Goal: Task Accomplishment & Management: Use online tool/utility

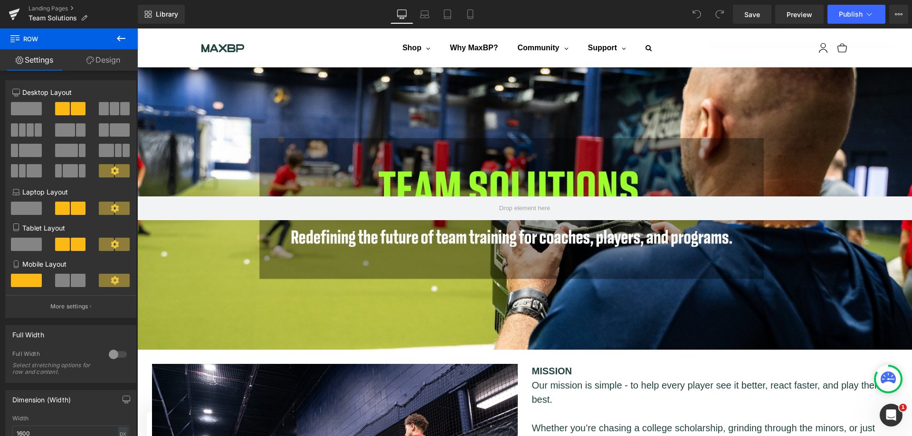
click at [121, 36] on icon at bounding box center [120, 38] width 11 height 11
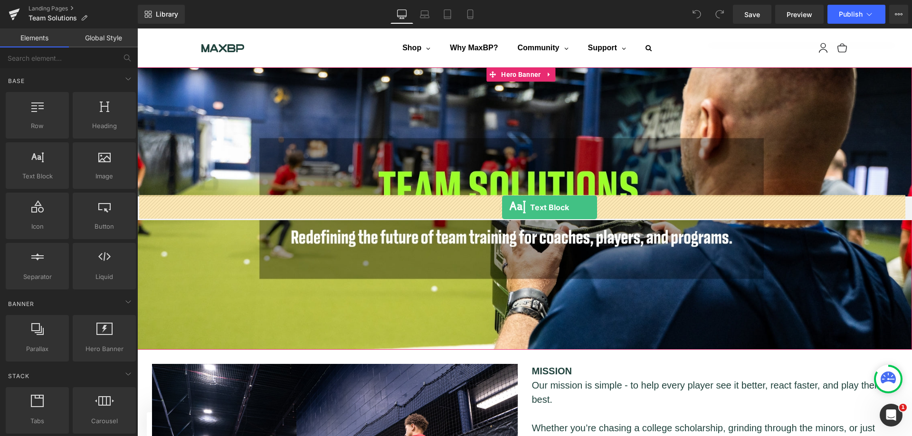
drag, startPoint x: 178, startPoint y: 208, endPoint x: 502, endPoint y: 208, distance: 323.8
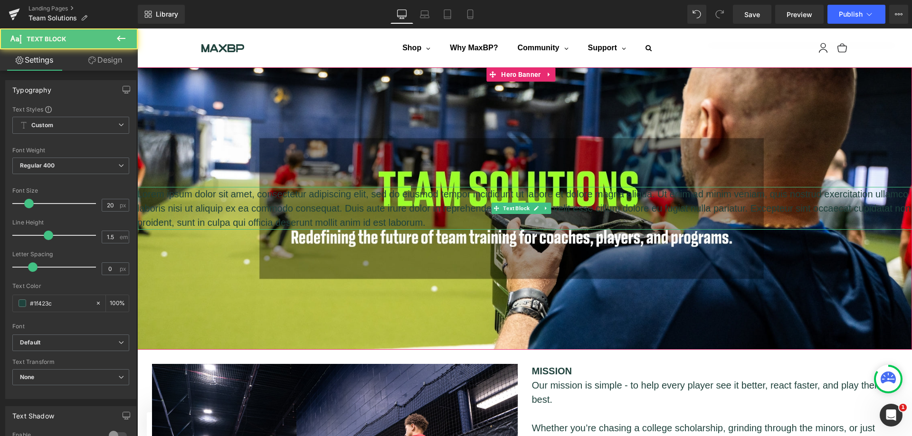
click at [410, 208] on p "Lorem ipsum dolor sit amet, consectetur adipiscing elit, sed do eiusmod tempor …" at bounding box center [524, 208] width 774 height 43
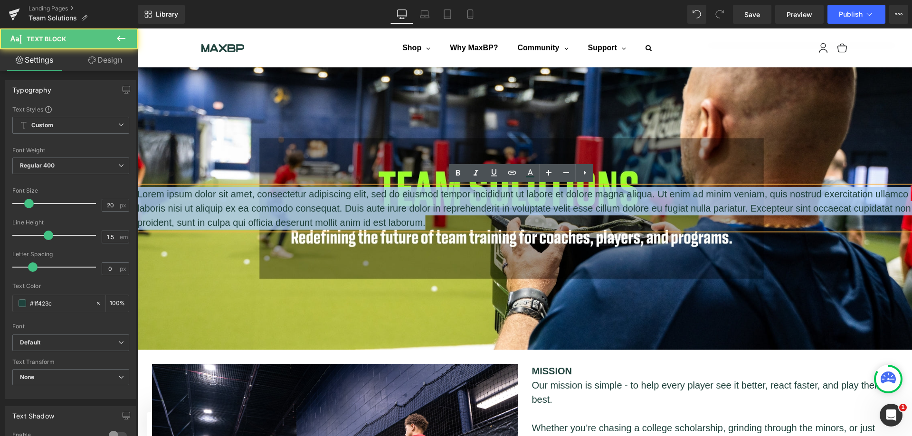
drag, startPoint x: 501, startPoint y: 226, endPoint x: 105, endPoint y: 194, distance: 397.3
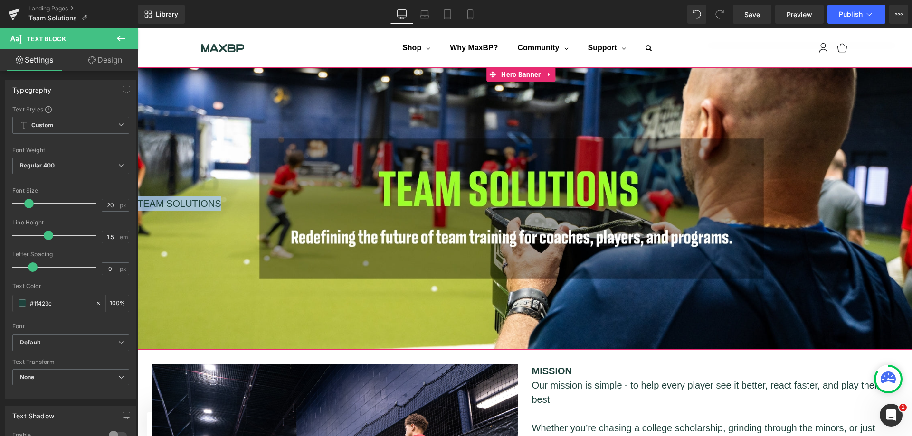
click at [438, 142] on div "TEAM SOLUTIONS Text Block" at bounding box center [524, 208] width 774 height 283
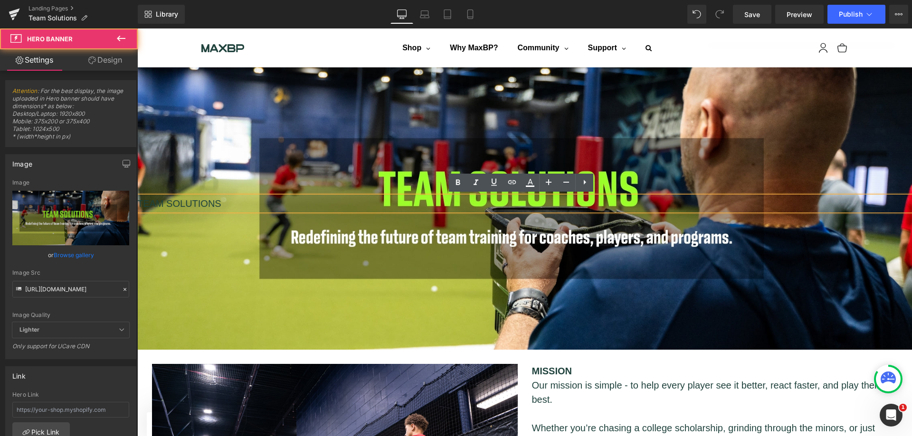
click at [231, 205] on div "TEAM SOLUTIONS" at bounding box center [524, 204] width 774 height 14
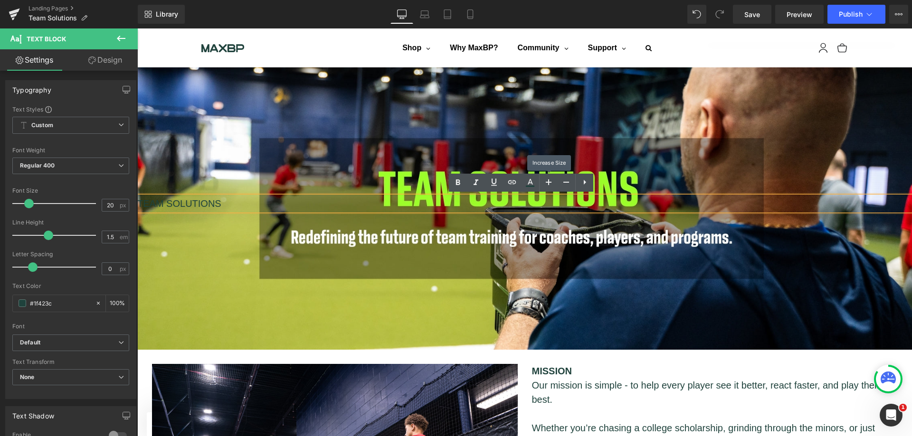
click at [546, 183] on icon at bounding box center [548, 182] width 11 height 11
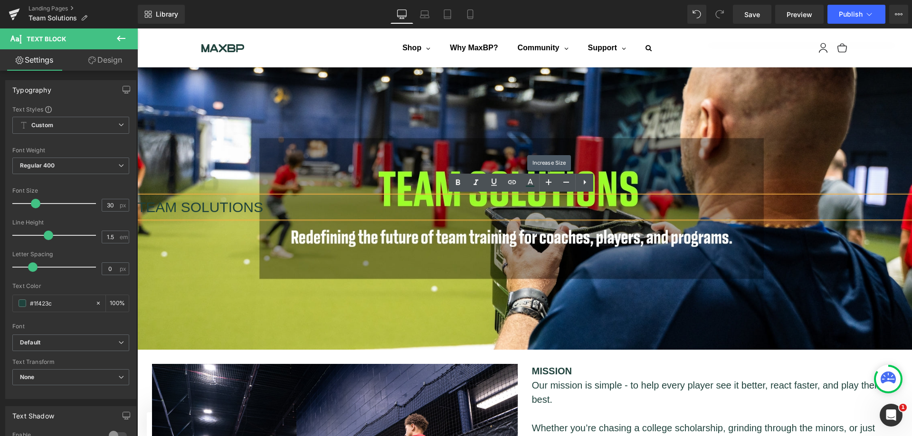
click at [546, 183] on icon at bounding box center [548, 182] width 11 height 11
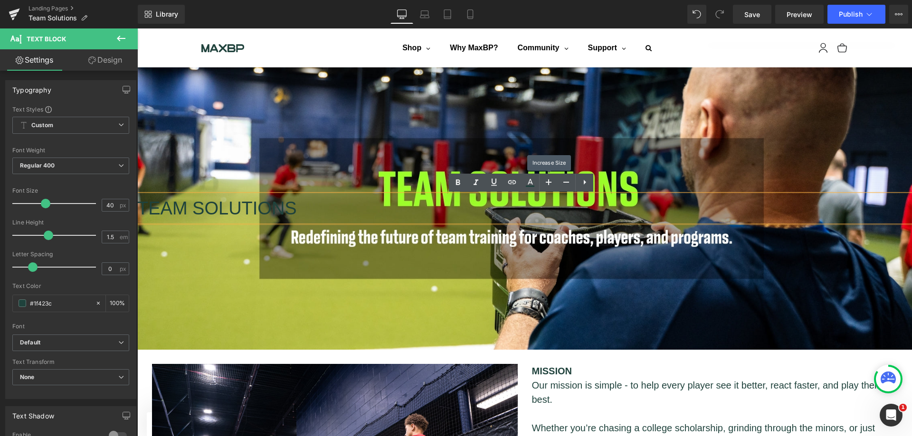
click at [546, 183] on icon at bounding box center [548, 182] width 11 height 11
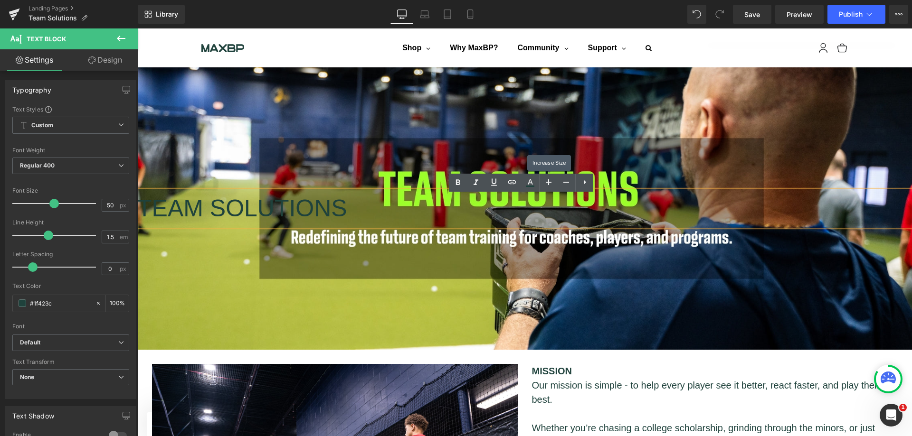
click at [546, 183] on icon at bounding box center [548, 182] width 11 height 11
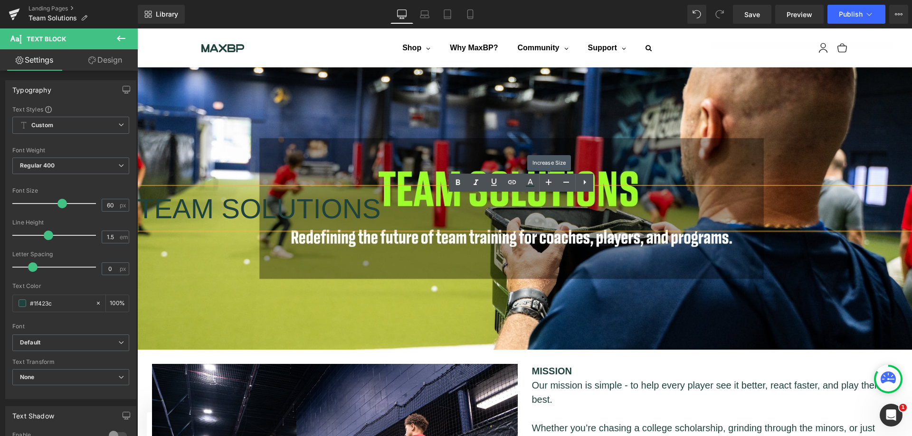
click at [546, 183] on icon at bounding box center [548, 182] width 11 height 11
type input "62"
click at [528, 271] on div "TEAM SOLUTIONS Text Block" at bounding box center [524, 208] width 774 height 283
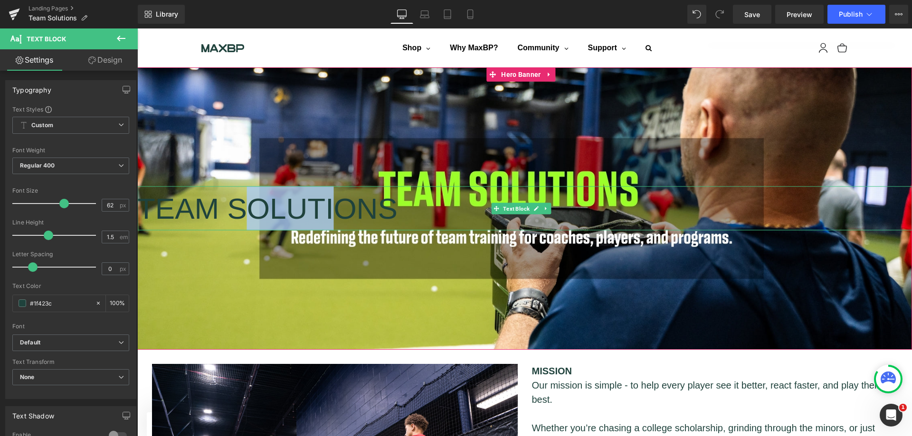
drag, startPoint x: 256, startPoint y: 207, endPoint x: 345, endPoint y: 207, distance: 88.8
click at [345, 207] on div "TEAM SOLUTIONS" at bounding box center [524, 209] width 774 height 44
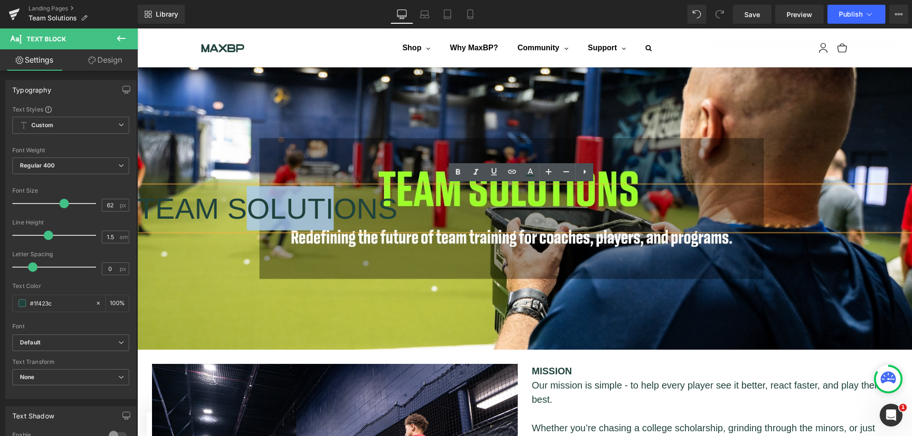
click at [261, 187] on div "TEAM SOLUTIONS" at bounding box center [524, 209] width 774 height 44
click at [421, 187] on div "TEAM SOLUTIONS" at bounding box center [524, 209] width 774 height 44
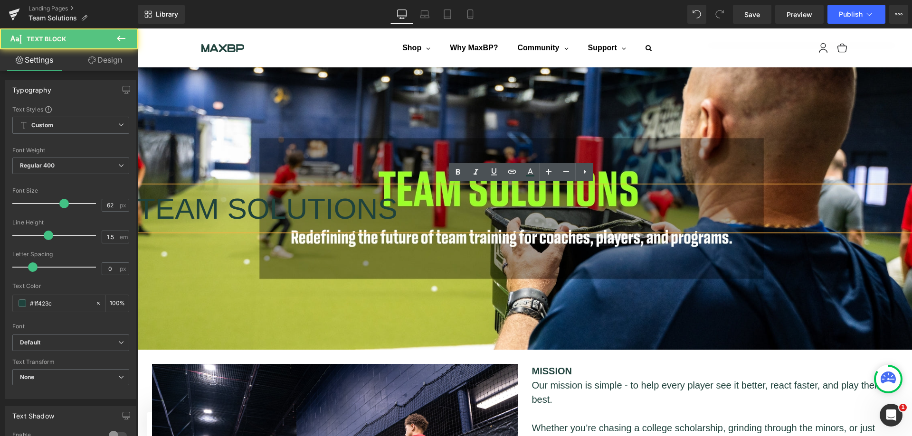
click at [425, 182] on div "TEAM SOLUTIONS Text Block" at bounding box center [524, 208] width 774 height 283
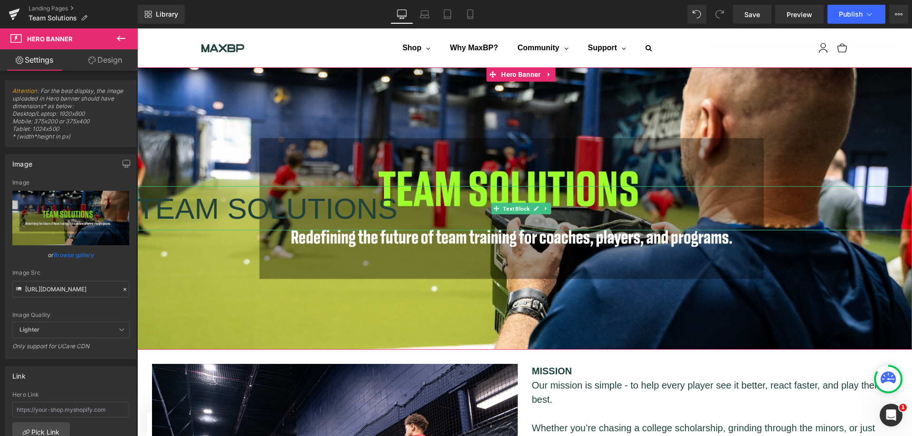
click at [379, 203] on div "TEAM SOLUTIONS" at bounding box center [524, 209] width 774 height 44
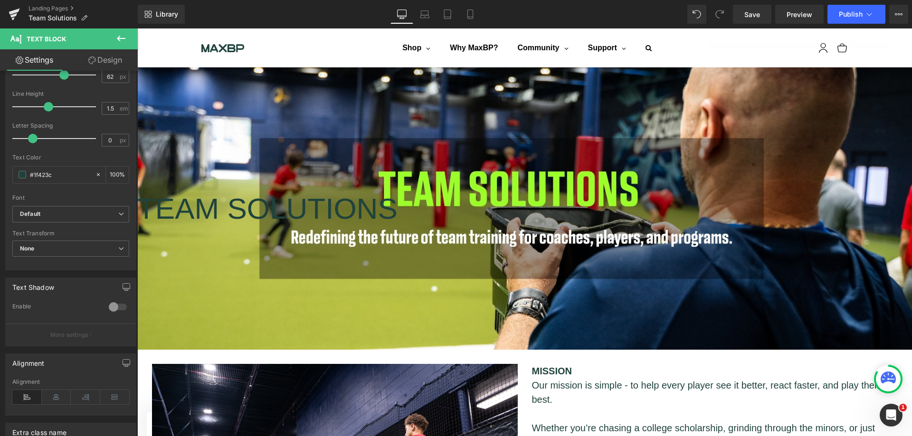
scroll to position [142, 0]
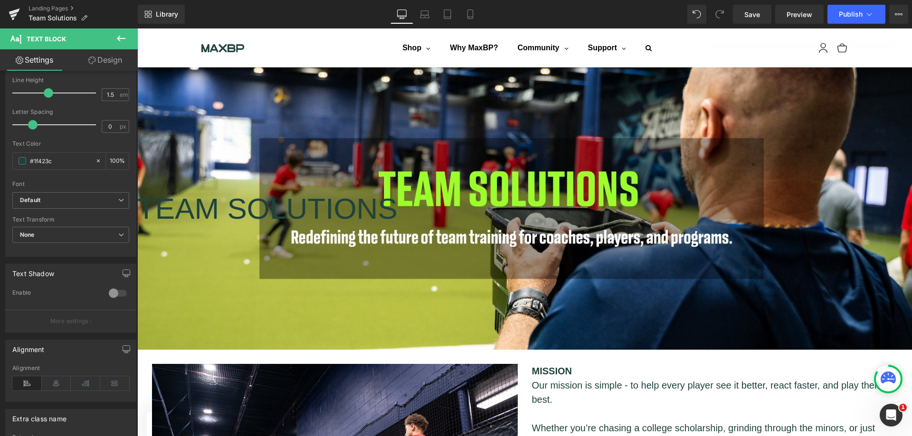
click at [56, 386] on icon at bounding box center [56, 384] width 29 height 14
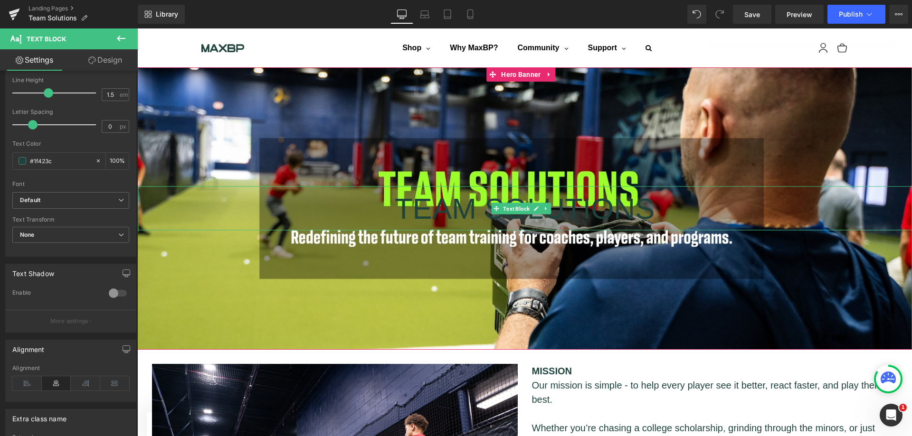
click at [437, 214] on div "TEAM SOLUTIONS" at bounding box center [524, 209] width 774 height 44
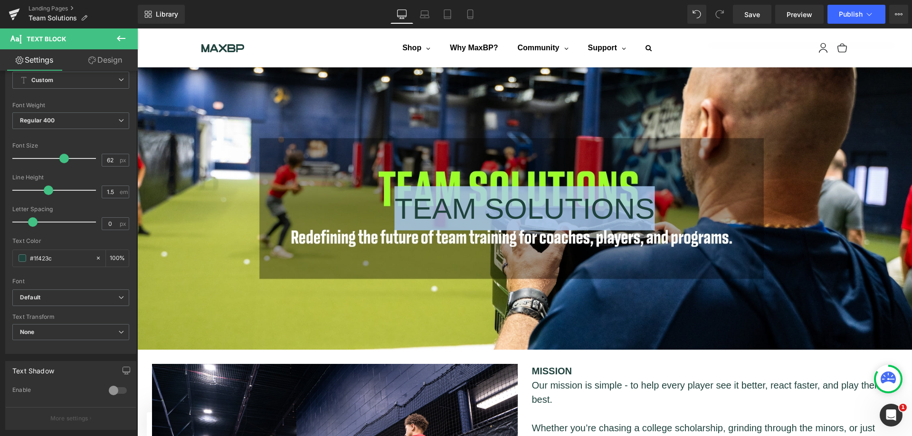
scroll to position [0, 0]
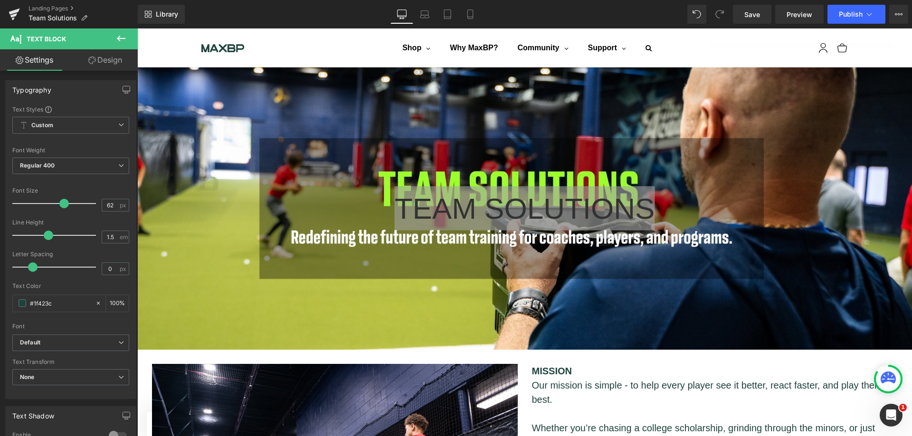
click at [118, 124] on icon at bounding box center [121, 125] width 6 height 6
click at [88, 162] on div "Setup Global Style" at bounding box center [68, 163] width 113 height 22
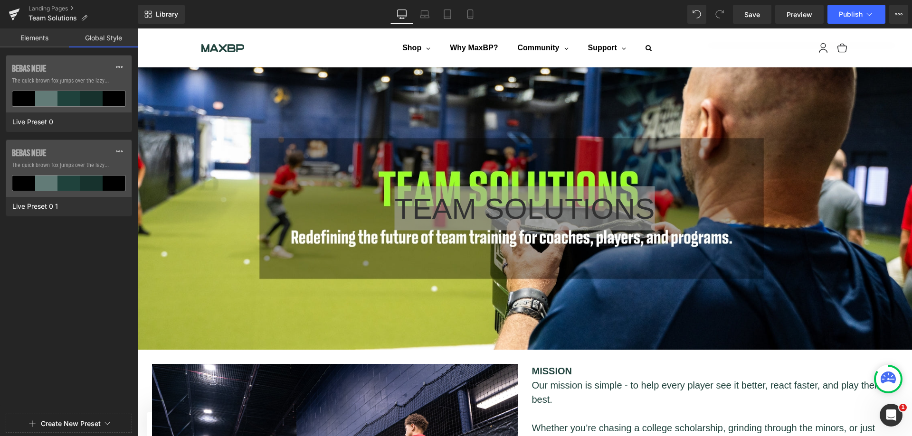
click at [47, 36] on link "Elements" at bounding box center [34, 37] width 69 height 19
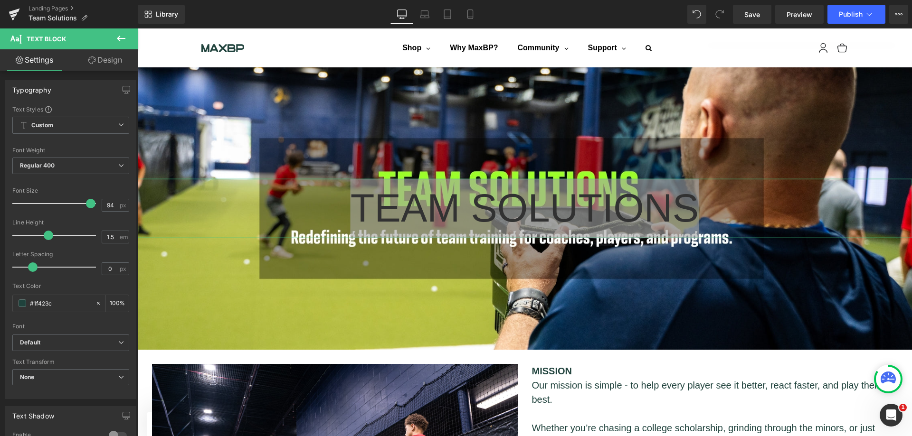
type input "95"
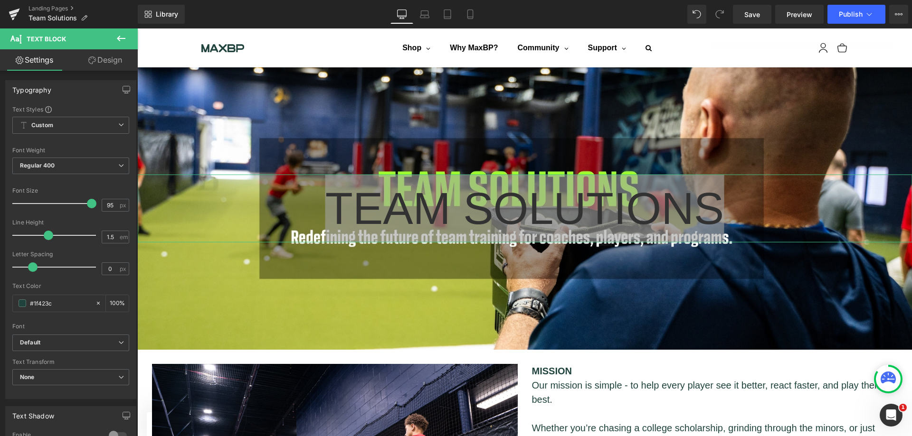
drag, startPoint x: 64, startPoint y: 204, endPoint x: 90, endPoint y: 208, distance: 26.8
click at [90, 208] on span at bounding box center [91, 203] width 9 height 9
click at [91, 169] on span "Regular 400" at bounding box center [70, 166] width 117 height 17
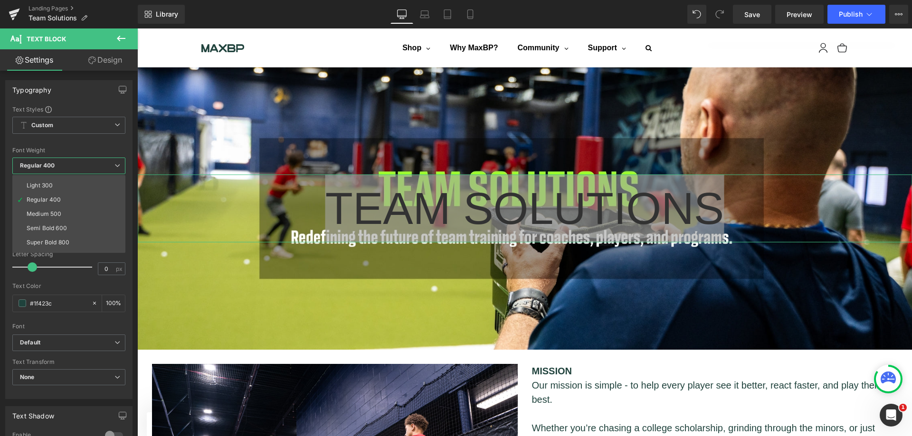
scroll to position [47, 0]
click at [55, 219] on div "Super Bold 800" at bounding box center [48, 220] width 43 height 7
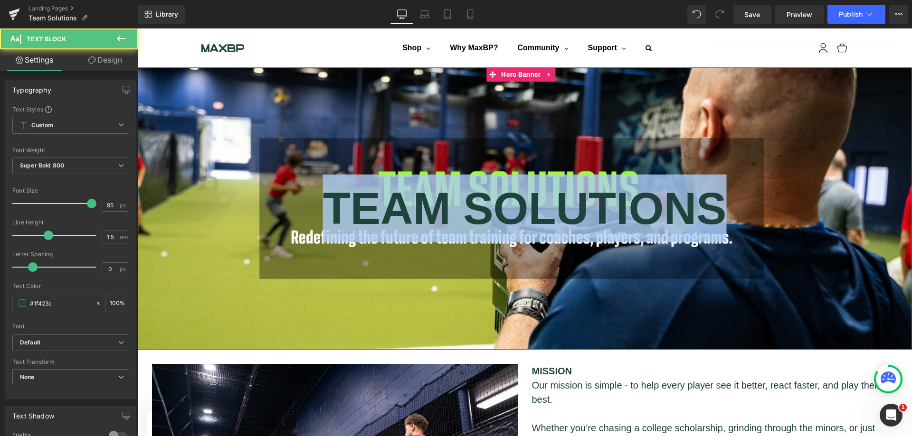
click at [495, 236] on div "TEAM SOLUTIONS" at bounding box center [524, 209] width 774 height 68
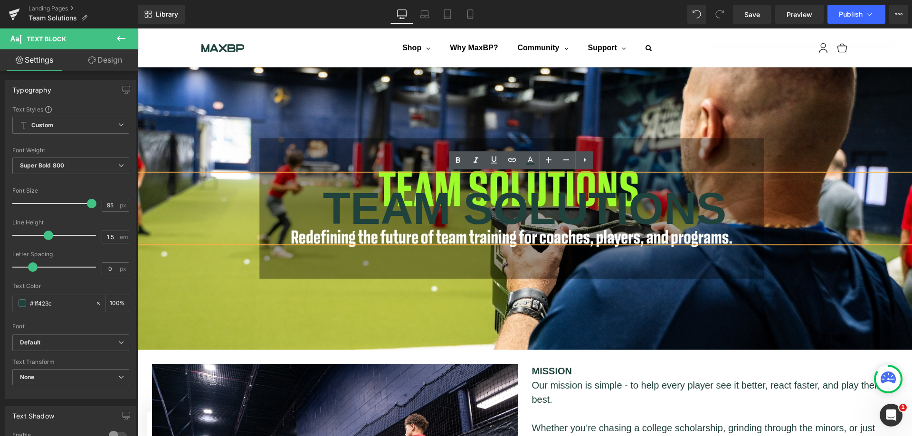
click at [569, 210] on div "TEAM SOLUTIONS" at bounding box center [524, 209] width 774 height 68
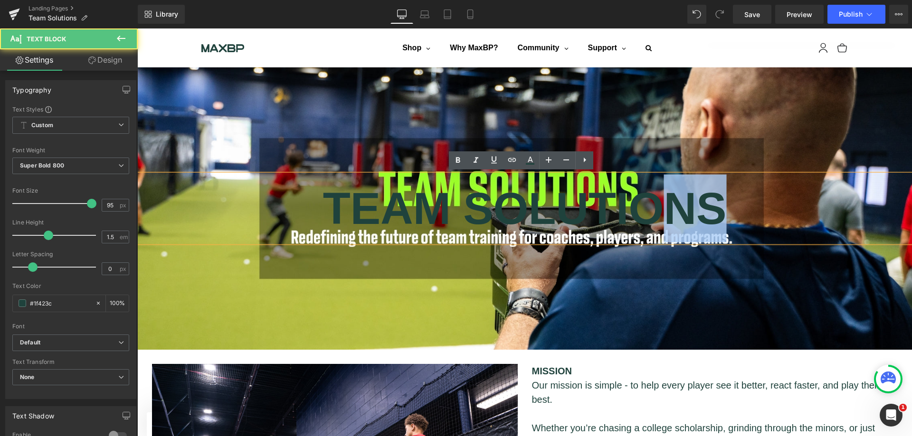
drag, startPoint x: 738, startPoint y: 208, endPoint x: 653, endPoint y: 208, distance: 85.5
click at [658, 208] on div "TEAM SOLUTIONS" at bounding box center [524, 209] width 774 height 68
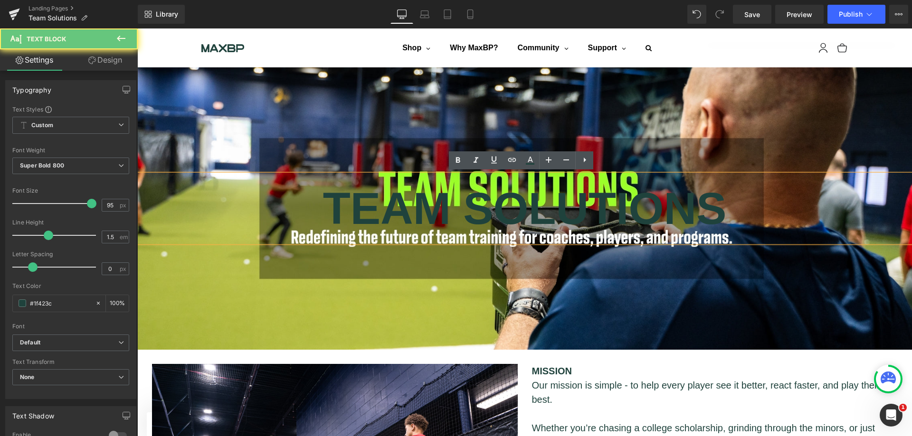
click at [401, 211] on div "TEAM SOLUTIONS" at bounding box center [524, 209] width 774 height 68
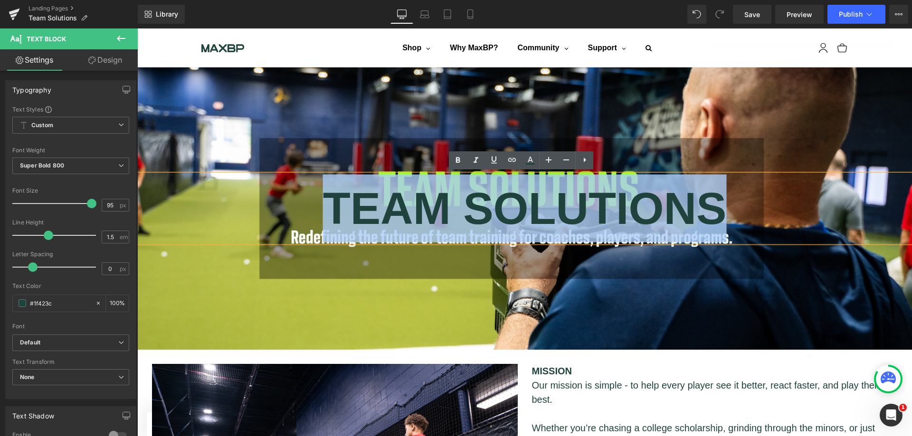
drag, startPoint x: 304, startPoint y: 210, endPoint x: 736, endPoint y: 212, distance: 432.6
click at [736, 212] on div "TEAM SOLUTIONS" at bounding box center [524, 209] width 774 height 68
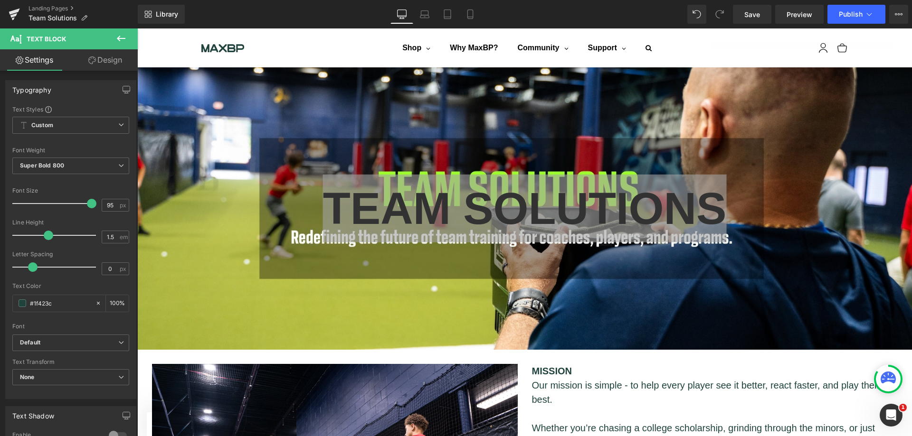
click at [69, 302] on input "#1f423c" at bounding box center [60, 303] width 61 height 10
click at [24, 301] on span at bounding box center [23, 304] width 8 height 8
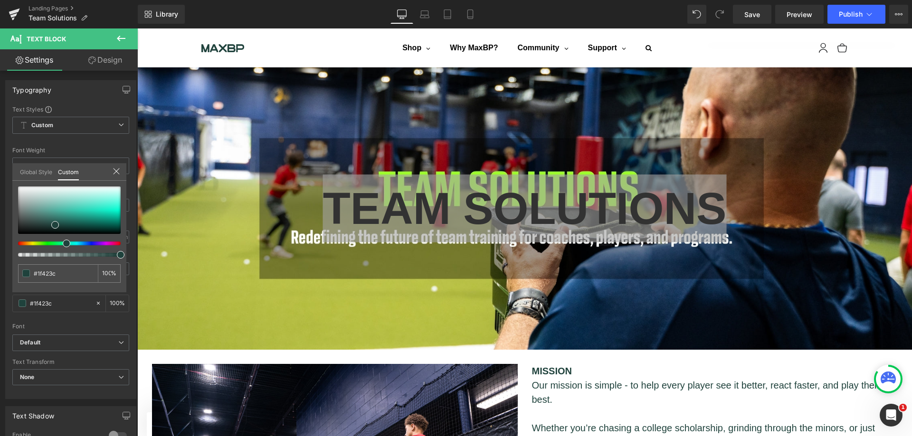
type input "#1f4141"
type input "#1f413d"
type input "#1f413a"
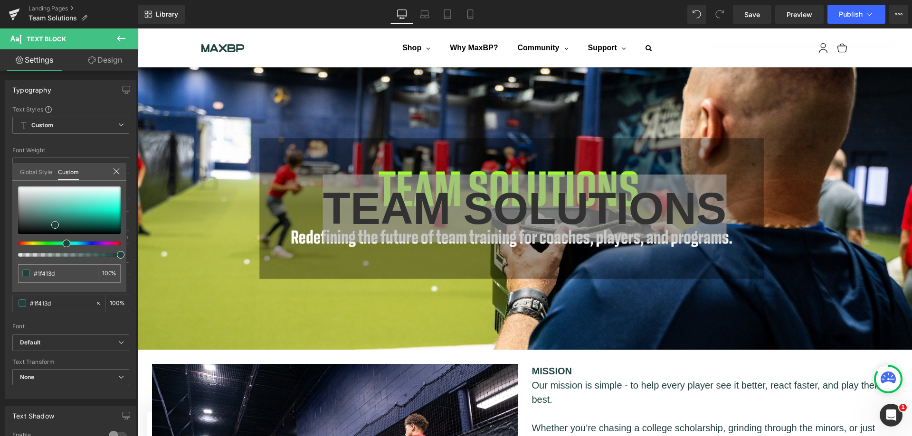
type input "#1f413a"
type input "#1f4136"
type input "#1f4134"
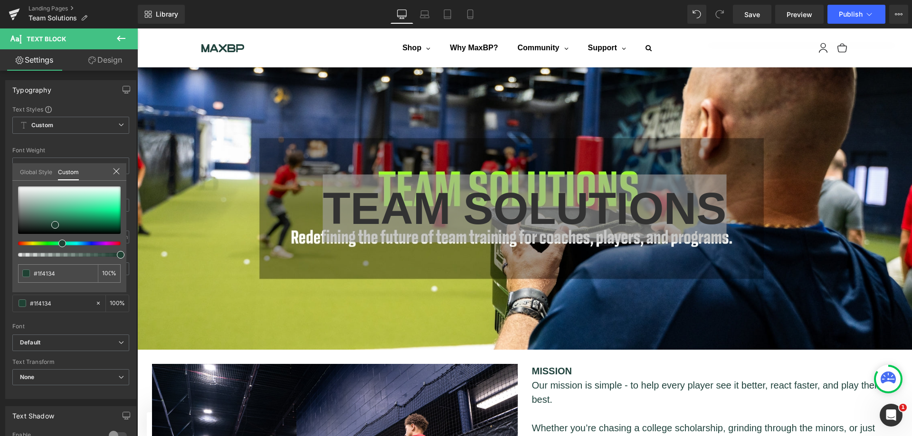
type input "#1f4133"
type input "#1f4131"
type input "#1f412e"
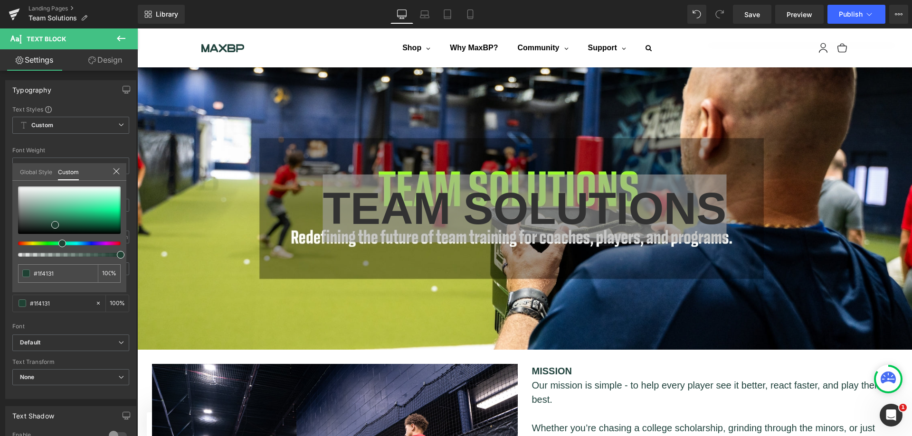
type input "#1f412e"
type input "#1f412b"
type input "#1f4127"
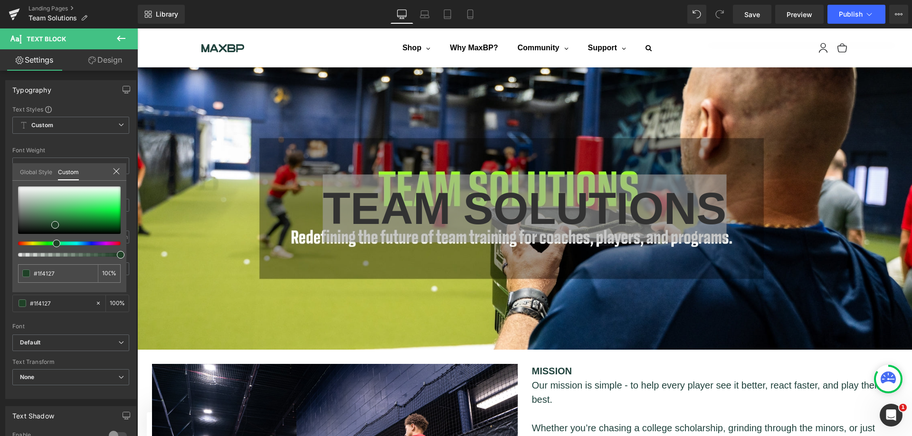
type input "#1f4125"
type input "#1f4121"
type input "#1f4120"
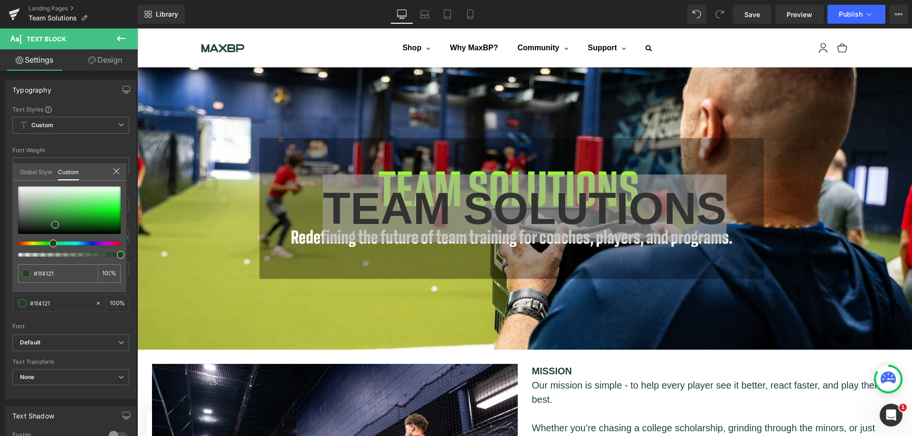
type input "#1f4120"
type input "#1f411f"
drag, startPoint x: 66, startPoint y: 244, endPoint x: 49, endPoint y: 244, distance: 17.6
click at [49, 244] on span at bounding box center [52, 244] width 8 height 8
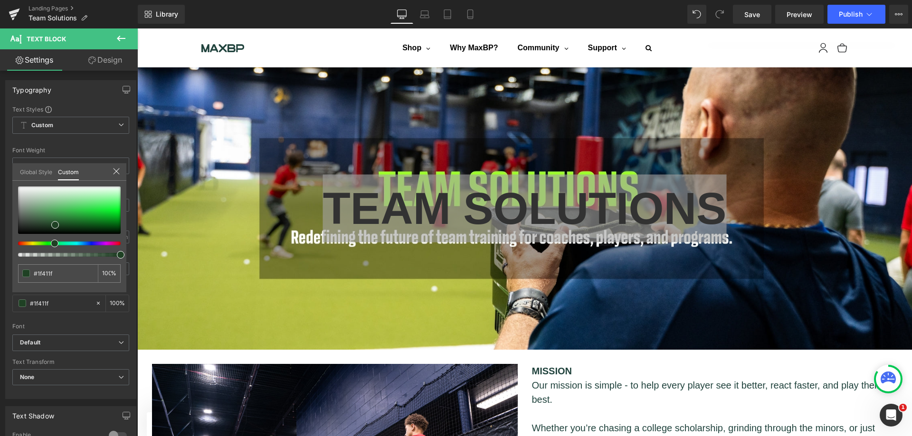
type input "#1f4125"
type input "#1f4124"
type input "#1f4121"
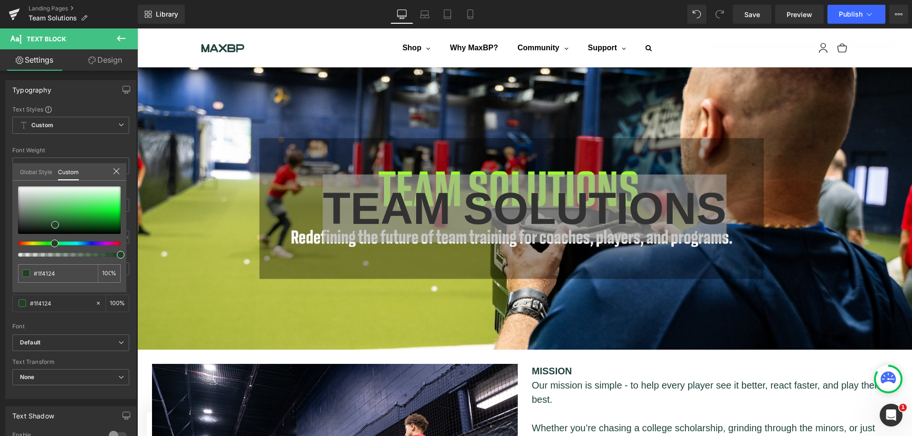
type input "#1f4121"
type input "#20411f"
type input "#21411f"
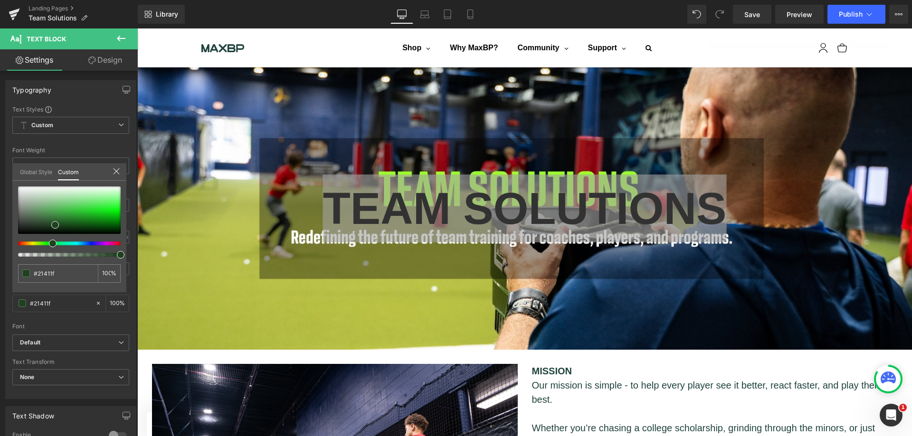
type input "#22411f"
type input "#23411f"
type input "#24411f"
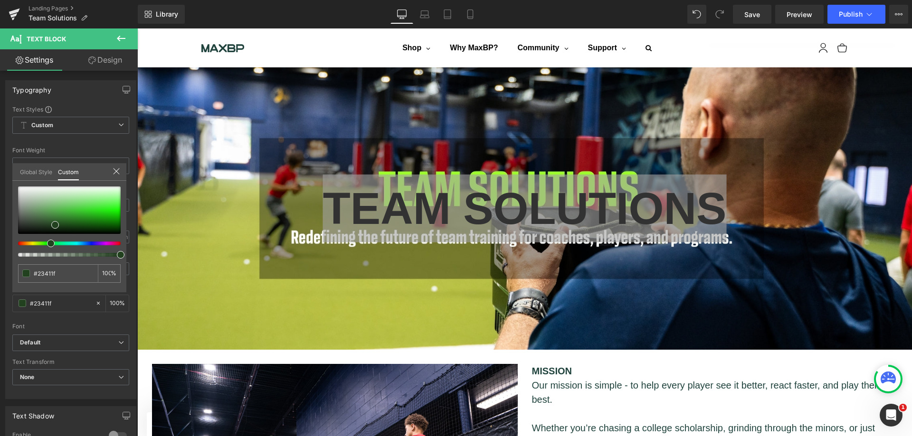
type input "#24411f"
type input "#26411f"
type input "#27411f"
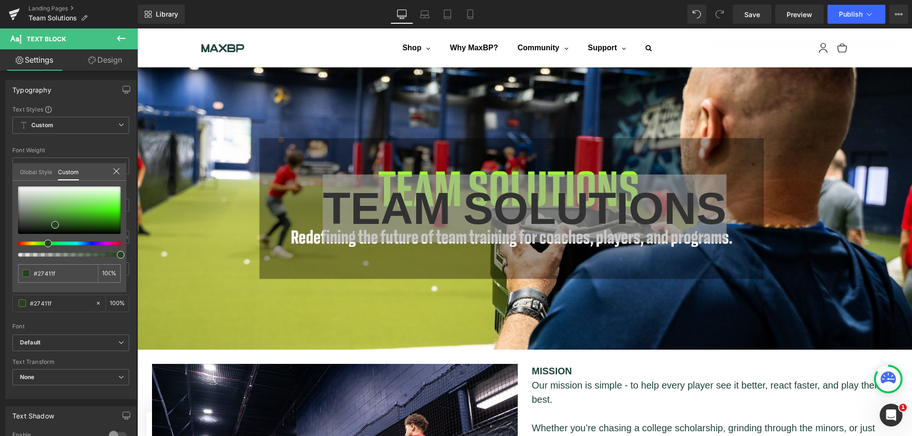
drag, startPoint x: 49, startPoint y: 244, endPoint x: 41, endPoint y: 244, distance: 7.6
click at [41, 244] on div at bounding box center [65, 244] width 103 height 4
click at [48, 244] on span at bounding box center [48, 244] width 8 height 8
click at [105, 208] on div at bounding box center [69, 210] width 103 height 47
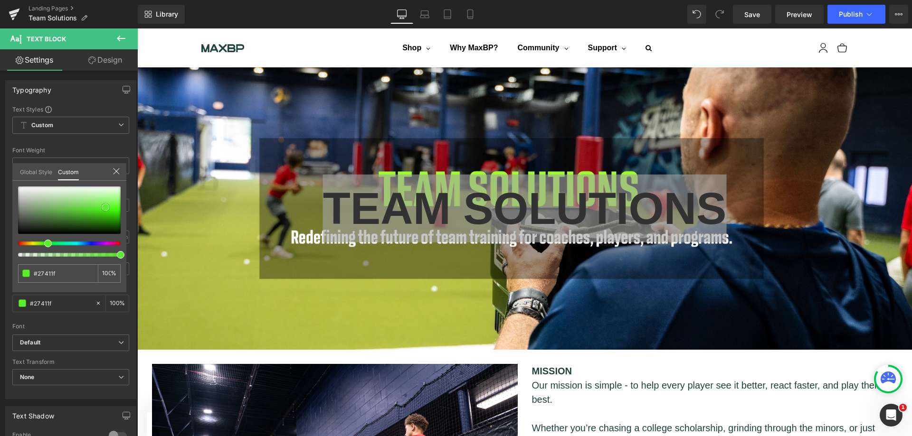
type input "#5bee2f"
type input "#5bef2e"
type input "#4ced1b"
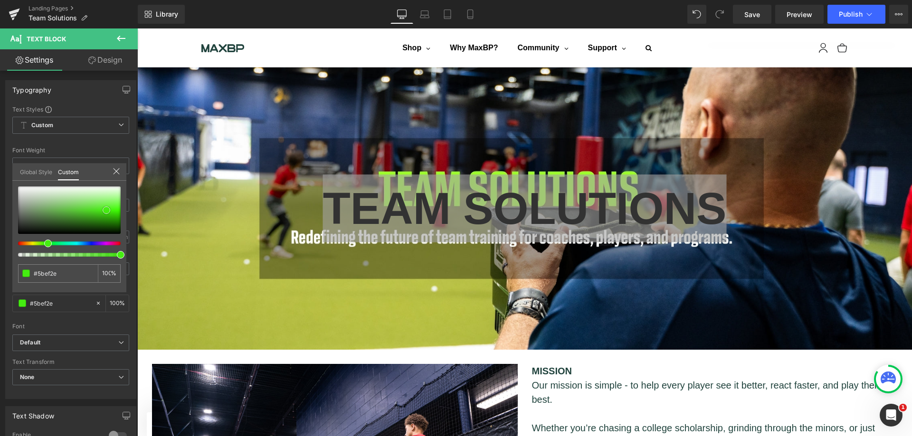
type input "#4ced1b"
type input "#42e910"
click at [107, 211] on span at bounding box center [107, 211] width 8 height 8
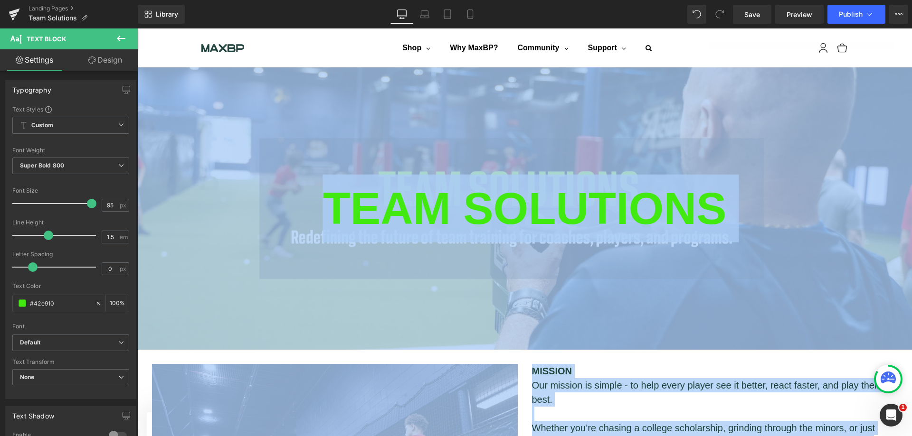
click at [581, 311] on div "TEAM SOLUTIONS Text Block" at bounding box center [524, 208] width 774 height 283
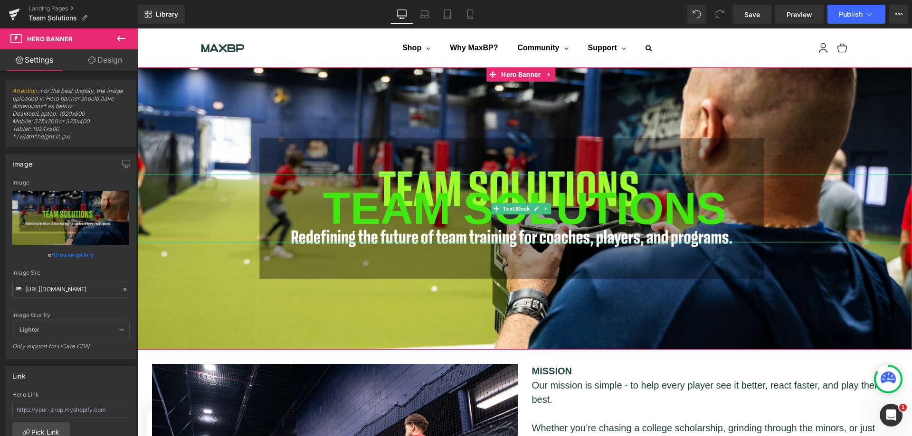
click at [754, 221] on div "TEAM SOLUTIONS" at bounding box center [524, 209] width 774 height 68
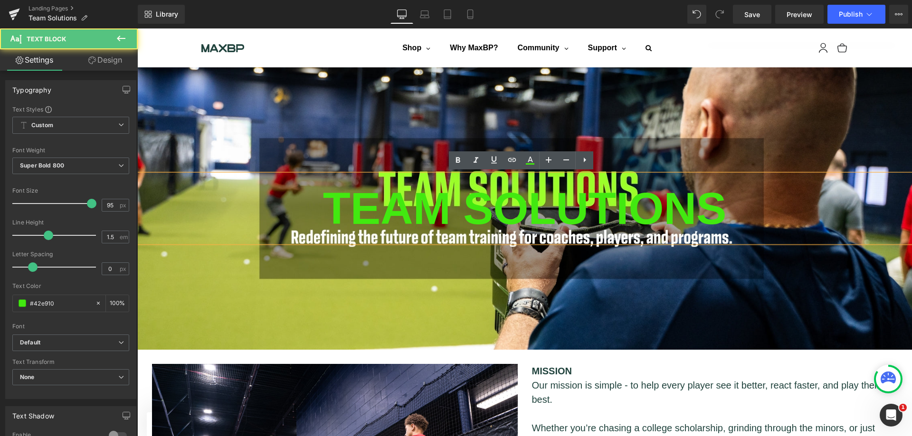
click at [718, 301] on div "TEAM SOLUTIONS Text Block" at bounding box center [524, 208] width 774 height 283
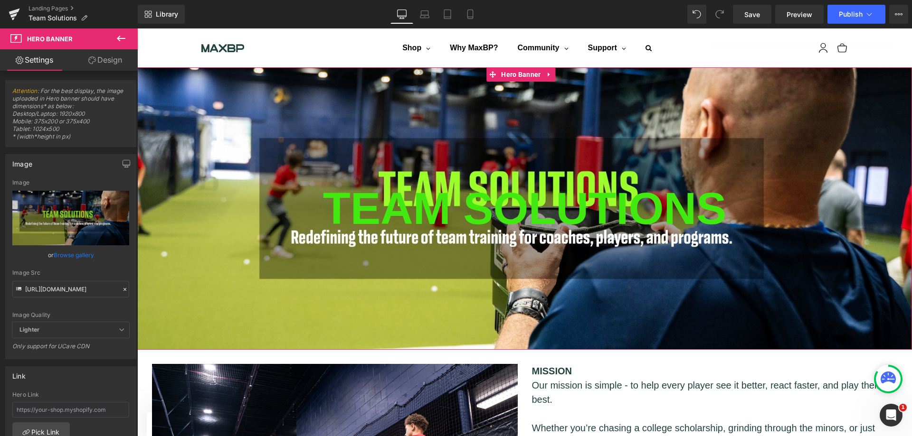
click at [517, 157] on div "TEAM SOLUTIONS Text Block" at bounding box center [524, 208] width 774 height 283
click at [566, 214] on div "TEAM SOLUTIONS" at bounding box center [524, 209] width 774 height 68
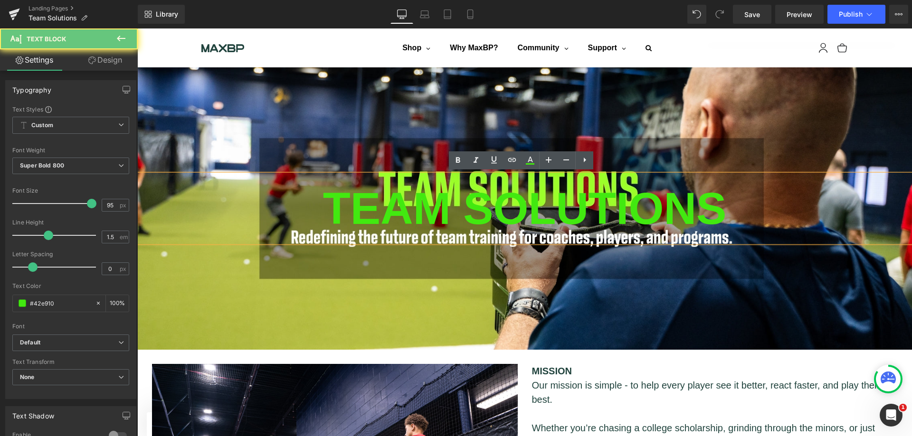
click at [759, 210] on div "TEAM SOLUTIONS" at bounding box center [524, 209] width 774 height 68
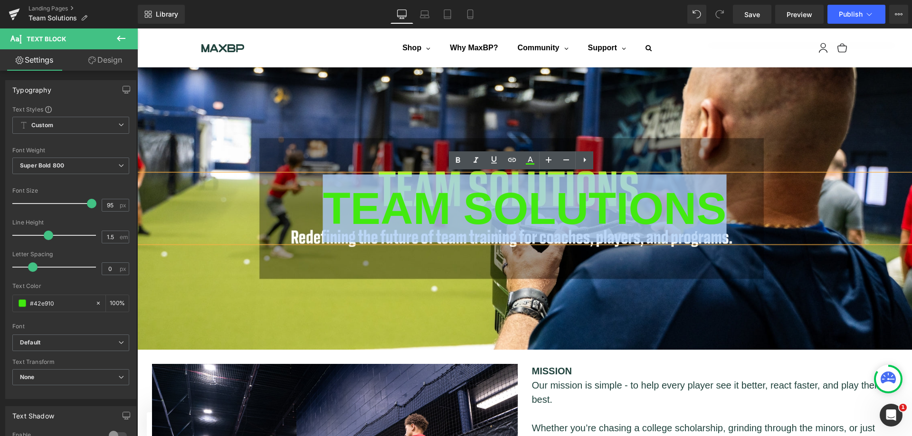
drag, startPoint x: 755, startPoint y: 209, endPoint x: 292, endPoint y: 215, distance: 462.1
click at [292, 215] on div "TEAM SOLUTIONS" at bounding box center [524, 209] width 774 height 68
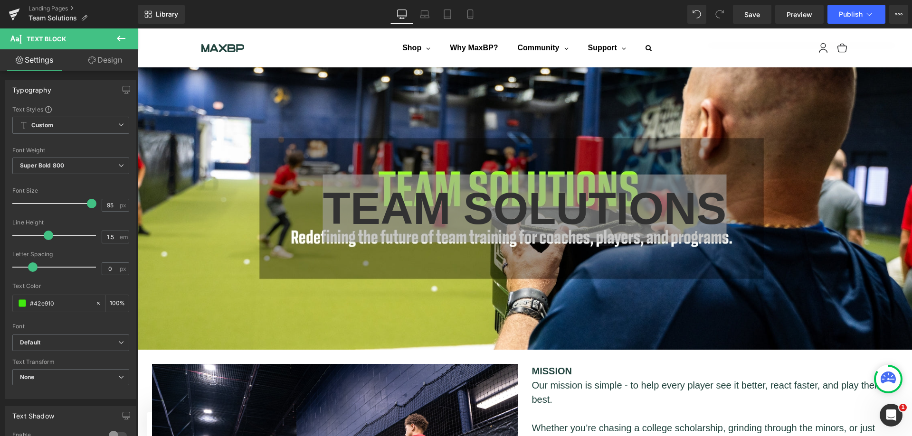
click at [114, 345] on b "Default" at bounding box center [69, 343] width 98 height 8
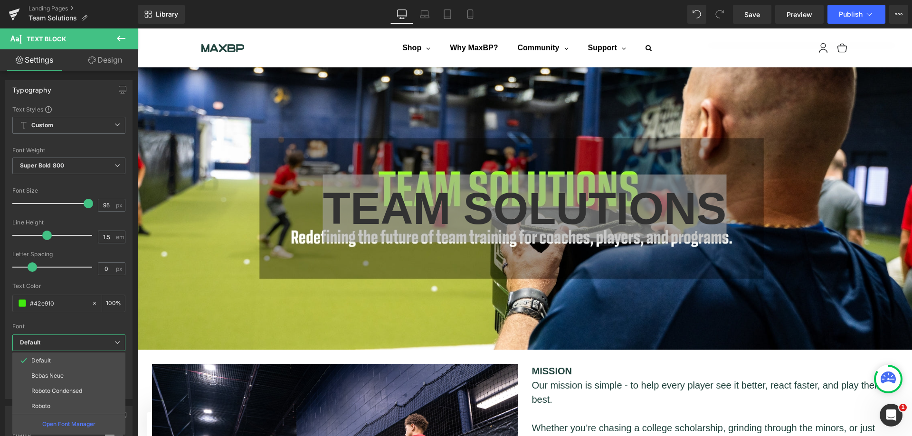
click at [85, 422] on p "Open Font Manager" at bounding box center [68, 424] width 53 height 9
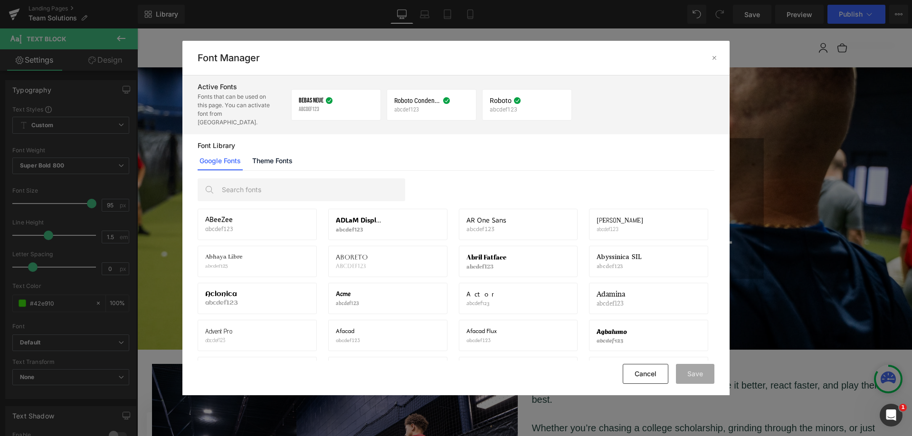
click at [314, 98] on span "Bebas Neue" at bounding box center [311, 101] width 25 height 8
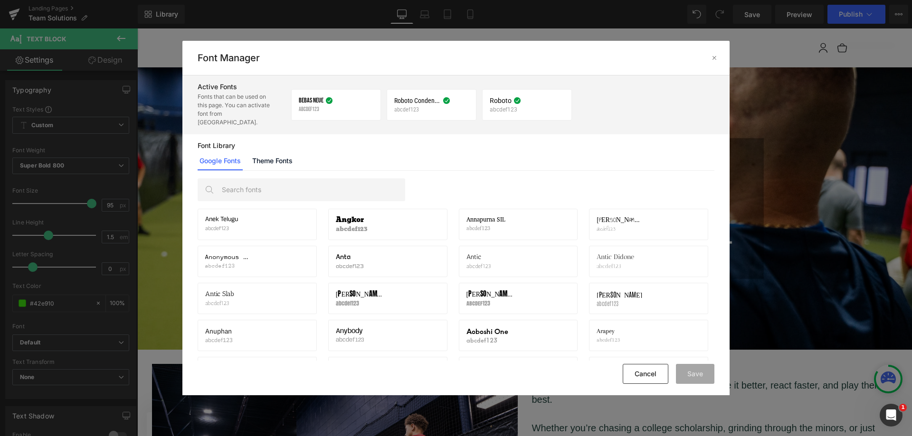
click at [274, 152] on link "Theme Fonts" at bounding box center [272, 160] width 44 height 19
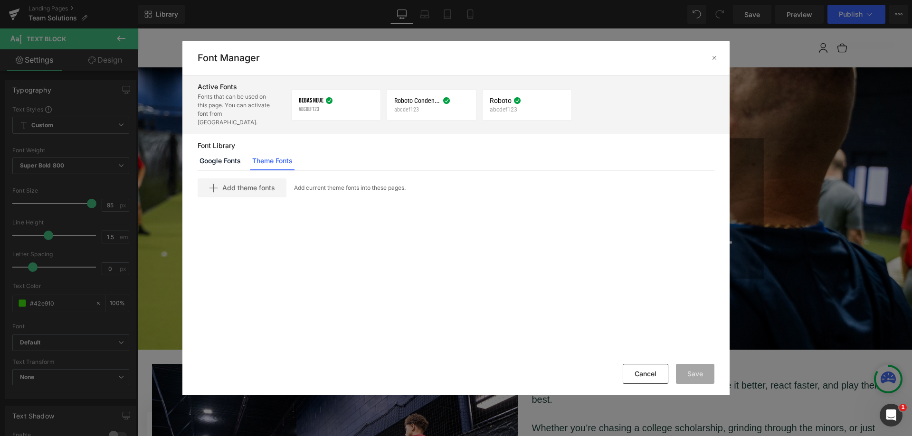
click at [223, 153] on link "Google Fonts" at bounding box center [220, 160] width 45 height 19
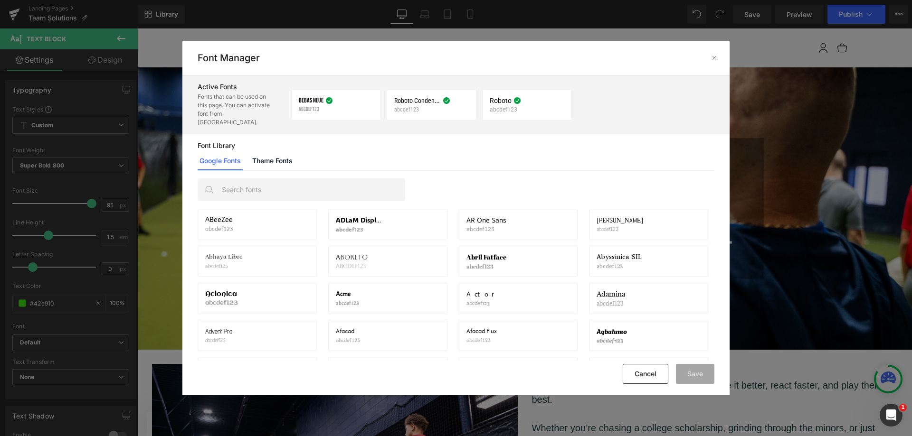
click at [262, 180] on input "text" at bounding box center [311, 190] width 188 height 22
click at [258, 179] on input "text" at bounding box center [311, 190] width 188 height 22
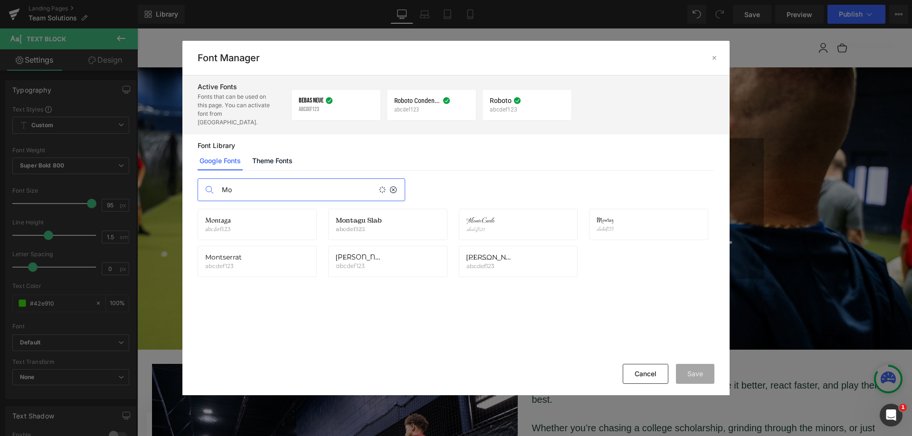
type input "M"
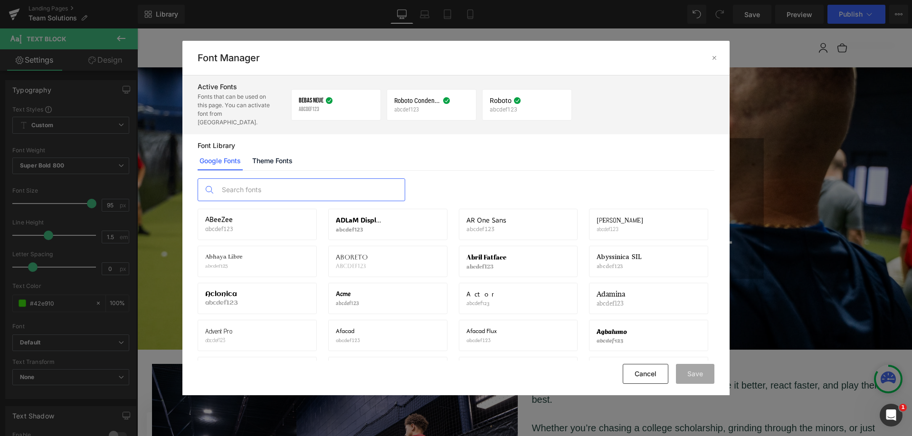
click at [265, 151] on link "Theme Fonts" at bounding box center [272, 160] width 44 height 19
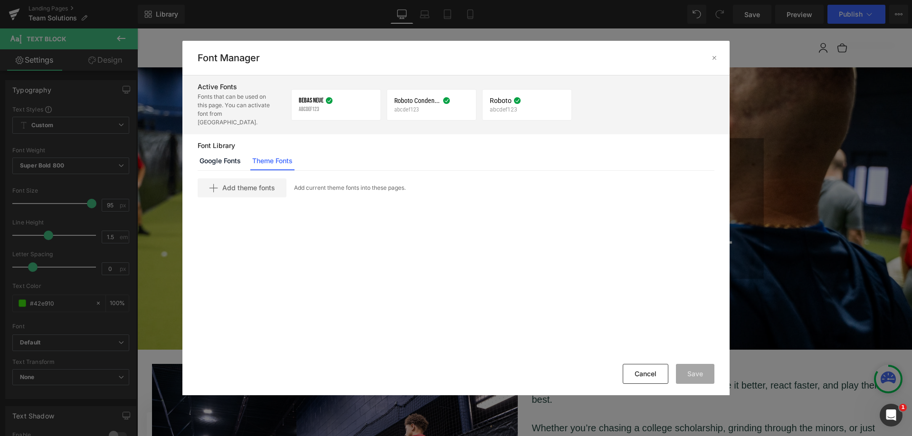
click at [250, 184] on span "Add theme fonts" at bounding box center [248, 188] width 53 height 8
click at [286, 195] on input "text" at bounding box center [314, 204] width 233 height 19
type input "M"
click at [215, 151] on link "Google Fonts" at bounding box center [220, 160] width 45 height 19
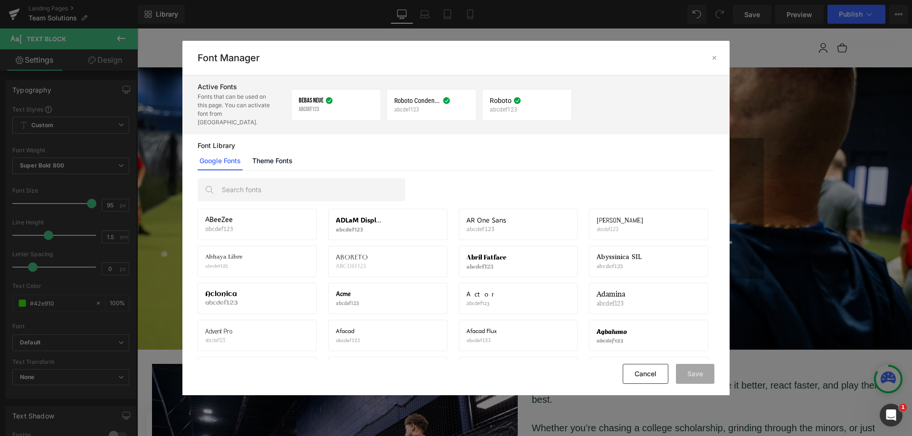
click at [280, 181] on input "text" at bounding box center [311, 190] width 188 height 22
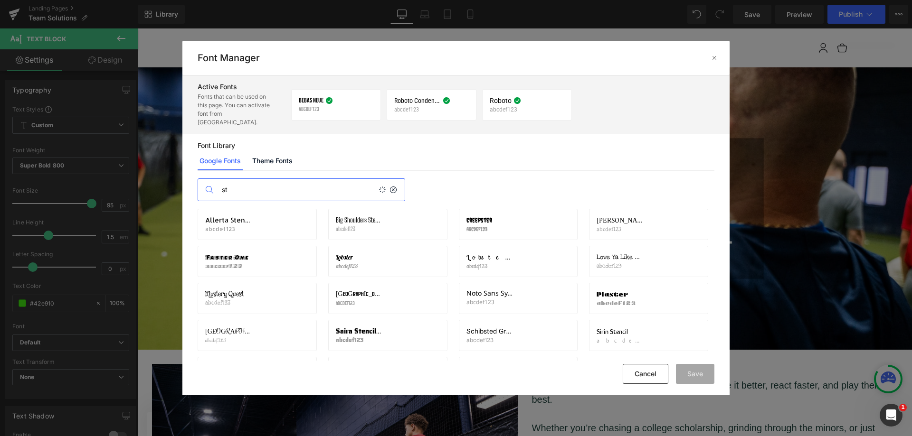
type input "s"
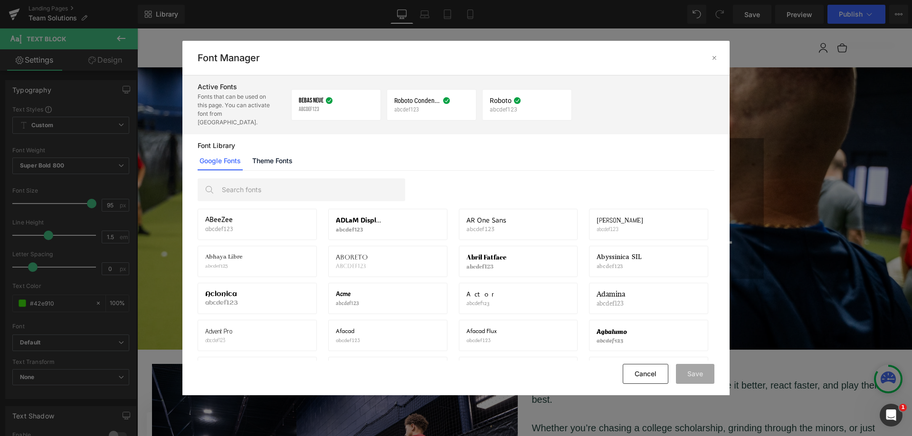
click at [720, 55] on div at bounding box center [714, 57] width 15 height 15
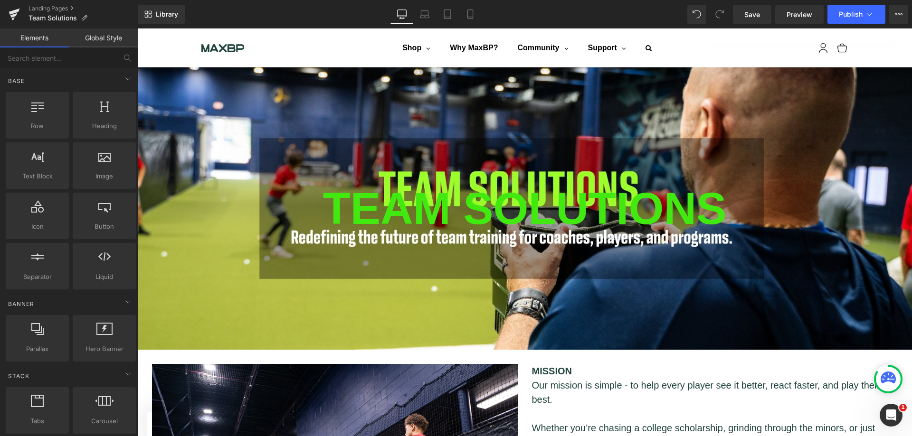
click at [707, 59] on ul "Shop Shop MaxBP Machines Bats and Balls Weighted Bats Throwing and Batting Glov…" at bounding box center [527, 48] width 520 height 24
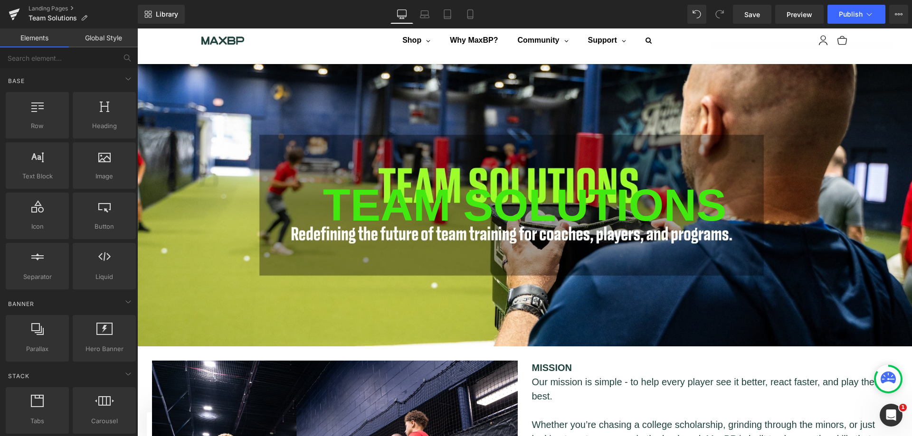
scroll to position [0, 0]
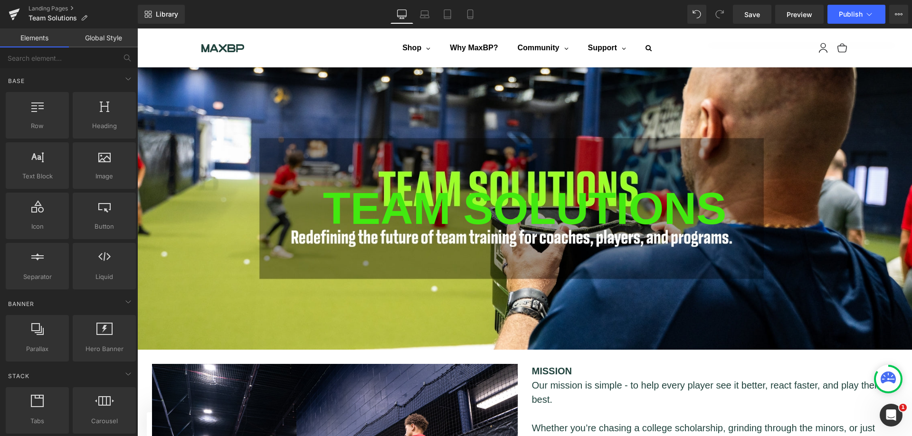
click at [781, 19] on link "Preview" at bounding box center [799, 14] width 48 height 19
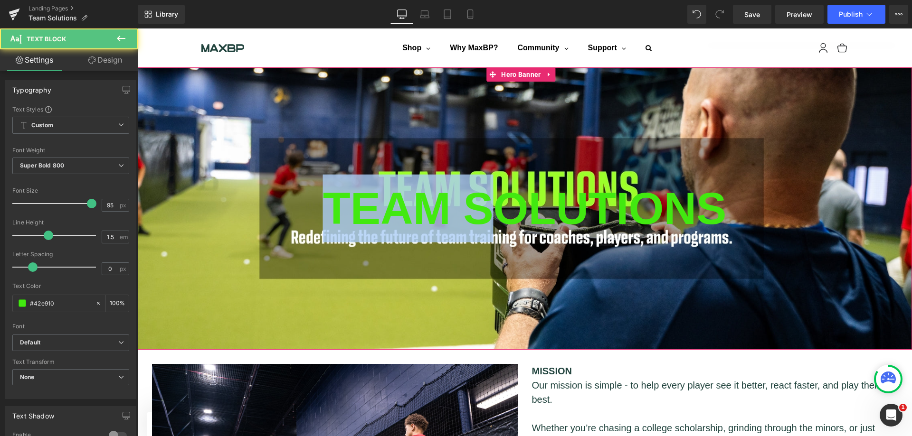
drag, startPoint x: 471, startPoint y: 189, endPoint x: 470, endPoint y: 184, distance: 5.2
click at [470, 182] on div "TEAM SOLUTIONS" at bounding box center [524, 209] width 774 height 68
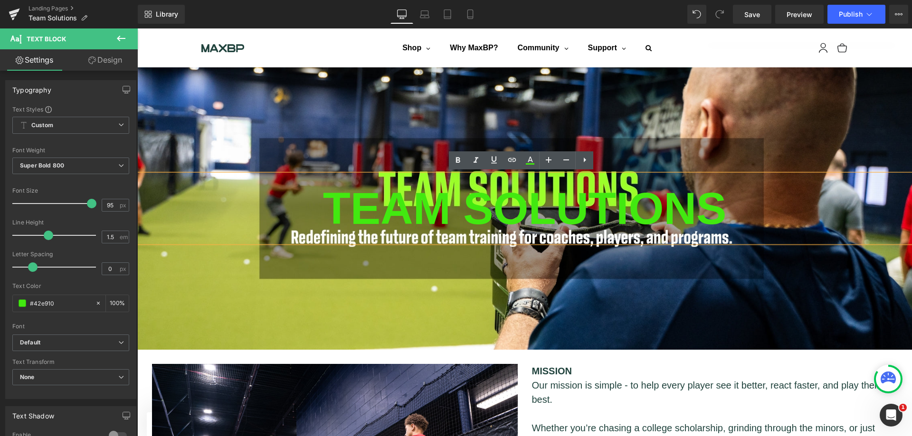
click at [601, 120] on div "TEAM SOLUTIONS Text Block" at bounding box center [524, 208] width 774 height 283
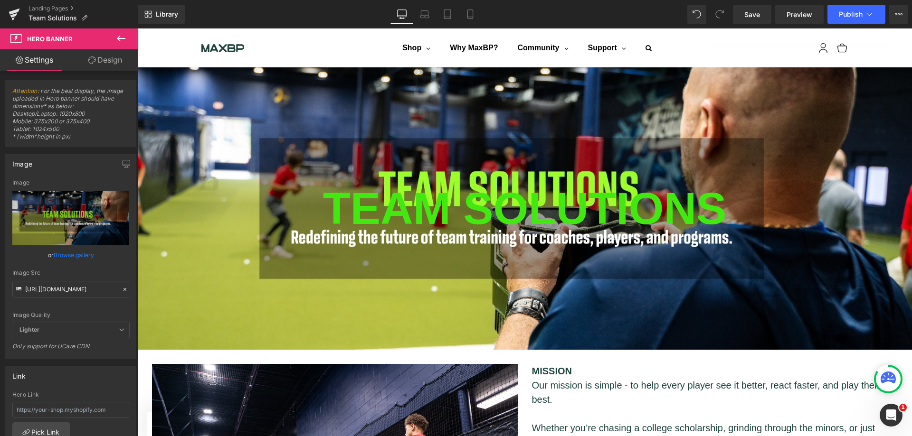
click at [740, 15] on link "Save" at bounding box center [752, 14] width 38 height 19
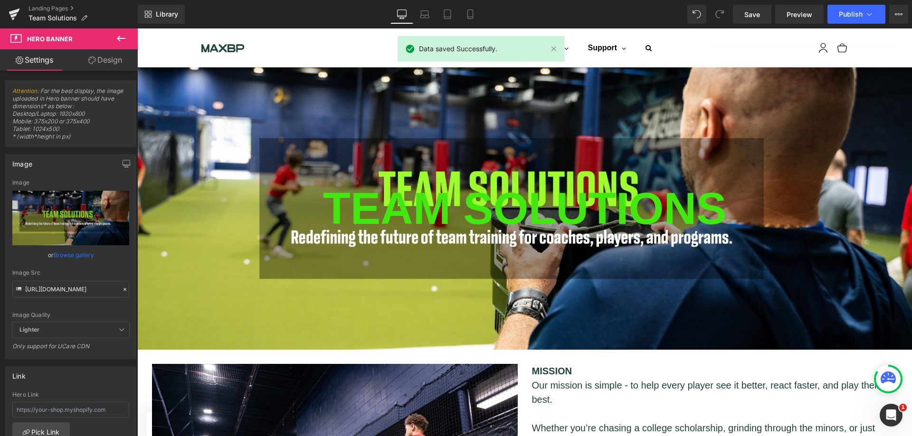
click at [789, 11] on span "Preview" at bounding box center [799, 14] width 26 height 10
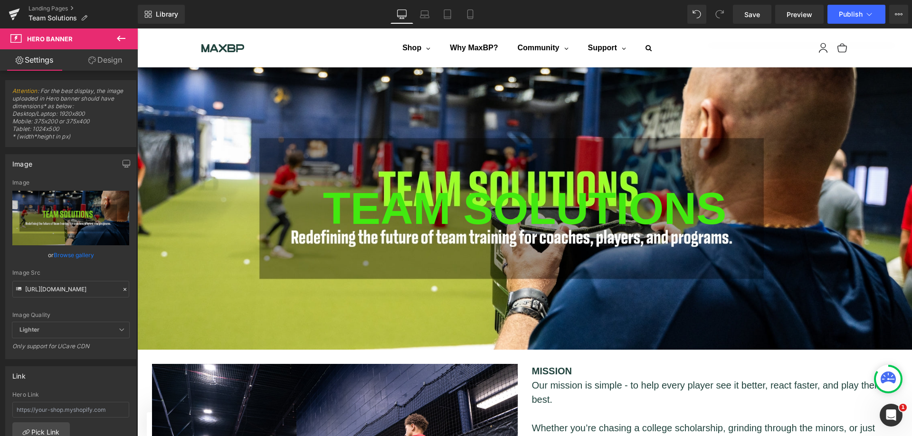
click at [120, 32] on button at bounding box center [120, 38] width 33 height 21
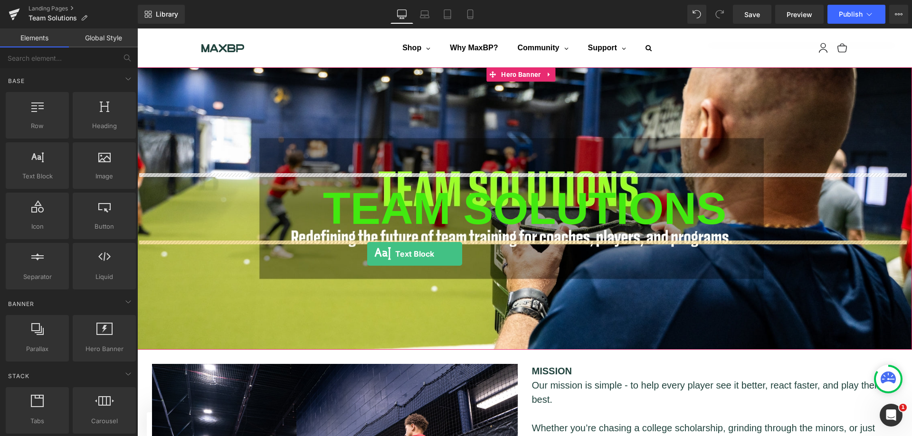
drag, startPoint x: 170, startPoint y: 200, endPoint x: 367, endPoint y: 254, distance: 204.8
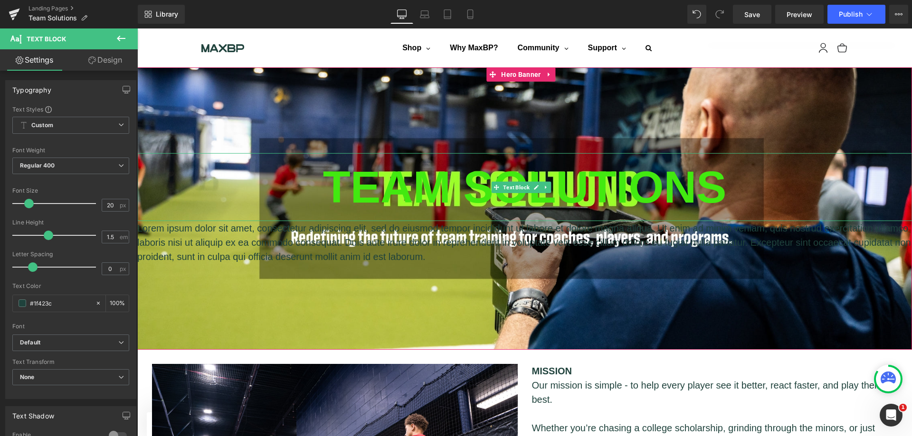
click at [470, 183] on div "TEAM SOLUTIONS" at bounding box center [524, 187] width 774 height 68
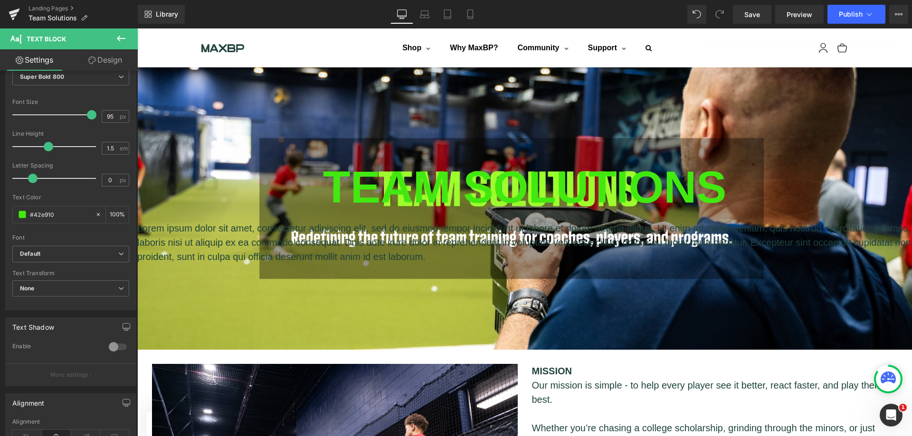
scroll to position [95, 0]
click at [107, 338] on div at bounding box center [117, 340] width 23 height 15
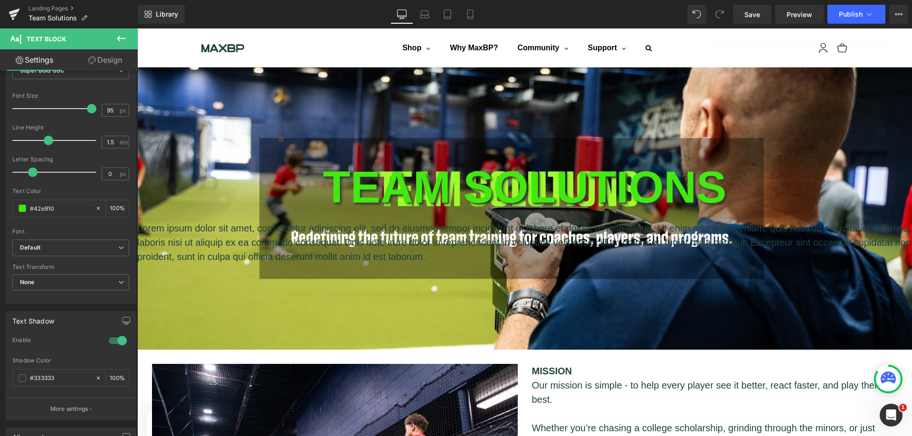
click at [107, 338] on div at bounding box center [117, 340] width 23 height 15
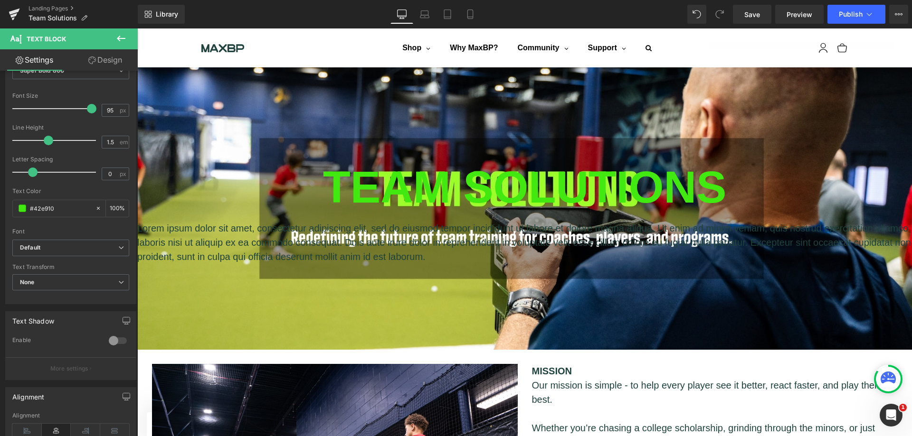
click at [107, 338] on div at bounding box center [117, 340] width 23 height 15
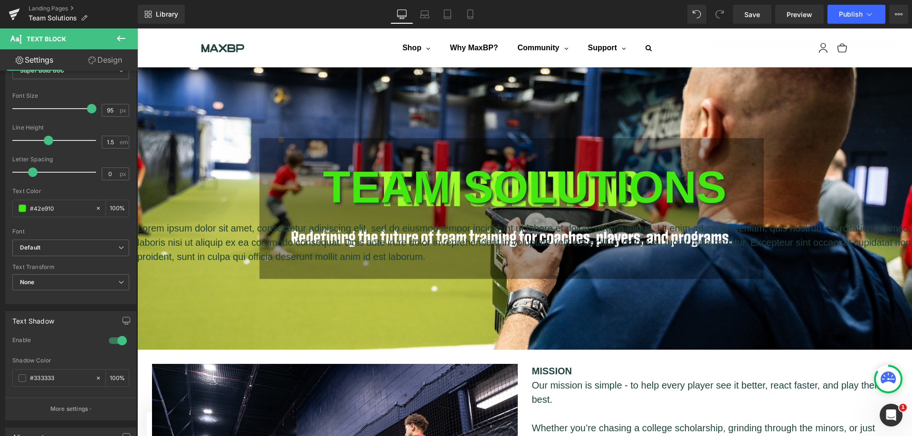
click at [107, 338] on div at bounding box center [117, 340] width 23 height 15
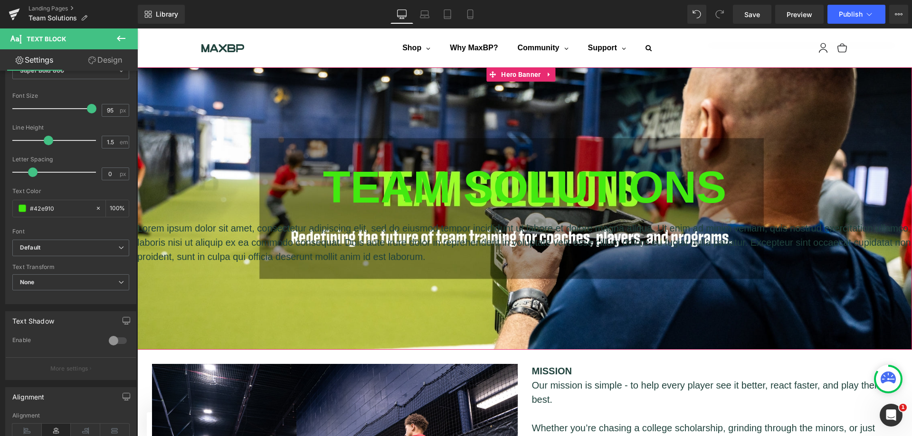
click at [326, 107] on div "TEAM SOLUTIONS Text Block Lorem ipsum dolor sit amet, consectetur adipiscing el…" at bounding box center [524, 208] width 774 height 283
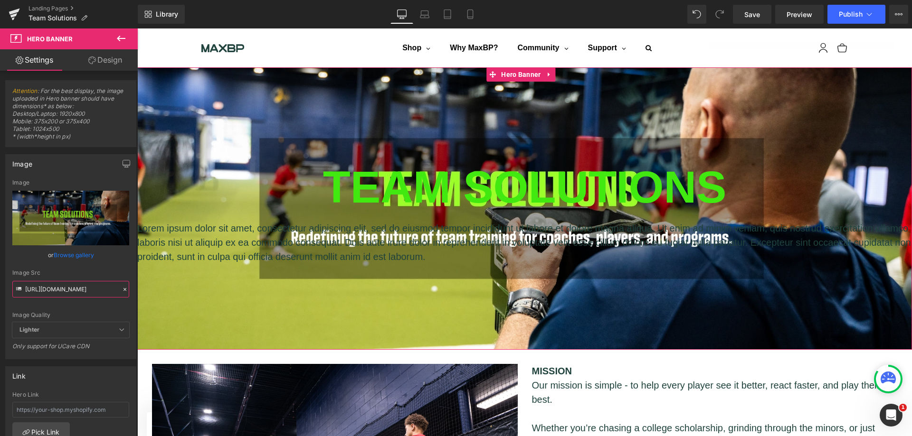
click at [77, 290] on input "https://cdn.shopify.com/s/files/1/1499/9260/files/Team_Solutions.jpg?v=17604653…" at bounding box center [70, 289] width 117 height 17
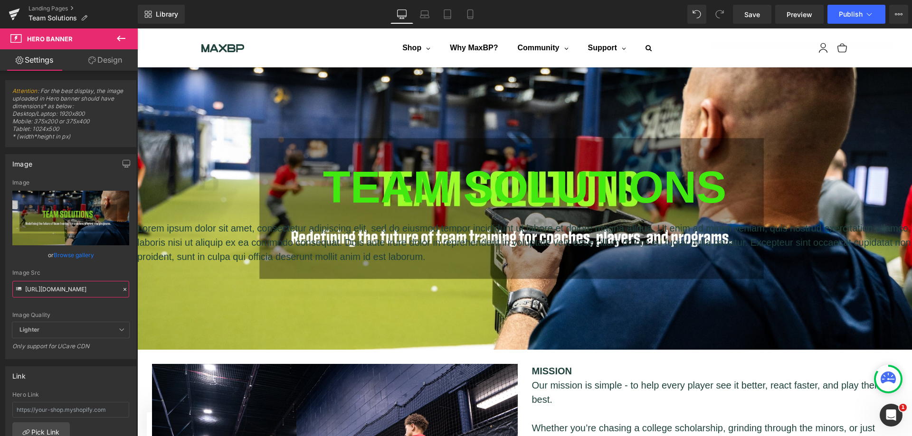
type input "https://cdn.shopify.com/s/files/1/1499/9260/files/7.jpg?v=1760547279"
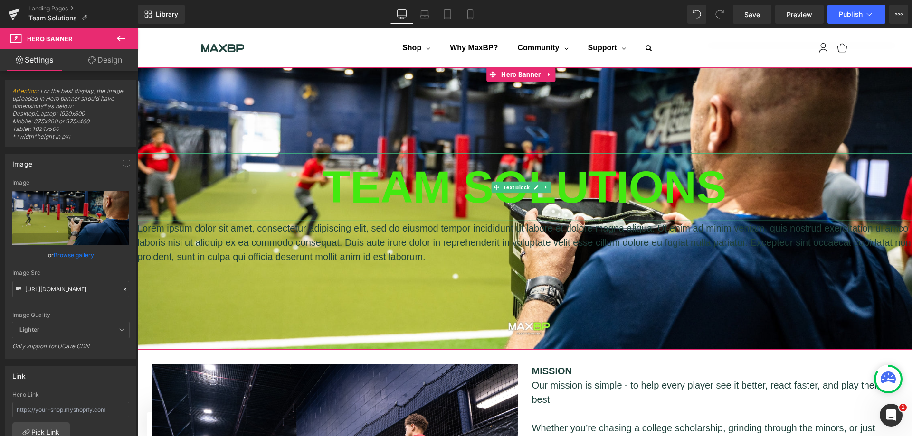
click at [541, 178] on div "TEAM SOLUTIONS" at bounding box center [524, 187] width 774 height 68
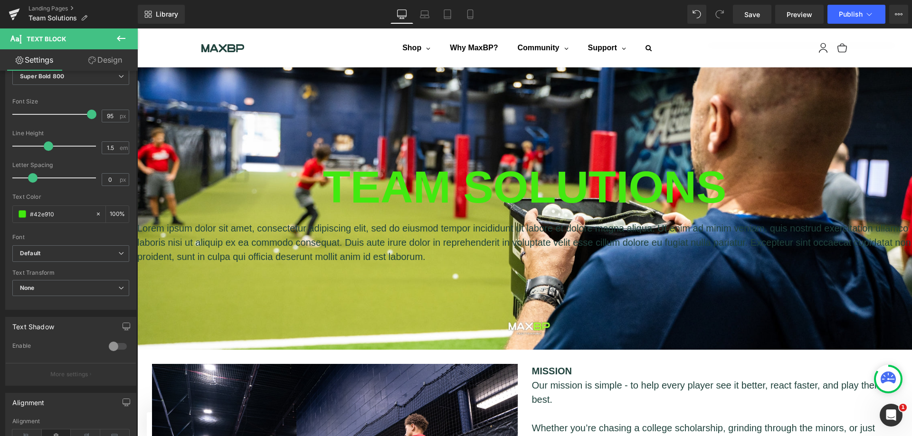
scroll to position [95, 0]
click at [107, 340] on div at bounding box center [117, 340] width 23 height 15
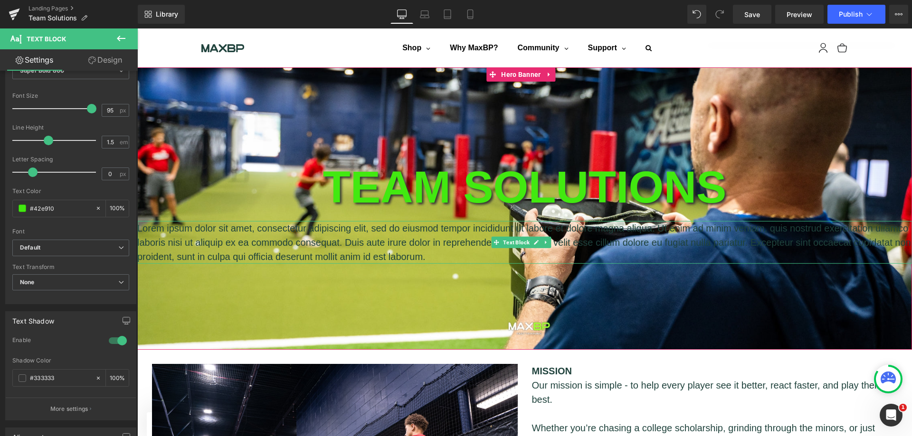
click at [340, 238] on p "Lorem ipsum dolor sit amet, consectetur adipiscing elit, sed do eiusmod tempor …" at bounding box center [524, 242] width 774 height 43
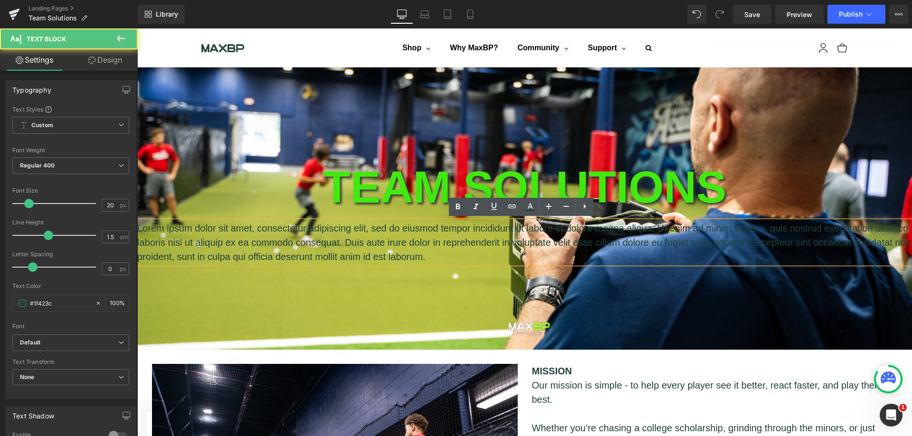
click at [214, 235] on p "Lorem ipsum dolor sit amet, consectetur adipiscing elit, sed do eiusmod tempor …" at bounding box center [524, 242] width 774 height 43
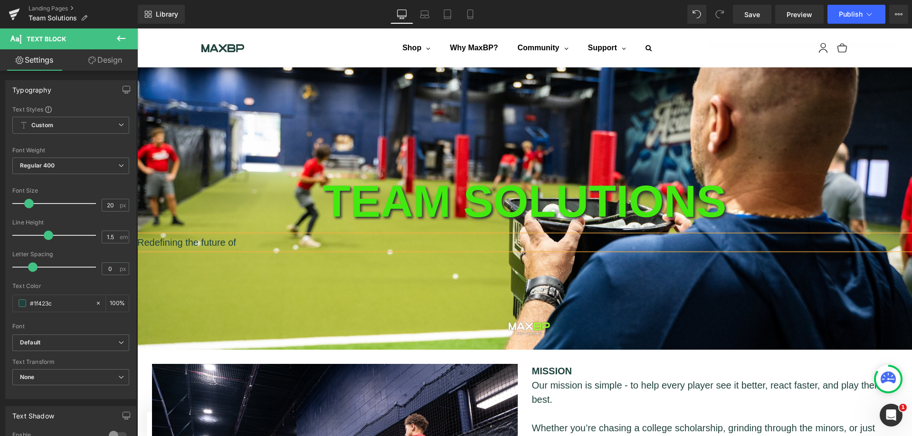
click at [197, 242] on p "Redefining the future of" at bounding box center [524, 243] width 774 height 14
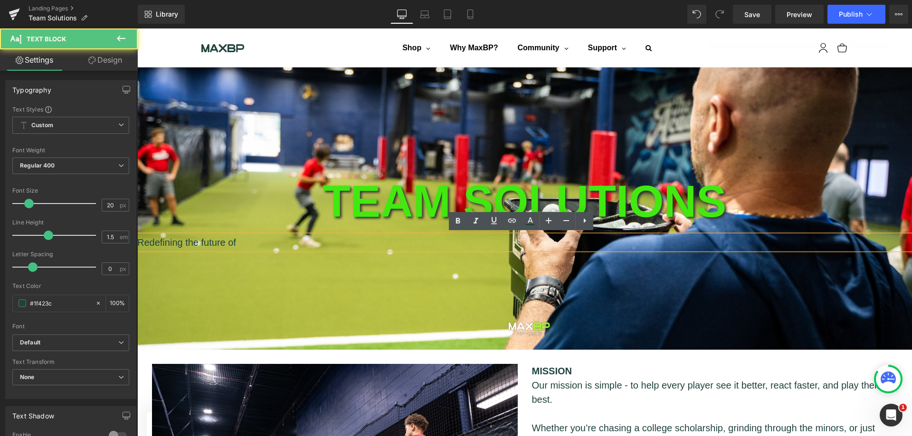
click at [245, 242] on p "Redefining the future of" at bounding box center [524, 243] width 774 height 14
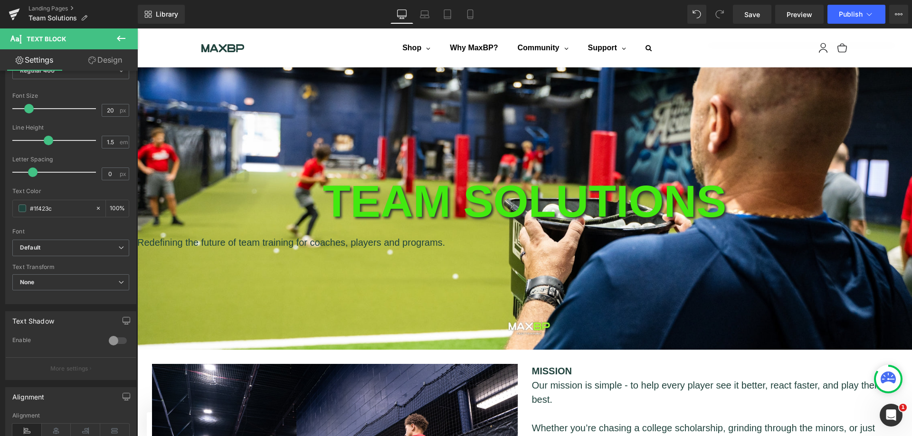
click at [110, 342] on div at bounding box center [117, 340] width 23 height 15
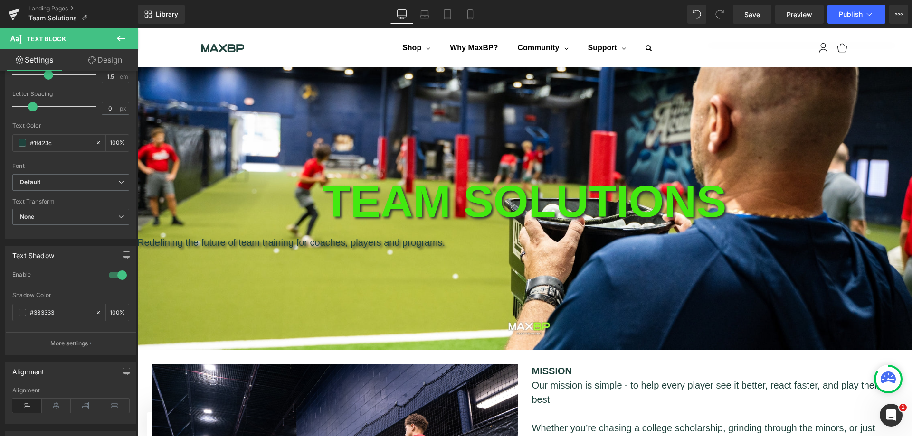
scroll to position [237, 0]
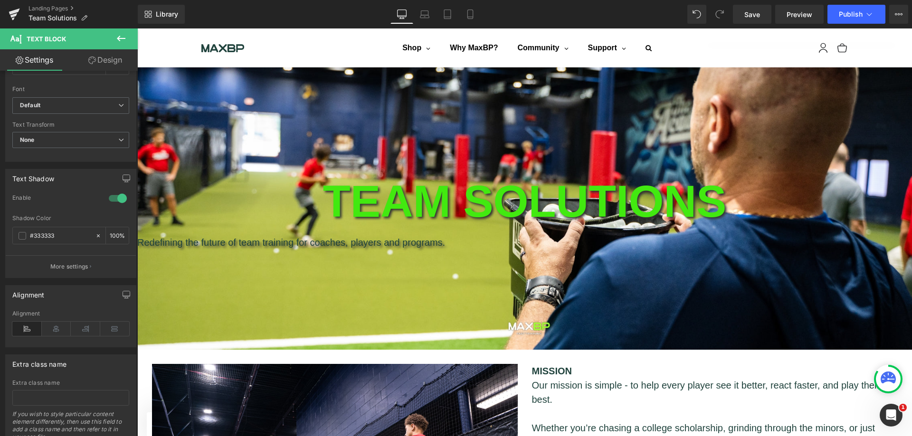
click at [57, 329] on icon at bounding box center [56, 329] width 29 height 14
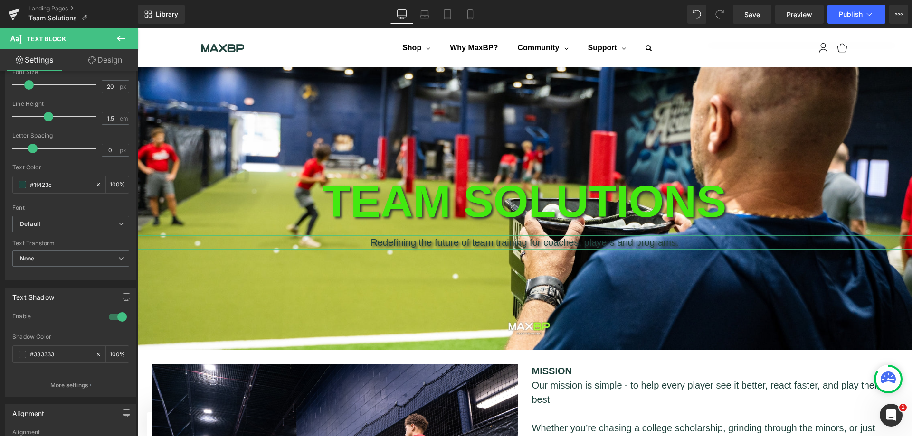
scroll to position [47, 0]
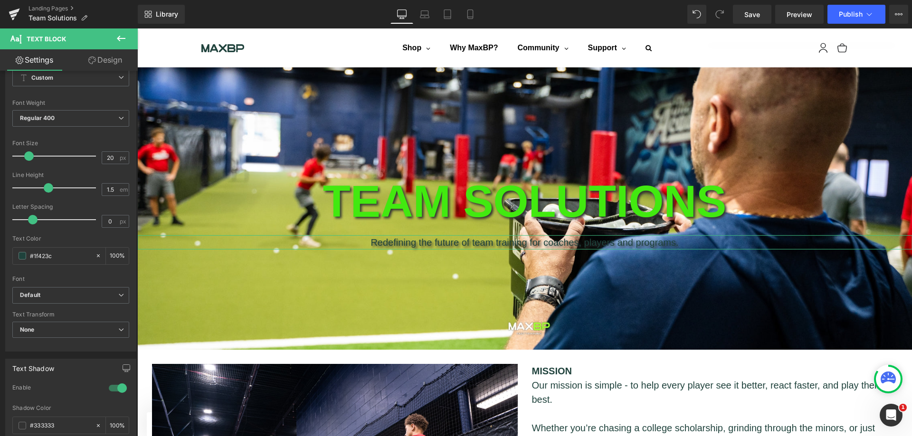
click at [21, 254] on span at bounding box center [23, 256] width 8 height 8
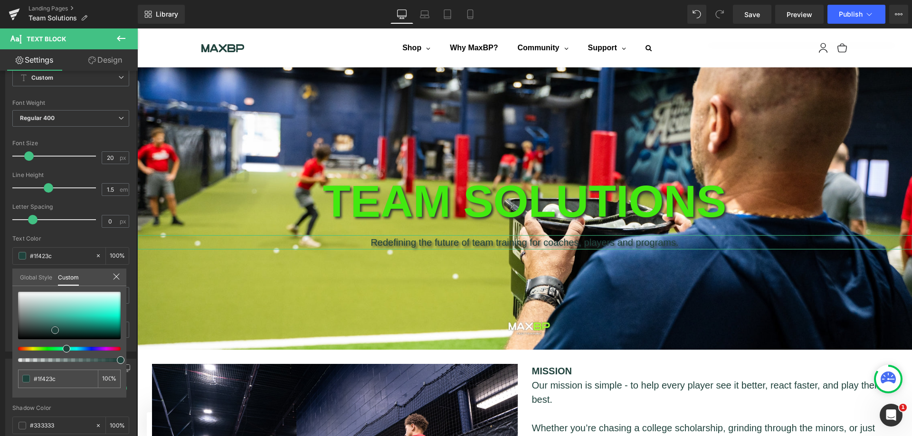
type input "#21443e"
type input "#427069"
type input "#69958f"
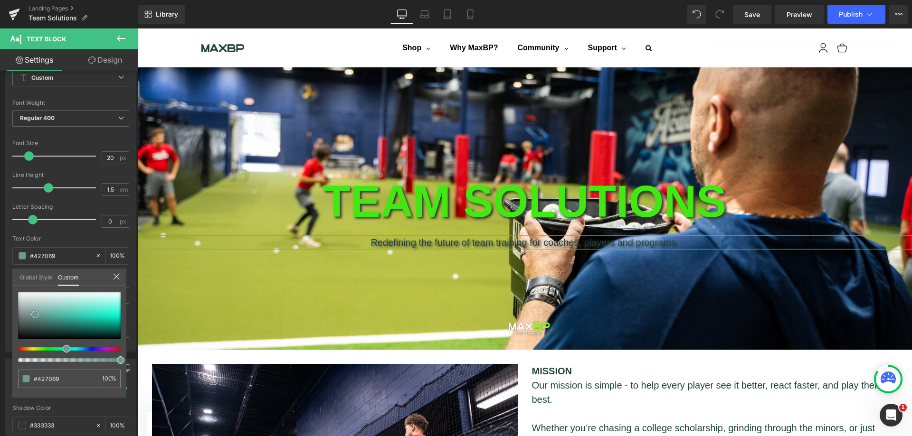
type input "#69958f"
type input "#bbc3c1"
type input "#d4d7d7"
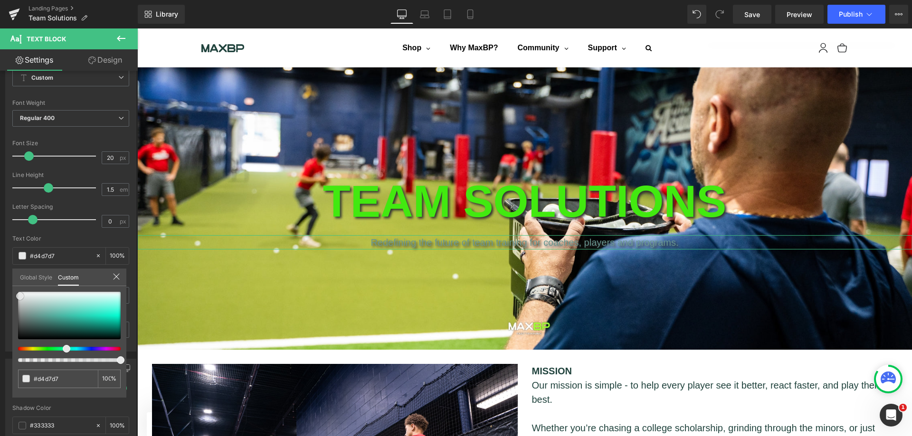
type input "#e4e6e6"
type input "#efefef"
type input "#fcfcfc"
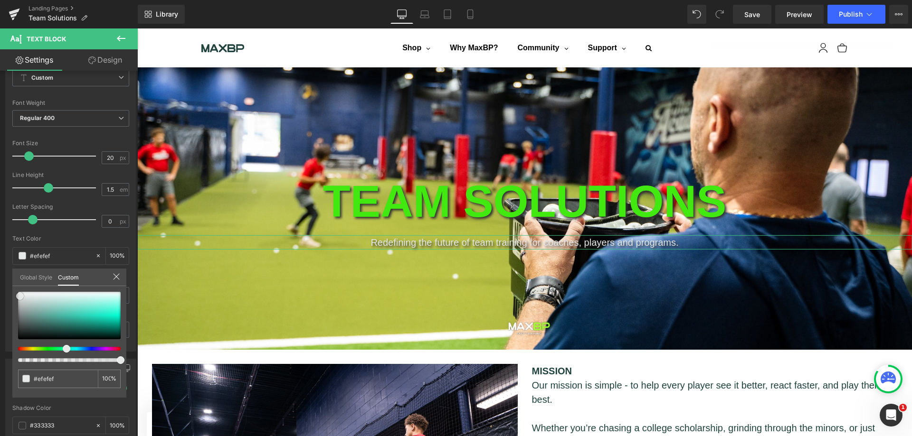
type input "#fcfcfc"
type input "#ffffff"
drag, startPoint x: 56, startPoint y: 329, endPoint x: 13, endPoint y: 286, distance: 60.1
click at [13, 286] on div "#ffffff 100 %" at bounding box center [69, 291] width 114 height 11
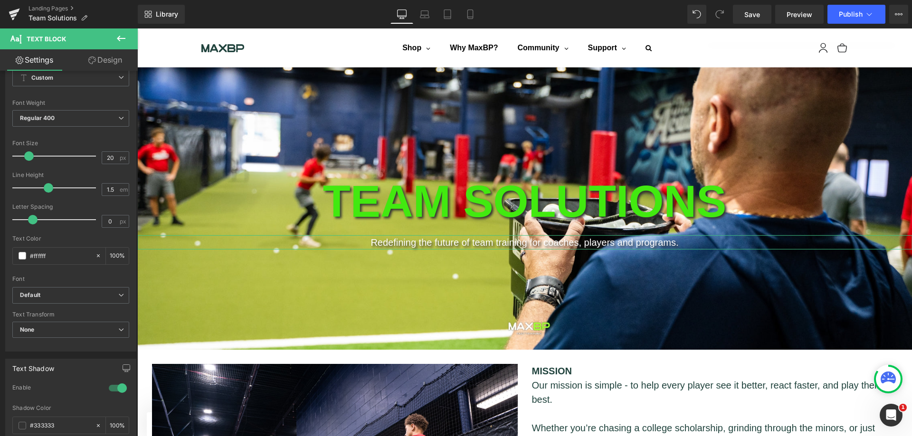
drag, startPoint x: 32, startPoint y: 154, endPoint x: 38, endPoint y: 156, distance: 6.8
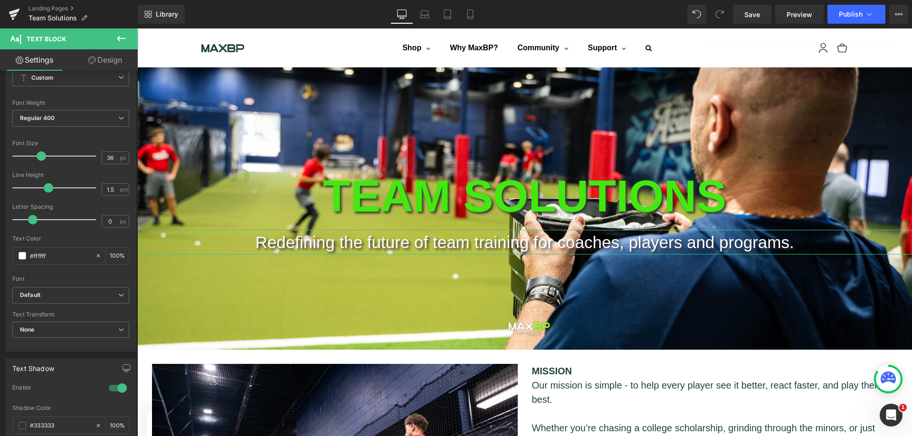
type input "37"
drag, startPoint x: 29, startPoint y: 156, endPoint x: 43, endPoint y: 156, distance: 13.8
click at [43, 156] on span at bounding box center [42, 155] width 9 height 9
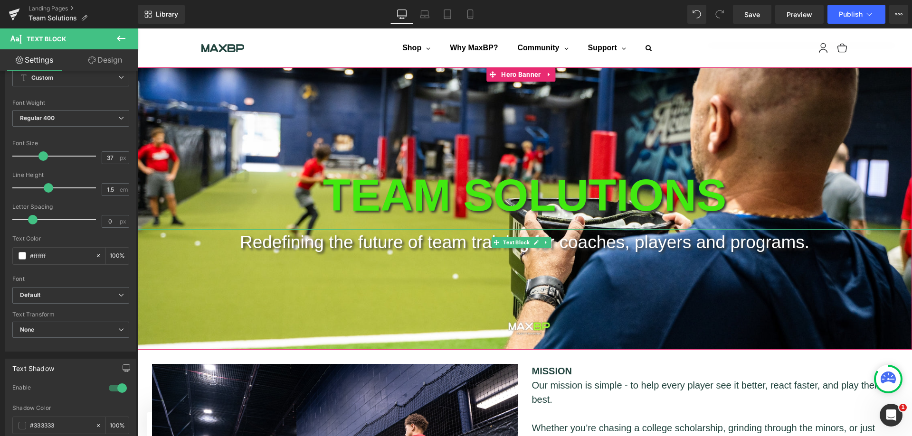
click at [406, 248] on p "Redefining the future of team training for coaches, players and programs." at bounding box center [524, 242] width 774 height 27
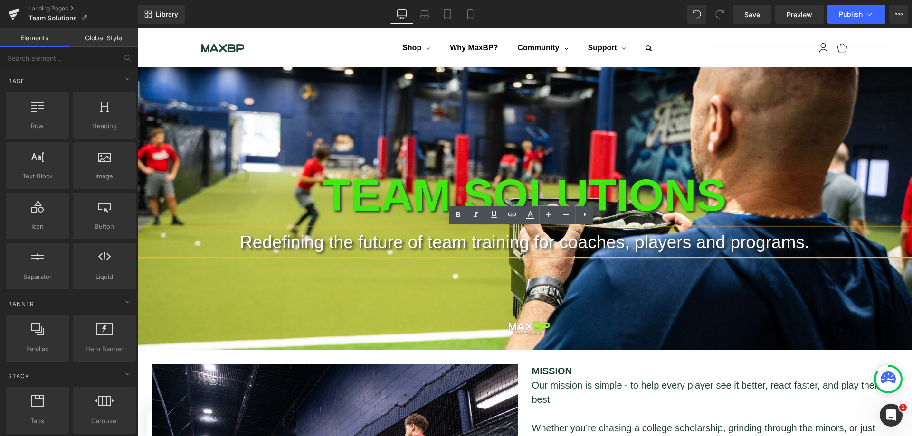
click at [730, 53] on ul "Shop Shop MaxBP Machines Bats and Balls Weighted Bats Throwing and Batting Glov…" at bounding box center [527, 48] width 520 height 24
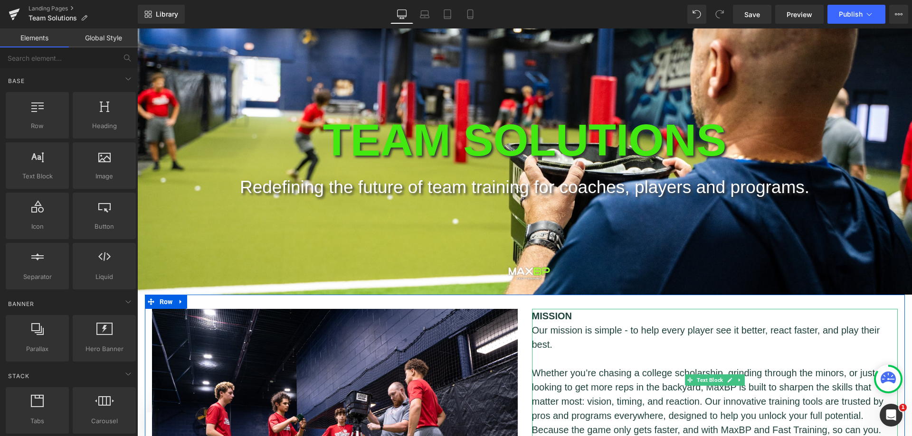
scroll to position [0, 0]
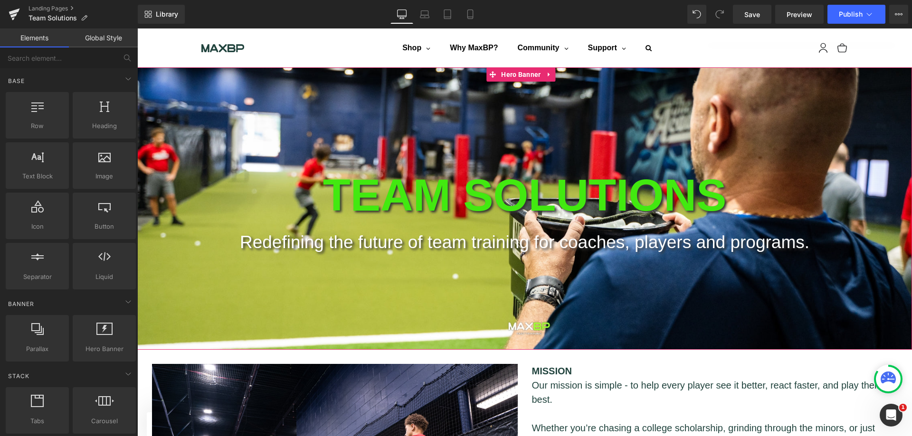
click at [381, 121] on div "TEAM SOLUTIONS Text Block Redefining the future of team training for coaches, p…" at bounding box center [524, 208] width 774 height 283
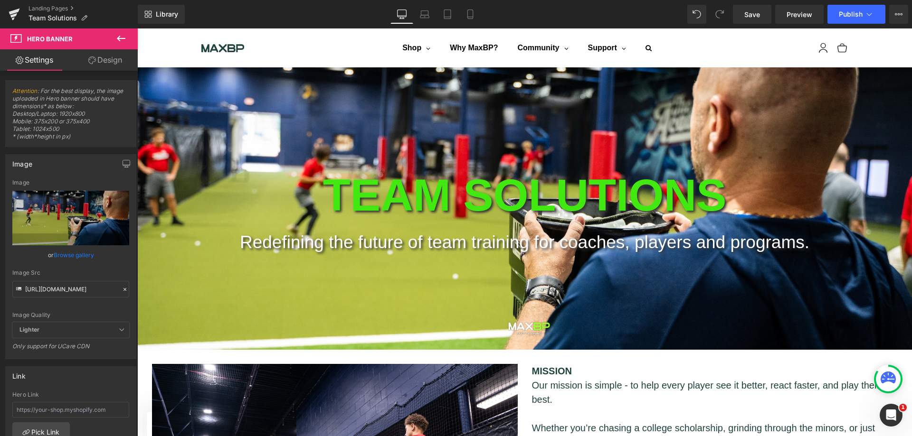
click at [742, 14] on link "Save" at bounding box center [752, 14] width 38 height 19
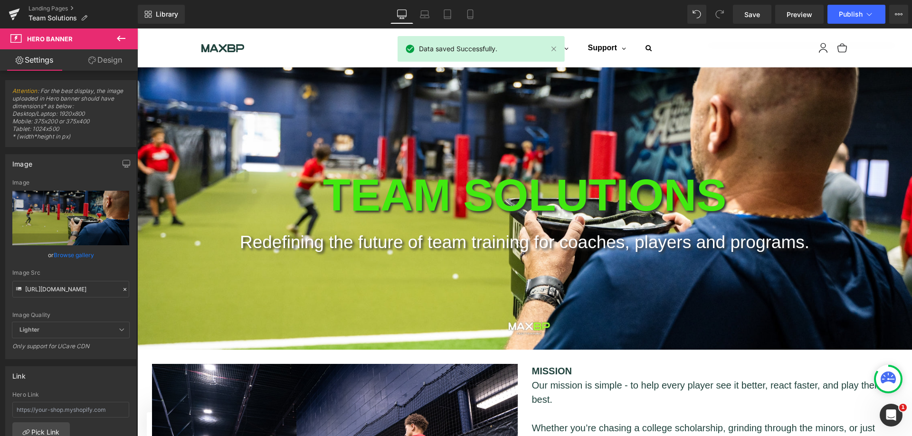
click at [787, 15] on span "Preview" at bounding box center [799, 14] width 26 height 10
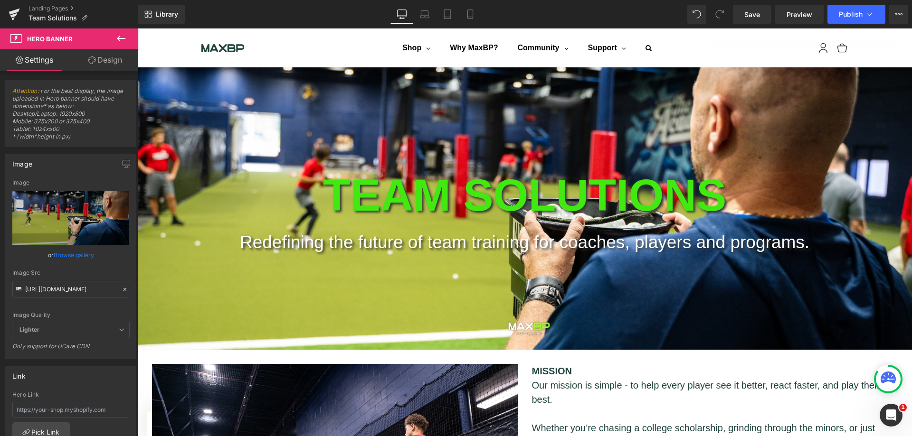
click at [57, 8] on link "Landing Pages" at bounding box center [82, 9] width 109 height 8
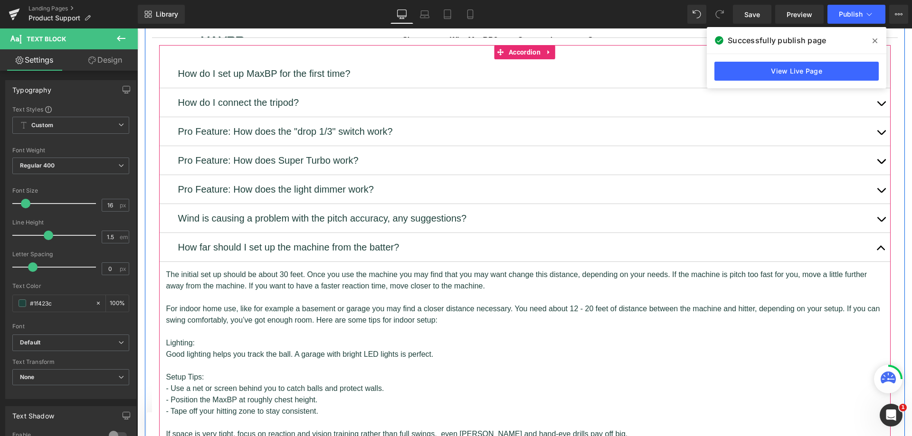
scroll to position [348, 0]
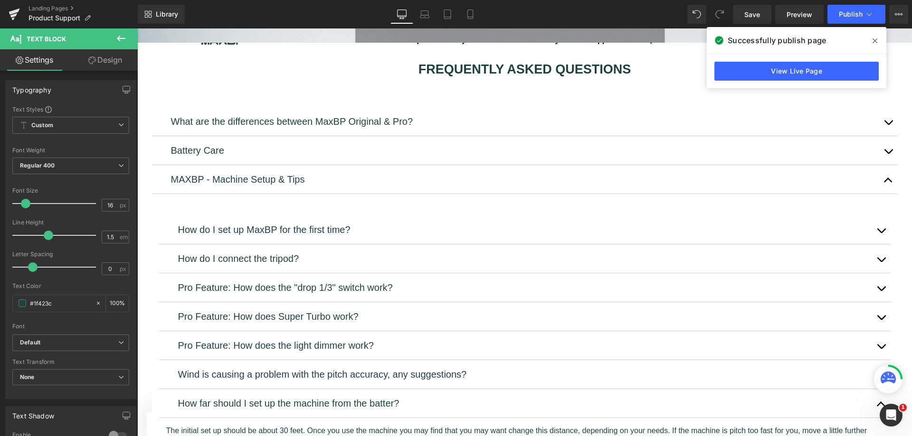
click at [536, 18] on div "Library Desktop Desktop Laptop Tablet Mobile Save Preview Publish Scheduled Vie…" at bounding box center [525, 14] width 774 height 19
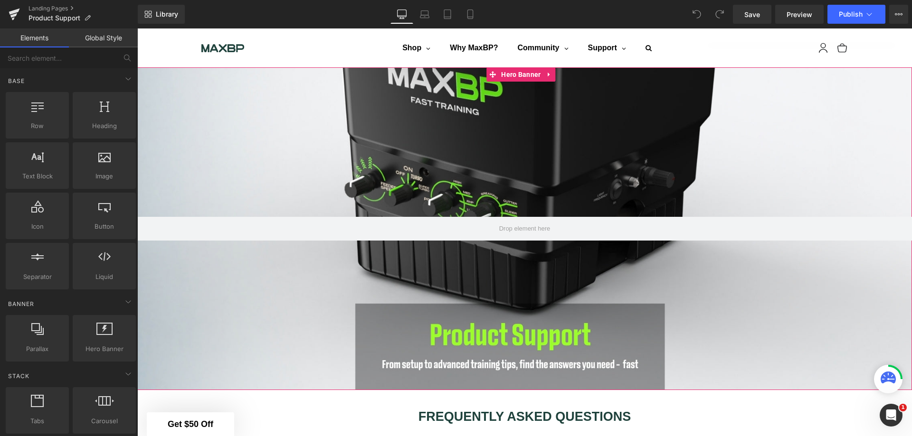
click at [456, 147] on div at bounding box center [524, 228] width 774 height 323
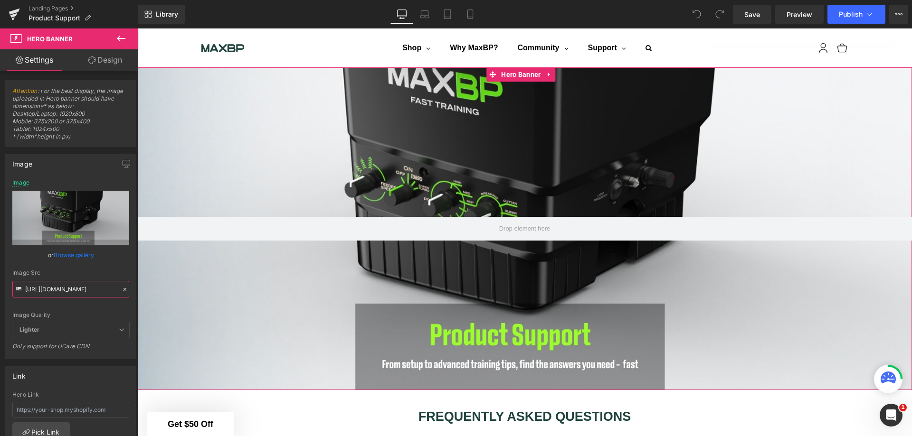
click at [85, 289] on input "https://cdn.shopify.com/s/files/1/1499/9260/files/Product_Support_New.jpg?v=175…" at bounding box center [70, 289] width 117 height 17
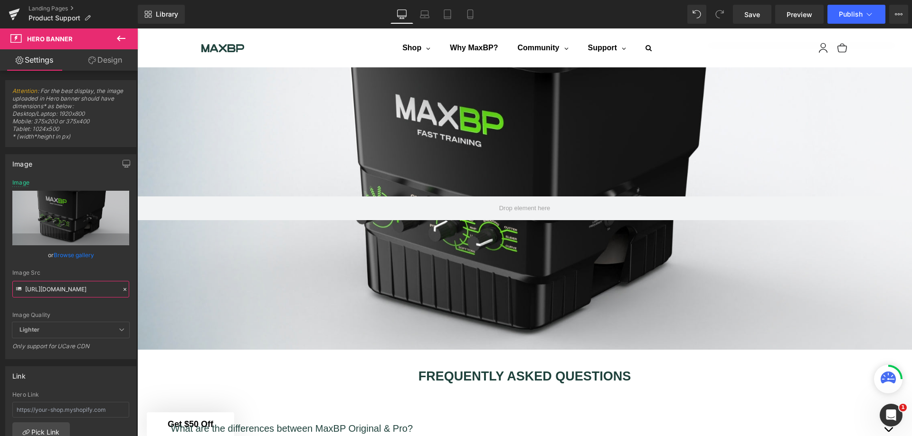
type input "https://cdn.shopify.com/s/files/1/1499/9260/files/6.jpg?v=1760547279"
click at [123, 40] on icon at bounding box center [120, 38] width 11 height 11
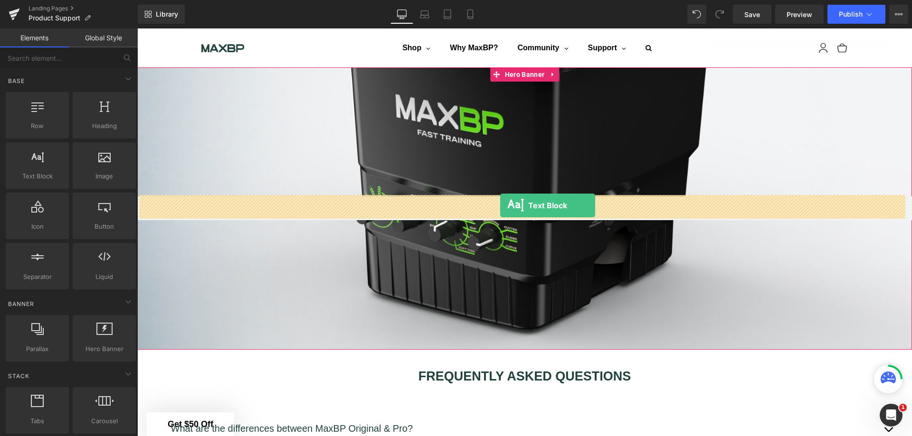
drag, startPoint x: 190, startPoint y: 203, endPoint x: 500, endPoint y: 206, distance: 310.1
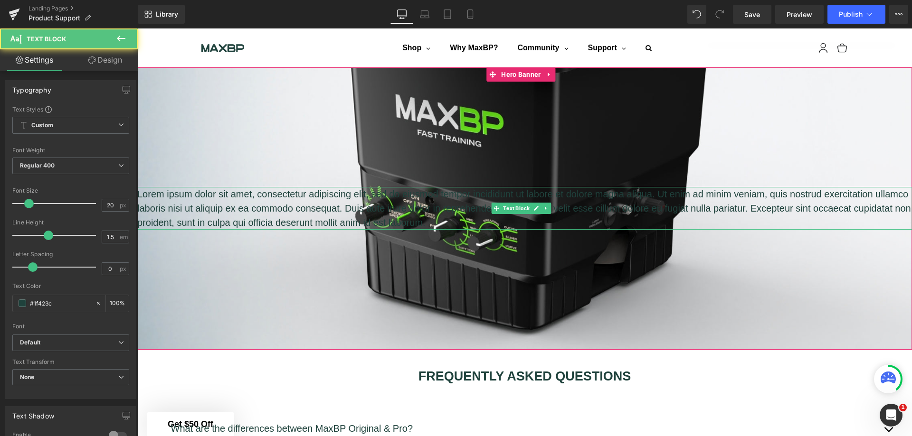
click at [504, 219] on p "Lorem ipsum dolor sit amet, consectetur adipiscing elit, sed do eiusmod tempor …" at bounding box center [524, 208] width 774 height 43
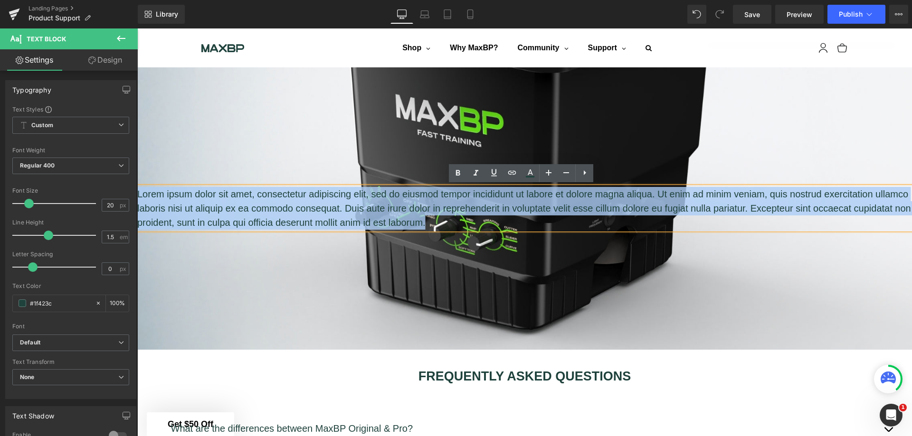
drag, startPoint x: 474, startPoint y: 217, endPoint x: 270, endPoint y: 219, distance: 204.7
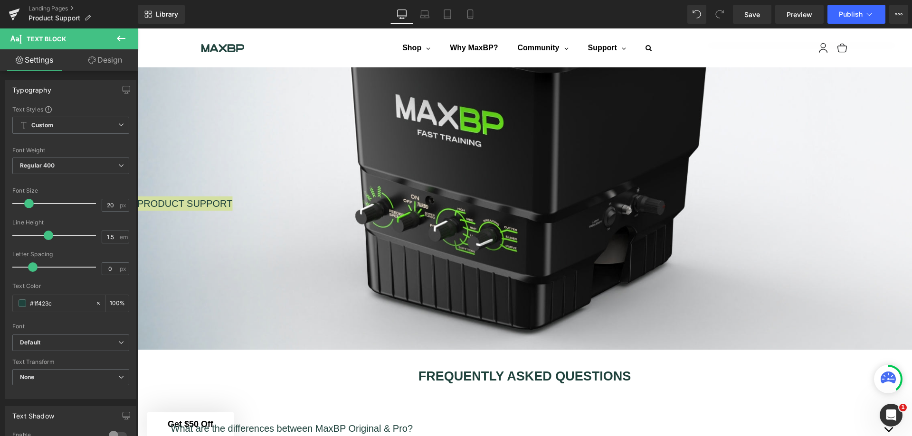
click at [119, 161] on span "Regular 400" at bounding box center [70, 166] width 117 height 17
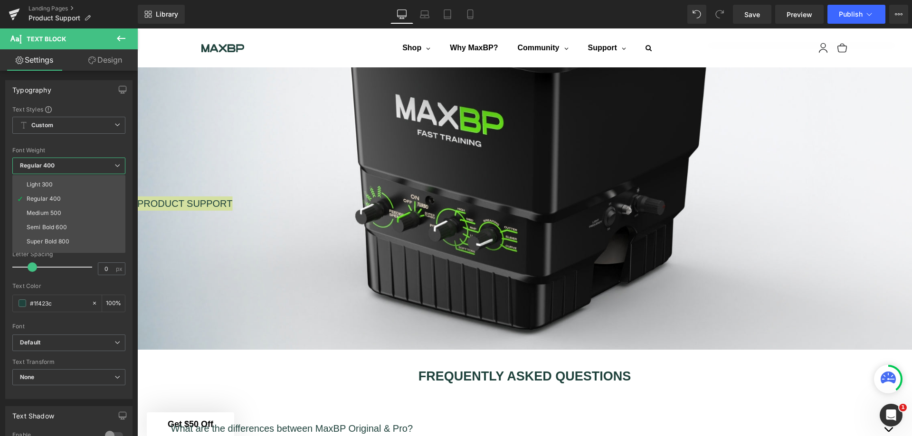
scroll to position [47, 0]
click at [70, 218] on li "Super Bold 800" at bounding box center [70, 220] width 117 height 14
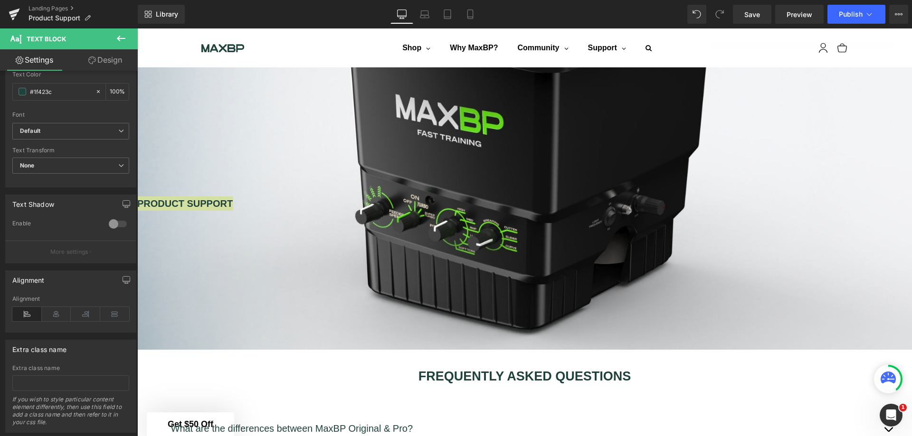
scroll to position [235, 0]
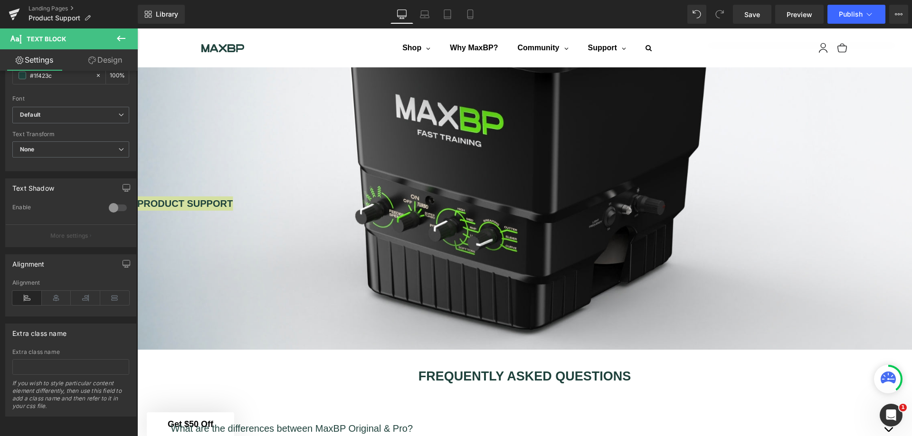
click at [50, 292] on icon at bounding box center [56, 298] width 29 height 14
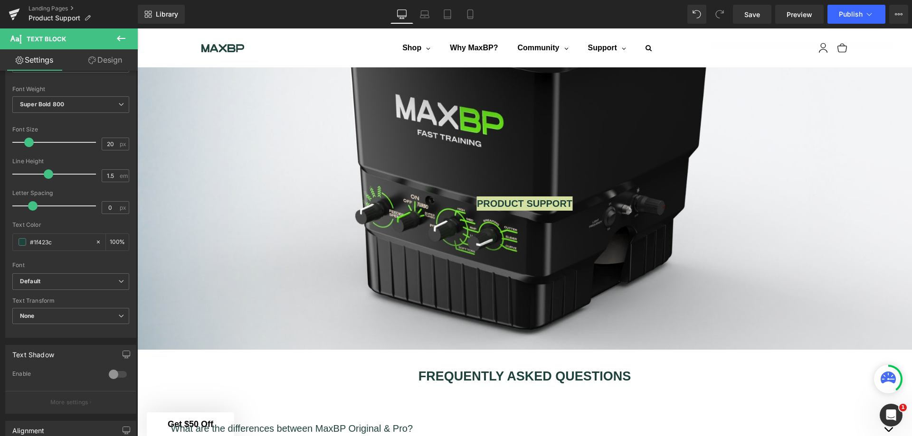
scroll to position [45, 0]
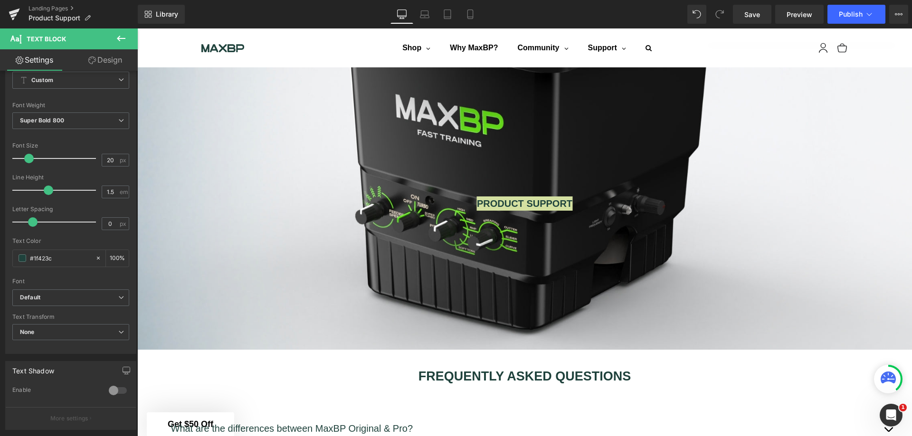
click at [23, 258] on span at bounding box center [23, 259] width 8 height 8
drag, startPoint x: 66, startPoint y: 257, endPoint x: 34, endPoint y: 257, distance: 31.8
click at [34, 257] on input "#1f423c" at bounding box center [60, 258] width 61 height 10
paste input "9cff29"
type input "#9cff29"
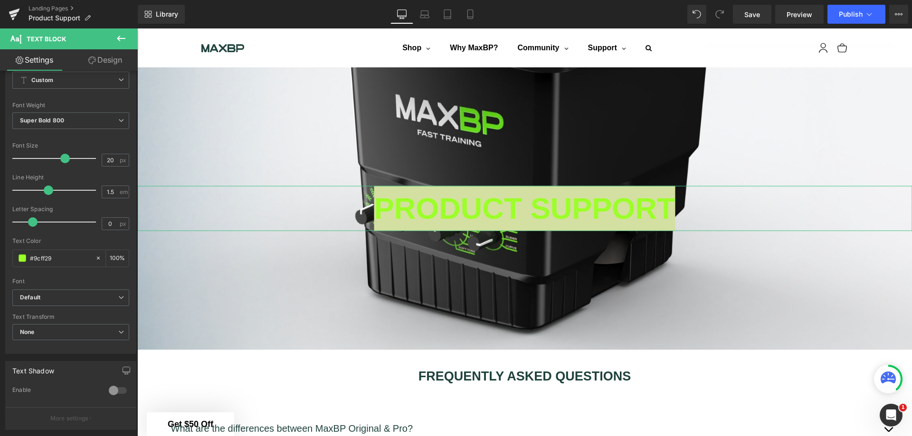
drag, startPoint x: 31, startPoint y: 158, endPoint x: 65, endPoint y: 162, distance: 34.5
click at [65, 162] on span at bounding box center [64, 158] width 9 height 9
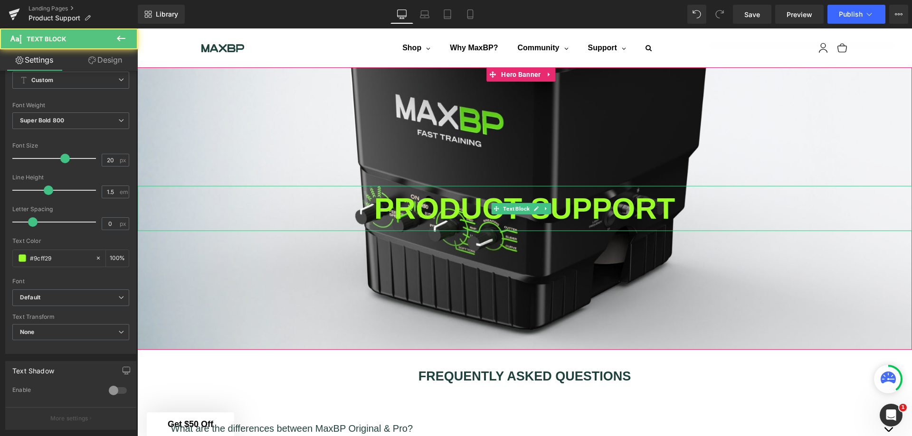
click at [679, 211] on p "PRODUCT SUPPORT" at bounding box center [524, 208] width 774 height 45
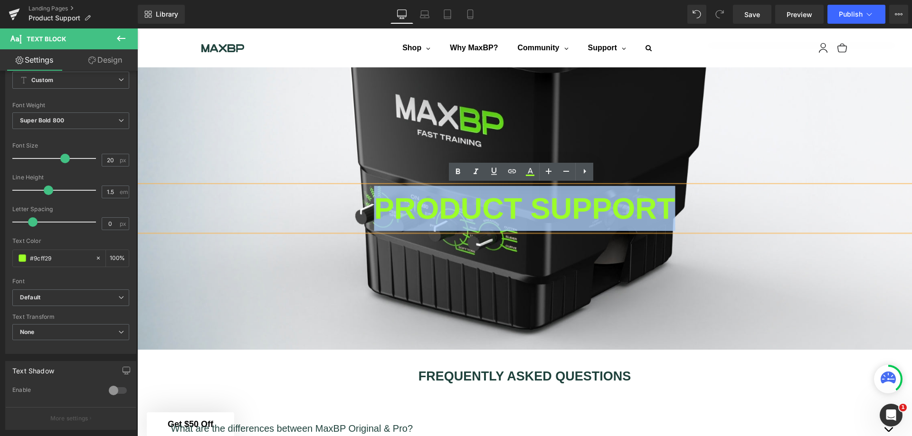
drag, startPoint x: 681, startPoint y: 212, endPoint x: 323, endPoint y: 214, distance: 358.0
click at [323, 214] on p "PRODUCT SUPPORT" at bounding box center [524, 208] width 774 height 45
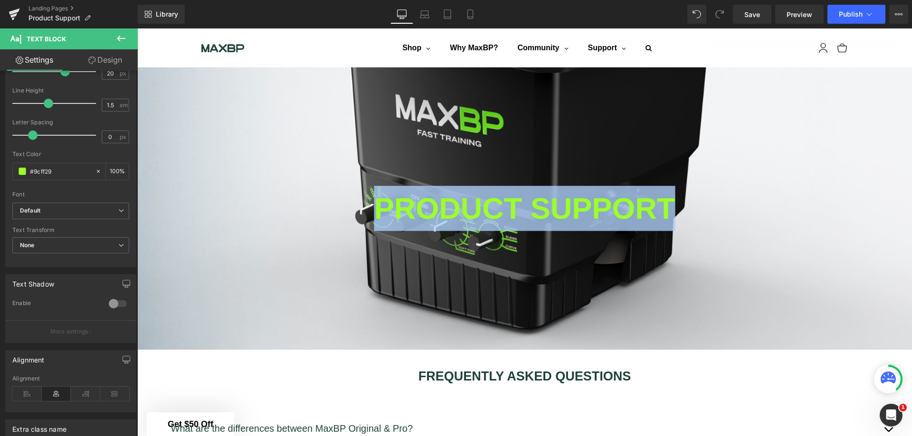
scroll to position [140, 0]
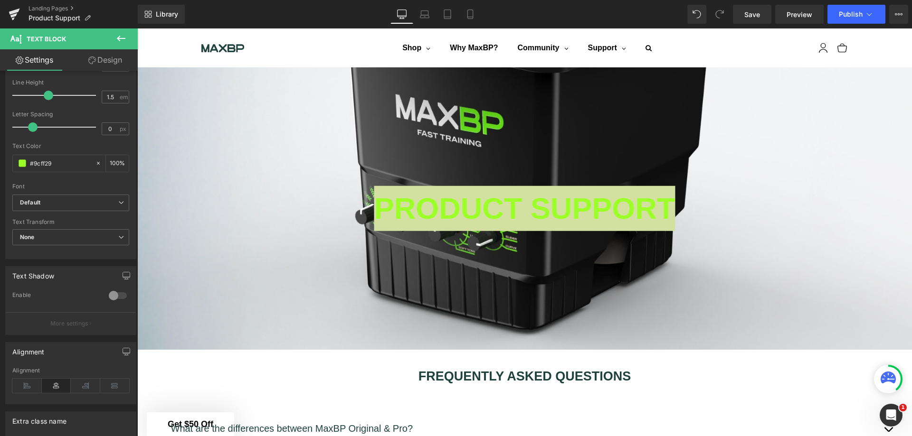
click at [110, 292] on div at bounding box center [117, 295] width 23 height 15
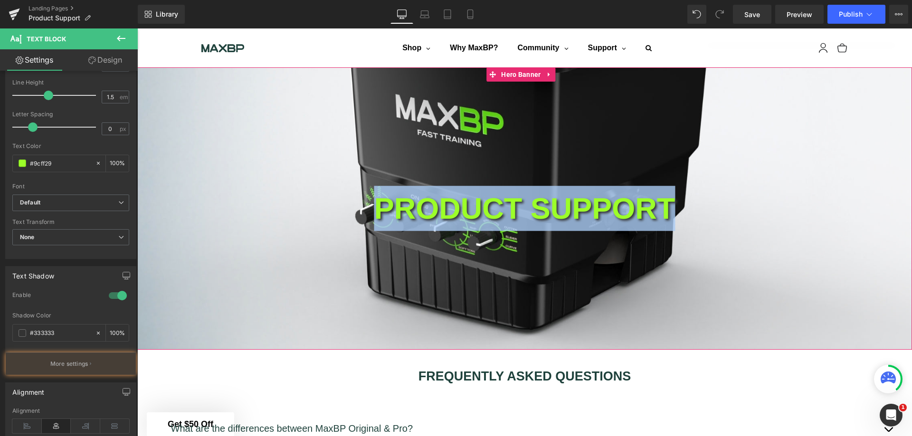
click at [282, 244] on div "PRODUCT SUPPORT Text Block" at bounding box center [524, 208] width 774 height 283
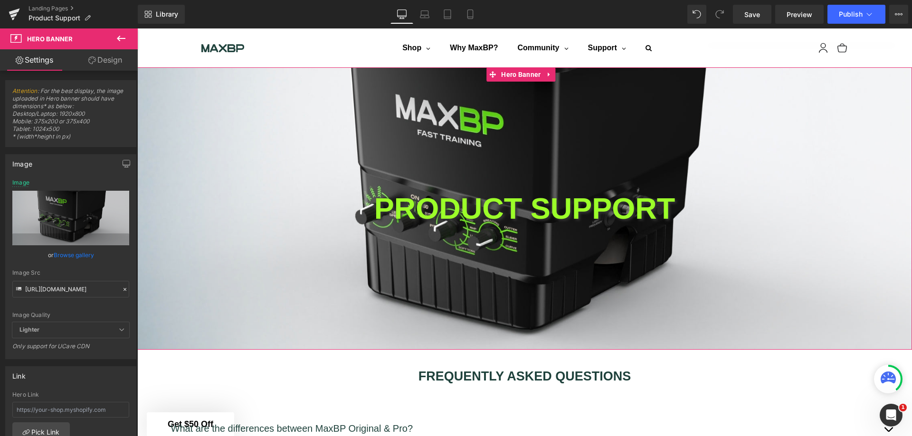
click at [225, 160] on div "PRODUCT SUPPORT Text Block" at bounding box center [524, 208] width 774 height 283
click at [416, 213] on p "PRODUCT SUPPORT" at bounding box center [524, 208] width 774 height 45
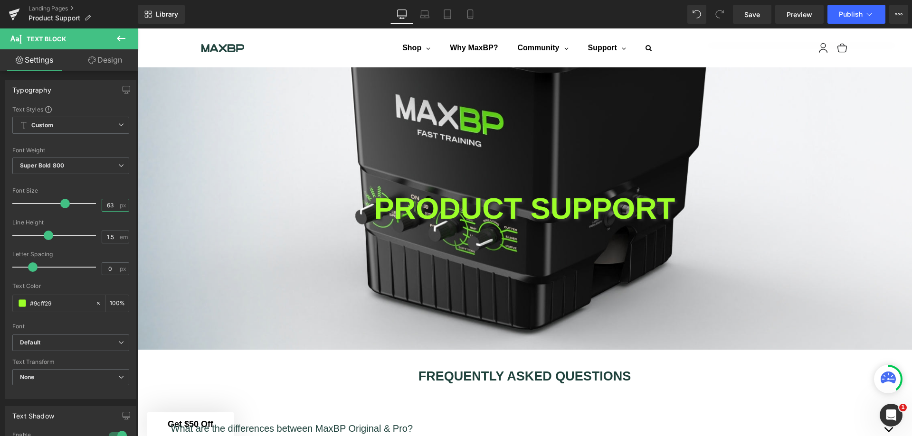
drag, startPoint x: 113, startPoint y: 207, endPoint x: 101, endPoint y: 207, distance: 11.9
click at [102, 207] on input "63" at bounding box center [110, 205] width 17 height 12
type input "65"
click at [122, 37] on icon at bounding box center [120, 38] width 11 height 11
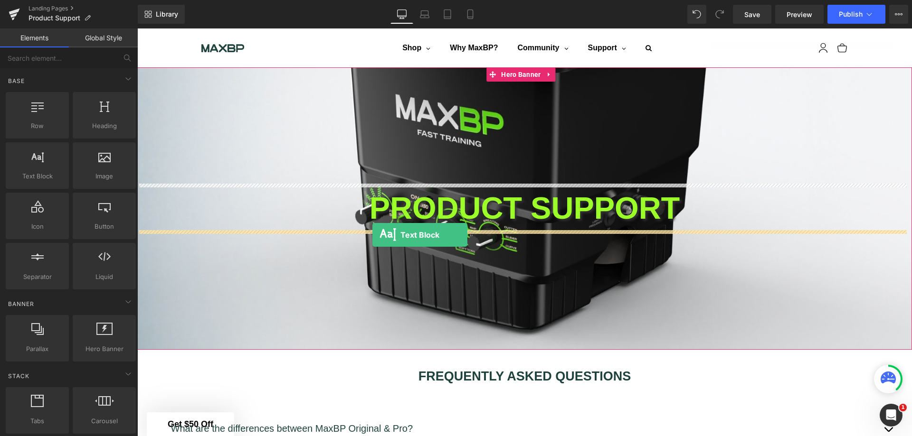
drag, startPoint x: 185, startPoint y: 203, endPoint x: 372, endPoint y: 235, distance: 190.3
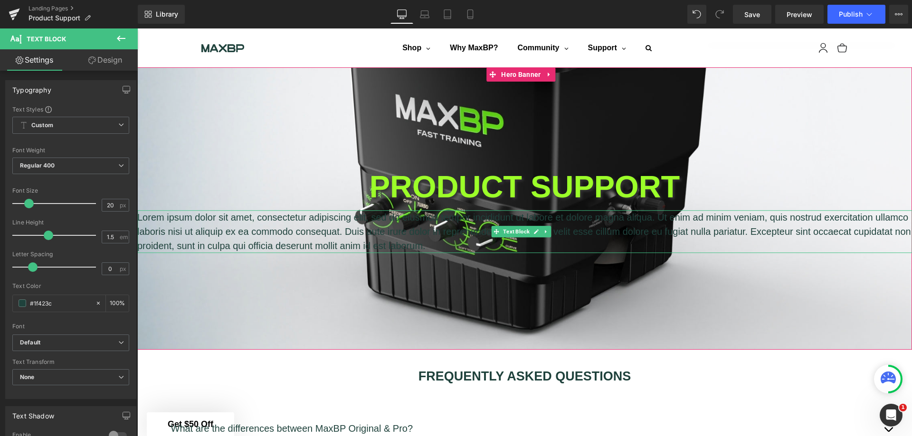
click at [480, 248] on p "Lorem ipsum dolor sit amet, consectetur adipiscing elit, sed do eiusmod tempor …" at bounding box center [524, 231] width 774 height 43
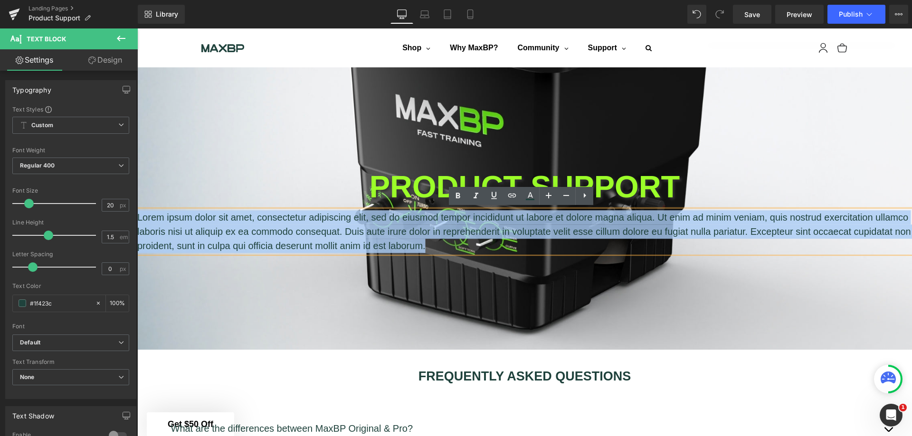
drag, startPoint x: 492, startPoint y: 247, endPoint x: 131, endPoint y: 224, distance: 362.5
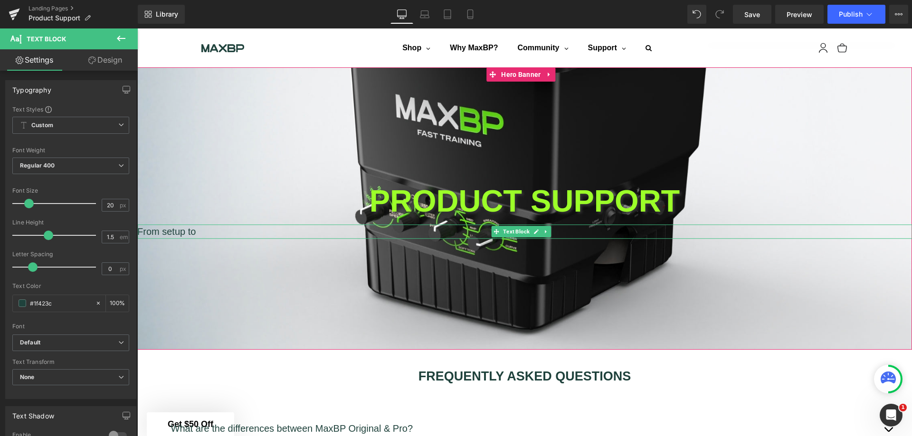
click at [213, 230] on p "From setup to" at bounding box center [524, 232] width 774 height 14
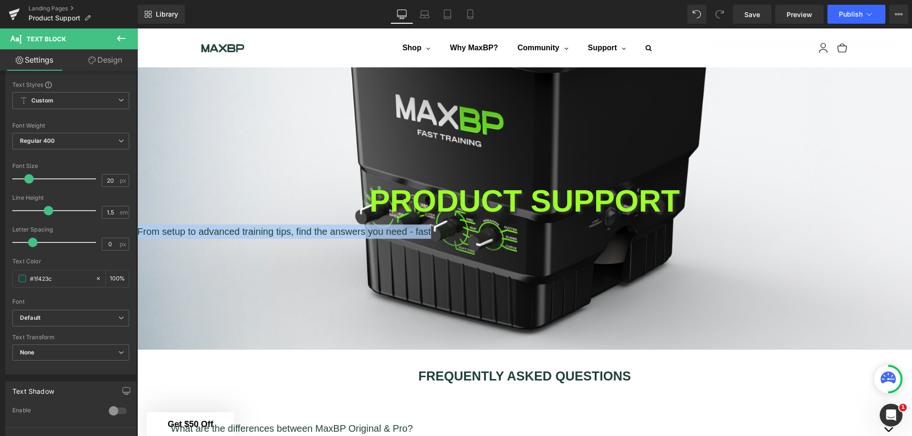
scroll to position [47, 0]
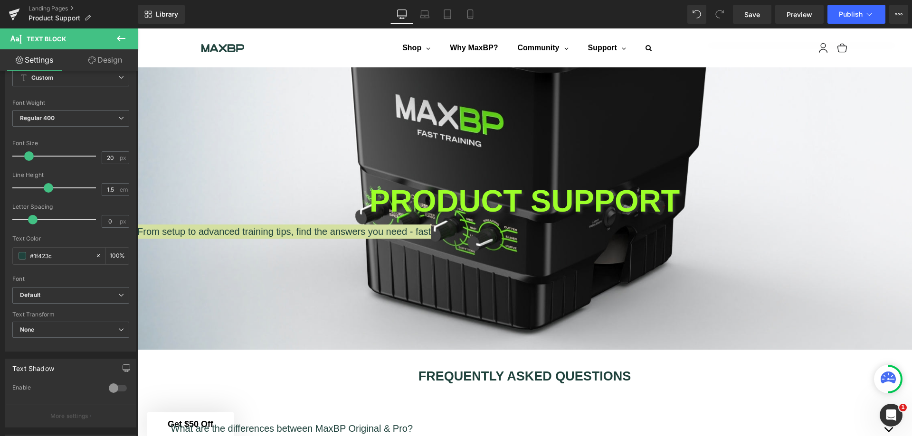
click at [110, 388] on div at bounding box center [117, 388] width 23 height 15
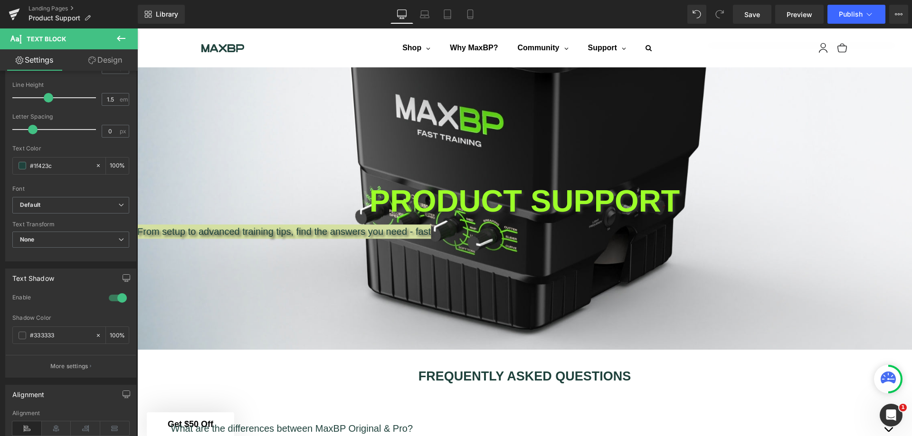
scroll to position [142, 0]
click at [60, 423] on icon at bounding box center [56, 424] width 29 height 14
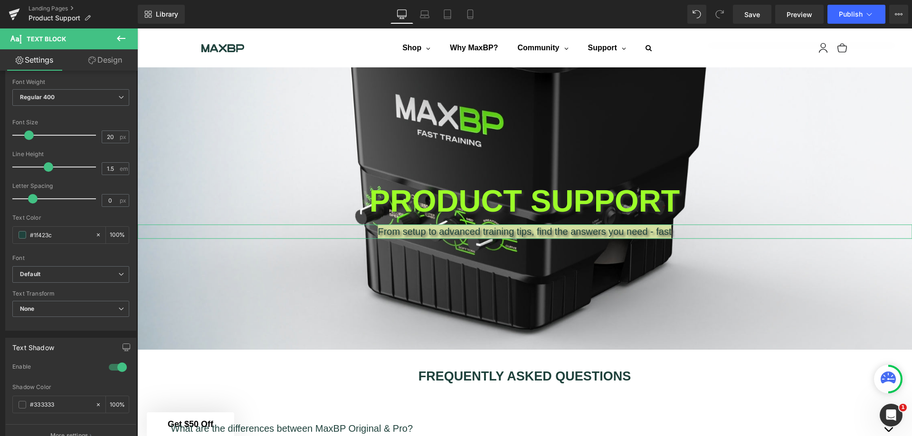
scroll to position [47, 0]
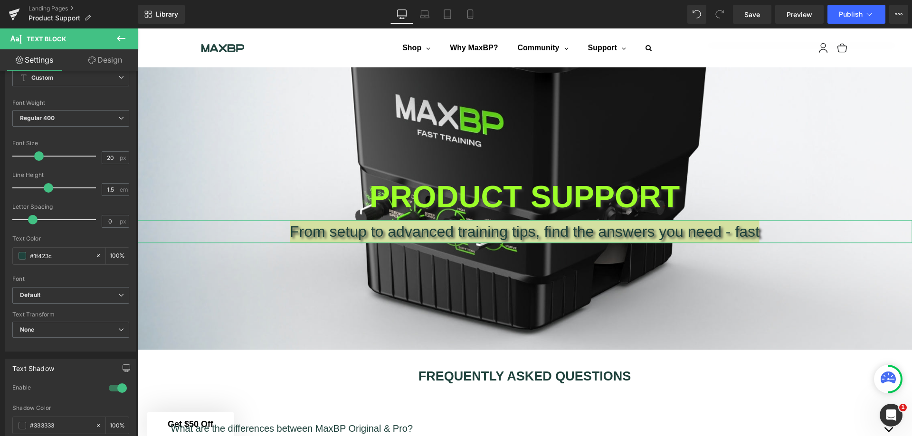
drag, startPoint x: 27, startPoint y: 156, endPoint x: 37, endPoint y: 158, distance: 9.7
click at [37, 158] on span at bounding box center [38, 155] width 9 height 9
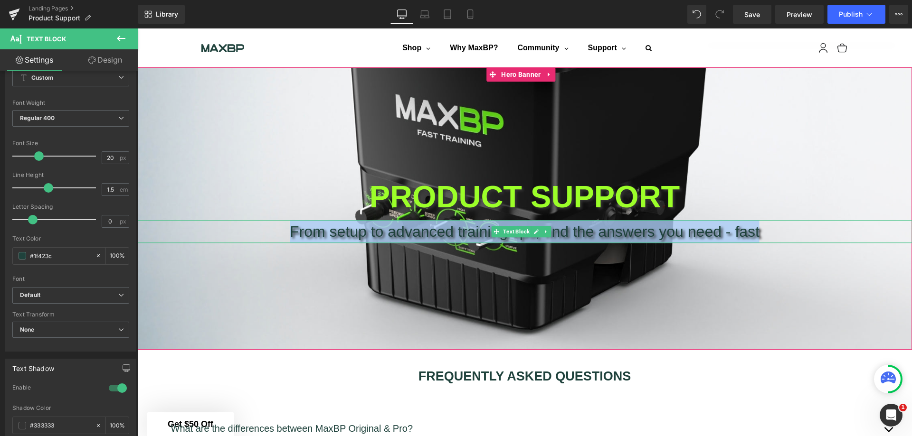
click at [325, 244] on div "PRODUCT SUPPORT Text Block From setup to advanced training tips, find the answe…" at bounding box center [524, 208] width 774 height 283
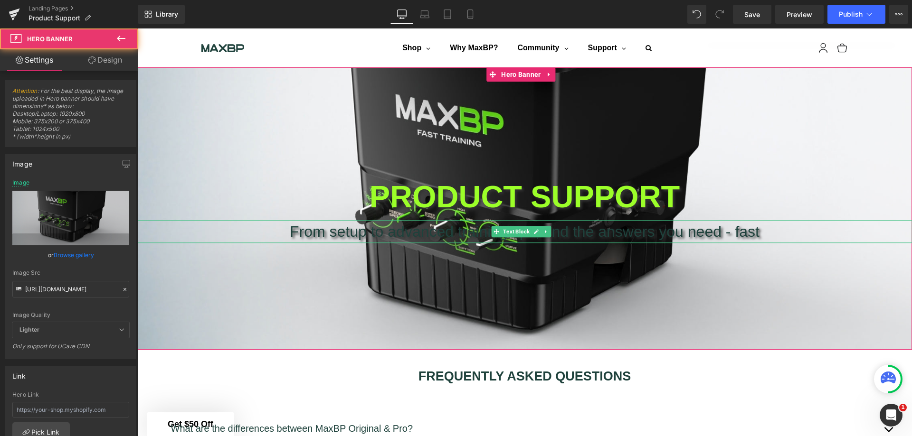
click at [414, 230] on p "From setup to advanced training tips, find the answers you need - fast" at bounding box center [524, 231] width 774 height 23
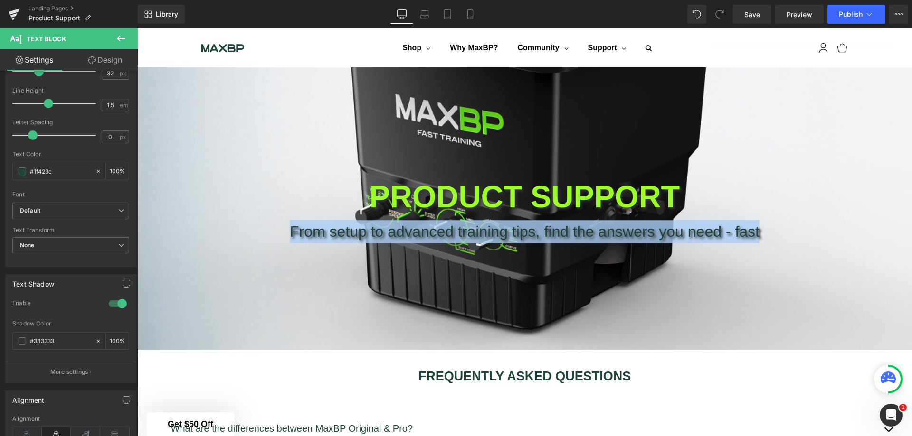
scroll to position [142, 0]
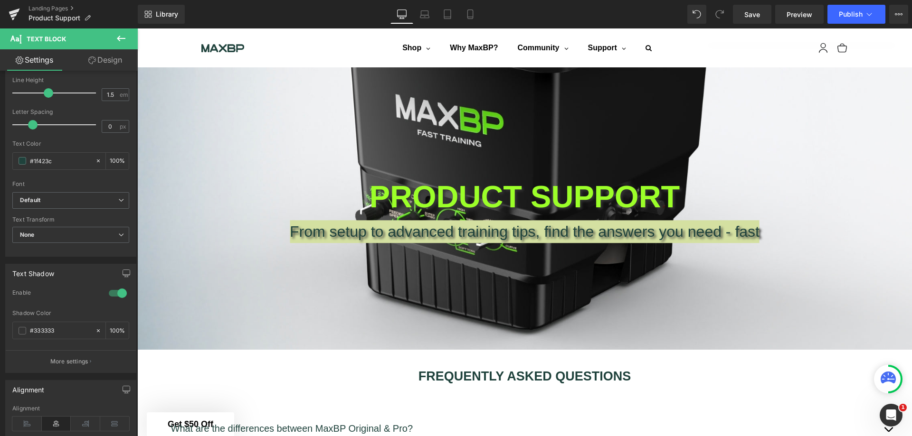
click at [79, 362] on p "More settings" at bounding box center [69, 362] width 38 height 9
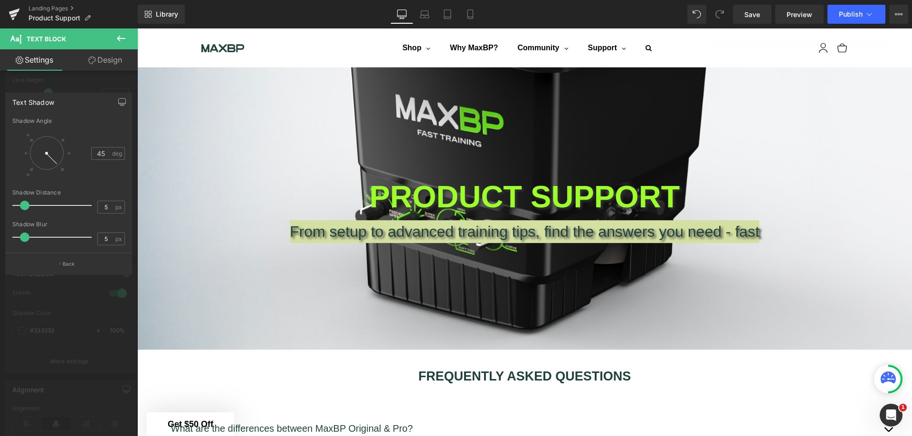
click at [86, 82] on div at bounding box center [69, 234] width 138 height 413
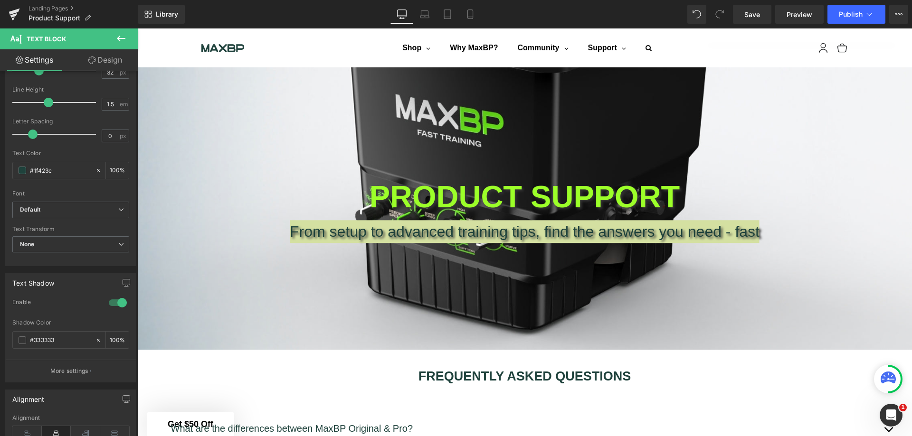
scroll to position [85, 0]
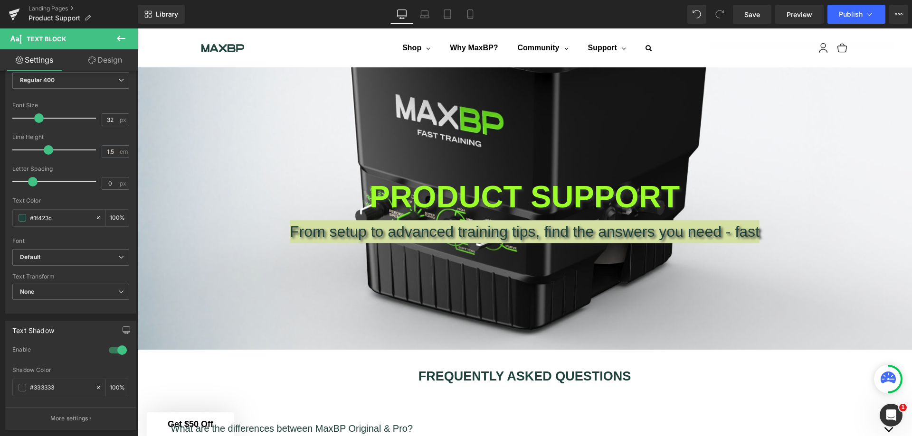
click at [20, 217] on span at bounding box center [23, 218] width 8 height 8
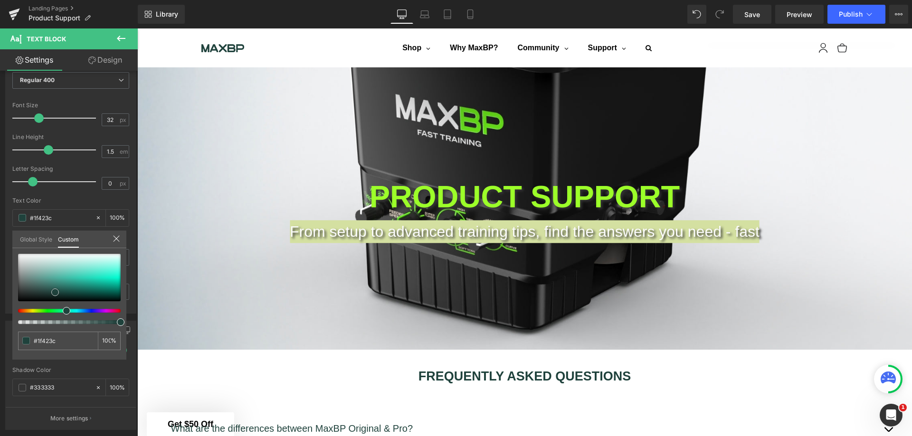
click at [20, 255] on div at bounding box center [69, 277] width 103 height 47
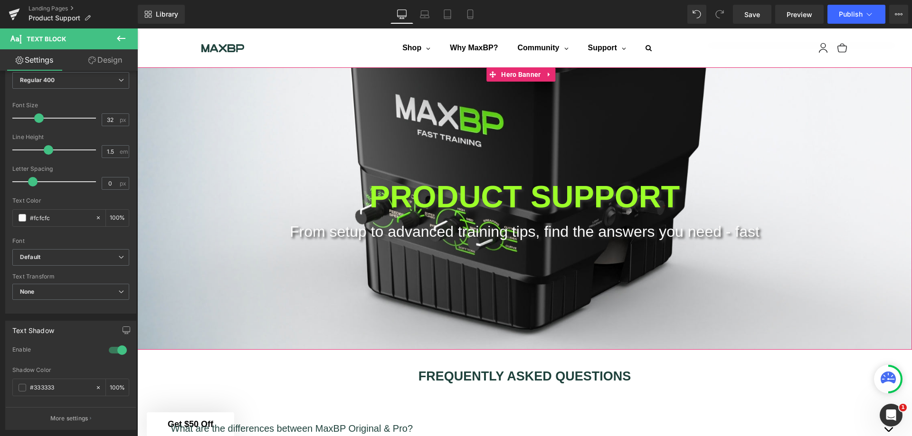
click at [768, 325] on div "PRODUCT SUPPORT Text Block From setup to advanced training tips, find the answe…" at bounding box center [524, 208] width 774 height 283
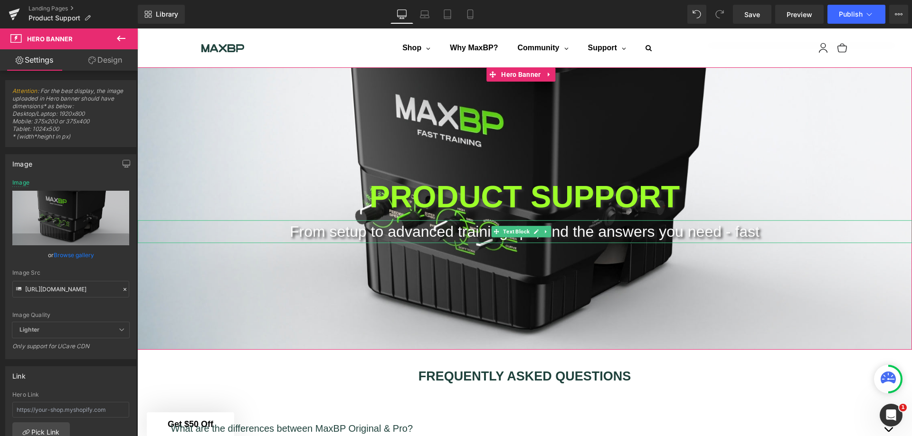
click at [679, 229] on p "From setup to advanced training tips, find the answers you need - fast" at bounding box center [524, 231] width 774 height 23
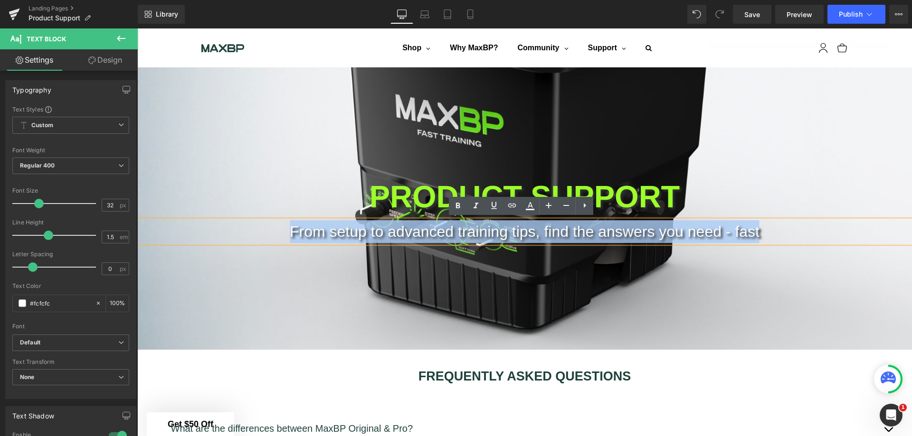
drag, startPoint x: 756, startPoint y: 233, endPoint x: 272, endPoint y: 236, distance: 484.3
click at [272, 236] on p "From setup to advanced training tips, find the answers you need - fast" at bounding box center [524, 231] width 774 height 23
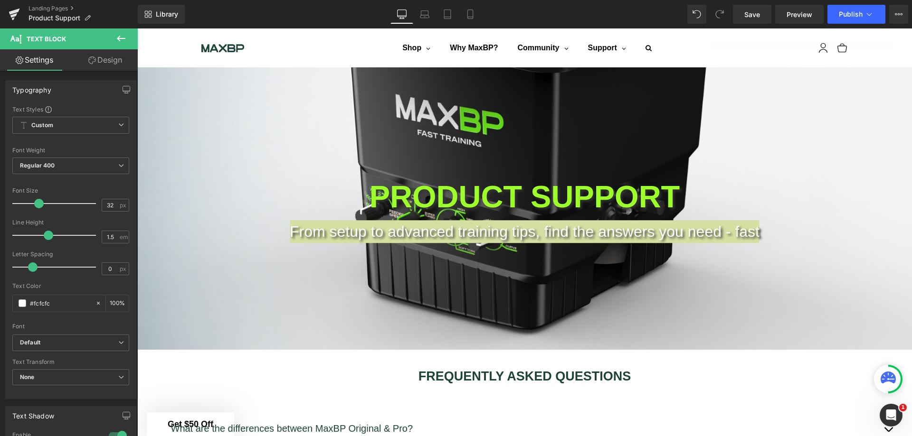
click at [75, 162] on span "Regular 400" at bounding box center [70, 166] width 117 height 17
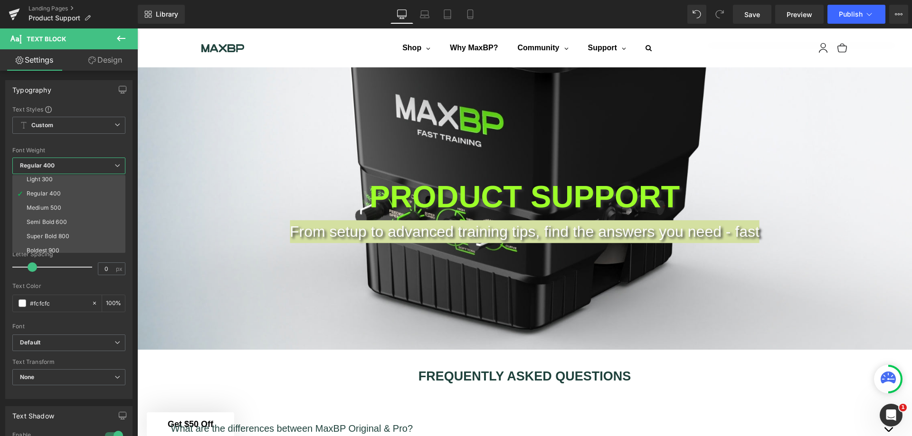
scroll to position [47, 0]
click at [61, 231] on li "Boldest 900" at bounding box center [70, 234] width 117 height 14
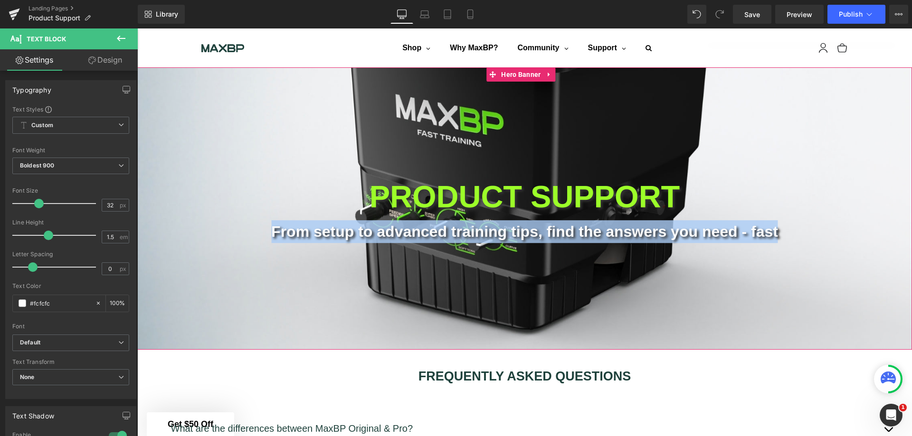
click at [652, 266] on div "PRODUCT SUPPORT Text Block From setup to advanced training tips, find the answe…" at bounding box center [524, 208] width 774 height 283
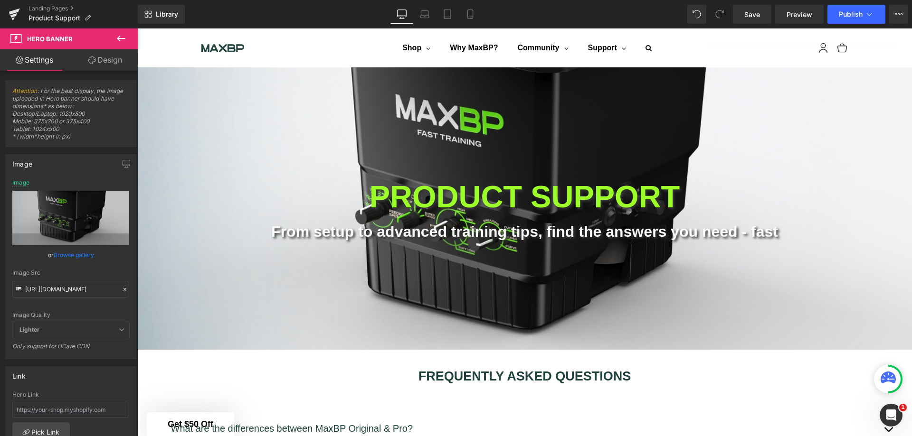
click at [465, 18] on icon at bounding box center [469, 13] width 9 height 9
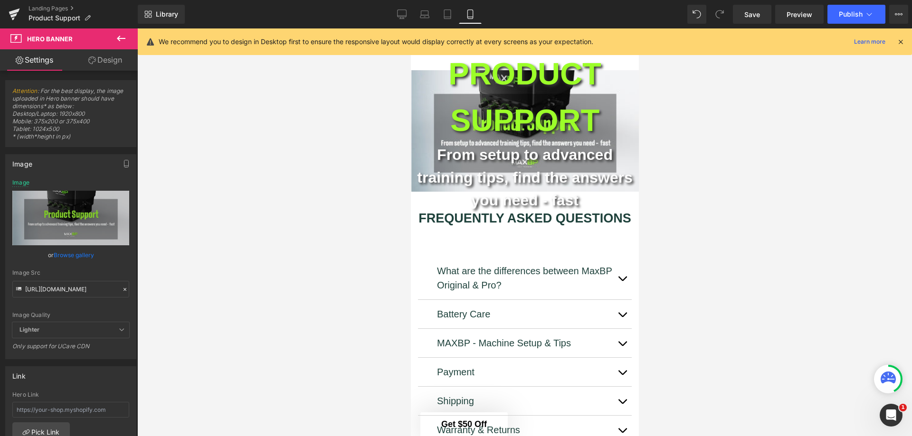
click at [402, 16] on icon at bounding box center [401, 16] width 9 height 0
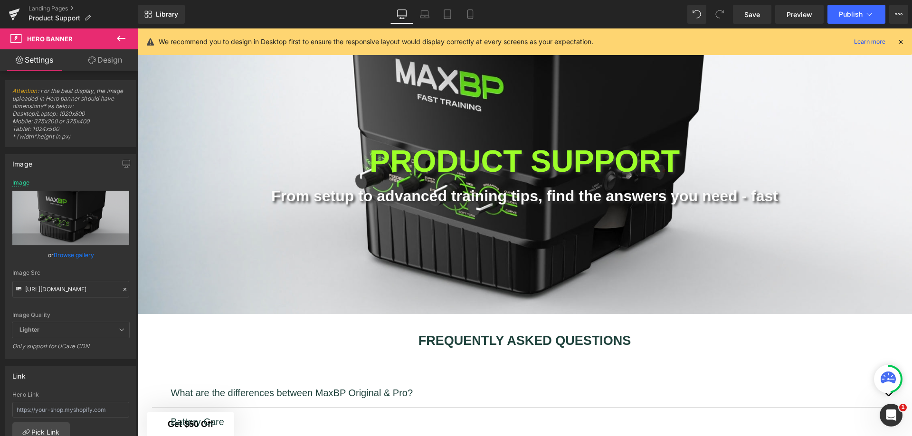
scroll to position [36, 0]
click at [745, 14] on span "Save" at bounding box center [752, 14] width 16 height 10
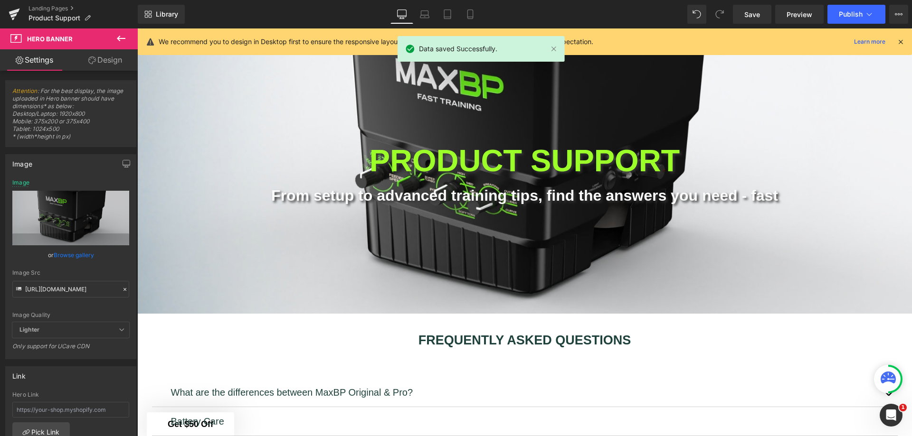
click at [780, 13] on link "Preview" at bounding box center [799, 14] width 48 height 19
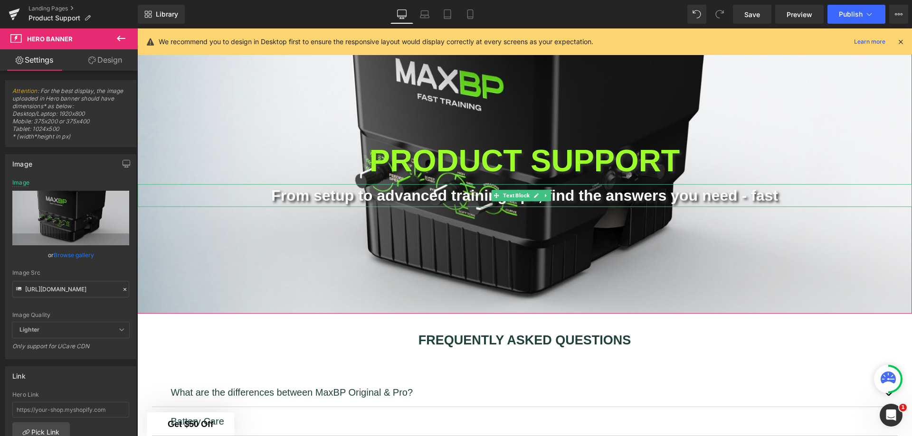
click at [482, 198] on p "From setup to advanced training tips, find the answers you need - fast" at bounding box center [524, 195] width 774 height 23
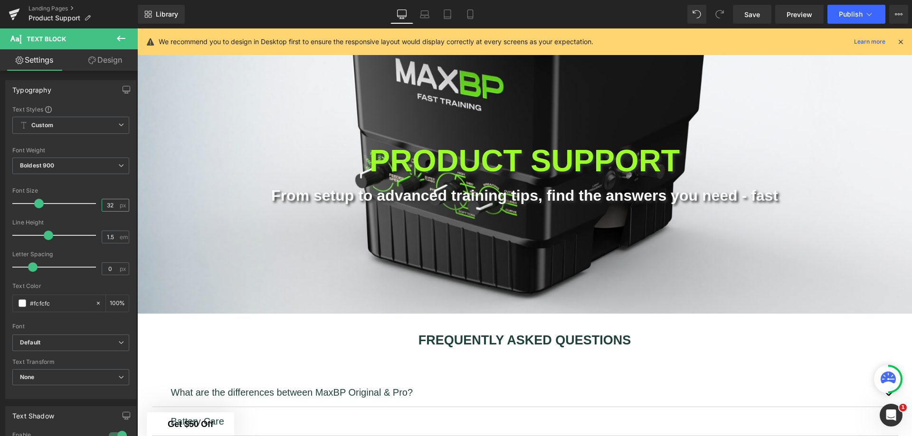
click at [102, 203] on input "32" at bounding box center [110, 205] width 17 height 12
drag, startPoint x: 108, startPoint y: 207, endPoint x: 103, endPoint y: 207, distance: 5.2
click at [103, 207] on input "32" at bounding box center [110, 205] width 17 height 12
drag, startPoint x: 112, startPoint y: 206, endPoint x: 99, endPoint y: 206, distance: 12.8
click at [102, 206] on input "32" at bounding box center [110, 205] width 17 height 12
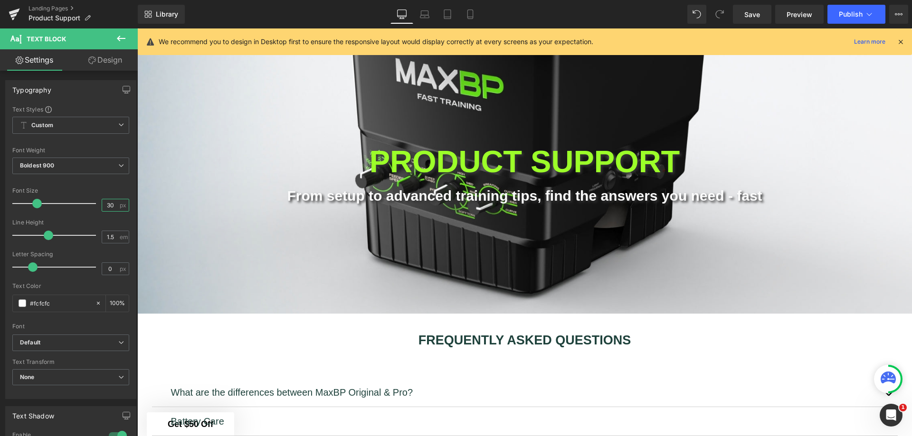
type input "30"
click at [470, 16] on icon at bounding box center [469, 13] width 9 height 9
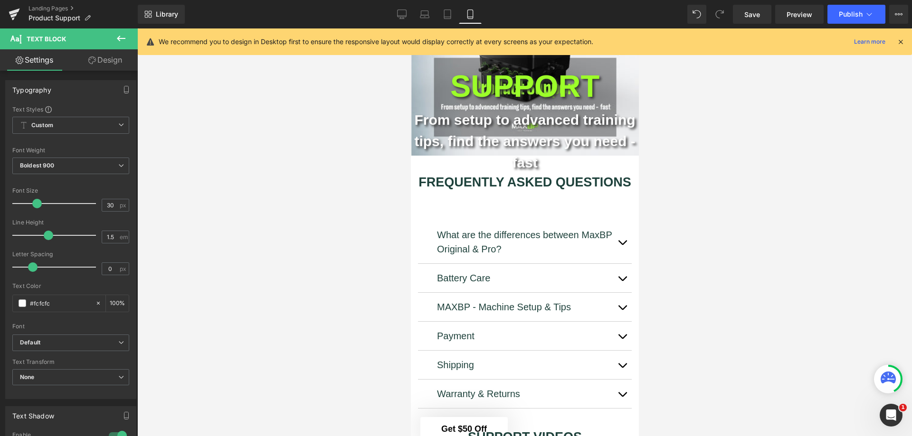
scroll to position [0, 0]
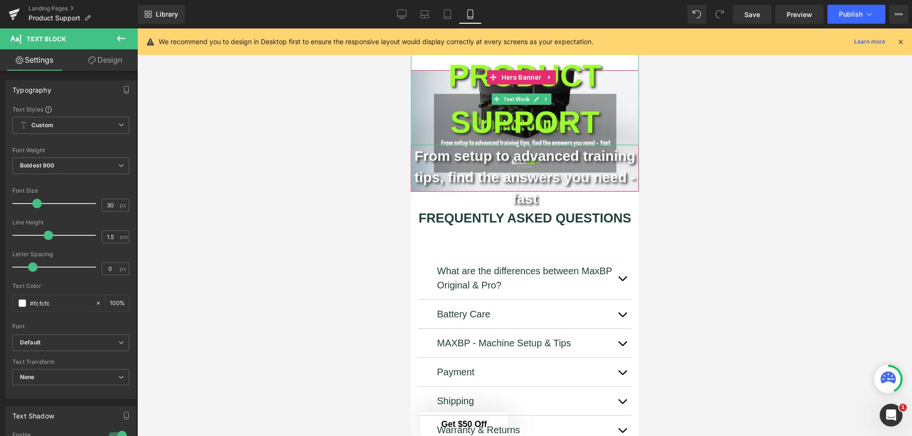
click at [573, 123] on p "PRODUCT SUPPORT" at bounding box center [524, 99] width 228 height 93
click at [415, 93] on p "PRODUCT SUPPORT" at bounding box center [524, 99] width 228 height 93
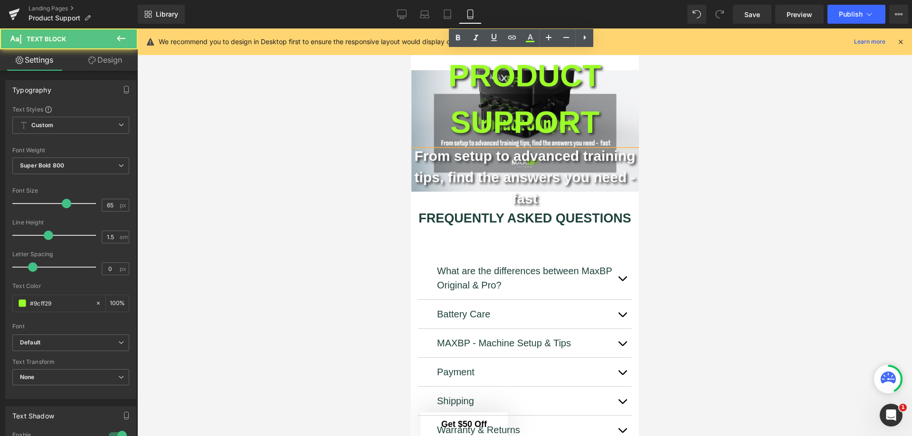
click at [415, 93] on p "PRODUCT SUPPORT" at bounding box center [524, 99] width 228 height 93
click at [420, 92] on p "PRODUCT SUPPORT" at bounding box center [524, 99] width 228 height 93
click at [618, 88] on p "PRODUCT SUPPORT" at bounding box center [524, 99] width 228 height 93
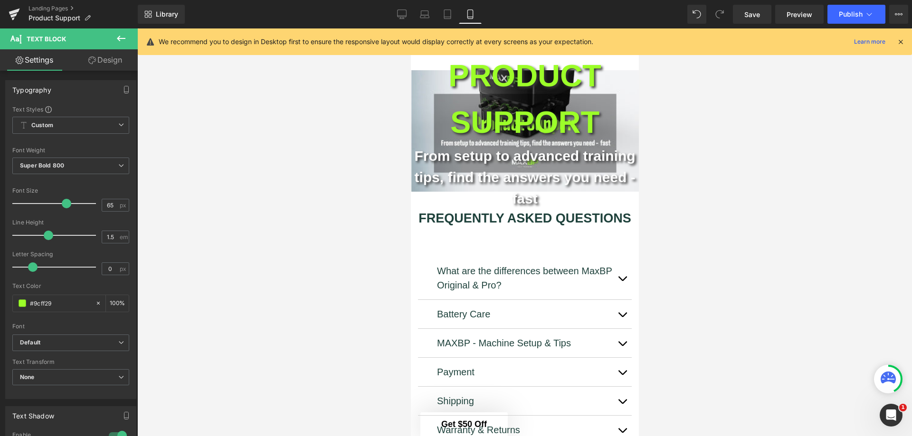
click at [651, 112] on div at bounding box center [524, 232] width 774 height 408
click at [121, 37] on icon at bounding box center [120, 38] width 11 height 11
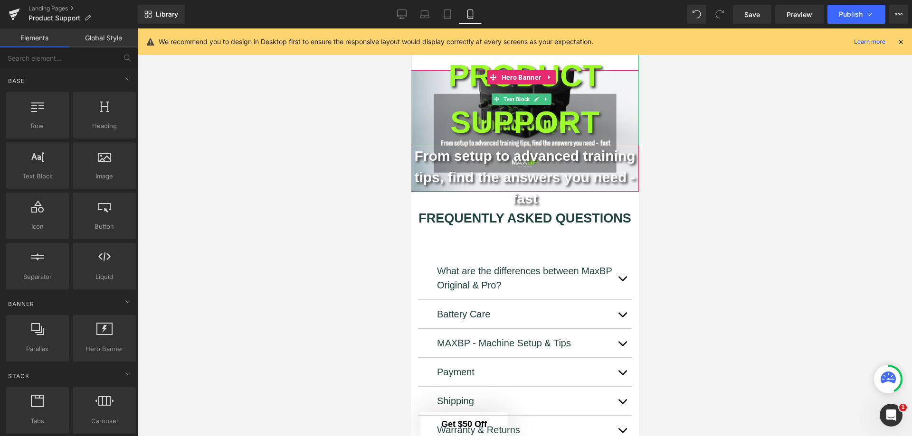
click at [417, 80] on p "PRODUCT SUPPORT" at bounding box center [524, 99] width 228 height 93
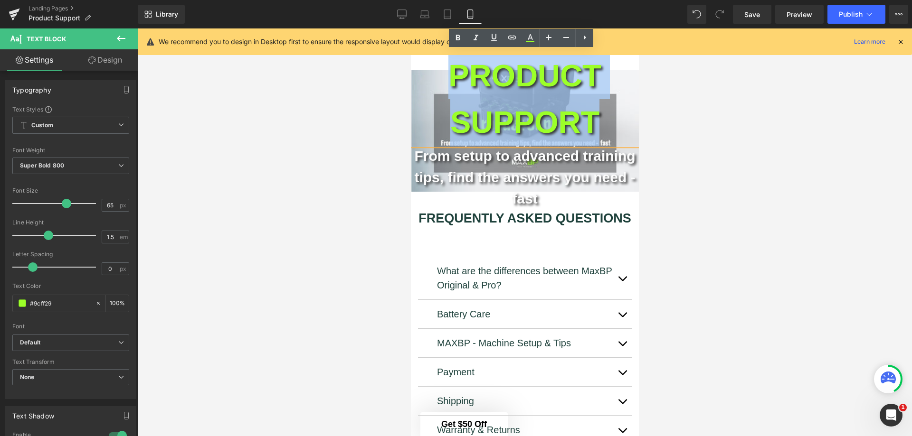
drag, startPoint x: 598, startPoint y: 128, endPoint x: 444, endPoint y: 85, distance: 160.1
click at [444, 85] on p "PRODUCT SUPPORT" at bounding box center [524, 99] width 228 height 93
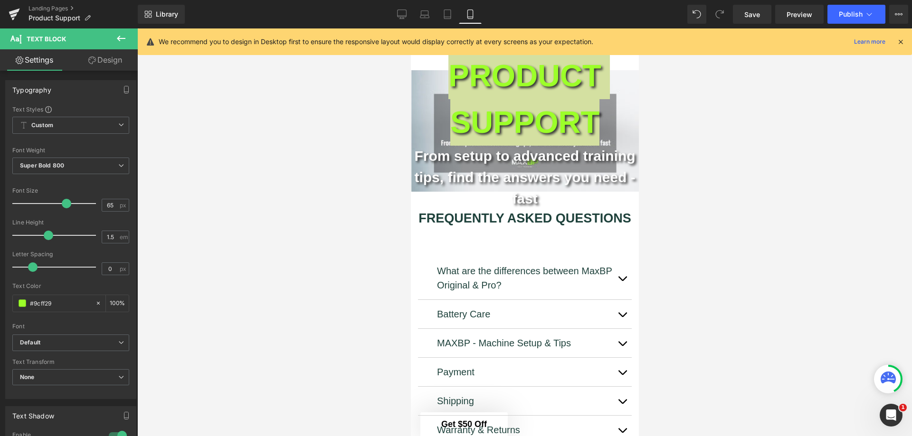
click at [237, 150] on div at bounding box center [524, 232] width 774 height 408
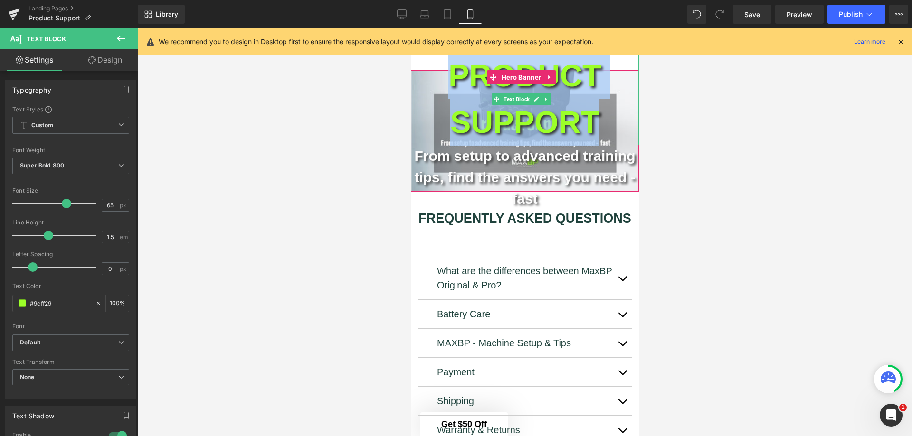
click at [500, 138] on p "PRODUCT SUPPORT" at bounding box center [524, 99] width 228 height 93
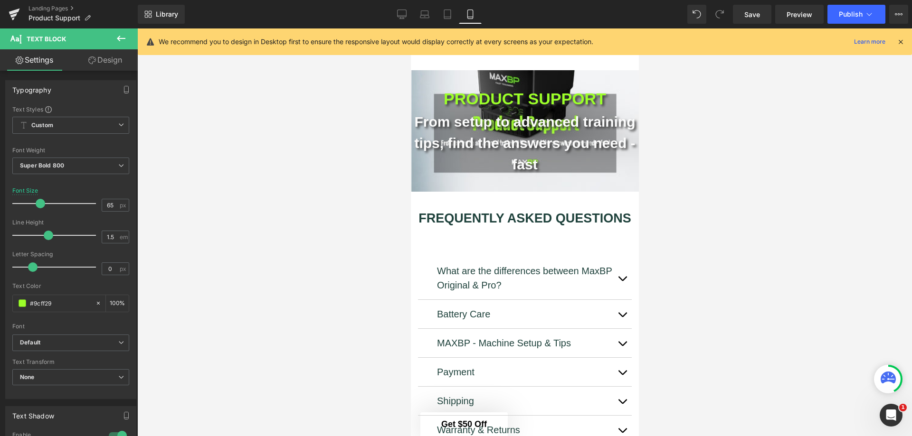
drag, startPoint x: 66, startPoint y: 203, endPoint x: 42, endPoint y: 203, distance: 24.2
click at [42, 203] on span at bounding box center [40, 203] width 9 height 9
click at [588, 160] on p "From setup to advanced training tips, find the answers you need - fast" at bounding box center [524, 143] width 228 height 64
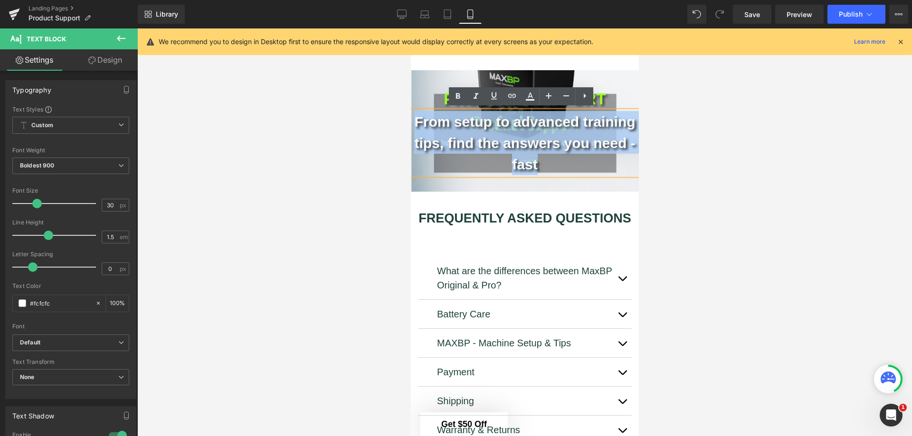
drag, startPoint x: 612, startPoint y: 163, endPoint x: 417, endPoint y: 122, distance: 198.9
click at [417, 122] on p "From setup to advanced training tips, find the answers you need - fast" at bounding box center [524, 143] width 228 height 64
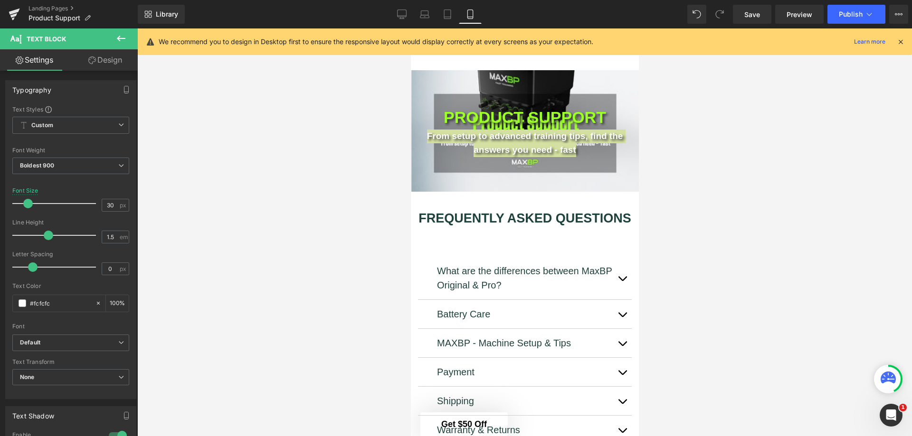
drag, startPoint x: 34, startPoint y: 203, endPoint x: 25, endPoint y: 203, distance: 8.5
click at [25, 203] on span at bounding box center [27, 203] width 9 height 9
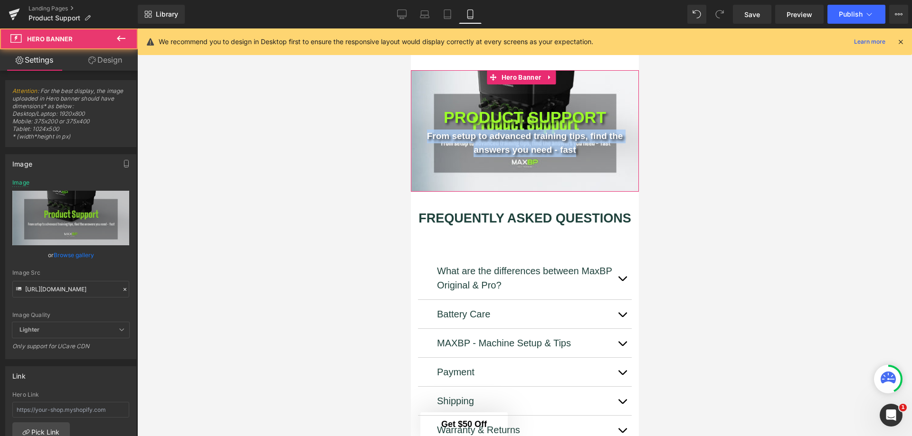
click at [627, 178] on div "PRODUCT SUPPORT Text Block From setup to advanced training tips, find the answe…" at bounding box center [524, 131] width 228 height 122
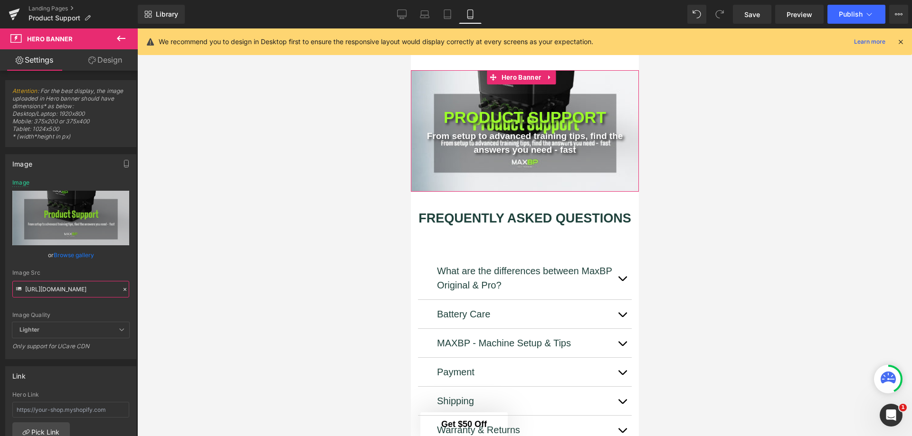
click at [68, 291] on input "https://cdn.shopify.com/s/files/1/1499/9260/files/3.jpg?v=1760457439" at bounding box center [70, 289] width 117 height 17
paste input "6.jpg?v=176054727"
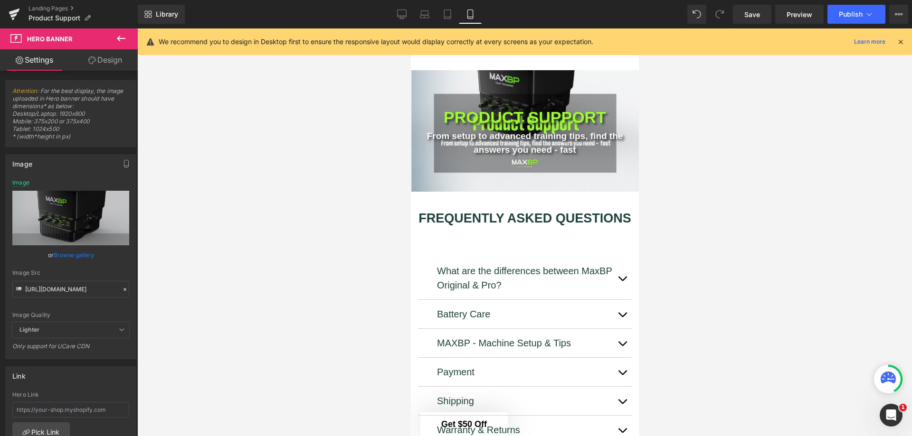
click at [197, 268] on div at bounding box center [524, 232] width 774 height 408
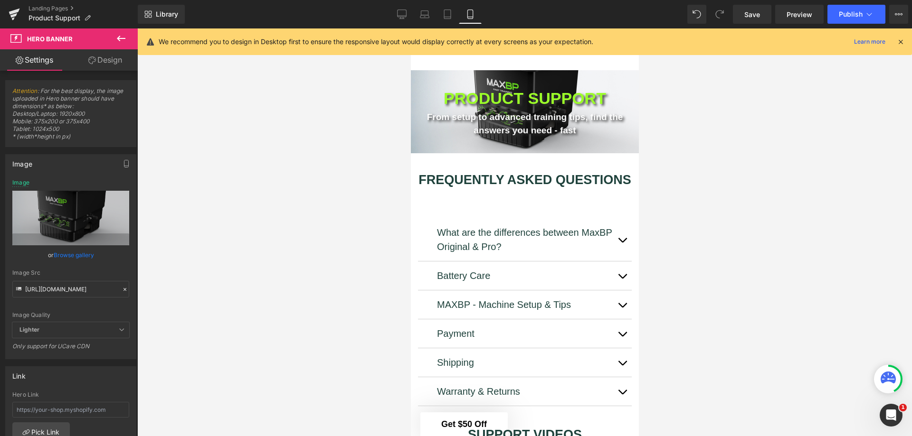
click at [450, 15] on icon at bounding box center [447, 13] width 9 height 9
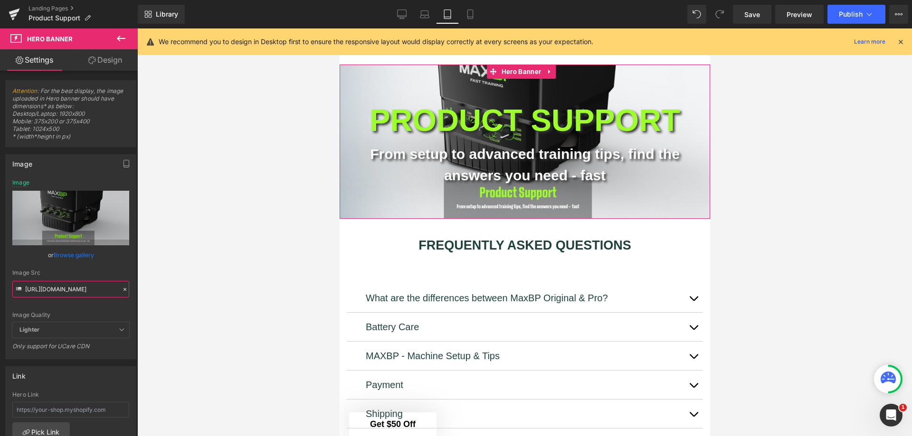
click at [81, 289] on input "https://cdn.shopify.com/s/files/1/1499/9260/files/6.jpg?v=1760547279" at bounding box center [70, 289] width 117 height 17
paste input "6.jpg?v=176054727"
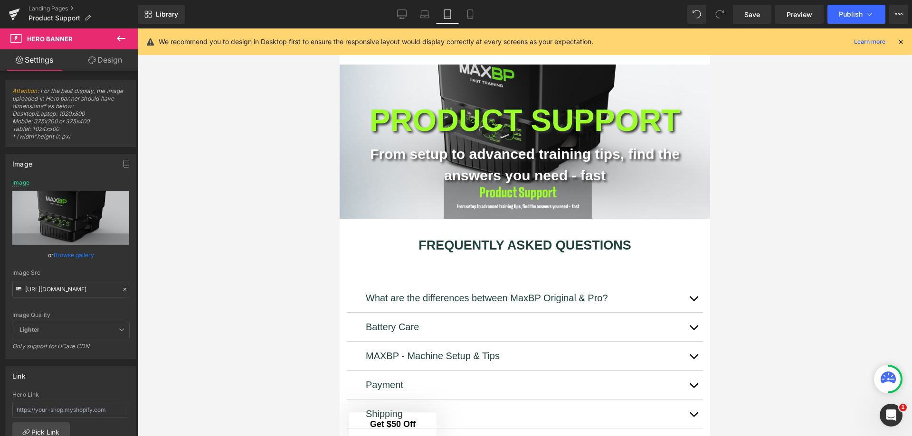
click at [199, 314] on div at bounding box center [524, 232] width 774 height 408
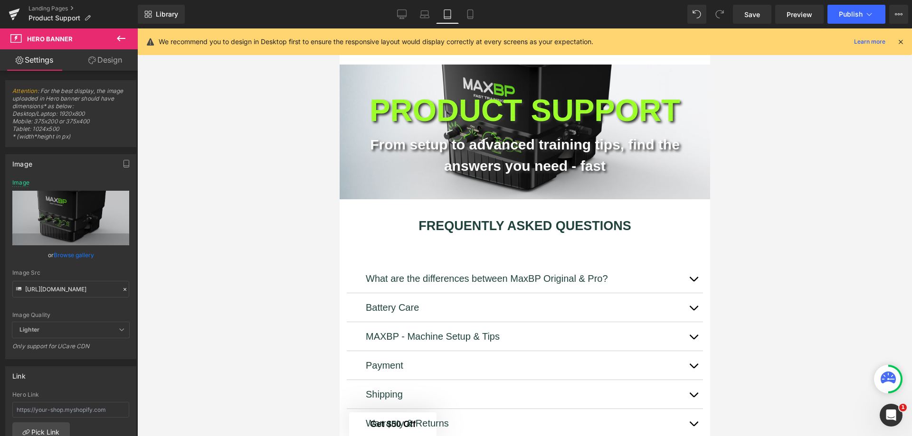
click at [423, 15] on icon at bounding box center [424, 13] width 9 height 9
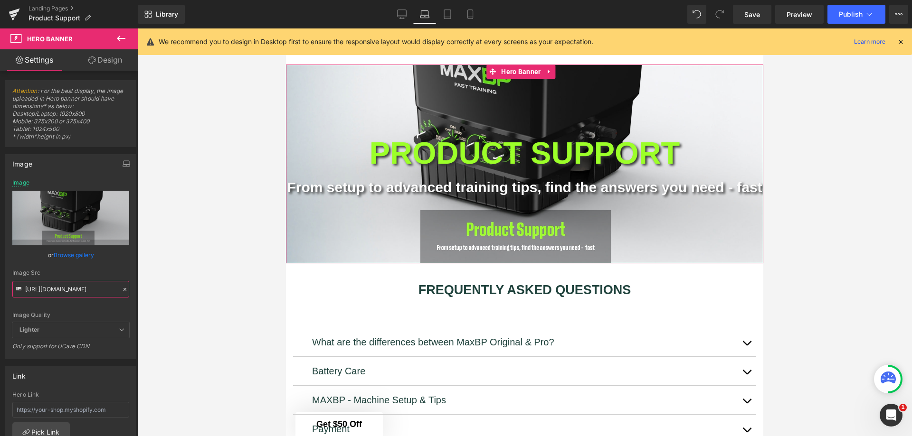
click at [95, 290] on input "https://cdn.shopify.com/s/files/1/1499/9260/files/6.jpg?v=1760547279" at bounding box center [70, 289] width 117 height 17
paste input "6.jpg?v=176054727"
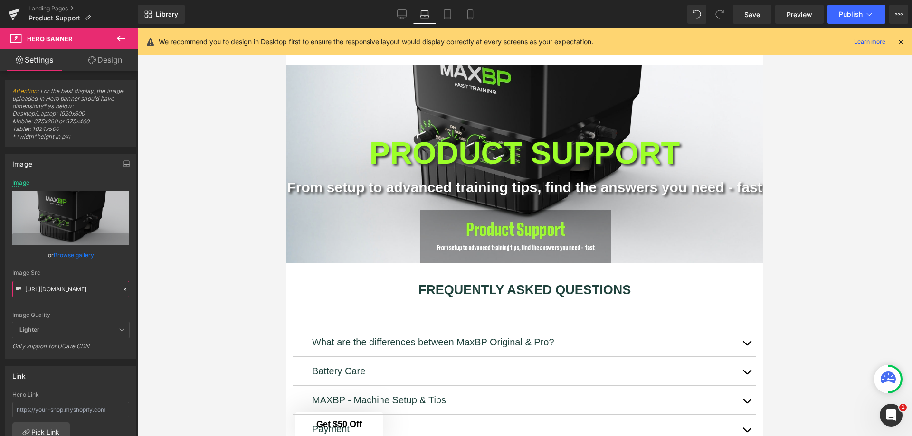
type input "https://cdn.shopify.com/s/files/1/1499/9260/files/6.jpg?v=1760547279"
click at [151, 289] on div at bounding box center [524, 232] width 774 height 408
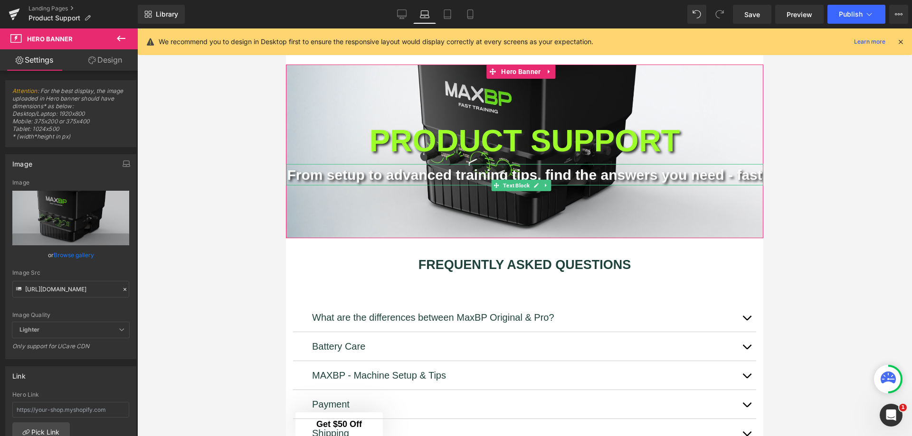
click at [539, 179] on link at bounding box center [536, 184] width 10 height 11
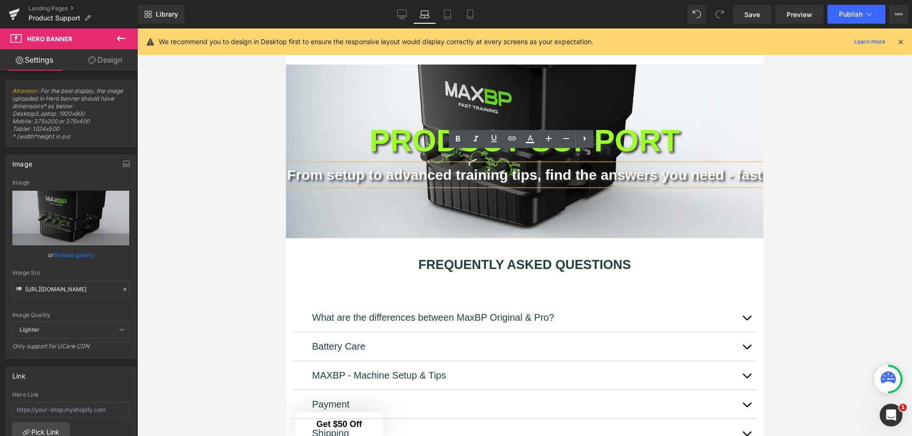
click at [481, 178] on p "From setup to advanced training tips, find the answers you need - fast" at bounding box center [524, 174] width 477 height 21
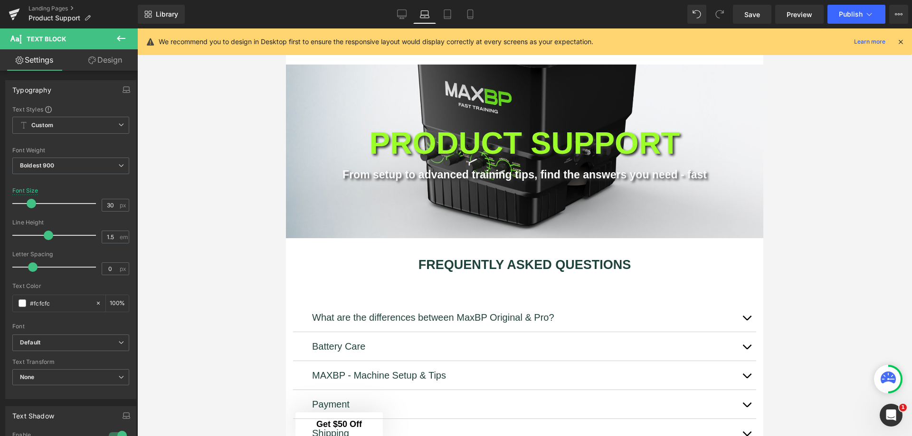
drag, startPoint x: 36, startPoint y: 204, endPoint x: 31, endPoint y: 204, distance: 5.2
click at [31, 204] on span at bounding box center [31, 203] width 9 height 9
click at [531, 142] on link at bounding box center [536, 143] width 10 height 11
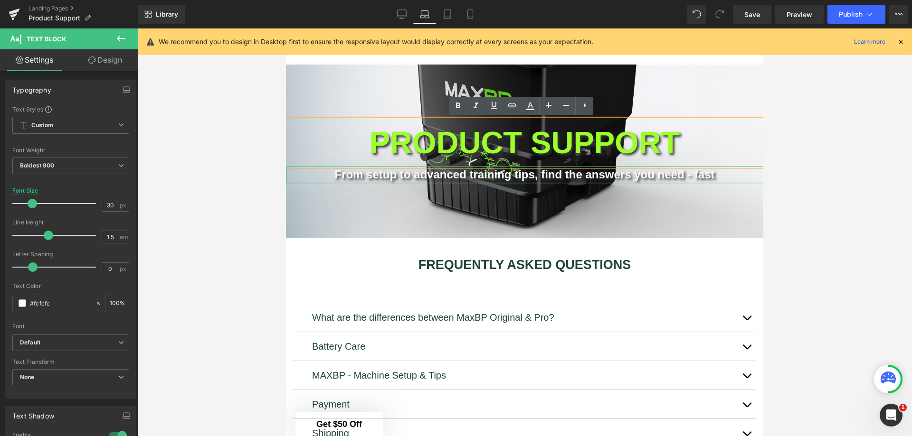
click at [29, 206] on span at bounding box center [32, 203] width 9 height 9
click at [543, 139] on p "PRODUCT SUPPORT" at bounding box center [524, 143] width 477 height 47
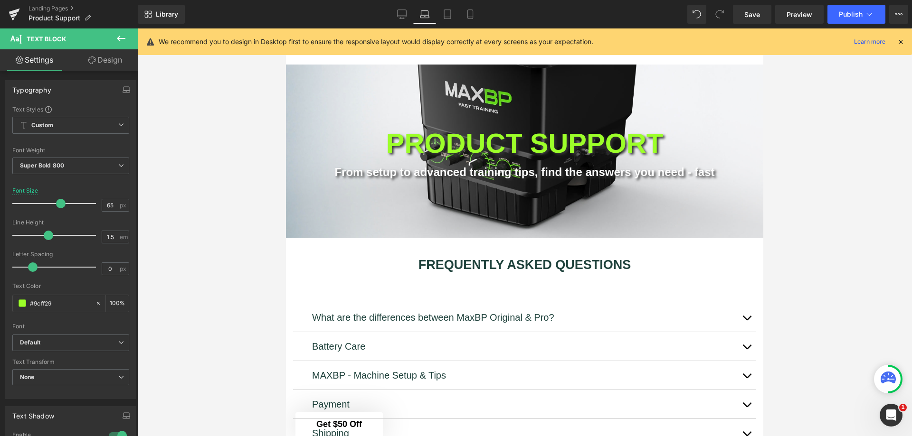
drag, startPoint x: 65, startPoint y: 204, endPoint x: 59, endPoint y: 204, distance: 5.7
click at [59, 204] on span at bounding box center [60, 203] width 9 height 9
click at [866, 137] on div at bounding box center [524, 232] width 774 height 408
click at [748, 16] on span "Save" at bounding box center [752, 14] width 16 height 10
click at [815, 173] on div at bounding box center [524, 232] width 774 height 408
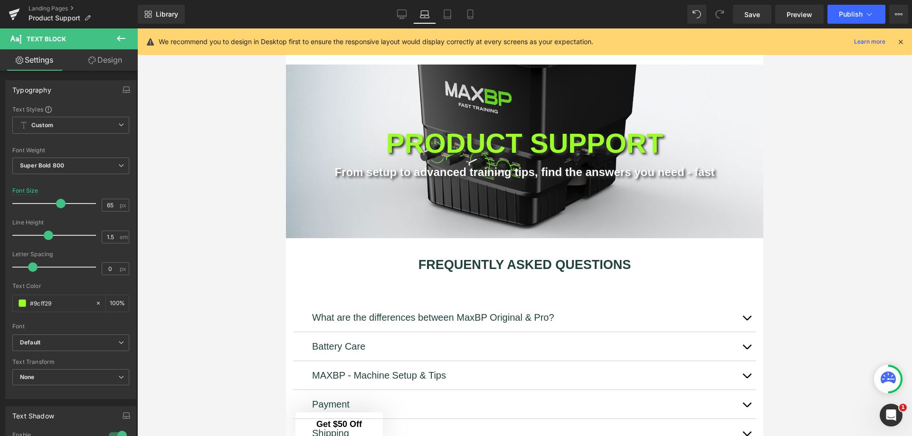
click at [815, 200] on div at bounding box center [524, 232] width 774 height 408
click at [405, 9] on link "Desktop" at bounding box center [401, 14] width 23 height 19
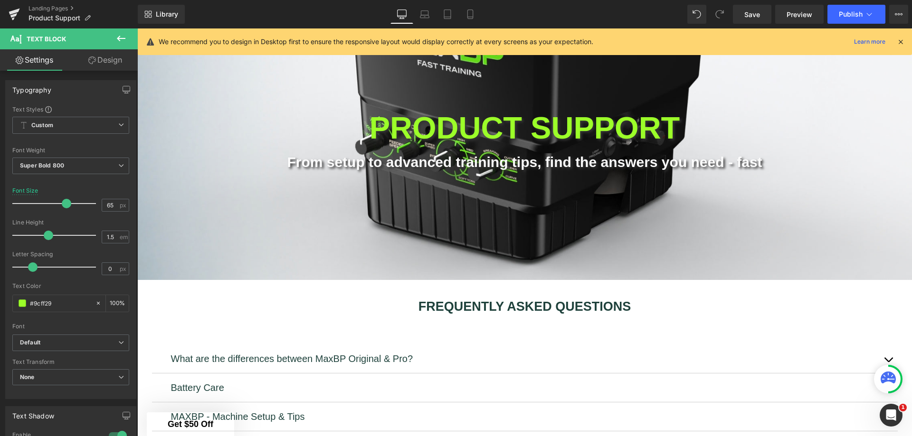
scroll to position [70, 0]
click at [420, 11] on link "Laptop" at bounding box center [424, 14] width 23 height 19
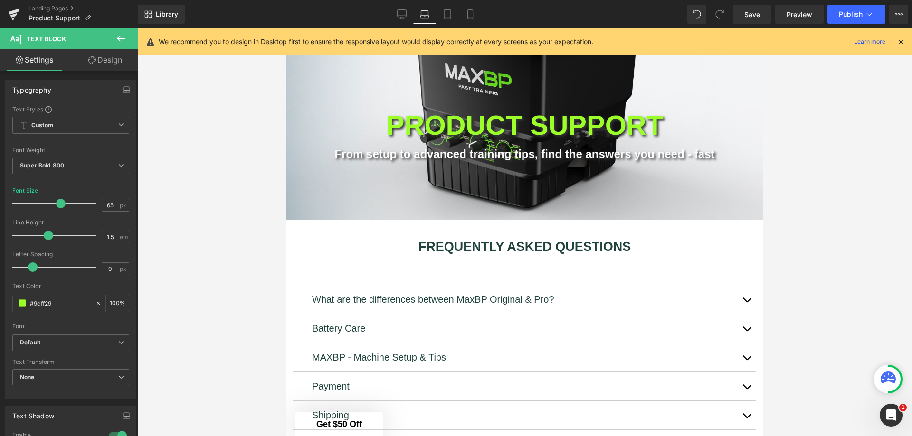
click at [446, 12] on icon at bounding box center [447, 13] width 9 height 9
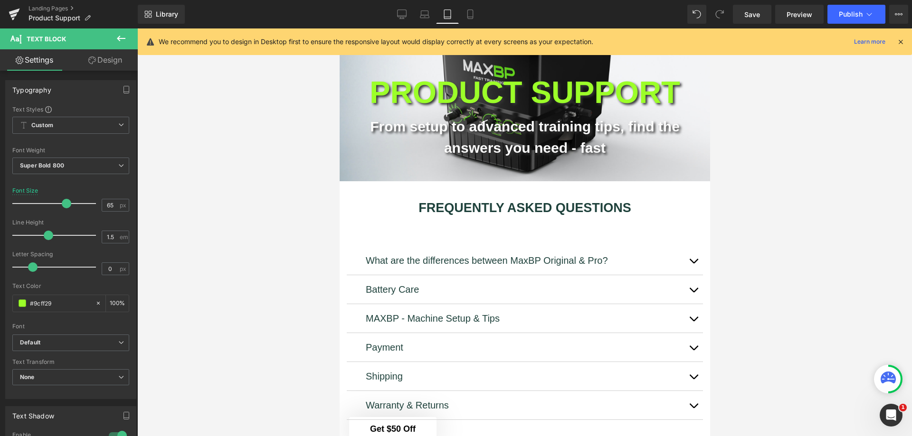
scroll to position [0, 0]
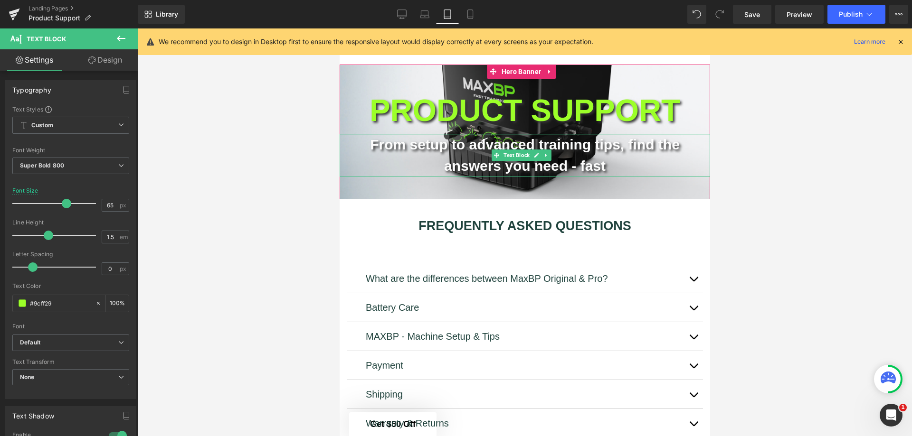
click at [483, 144] on p "From setup to advanced training tips, find the answers you need - fast" at bounding box center [524, 155] width 370 height 43
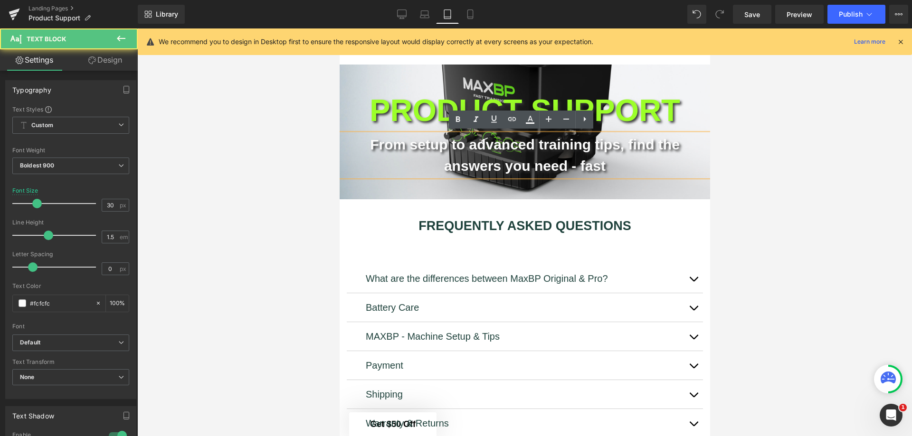
click at [638, 164] on p "From setup to advanced training tips, find the answers you need - fast" at bounding box center [524, 155] width 370 height 43
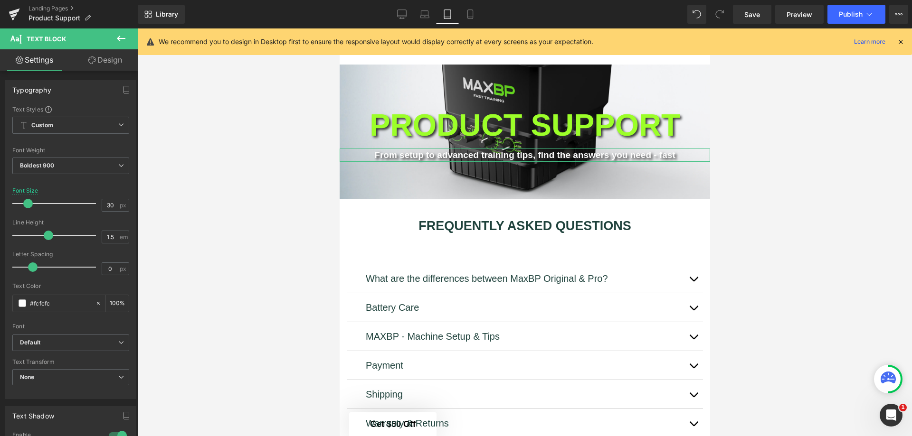
drag, startPoint x: 36, startPoint y: 202, endPoint x: 28, endPoint y: 203, distance: 8.6
click at [28, 203] on span at bounding box center [27, 203] width 9 height 9
click at [470, 17] on icon at bounding box center [469, 17] width 5 height 0
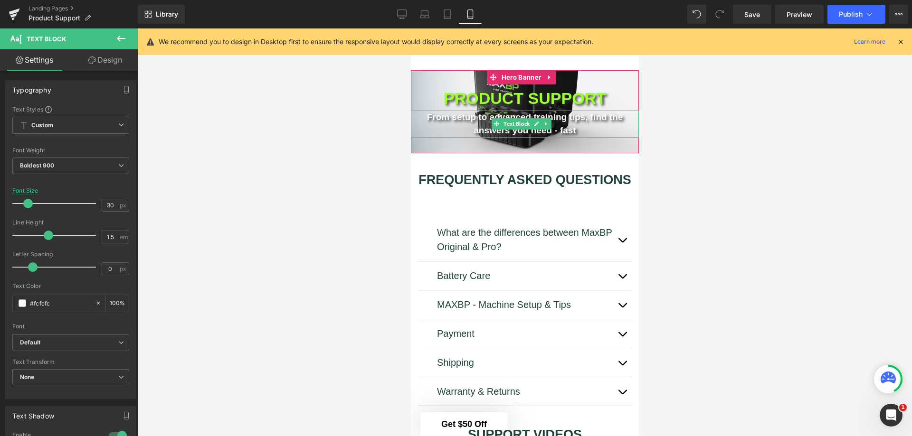
click at [496, 126] on span at bounding box center [496, 123] width 10 height 11
click at [454, 129] on p "From setup to advanced training tips, find the answers you need - fast" at bounding box center [524, 124] width 228 height 27
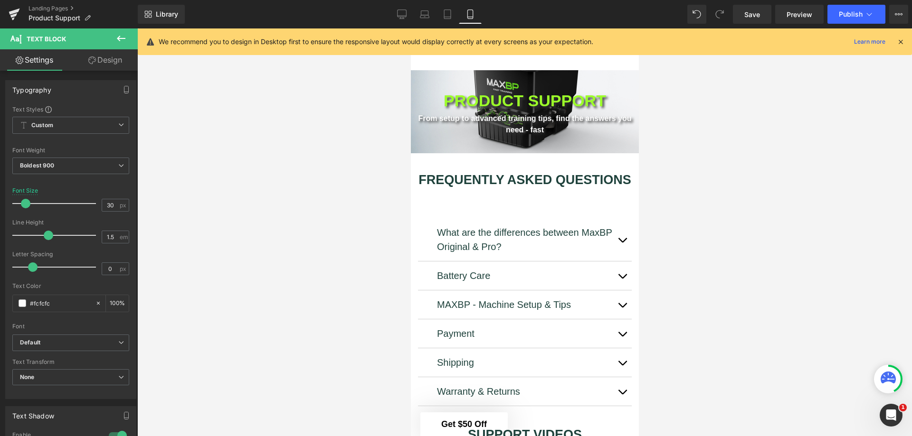
click at [26, 202] on span at bounding box center [25, 203] width 9 height 9
click at [756, 158] on div at bounding box center [524, 232] width 774 height 408
click at [403, 11] on icon at bounding box center [401, 13] width 9 height 9
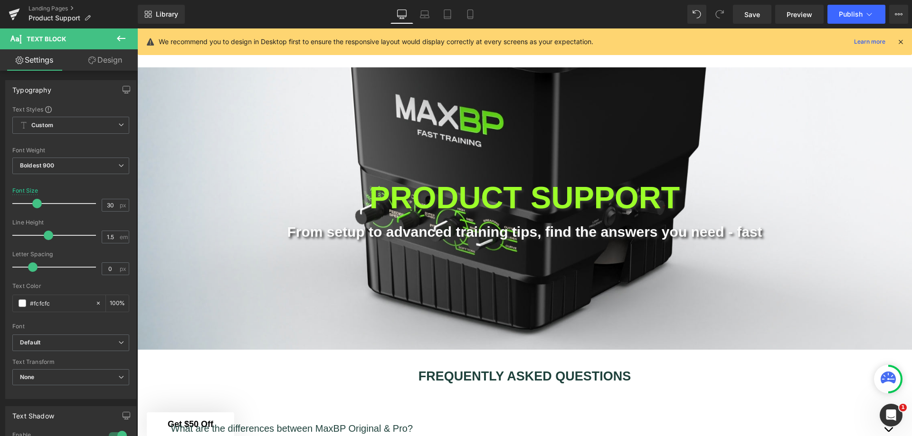
click at [427, 17] on icon at bounding box center [424, 13] width 9 height 9
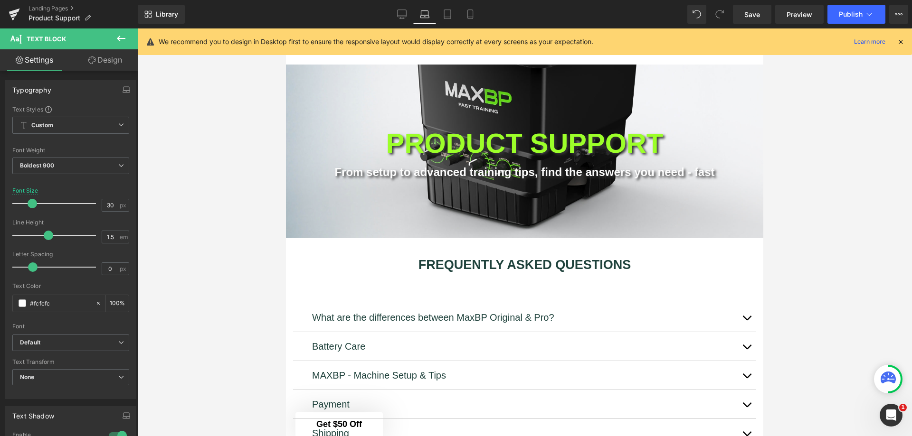
click at [443, 13] on icon at bounding box center [447, 13] width 9 height 9
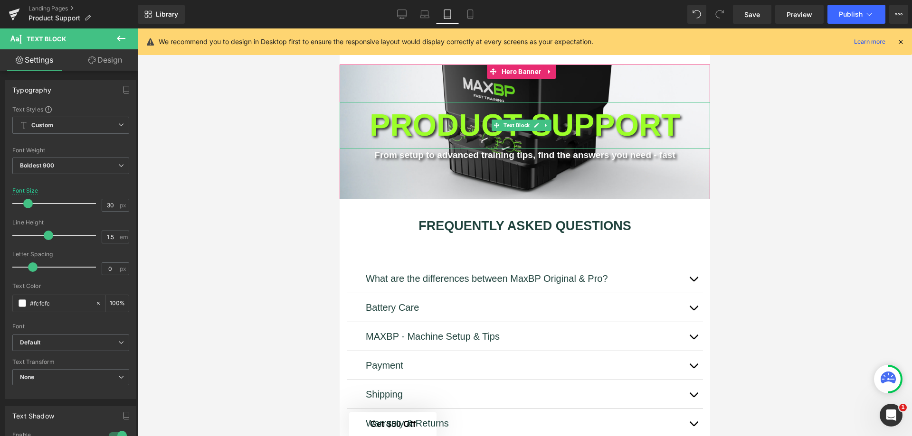
click at [497, 127] on span at bounding box center [496, 125] width 10 height 11
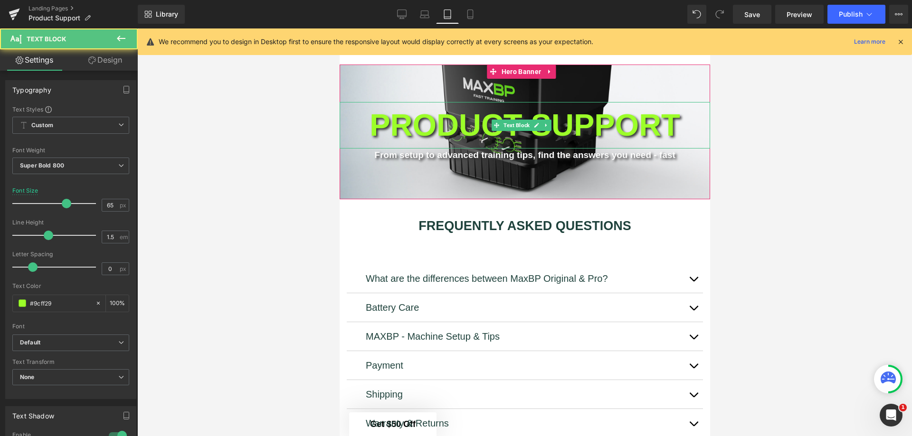
click at [470, 128] on p "PRODUCT SUPPORT" at bounding box center [524, 125] width 370 height 47
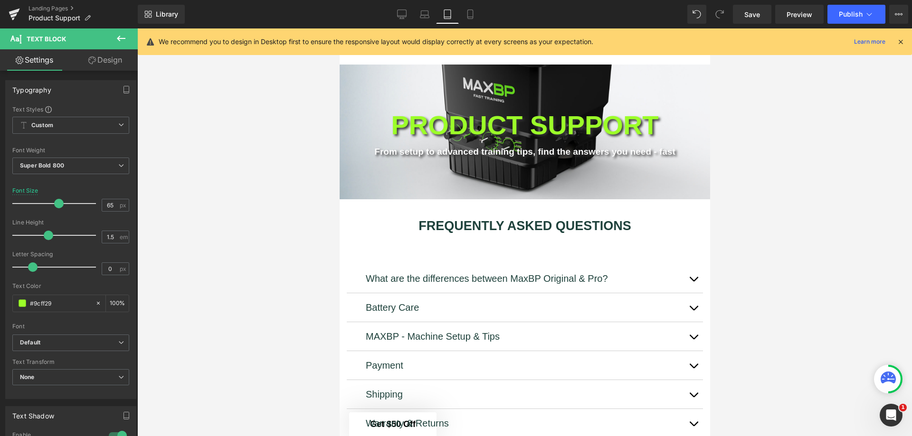
drag, startPoint x: 66, startPoint y: 203, endPoint x: 58, endPoint y: 203, distance: 7.1
click at [58, 203] on span at bounding box center [58, 203] width 9 height 9
click at [426, 11] on icon at bounding box center [424, 13] width 9 height 9
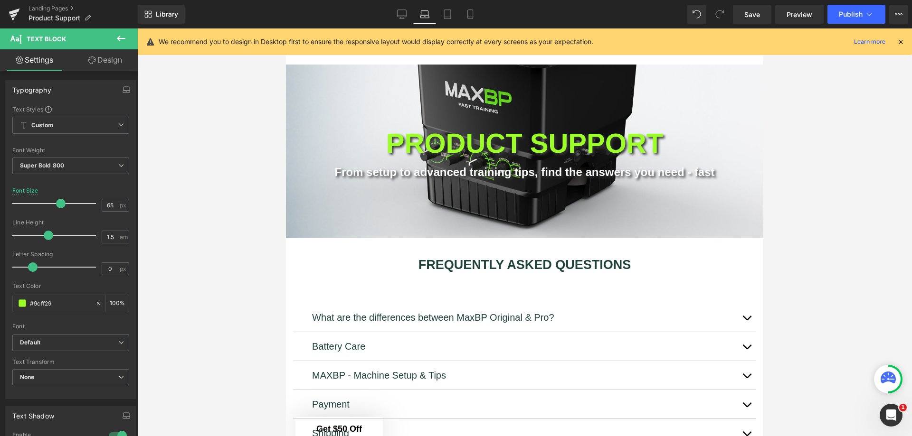
scroll to position [17, 0]
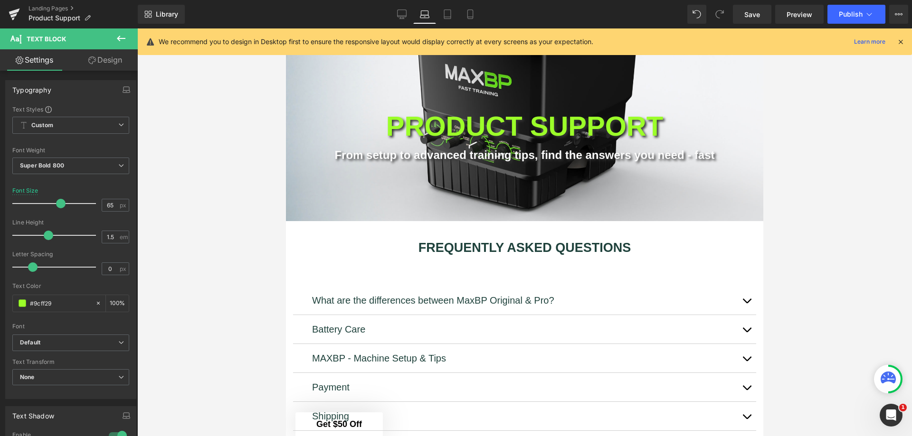
click at [444, 15] on icon at bounding box center [447, 13] width 9 height 9
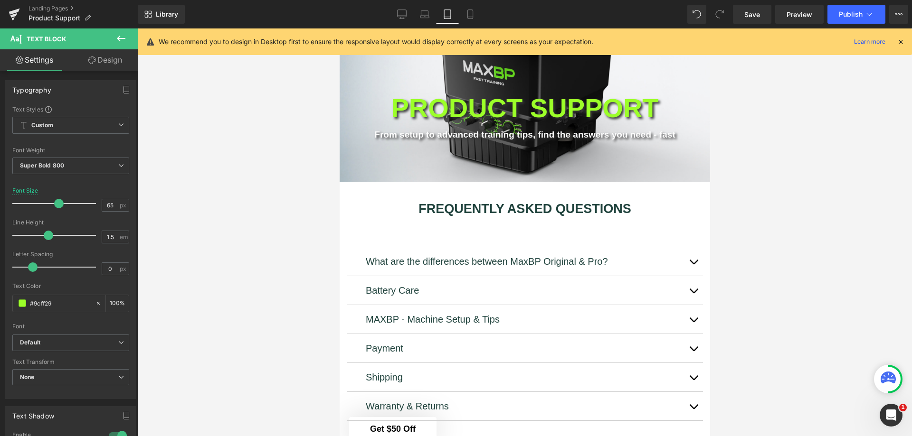
scroll to position [0, 0]
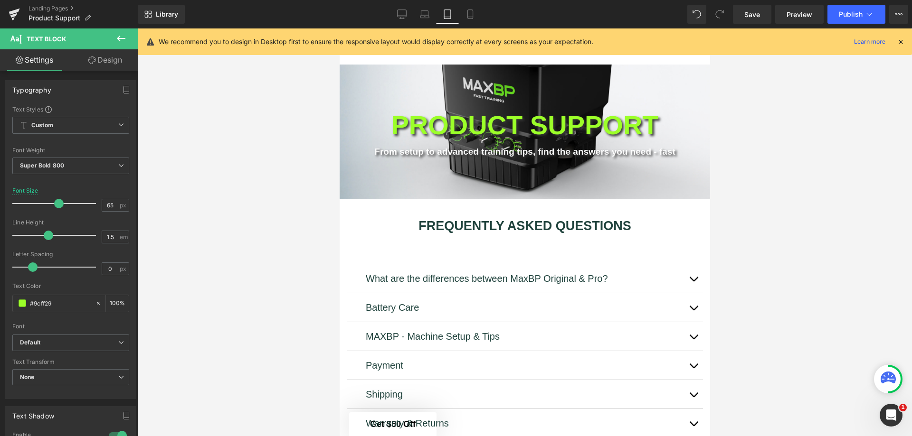
click at [469, 16] on icon at bounding box center [469, 13] width 9 height 9
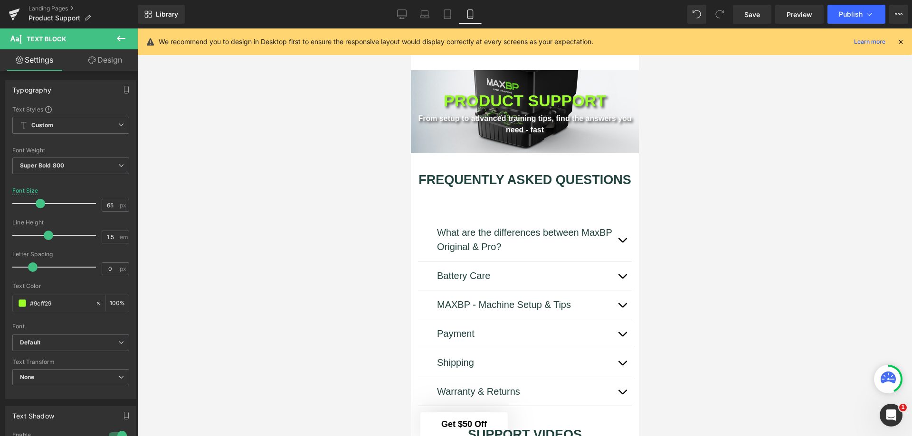
click at [404, 14] on icon at bounding box center [401, 13] width 9 height 9
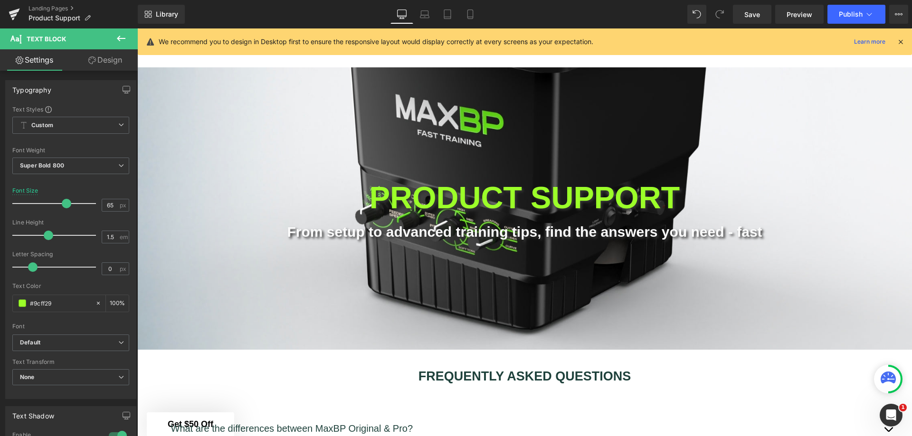
click at [427, 12] on icon at bounding box center [424, 13] width 9 height 9
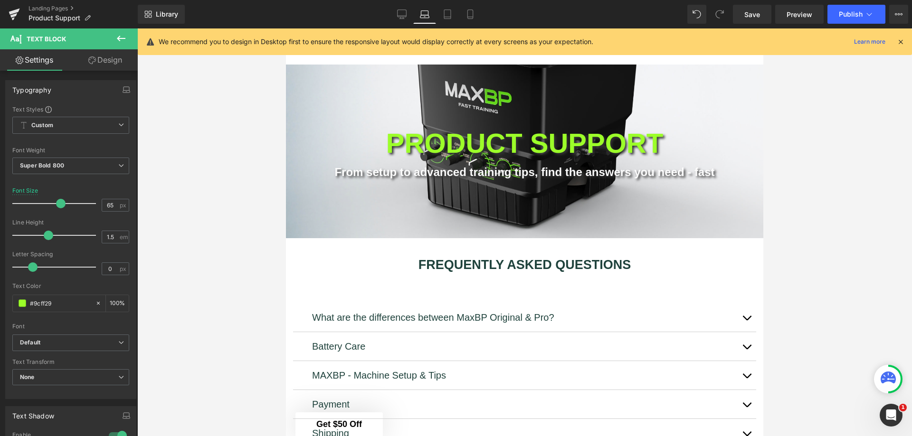
click at [403, 13] on icon at bounding box center [401, 13] width 9 height 9
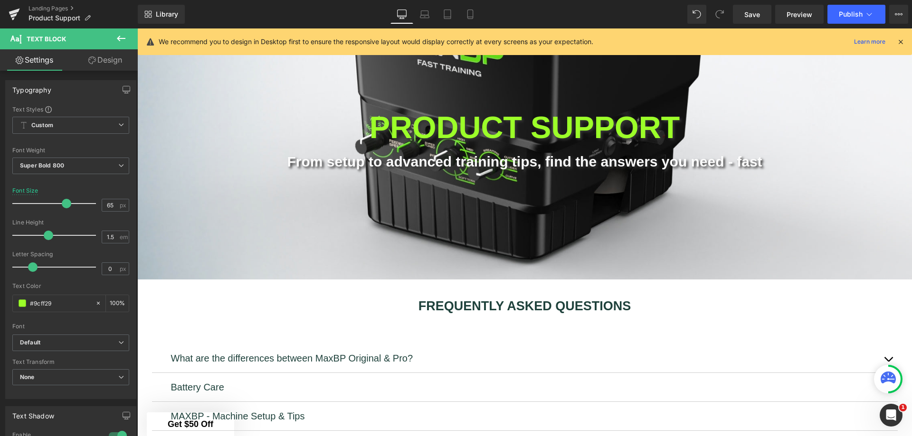
click at [424, 14] on icon at bounding box center [424, 13] width 9 height 9
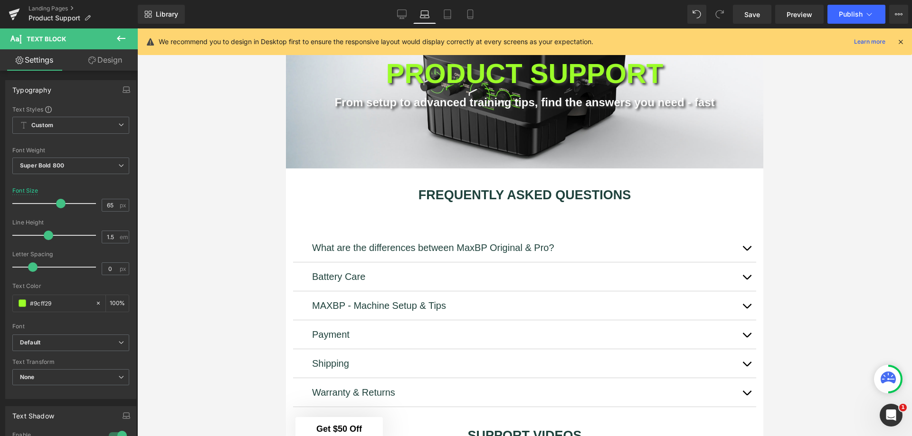
scroll to position [18, 0]
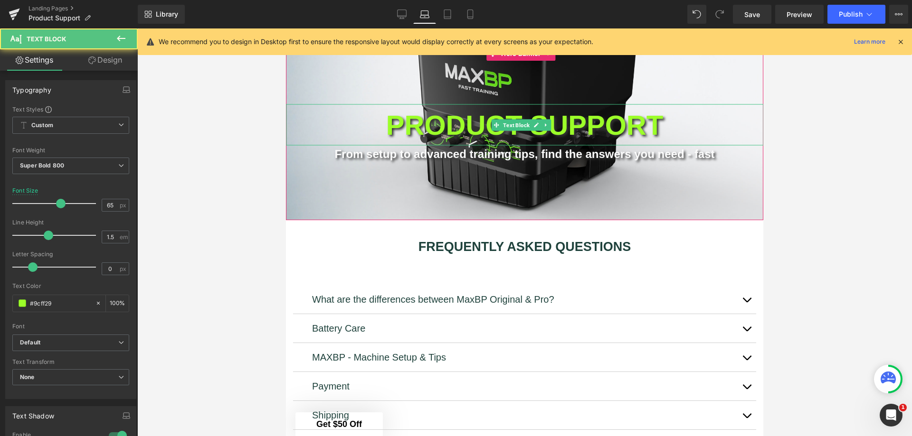
click at [453, 128] on p "PRODUCT SUPPORT" at bounding box center [524, 124] width 477 height 41
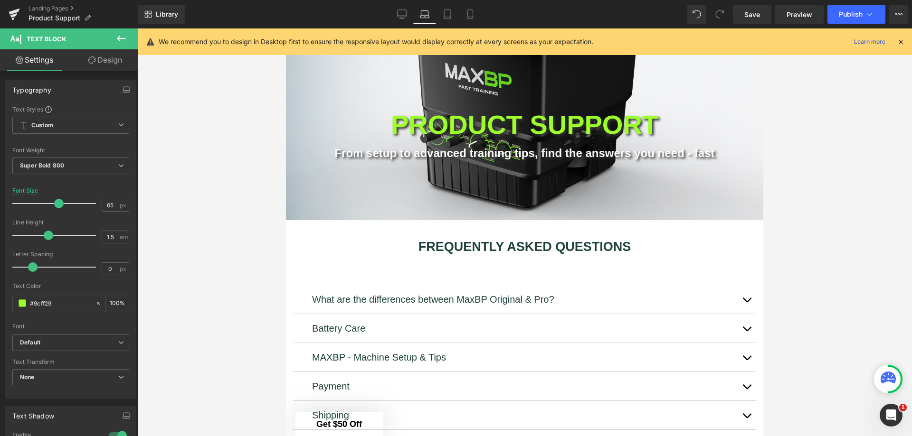
click at [58, 204] on span at bounding box center [58, 203] width 9 height 9
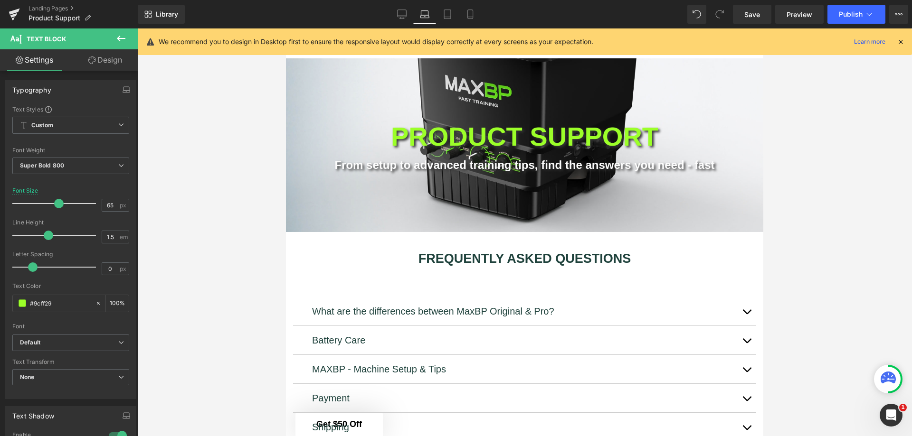
scroll to position [0, 0]
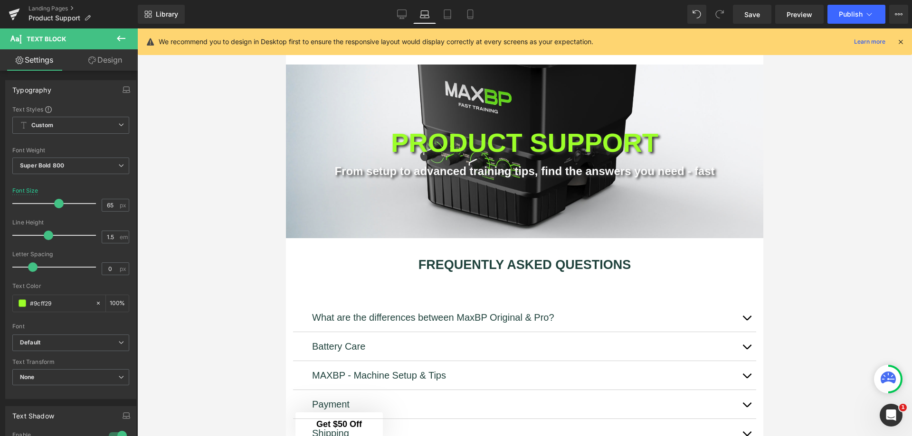
click at [402, 17] on icon at bounding box center [401, 13] width 9 height 7
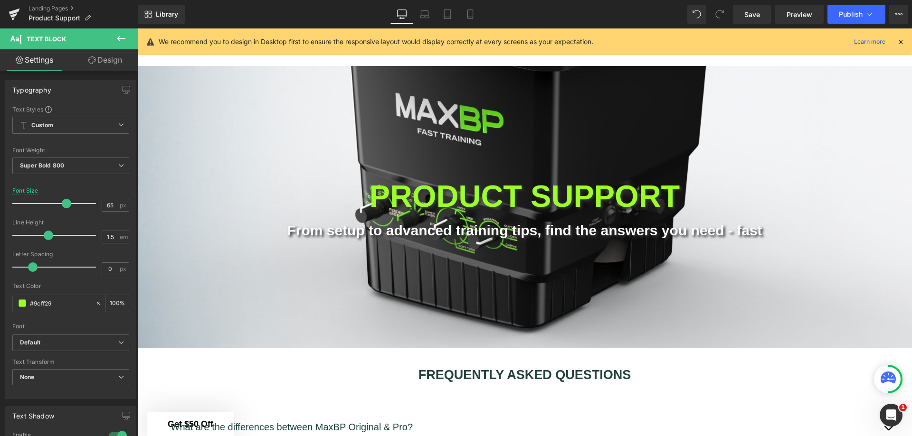
scroll to position [70, 0]
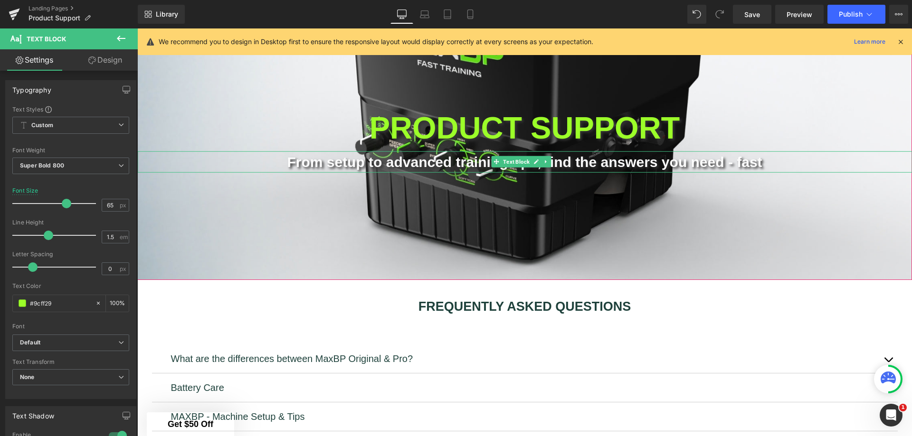
click at [341, 158] on p "From setup to advanced training tips, find the answers you need - fast" at bounding box center [524, 161] width 774 height 21
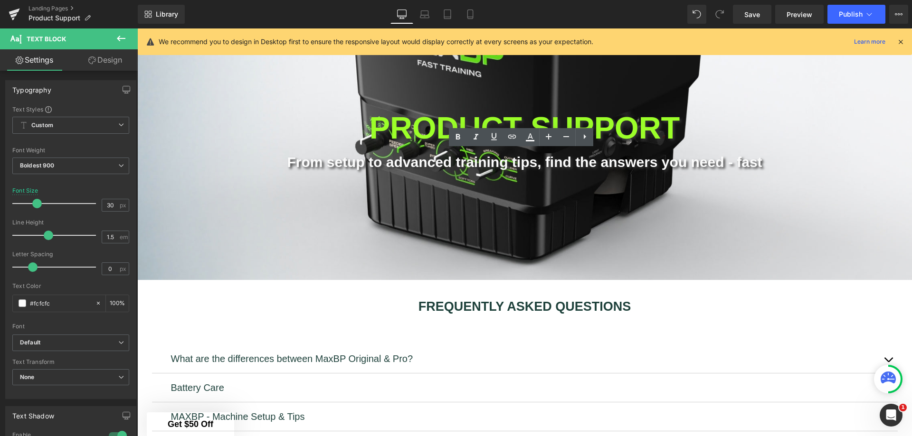
click at [425, 8] on link "Laptop" at bounding box center [424, 14] width 23 height 19
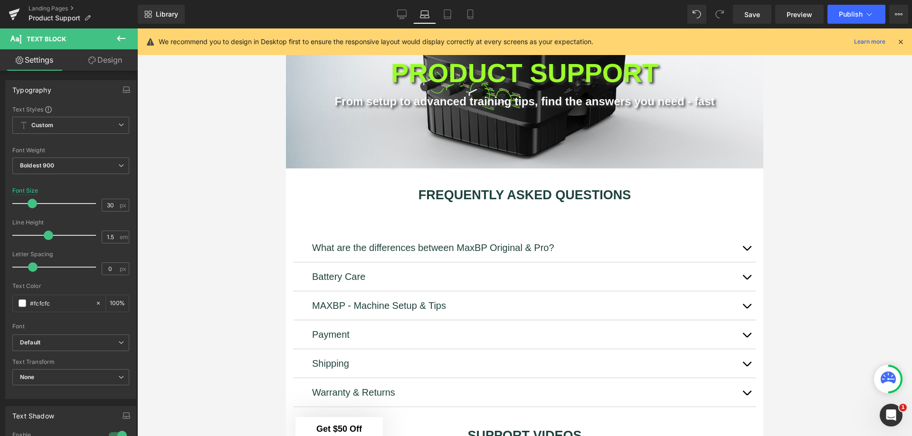
scroll to position [15, 0]
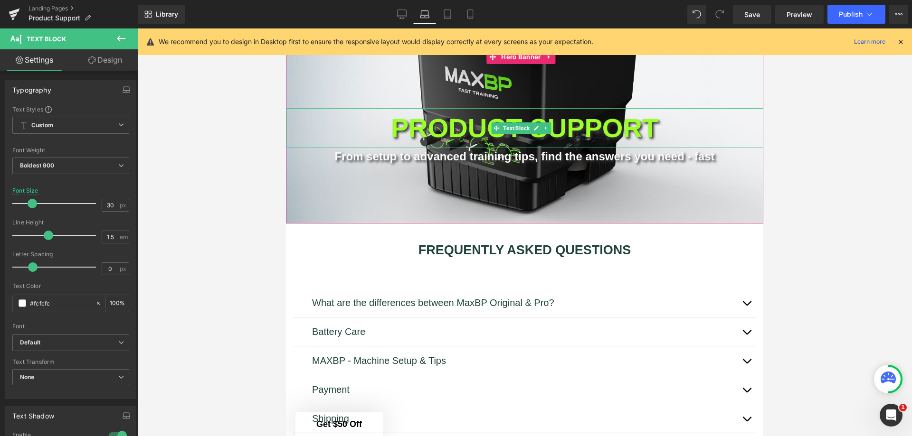
click at [435, 135] on p "PRODUCT SUPPORT" at bounding box center [524, 128] width 477 height 40
click at [107, 205] on input "56" at bounding box center [110, 205] width 17 height 12
drag, startPoint x: 109, startPoint y: 205, endPoint x: 103, endPoint y: 205, distance: 6.2
click at [103, 205] on input "56" at bounding box center [110, 205] width 17 height 12
type input "55"
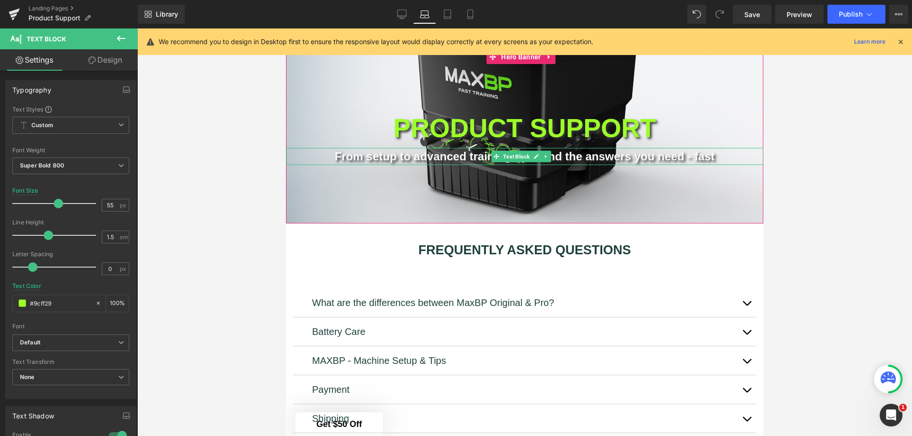
click at [611, 159] on p "From setup to advanced training tips, find the answers you need - fast" at bounding box center [524, 156] width 477 height 17
click at [110, 208] on input "24" at bounding box center [110, 205] width 17 height 12
drag, startPoint x: 106, startPoint y: 207, endPoint x: 99, endPoint y: 206, distance: 6.7
click at [102, 206] on input "24" at bounding box center [110, 205] width 17 height 12
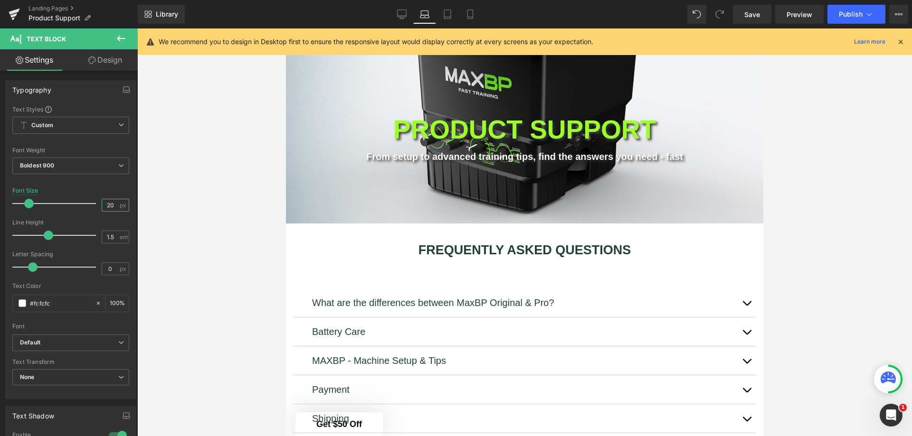
type input "20"
click at [453, 13] on link "Tablet" at bounding box center [447, 14] width 23 height 19
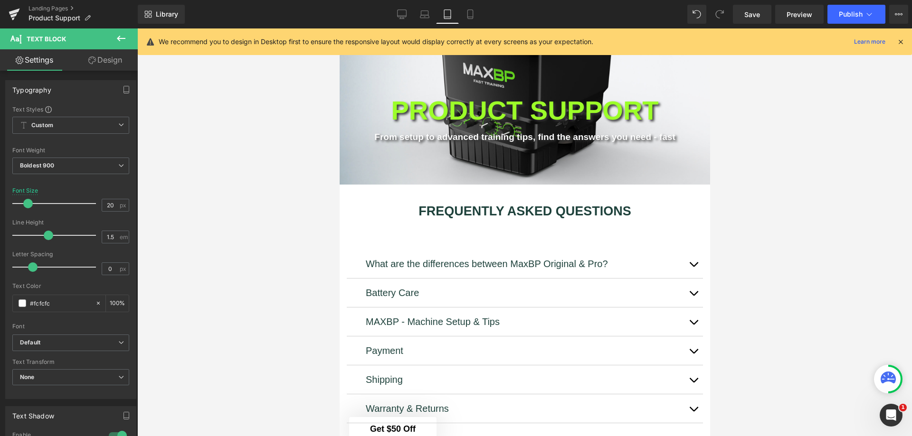
scroll to position [0, 0]
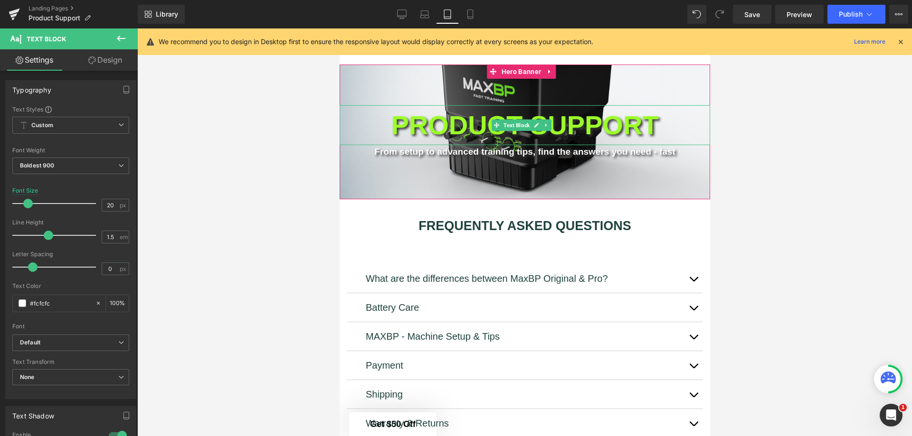
click at [426, 123] on p "PRODUCT SUPPORT" at bounding box center [524, 125] width 370 height 40
click at [109, 203] on input "56" at bounding box center [110, 205] width 17 height 12
drag, startPoint x: 109, startPoint y: 203, endPoint x: 94, endPoint y: 204, distance: 14.8
click at [95, 202] on div "Font Size 56 px" at bounding box center [70, 204] width 117 height 32
type input "55"
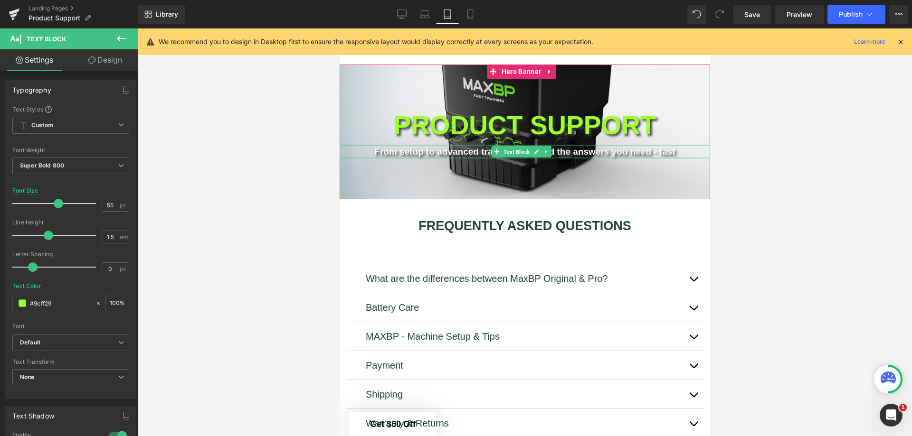
click at [484, 147] on p "From setup to advanced training tips, find the answers you need - fast" at bounding box center [524, 152] width 370 height 14
drag, startPoint x: 112, startPoint y: 204, endPoint x: 103, endPoint y: 203, distance: 9.0
click at [103, 203] on input "19" at bounding box center [110, 205] width 17 height 12
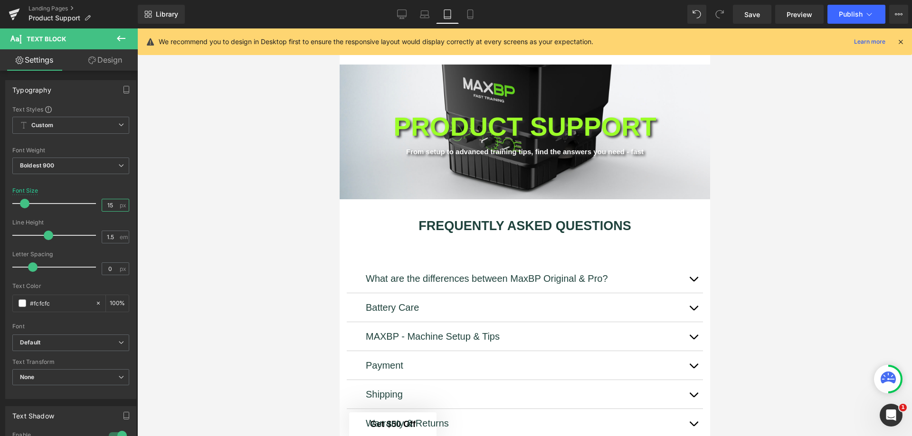
type input "1"
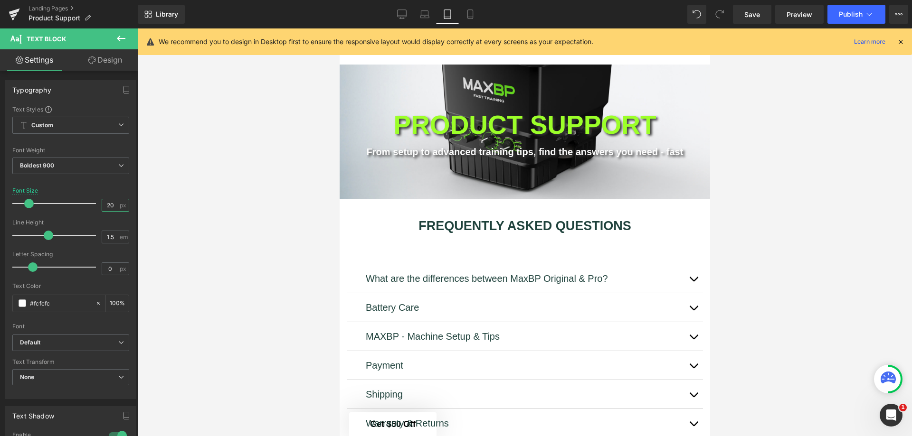
type input "2"
type input "18"
click at [476, 14] on link "Mobile" at bounding box center [470, 14] width 23 height 19
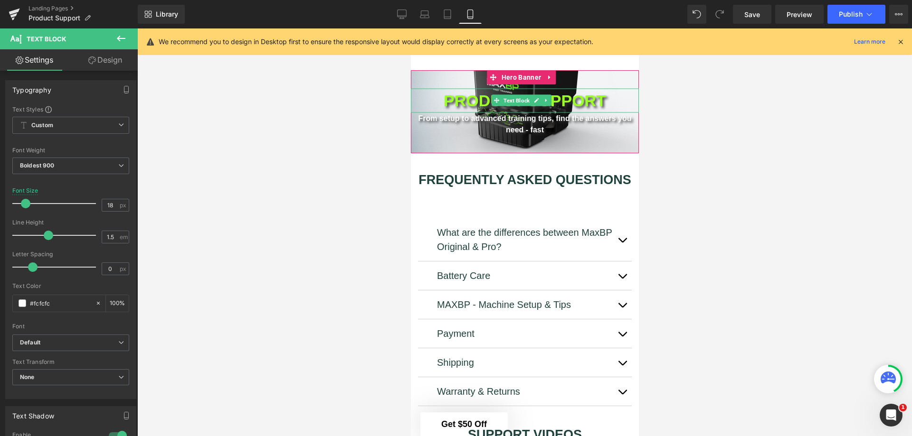
click at [596, 103] on p "PRODUCT SUPPORT" at bounding box center [524, 100] width 228 height 24
click at [113, 203] on input "34" at bounding box center [110, 205] width 17 height 12
drag, startPoint x: 113, startPoint y: 203, endPoint x: 103, endPoint y: 200, distance: 9.8
click at [104, 200] on input "34" at bounding box center [110, 205] width 17 height 12
type input "30"
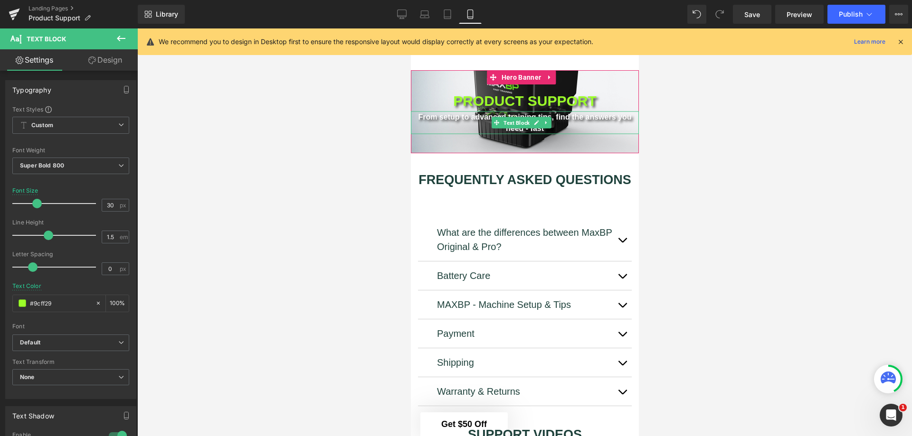
click at [512, 117] on span "Text Block" at bounding box center [516, 122] width 30 height 11
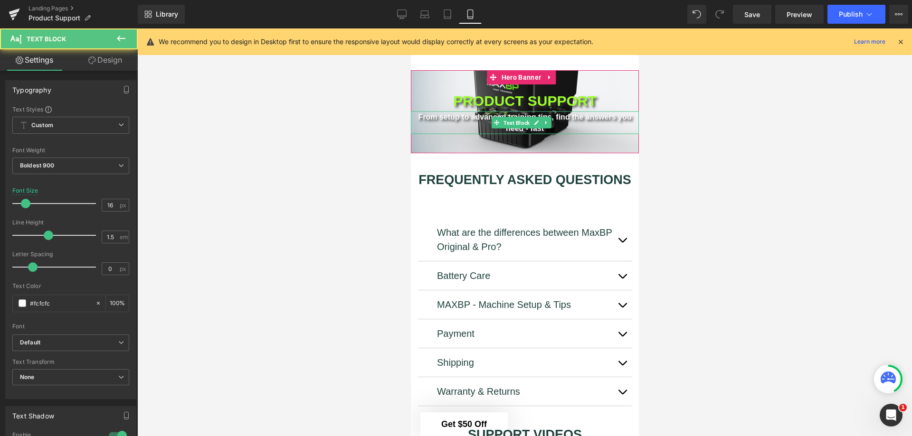
click at [457, 120] on p "From setup to advanced training tips, find the answers you need - fast" at bounding box center [524, 122] width 228 height 23
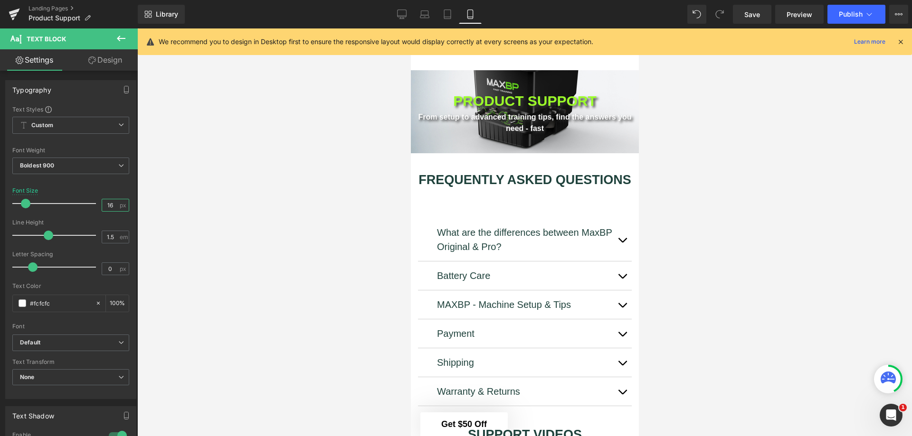
click at [106, 208] on input "16" at bounding box center [110, 205] width 17 height 12
drag, startPoint x: 111, startPoint y: 207, endPoint x: 95, endPoint y: 202, distance: 16.8
click at [95, 202] on div "Font Size 16 px" at bounding box center [70, 204] width 117 height 32
type input "15"
click at [753, 16] on span "Save" at bounding box center [752, 14] width 16 height 10
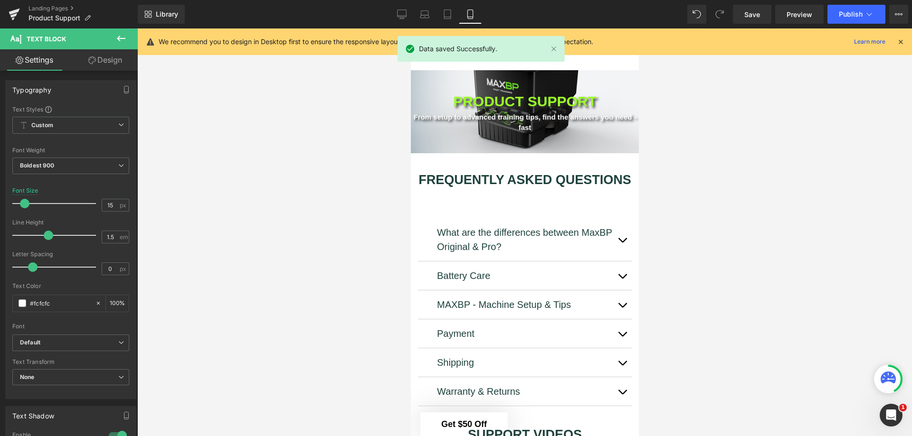
click at [850, 15] on span "Publish" at bounding box center [851, 14] width 24 height 8
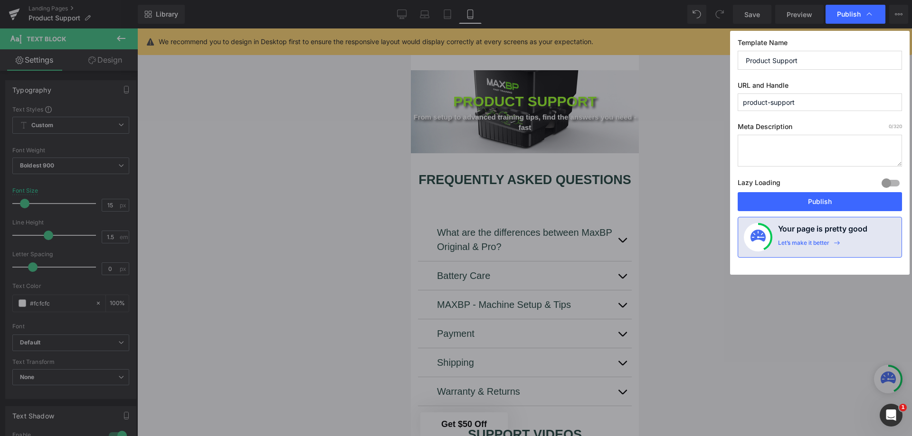
click at [827, 198] on button "Publish" at bounding box center [819, 201] width 164 height 19
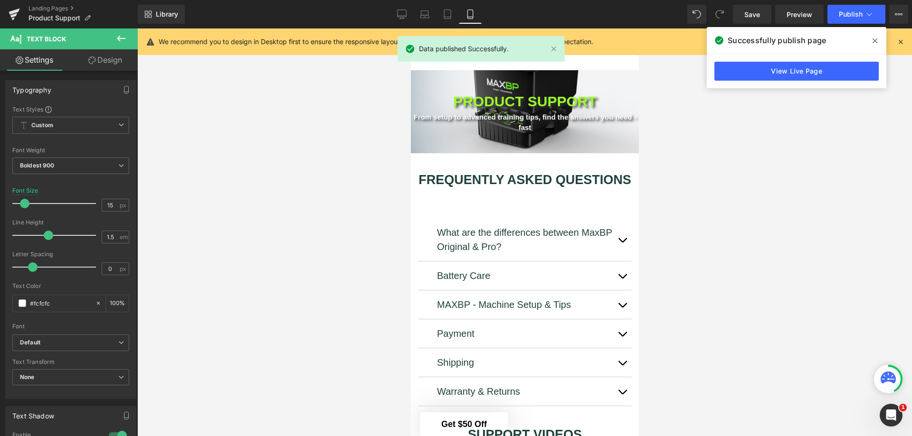
click at [41, 9] on link "Landing Pages" at bounding box center [82, 9] width 109 height 8
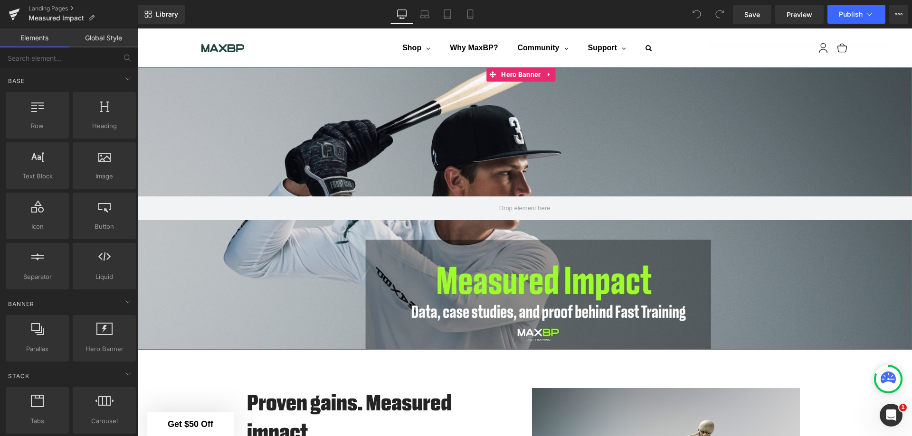
click at [458, 143] on div at bounding box center [524, 208] width 774 height 283
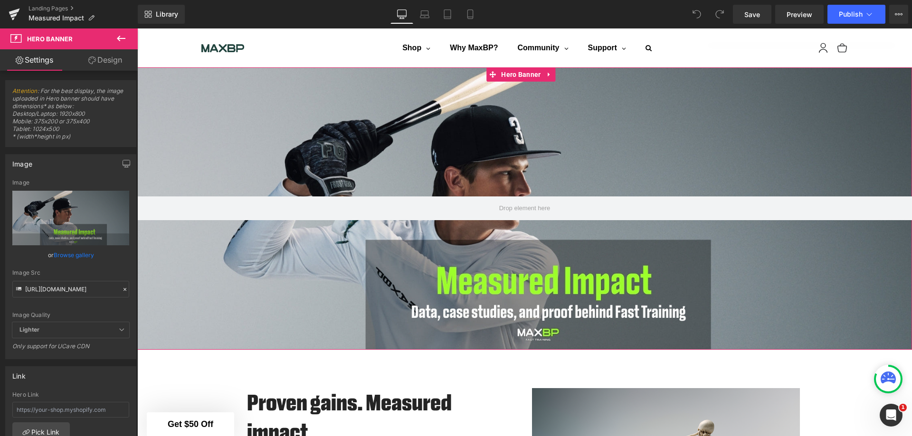
click at [516, 72] on span "Hero Banner" at bounding box center [521, 74] width 44 height 14
click at [59, 288] on input "https://cdn.shopify.com/s/files/1/1499/9260/files/MeasuredIimpact2.jpg?v=176047…" at bounding box center [70, 289] width 117 height 17
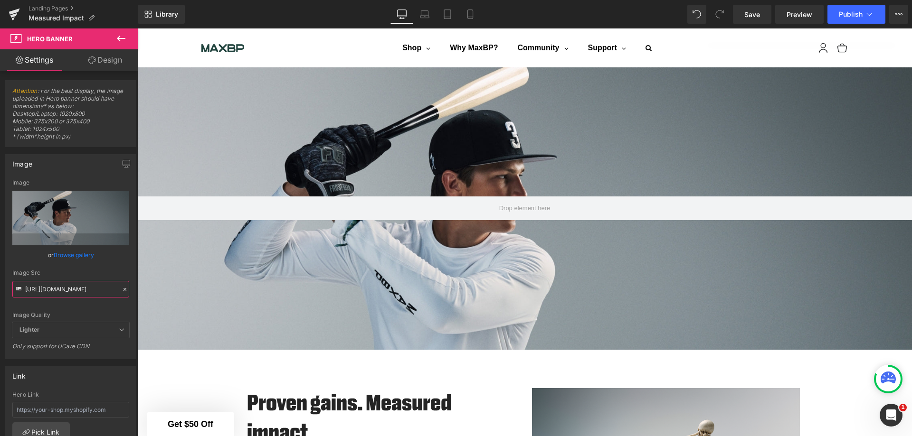
type input "https://cdn.shopify.com/s/files/1/1499/9260/files/Site_-_Rich_Text_Test.jpg?v=1…"
click at [425, 10] on icon at bounding box center [424, 13] width 9 height 9
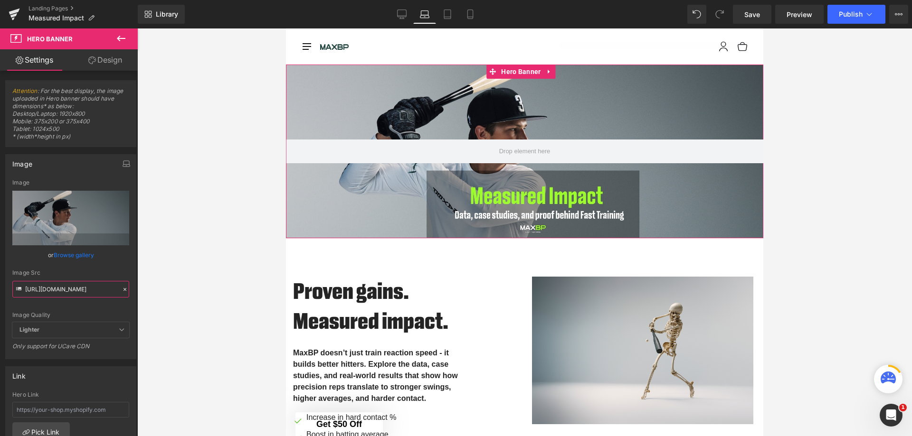
click at [94, 287] on input "https://cdn.shopify.com/s/files/1/1499/9260/files/Site_-_Rich_Text_Test.jpg?v=1…" at bounding box center [70, 289] width 117 height 17
click at [446, 21] on link "Tablet" at bounding box center [447, 14] width 23 height 19
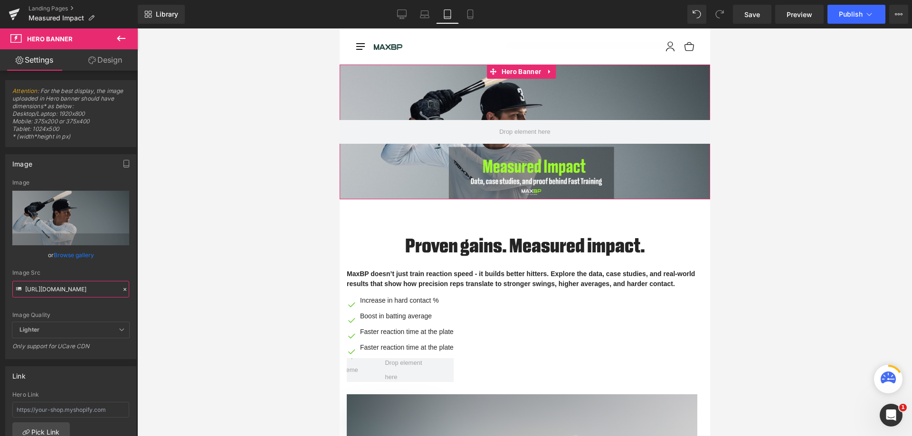
click at [79, 291] on input "https://cdn.shopify.com/s/files/1/1499/9260/files/Site_-_Rich_Text_Test.jpg?v=1…" at bounding box center [70, 289] width 117 height 17
click at [159, 288] on div at bounding box center [524, 232] width 774 height 408
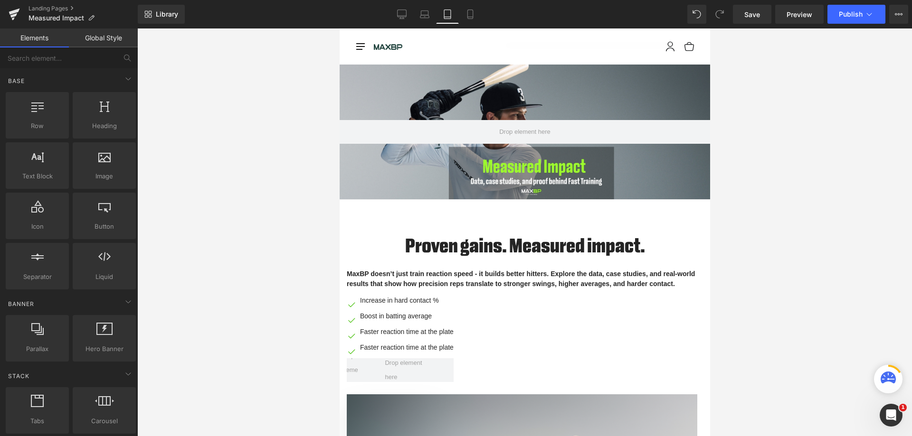
click at [428, 13] on icon at bounding box center [424, 13] width 9 height 9
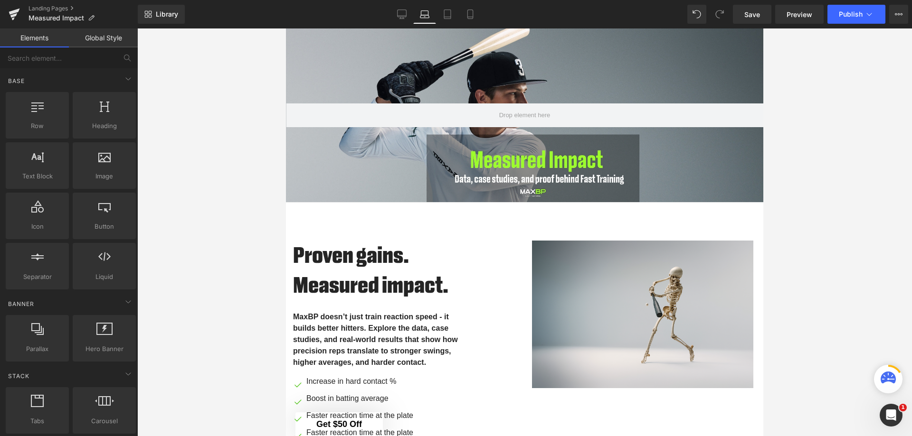
click at [406, 17] on icon at bounding box center [401, 13] width 9 height 7
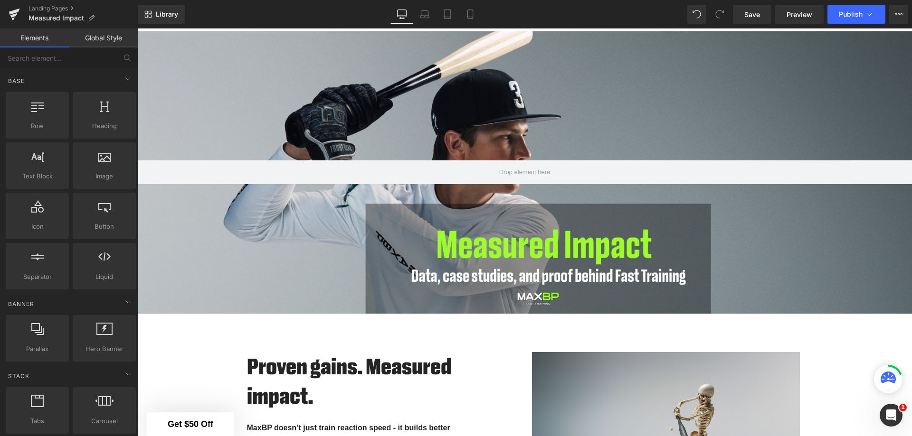
scroll to position [39, 0]
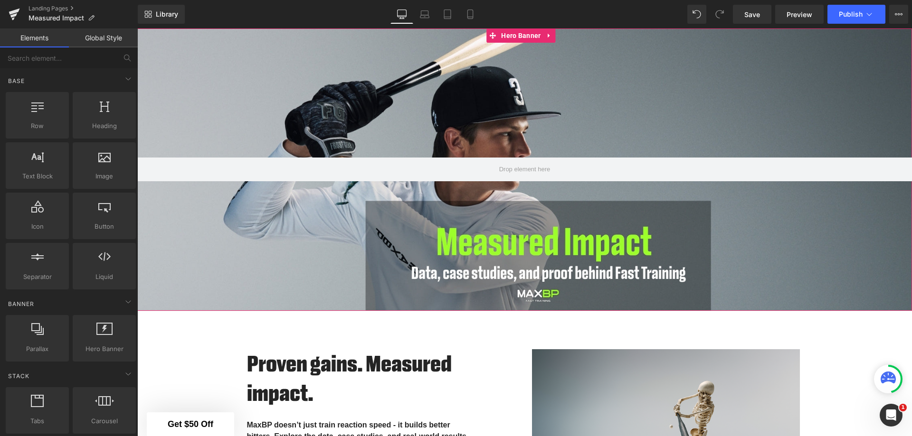
click at [435, 99] on div at bounding box center [524, 169] width 774 height 283
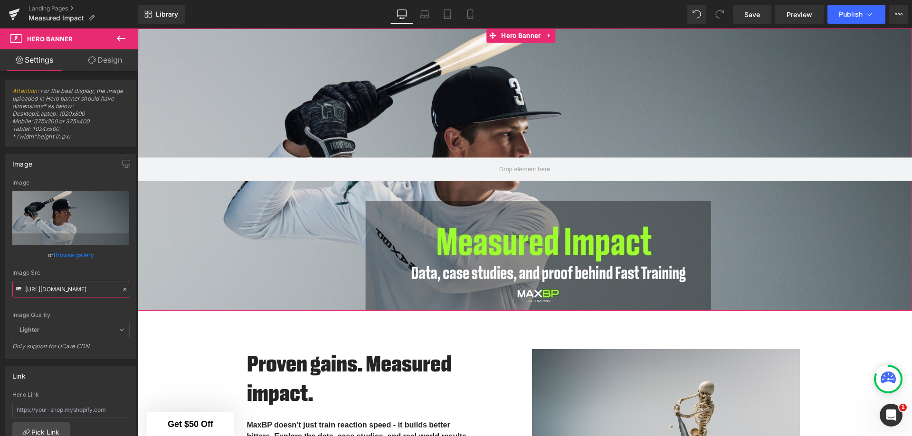
click at [77, 290] on input "https://cdn.shopify.com/s/files/1/1499/9260/files/Site_-_Rich_Text_Test.jpg?v=1…" at bounding box center [70, 289] width 117 height 17
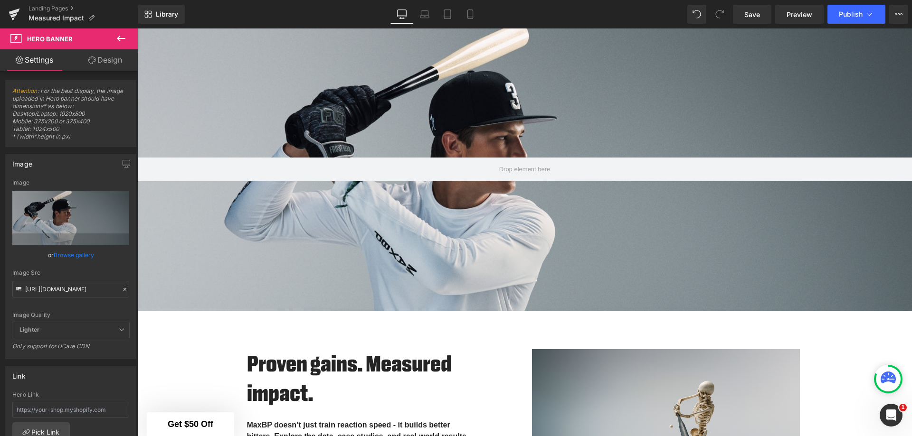
click at [151, 318] on span "Row" at bounding box center [158, 318] width 14 height 11
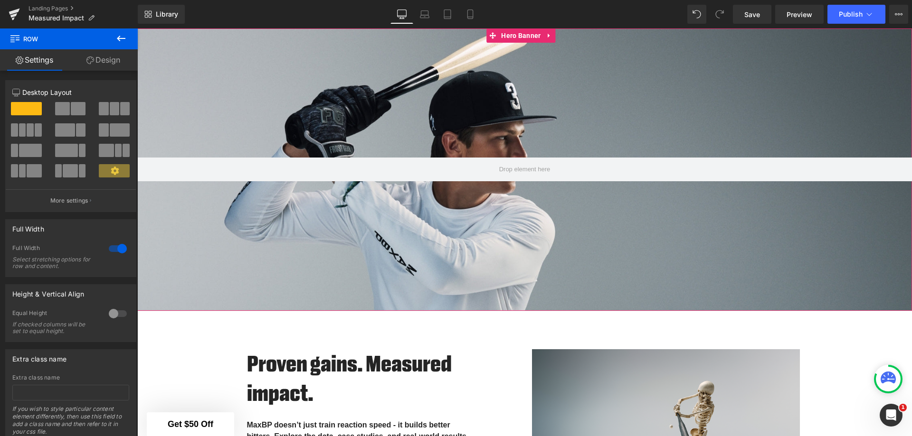
click at [169, 233] on div at bounding box center [524, 169] width 774 height 283
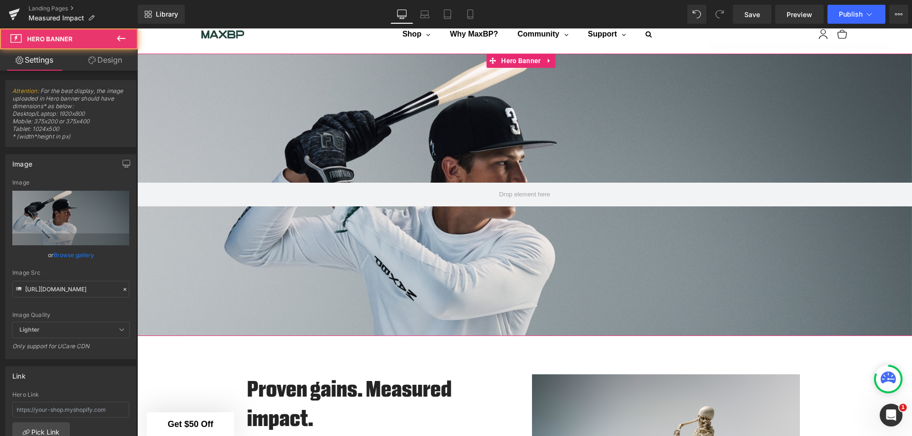
scroll to position [0, 0]
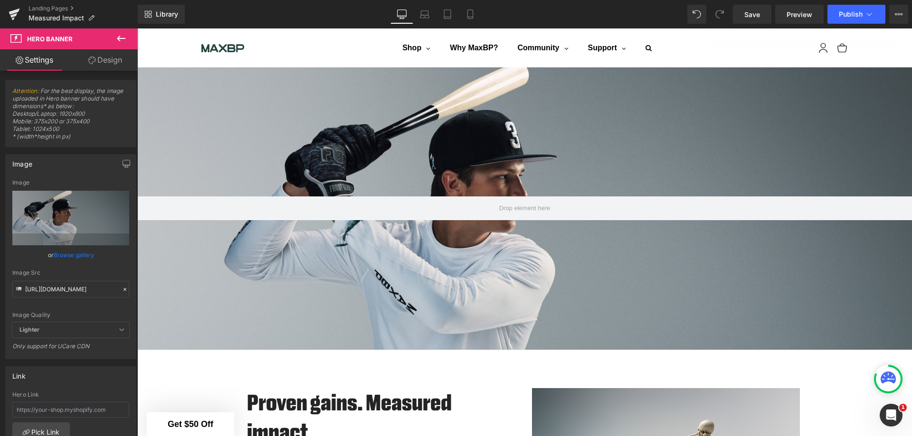
click at [422, 18] on icon at bounding box center [424, 16] width 9 height 3
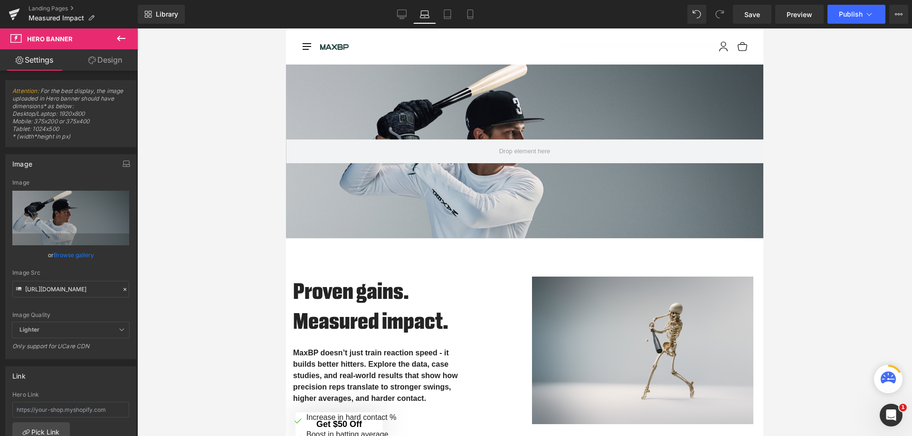
click at [448, 16] on icon at bounding box center [447, 13] width 9 height 9
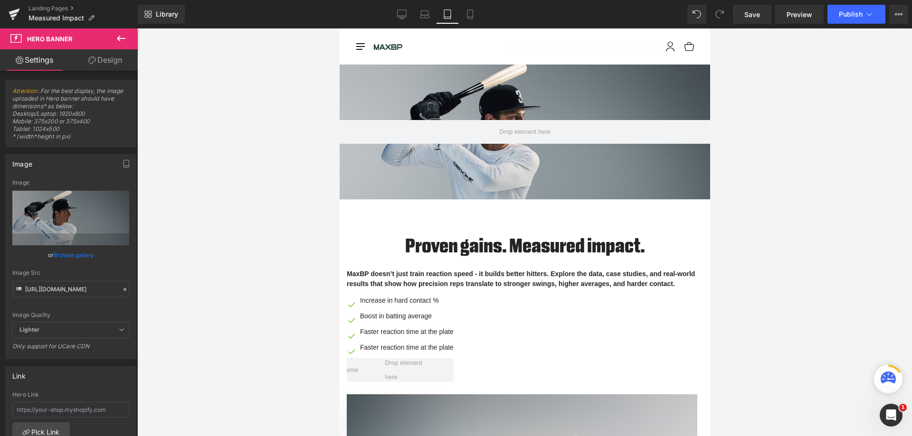
click at [466, 15] on icon at bounding box center [469, 13] width 9 height 9
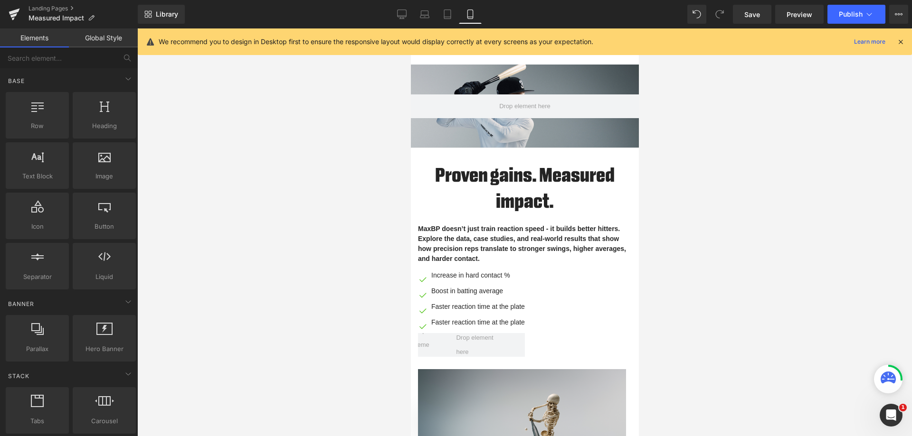
click at [690, 139] on div at bounding box center [524, 232] width 774 height 408
click at [402, 16] on icon at bounding box center [401, 16] width 9 height 0
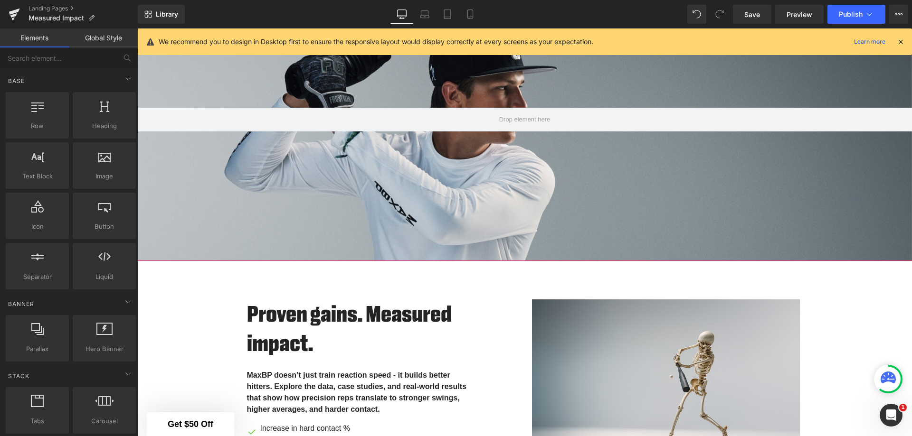
scroll to position [0, 0]
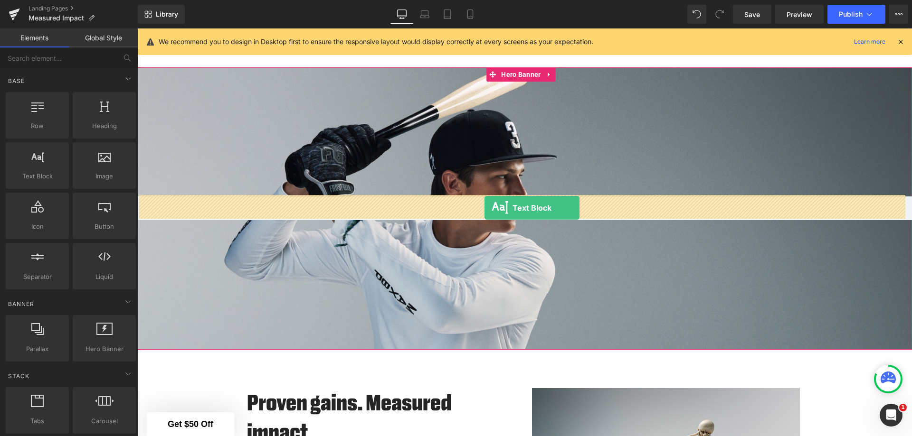
drag, startPoint x: 182, startPoint y: 199, endPoint x: 484, endPoint y: 208, distance: 302.6
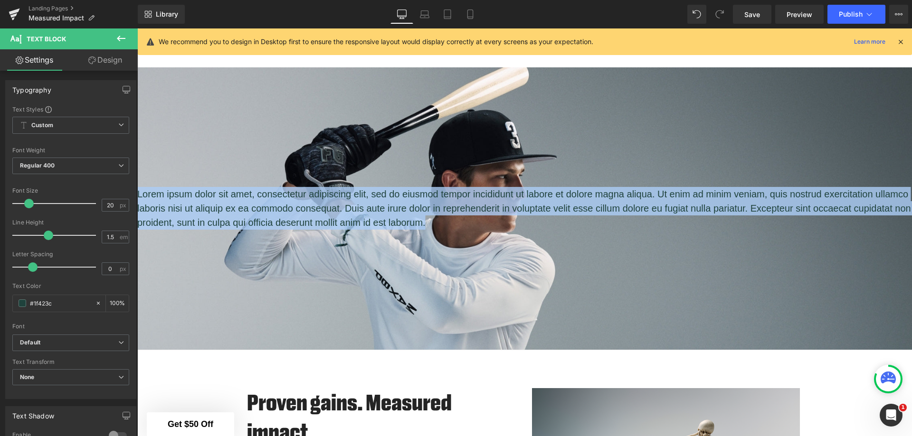
drag, startPoint x: 501, startPoint y: 221, endPoint x: 274, endPoint y: 223, distance: 227.0
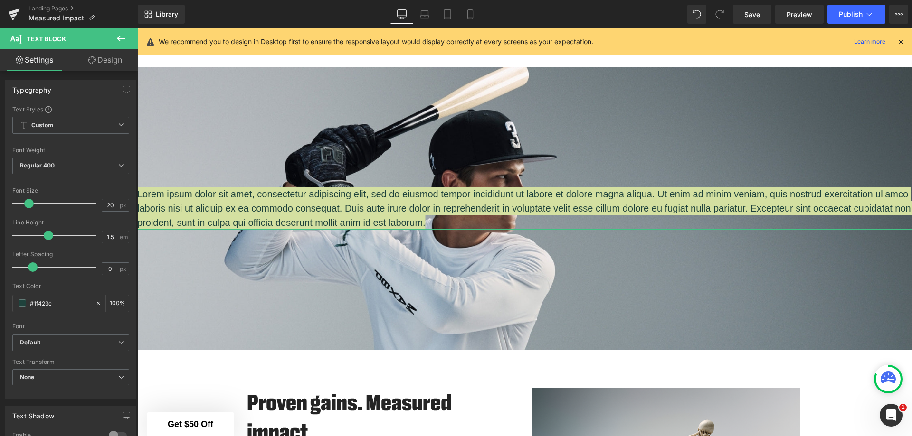
click at [19, 305] on span at bounding box center [23, 304] width 8 height 8
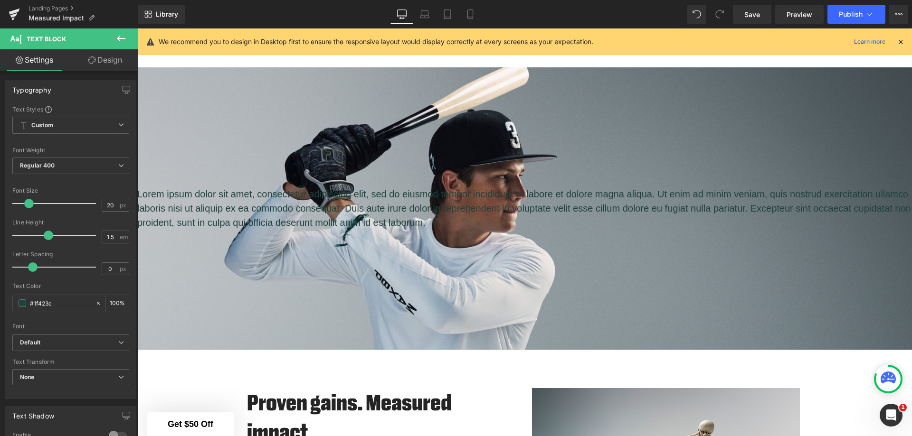
click at [519, 220] on p "Lorem ipsum dolor sit amet, consectetur adipiscing elit, sed do eiusmod tempor …" at bounding box center [524, 208] width 774 height 43
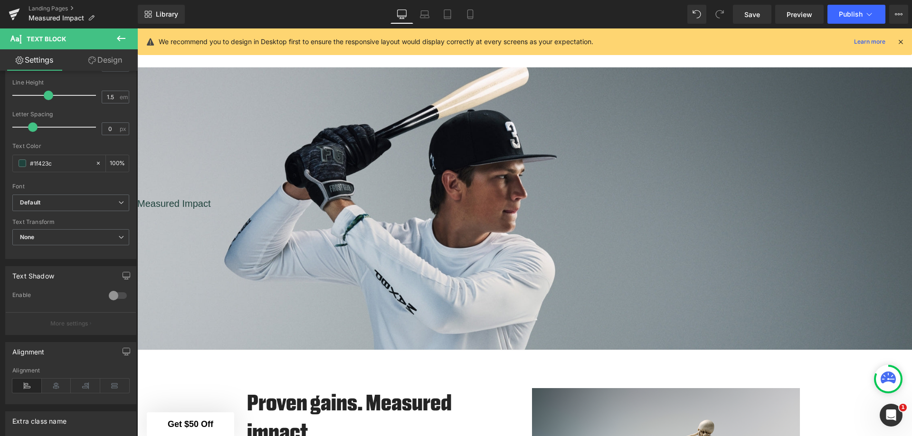
scroll to position [142, 0]
click at [58, 385] on icon at bounding box center [56, 384] width 29 height 14
click at [20, 161] on span at bounding box center [23, 161] width 8 height 8
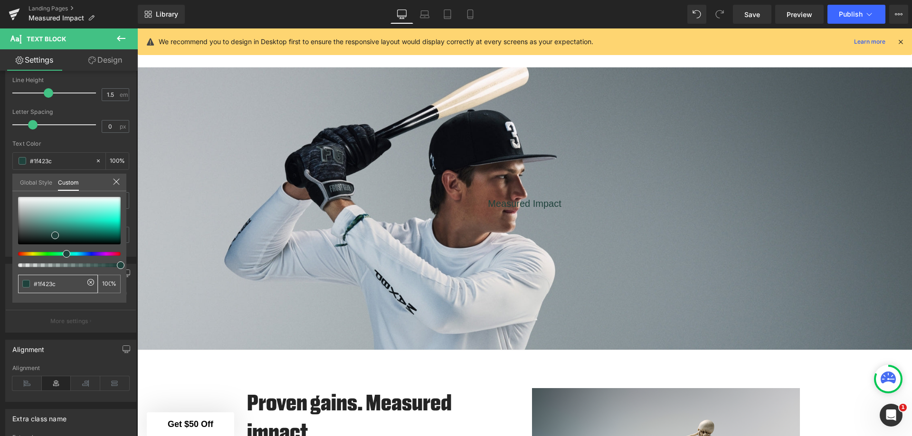
click at [58, 285] on input "#1f423c" at bounding box center [59, 284] width 50 height 10
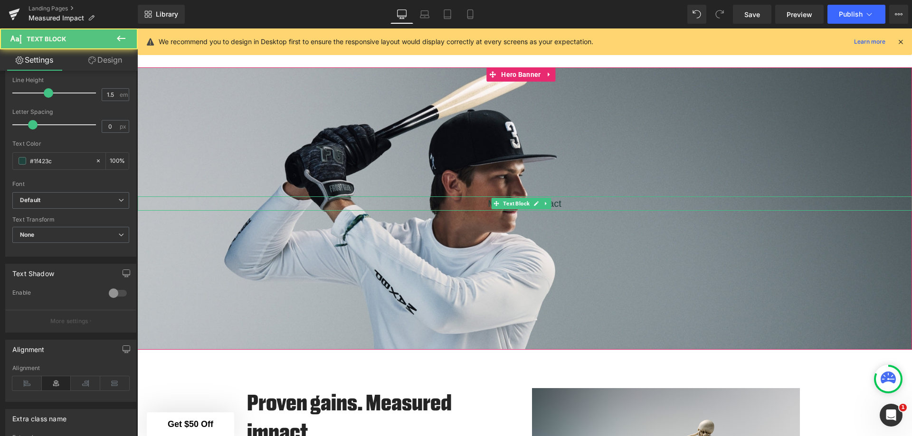
click at [565, 203] on p "Measured Impact" at bounding box center [524, 204] width 774 height 14
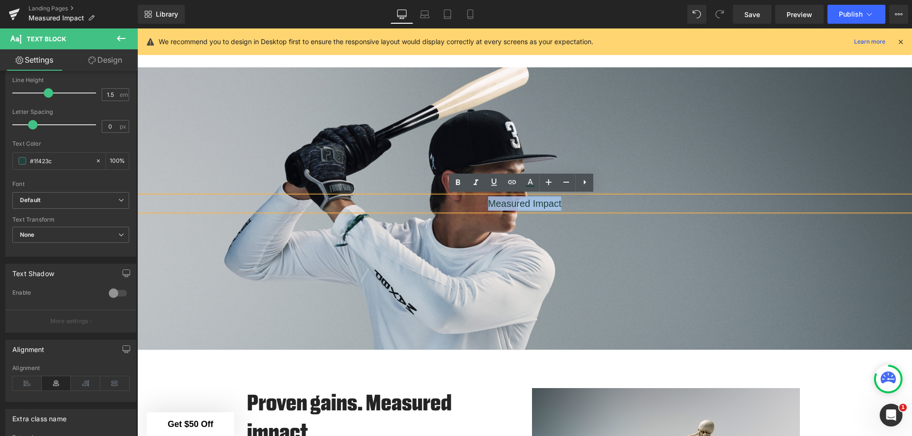
drag, startPoint x: 565, startPoint y: 203, endPoint x: 482, endPoint y: 203, distance: 82.1
click at [482, 203] on p "Measured Impact" at bounding box center [524, 204] width 774 height 14
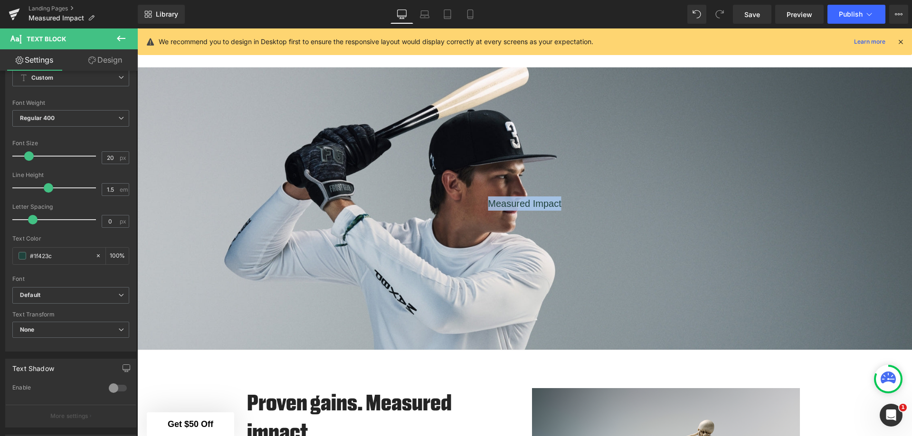
scroll to position [0, 0]
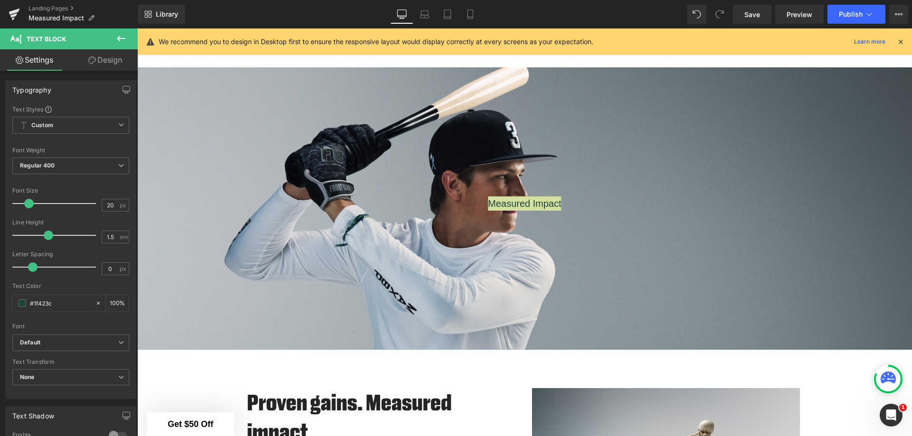
click at [80, 169] on span "Regular 400" at bounding box center [70, 166] width 117 height 17
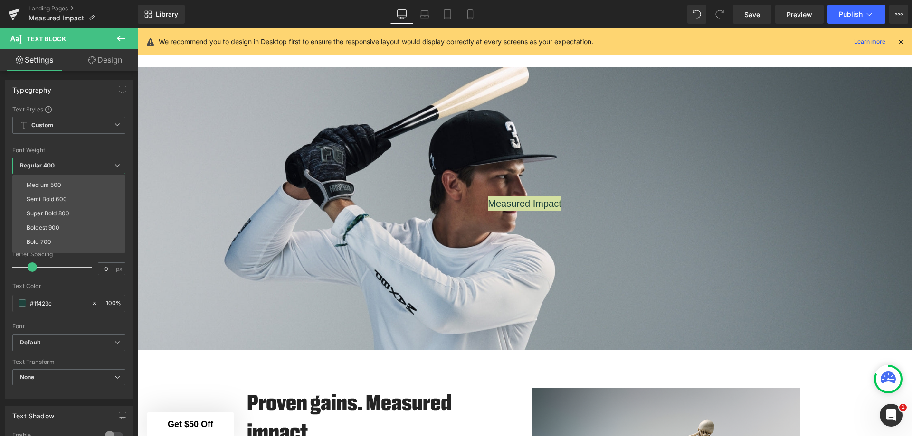
scroll to position [31, 0]
click at [77, 237] on li "Super Bold 800" at bounding box center [70, 236] width 117 height 14
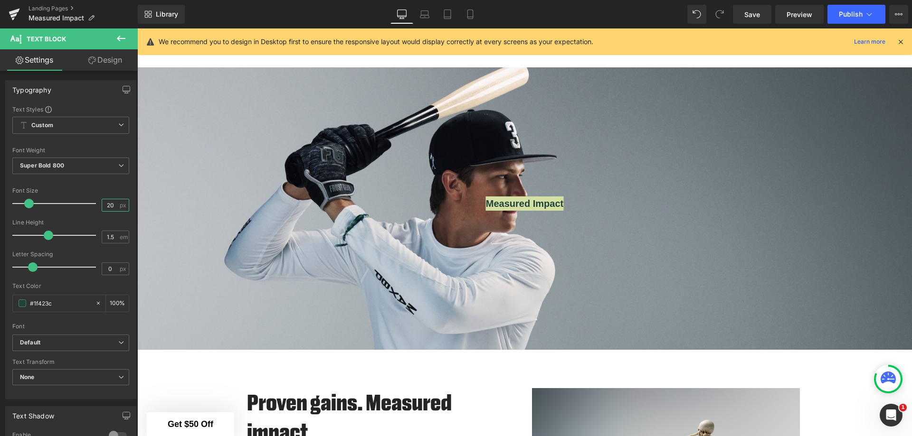
click at [109, 207] on input "20" at bounding box center [110, 205] width 17 height 12
drag, startPoint x: 108, startPoint y: 206, endPoint x: 102, endPoint y: 206, distance: 6.2
click at [102, 206] on input "20" at bounding box center [110, 205] width 17 height 12
type input "65"
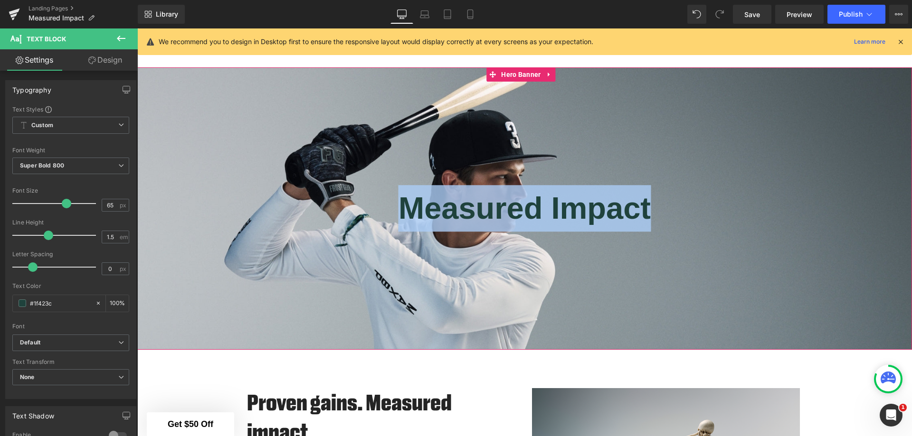
click at [673, 169] on div "Measured Impact Text Block" at bounding box center [524, 208] width 774 height 283
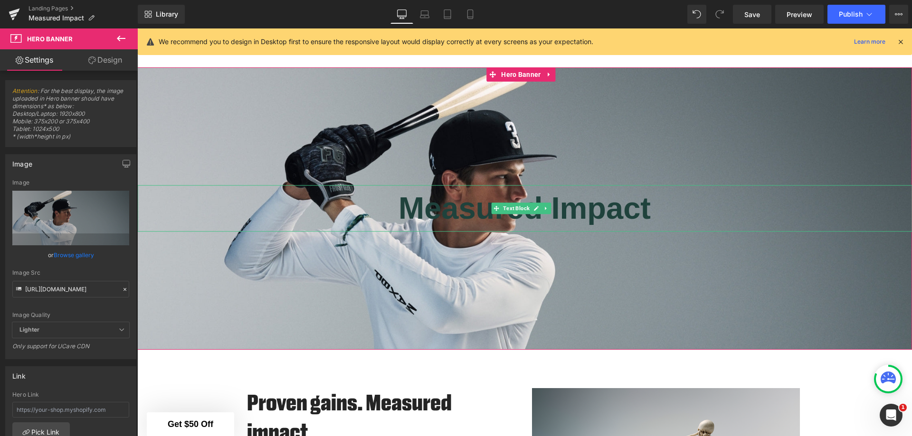
click at [572, 214] on p "Measured Impact" at bounding box center [524, 209] width 774 height 47
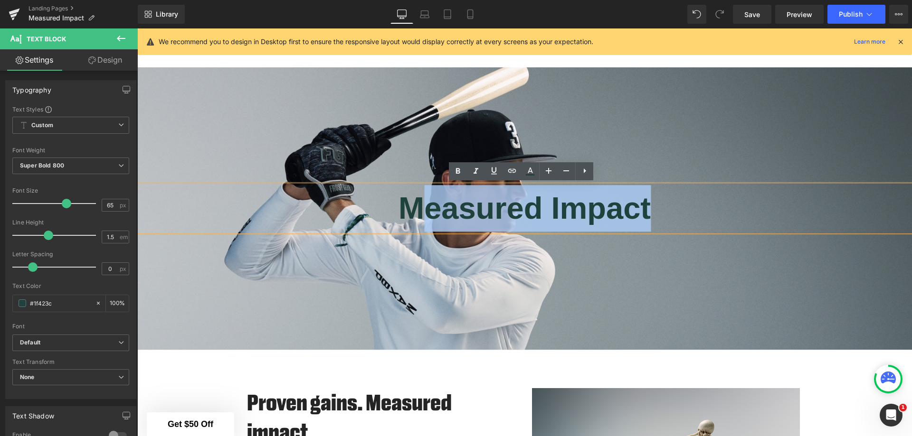
drag, startPoint x: 676, startPoint y: 209, endPoint x: 398, endPoint y: 204, distance: 277.4
click at [398, 204] on p "Measured Impact" at bounding box center [524, 209] width 774 height 47
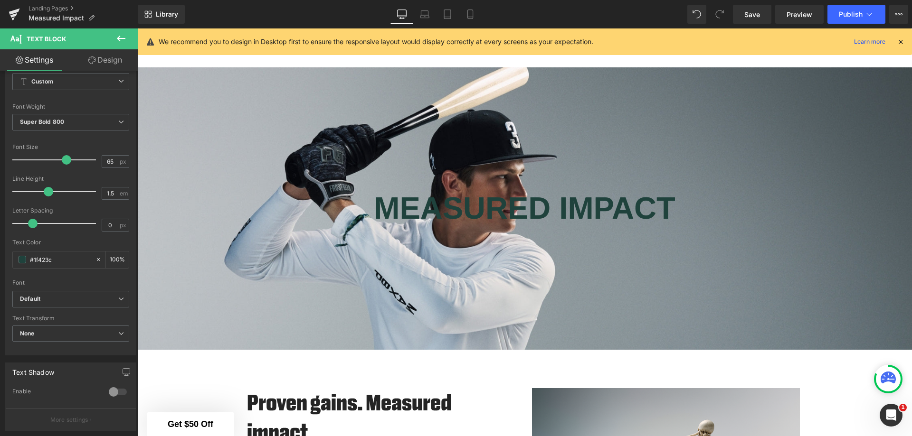
scroll to position [47, 0]
click at [111, 387] on div at bounding box center [117, 388] width 23 height 15
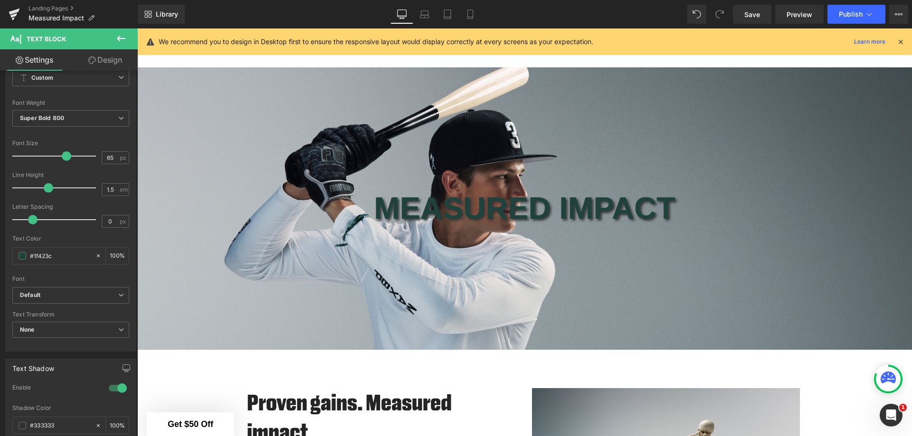
click at [21, 258] on span at bounding box center [23, 256] width 8 height 8
drag, startPoint x: 54, startPoint y: 255, endPoint x: 34, endPoint y: 257, distance: 20.0
click at [34, 257] on input "#1f423c" at bounding box center [60, 256] width 61 height 10
paste input "9cff29"
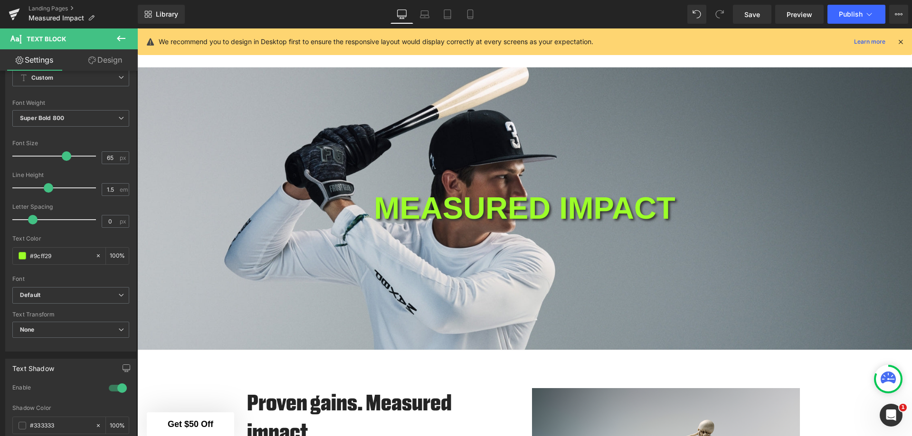
type input "#9cff29"
click at [222, 14] on div "Library Desktop Desktop Laptop Tablet Mobile Save Preview Publish Scheduled Vie…" at bounding box center [525, 14] width 774 height 19
click at [426, 15] on icon at bounding box center [424, 13] width 9 height 9
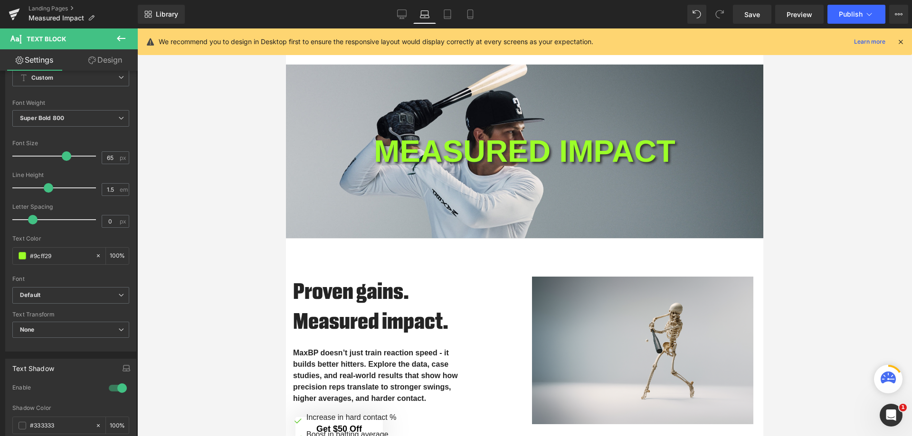
type input "100"
click at [109, 158] on input "65" at bounding box center [110, 158] width 17 height 12
drag, startPoint x: 108, startPoint y: 157, endPoint x: 100, endPoint y: 157, distance: 8.1
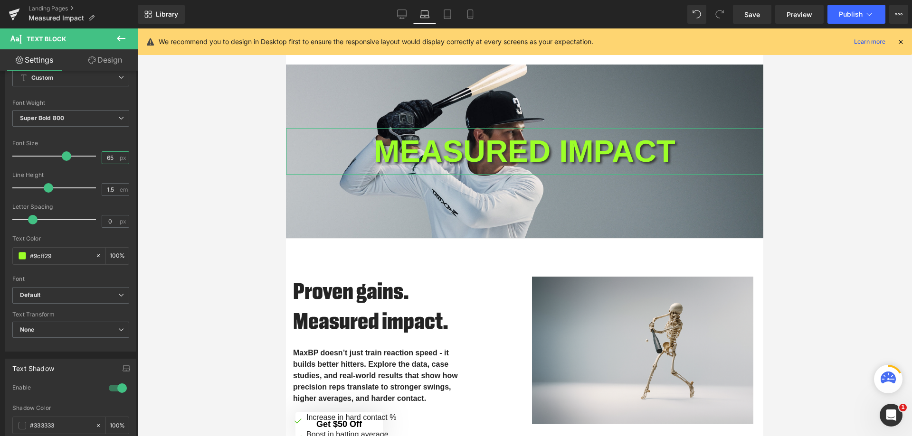
click at [102, 157] on input "65" at bounding box center [110, 158] width 17 height 12
type input "6"
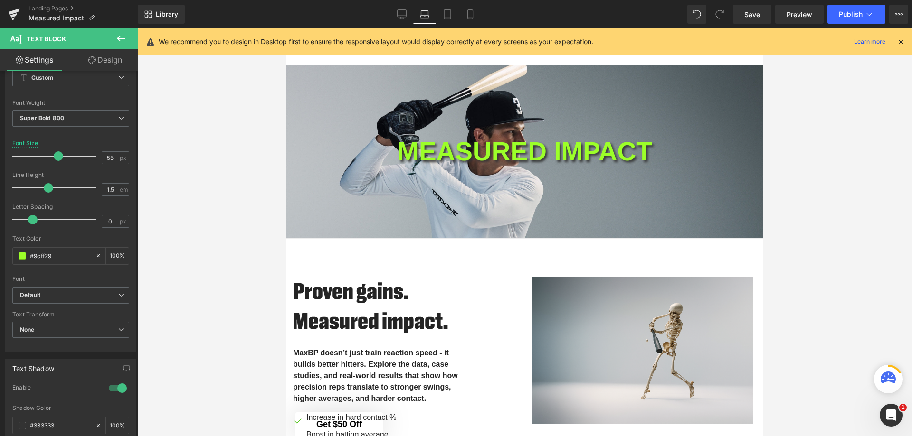
click at [447, 13] on icon at bounding box center [447, 13] width 9 height 9
type input "65"
type input "100"
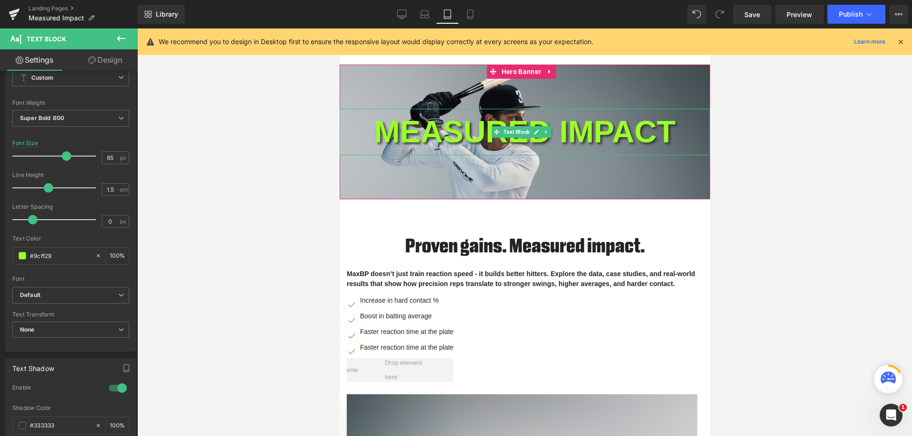
click at [491, 126] on span at bounding box center [496, 131] width 10 height 11
click at [104, 157] on input "65" at bounding box center [110, 158] width 17 height 12
drag, startPoint x: 112, startPoint y: 157, endPoint x: 99, endPoint y: 160, distance: 13.0
click at [102, 160] on input "65" at bounding box center [110, 158] width 17 height 12
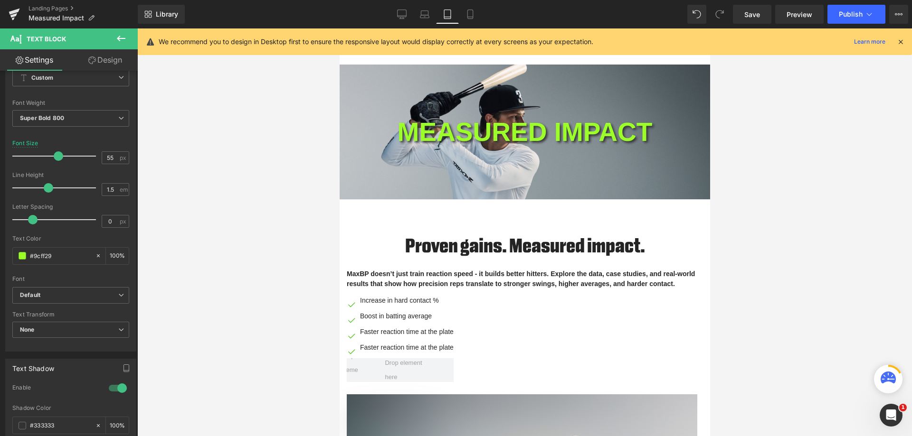
click at [469, 17] on icon at bounding box center [469, 17] width 5 height 0
type input "65"
type input "100"
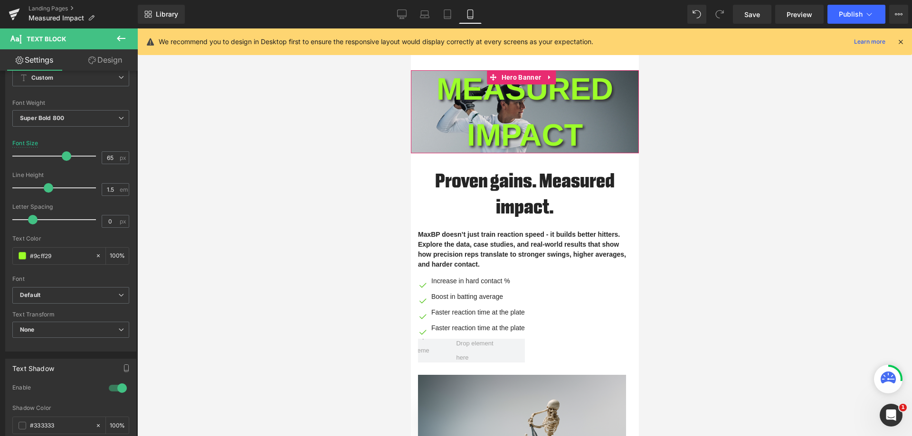
click at [505, 85] on p "MEASURED IMPACT" at bounding box center [524, 112] width 228 height 93
click at [113, 157] on input "65" at bounding box center [110, 158] width 17 height 12
drag, startPoint x: 113, startPoint y: 157, endPoint x: 88, endPoint y: 157, distance: 25.2
click at [88, 157] on div "Font Size 65 px" at bounding box center [70, 156] width 117 height 32
type input "30"
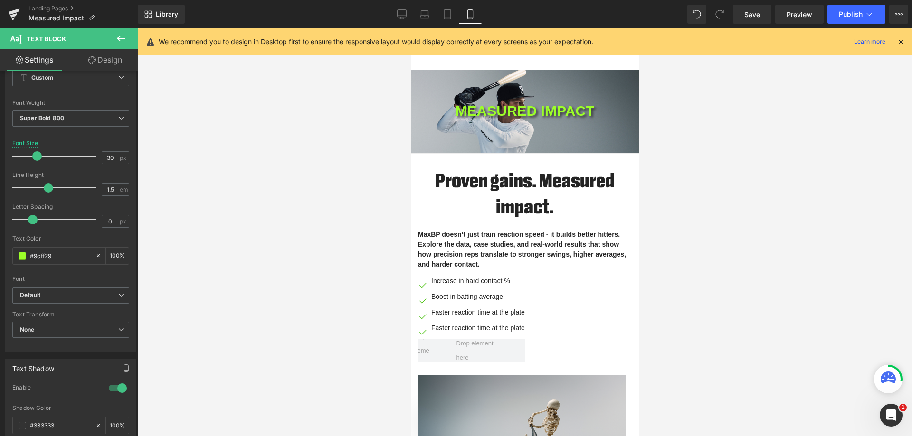
click at [279, 174] on div at bounding box center [524, 232] width 774 height 408
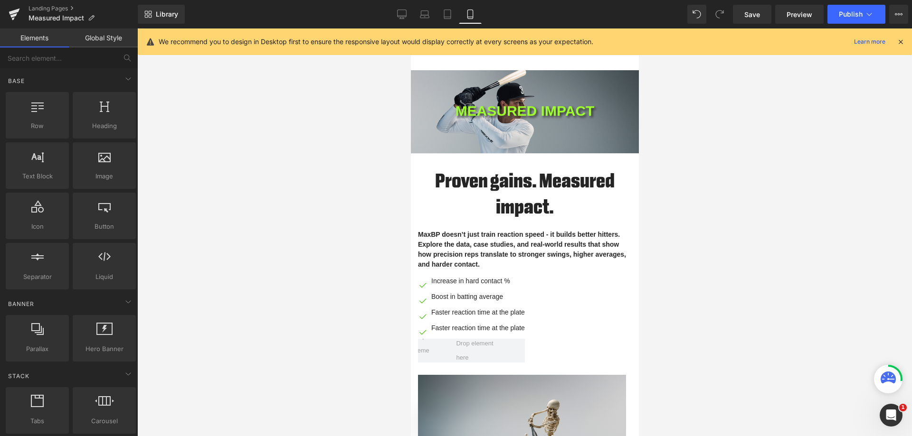
click at [401, 20] on link "Desktop" at bounding box center [401, 14] width 23 height 19
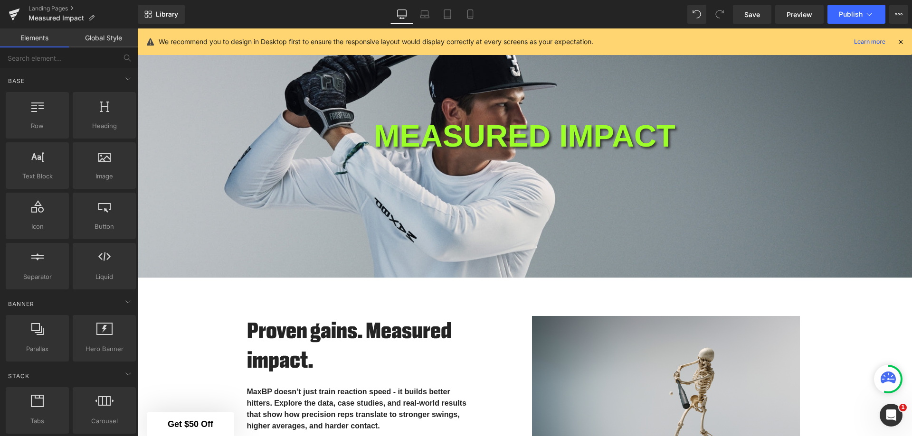
scroll to position [0, 0]
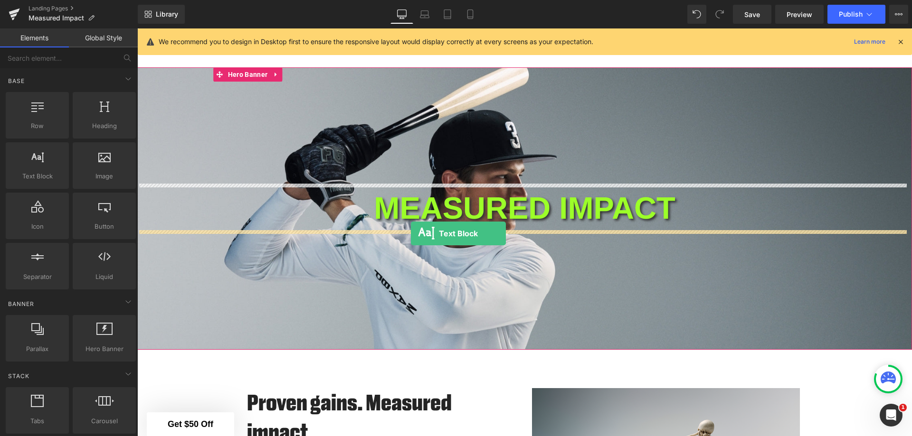
drag, startPoint x: 178, startPoint y: 200, endPoint x: 411, endPoint y: 234, distance: 235.0
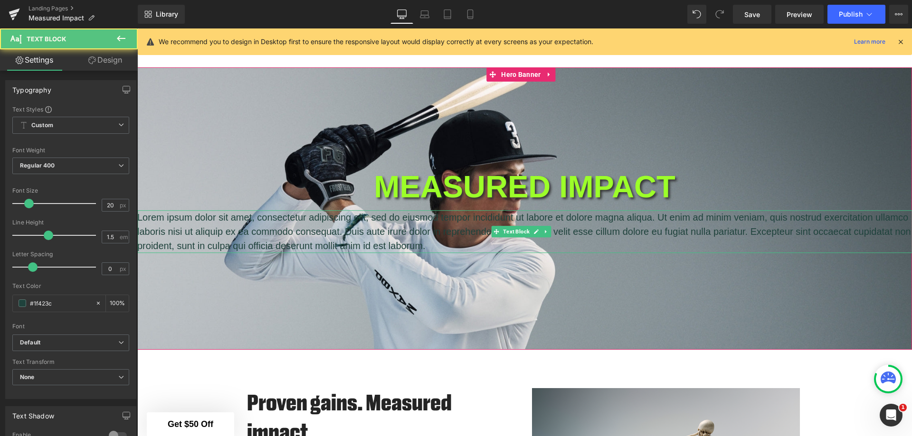
click at [452, 238] on p "Lorem ipsum dolor sit amet, consectetur adipiscing elit, sed do eiusmod tempor …" at bounding box center [524, 231] width 774 height 43
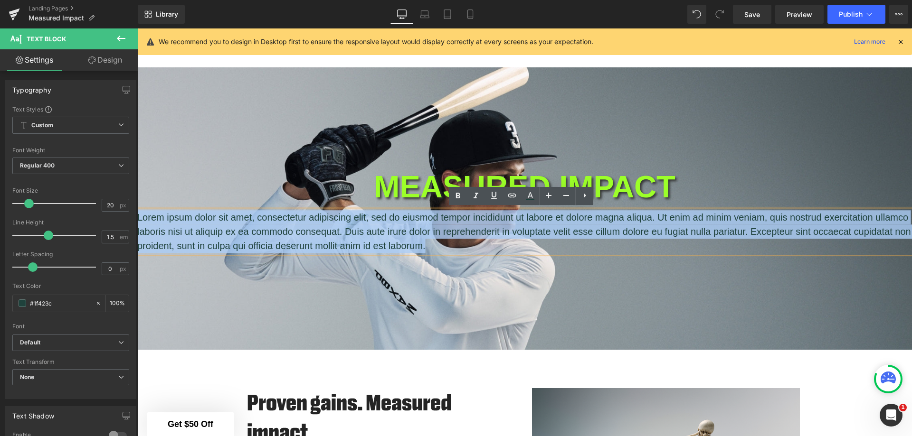
drag, startPoint x: 488, startPoint y: 244, endPoint x: 138, endPoint y: 219, distance: 351.3
click at [138, 219] on p "Lorem ipsum dolor sit amet, consectetur adipiscing elit, sed do eiusmod tempor …" at bounding box center [524, 231] width 774 height 43
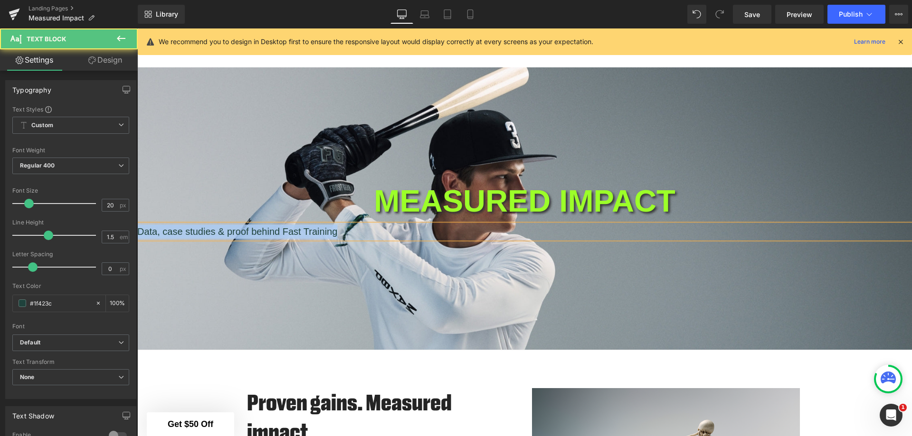
drag, startPoint x: 341, startPoint y: 233, endPoint x: 139, endPoint y: 233, distance: 202.8
click at [139, 233] on p "Data, case studies & proof behind Fast Training" at bounding box center [524, 232] width 774 height 14
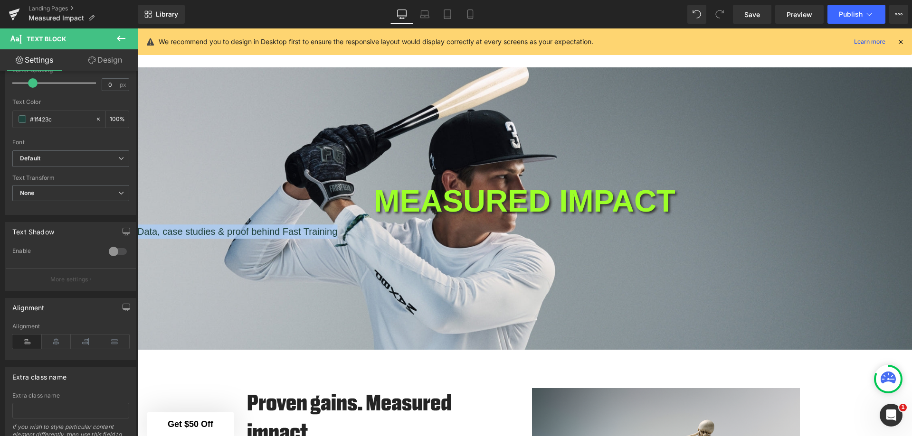
scroll to position [190, 0]
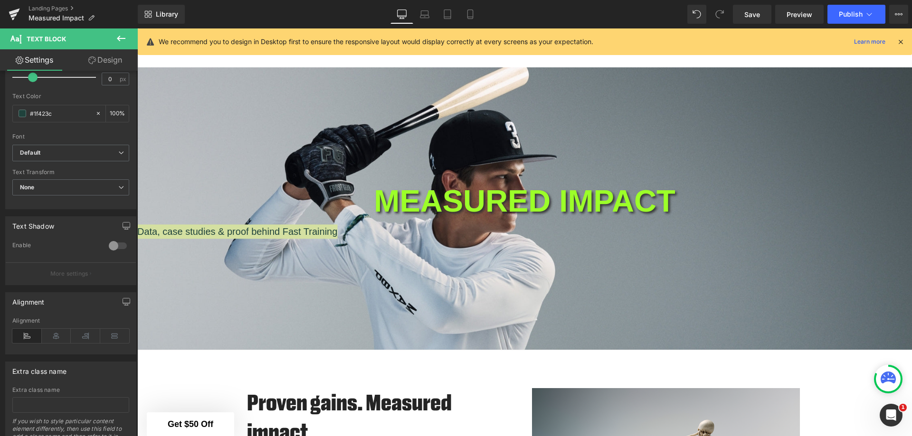
click at [49, 335] on icon at bounding box center [56, 336] width 29 height 14
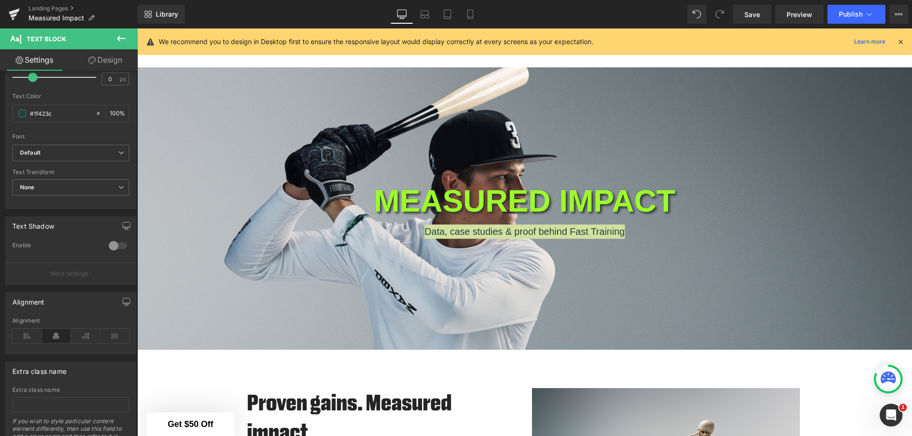
scroll to position [142, 0]
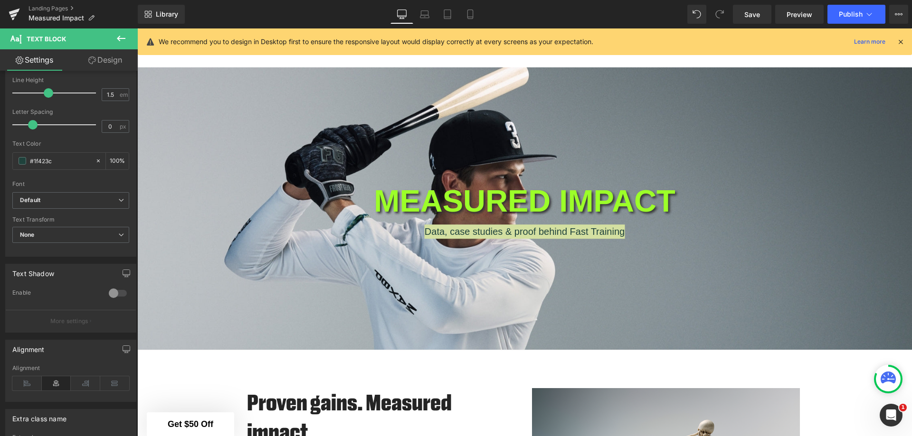
click at [109, 295] on div at bounding box center [117, 293] width 23 height 15
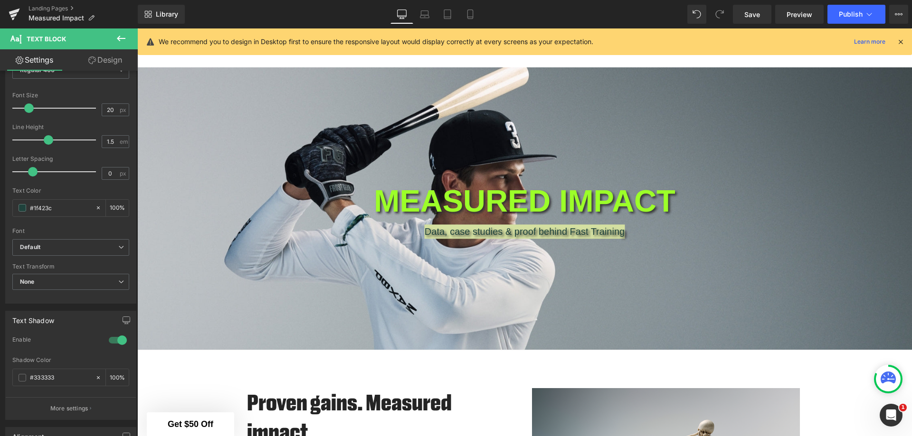
scroll to position [95, 0]
click at [23, 206] on span at bounding box center [23, 209] width 8 height 8
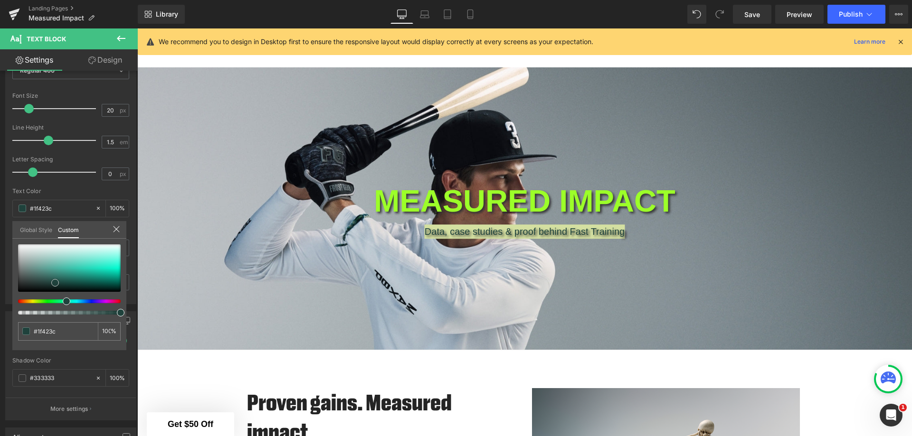
click at [19, 245] on div at bounding box center [69, 268] width 103 height 47
click at [51, 279] on span at bounding box center [55, 283] width 8 height 8
type input "#fcfcfc"
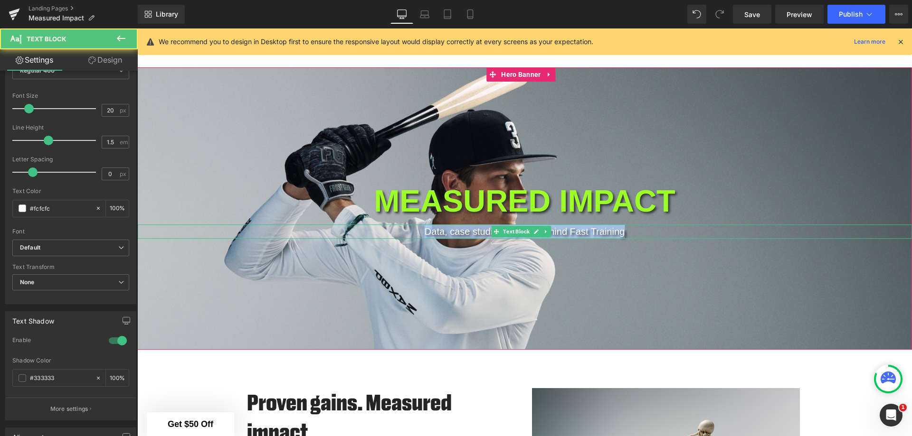
drag, startPoint x: 628, startPoint y: 229, endPoint x: 405, endPoint y: 230, distance: 222.7
click at [405, 230] on p "Data, case studies & proof behind Fast Training" at bounding box center [524, 232] width 774 height 14
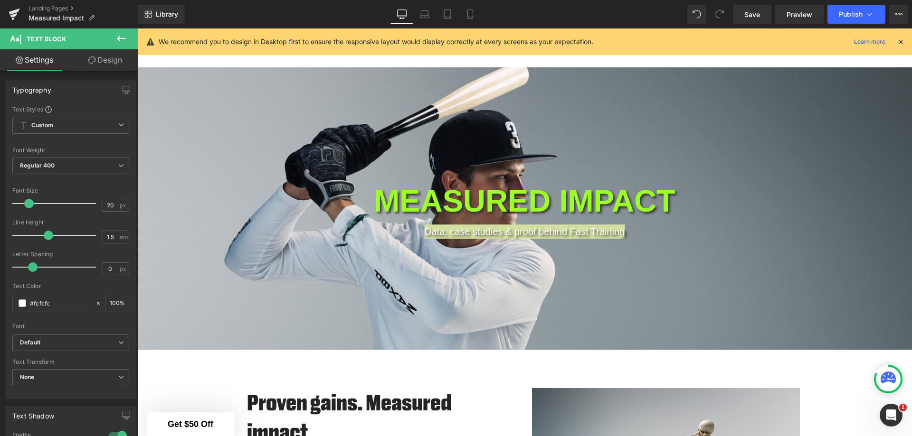
click at [90, 168] on span "Regular 400" at bounding box center [70, 166] width 117 height 17
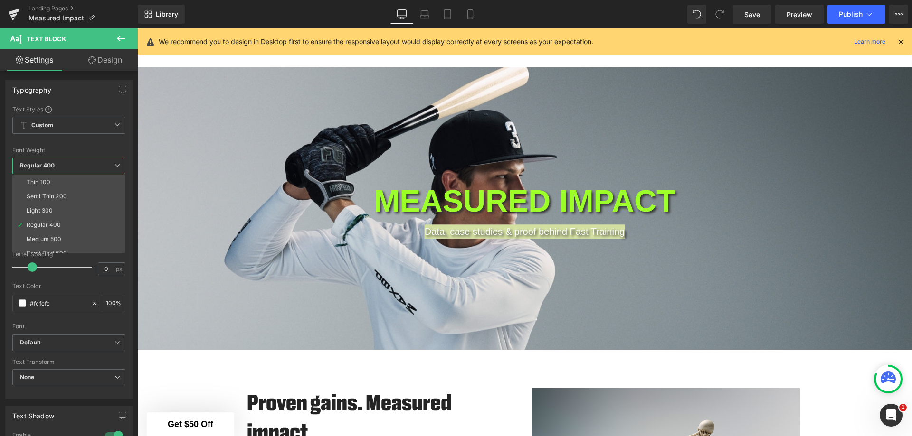
scroll to position [47, 0]
click at [65, 220] on div "Super Bold 800" at bounding box center [48, 220] width 43 height 7
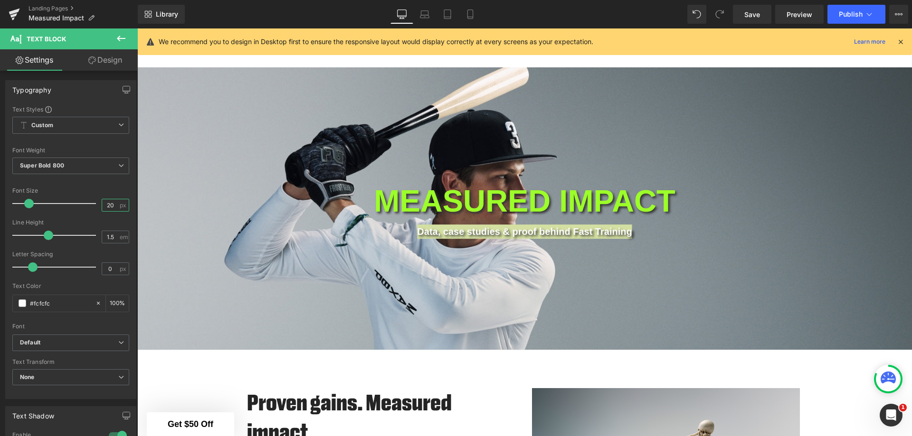
click at [108, 207] on input "20" at bounding box center [110, 205] width 17 height 12
drag, startPoint x: 113, startPoint y: 206, endPoint x: 96, endPoint y: 206, distance: 17.6
click at [96, 206] on div "Font Size 20 px" at bounding box center [70, 204] width 117 height 32
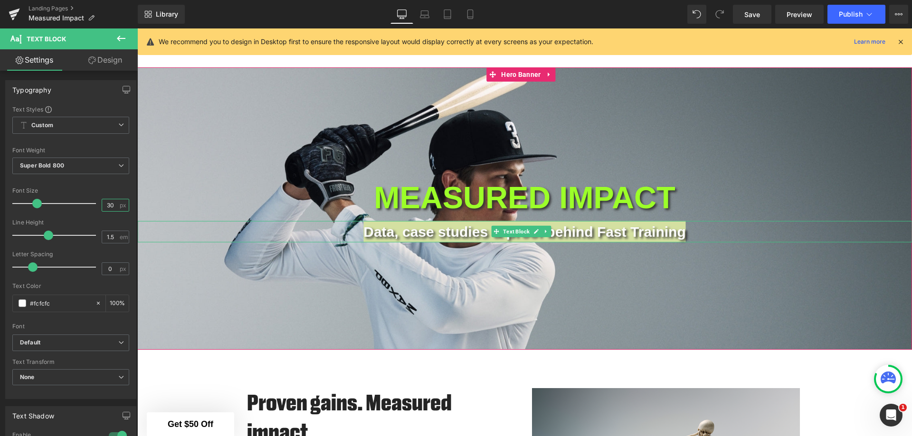
type input "30"
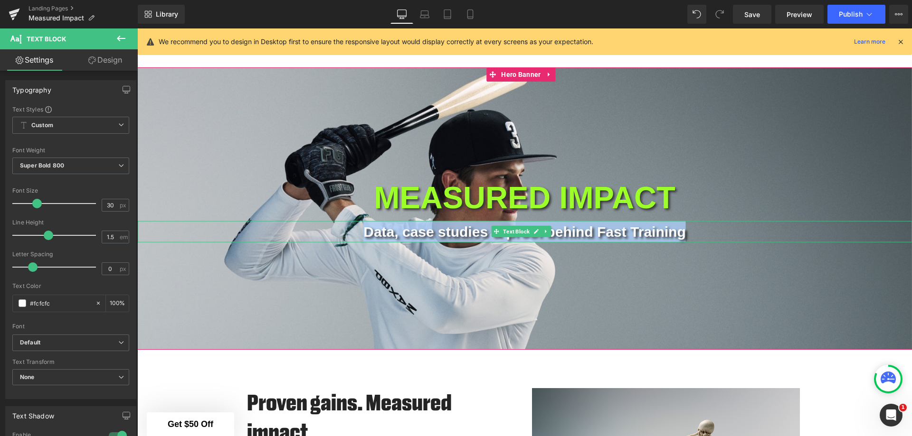
click at [711, 234] on p "Data, case studies & proof behind Fast Training" at bounding box center [524, 231] width 774 height 21
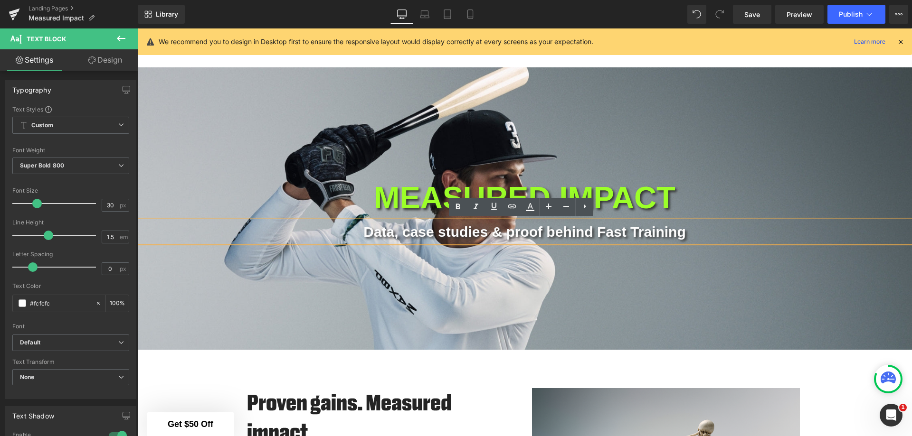
click at [423, 17] on icon at bounding box center [424, 13] width 9 height 9
type input "100"
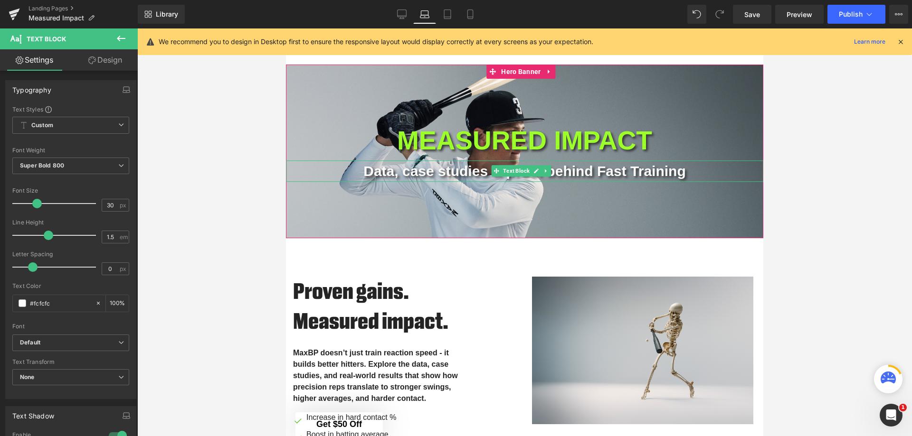
click at [491, 174] on span at bounding box center [496, 170] width 10 height 11
click at [470, 170] on p "Data, case studies & proof behind Fast Training" at bounding box center [524, 170] width 477 height 21
drag, startPoint x: 111, startPoint y: 204, endPoint x: 103, endPoint y: 204, distance: 7.6
click at [103, 204] on input "30" at bounding box center [110, 205] width 17 height 12
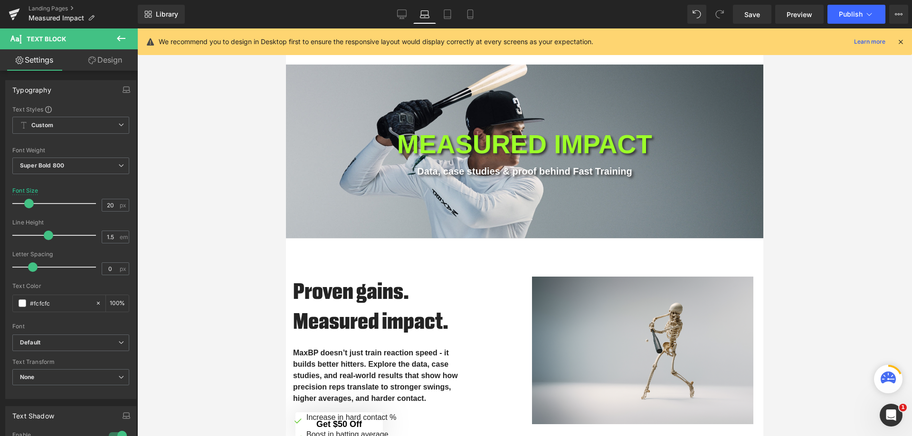
click at [444, 9] on link "Tablet" at bounding box center [447, 14] width 23 height 19
type input "30"
type input "100"
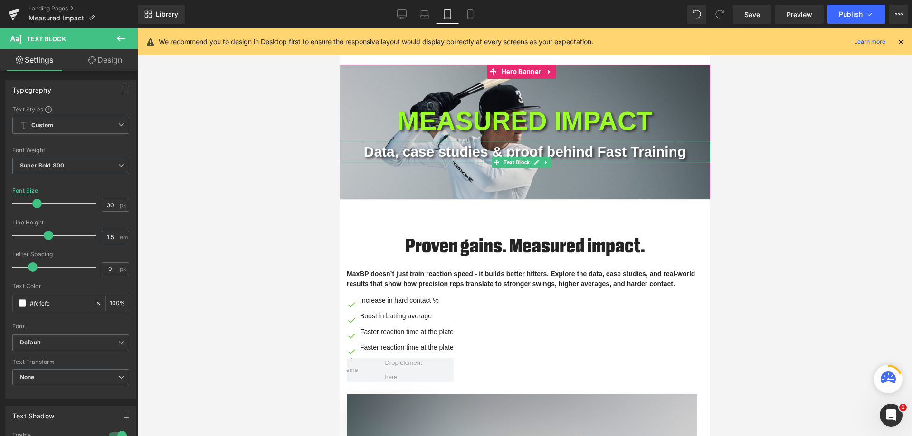
click at [495, 141] on p "Data, case studies & proof behind Fast Training" at bounding box center [524, 151] width 370 height 21
click at [108, 207] on input "30" at bounding box center [110, 205] width 17 height 12
drag, startPoint x: 111, startPoint y: 207, endPoint x: 102, endPoint y: 207, distance: 9.5
click at [102, 207] on input "30" at bounding box center [110, 205] width 17 height 12
type input "18"
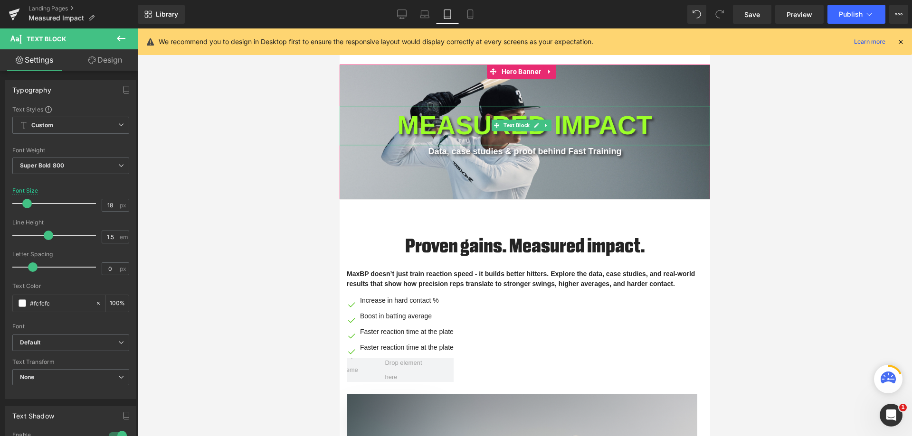
click at [425, 125] on p "MEASURED IMPACT" at bounding box center [524, 125] width 370 height 39
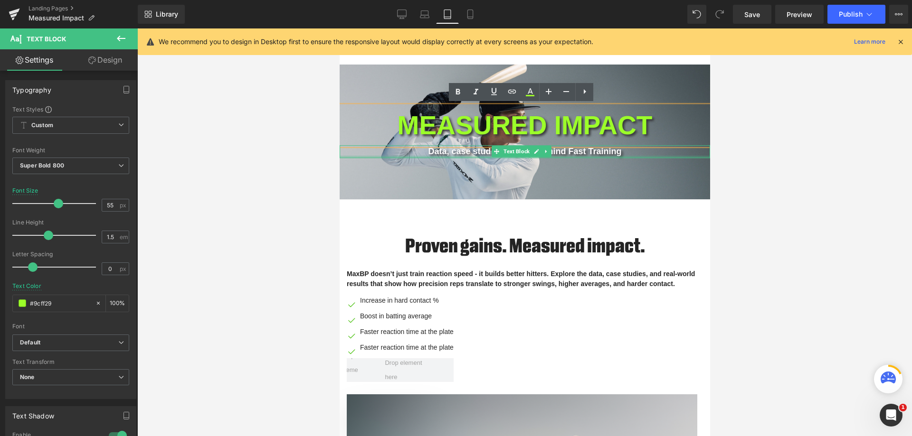
click at [431, 157] on div at bounding box center [524, 157] width 370 height 2
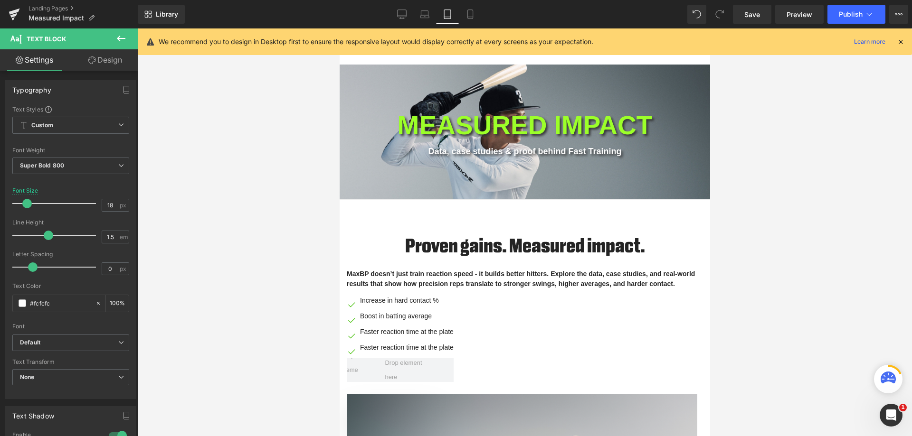
click at [471, 17] on icon at bounding box center [469, 17] width 5 height 0
type input "30"
type input "100"
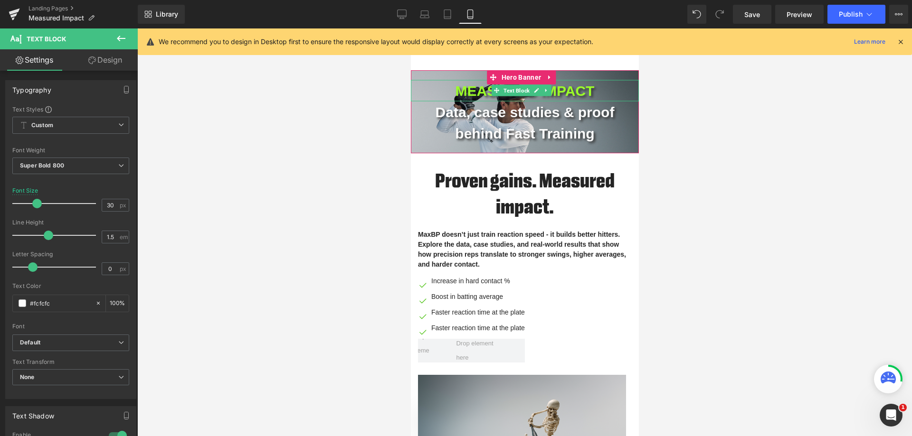
click at [466, 91] on p "MEASURED IMPACT" at bounding box center [524, 90] width 228 height 21
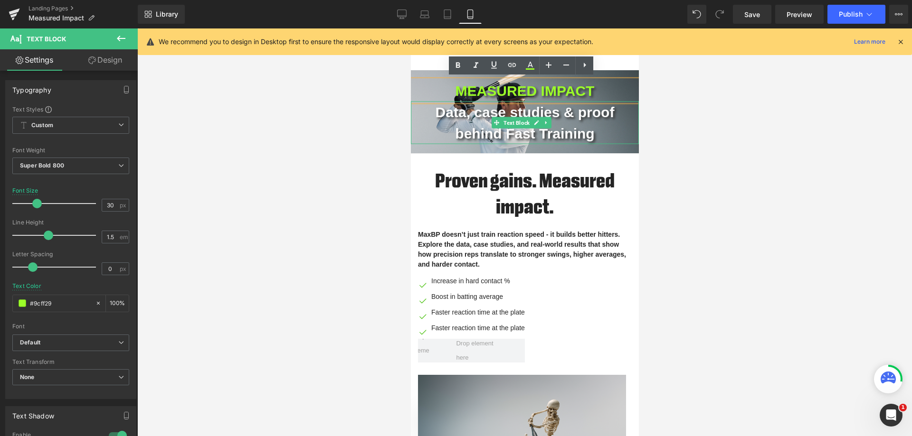
click at [468, 120] on p "Data, case studies & proof behind Fast Training" at bounding box center [524, 122] width 228 height 43
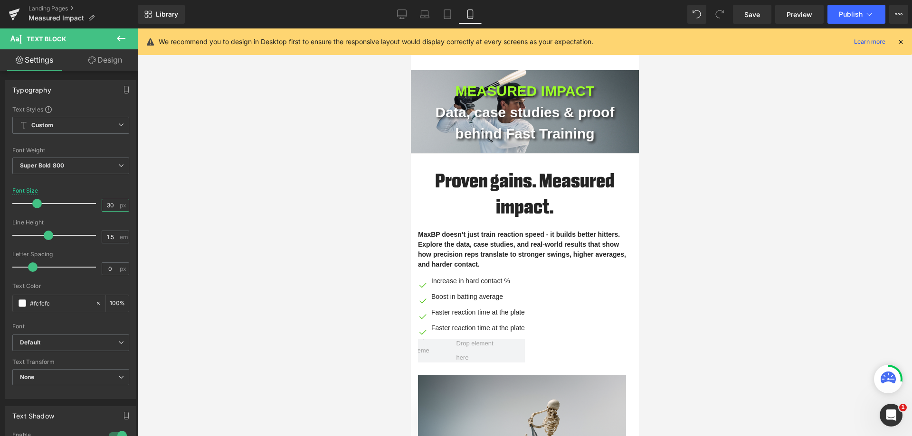
drag, startPoint x: 113, startPoint y: 205, endPoint x: 101, endPoint y: 204, distance: 12.4
click at [102, 204] on input "30" at bounding box center [110, 205] width 17 height 12
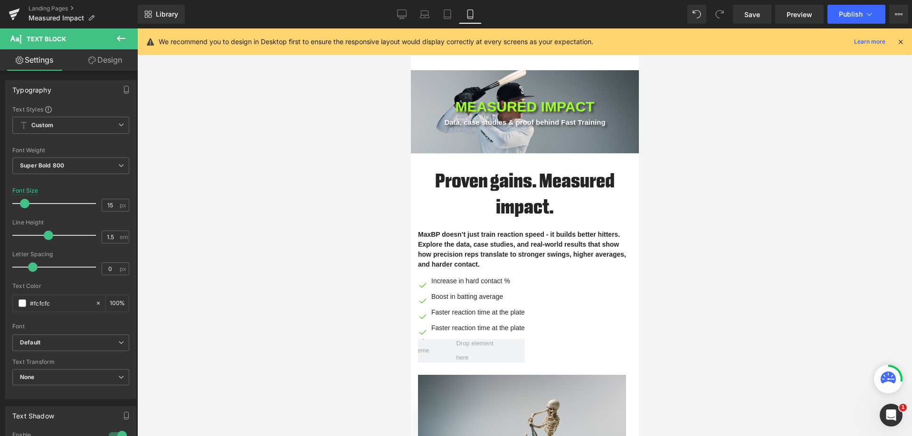
click at [447, 13] on icon at bounding box center [447, 13] width 9 height 9
type input "18"
type input "100"
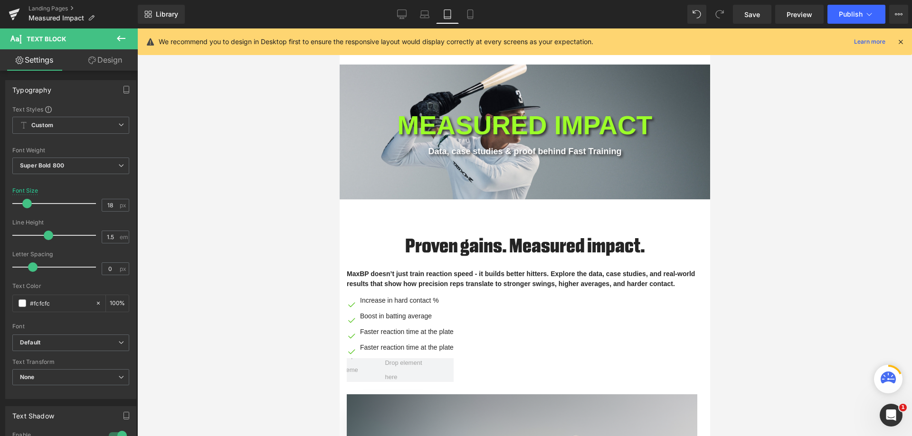
scroll to position [28, 0]
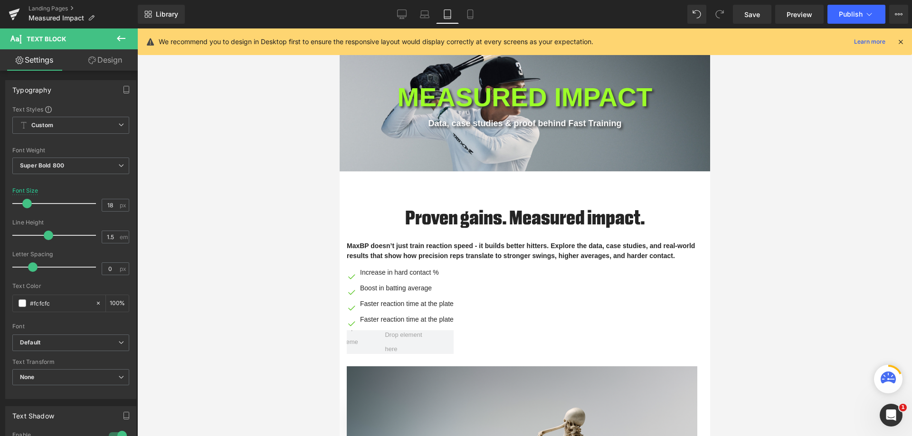
click at [469, 17] on icon at bounding box center [469, 17] width 5 height 0
type input "15"
type input "100"
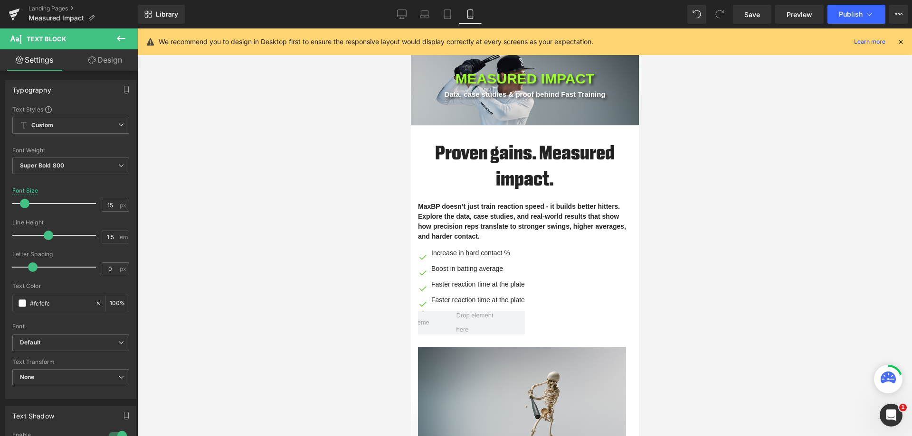
scroll to position [0, 0]
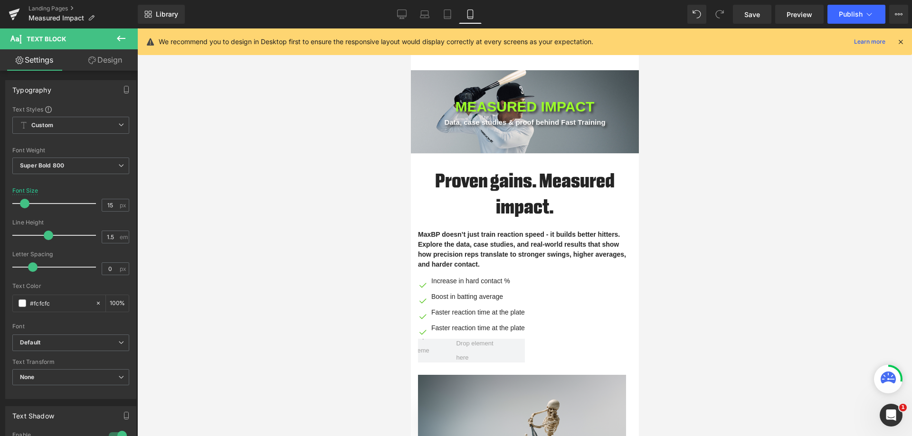
click at [445, 18] on icon at bounding box center [447, 13] width 9 height 9
type input "18"
type input "100"
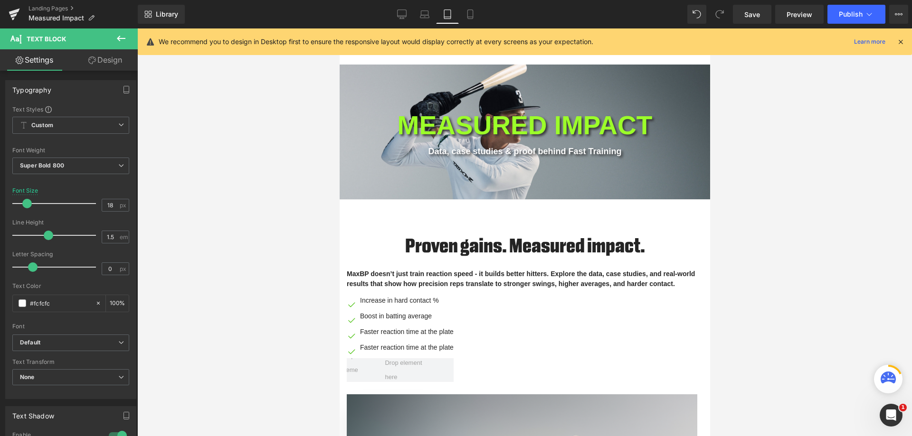
scroll to position [28, 0]
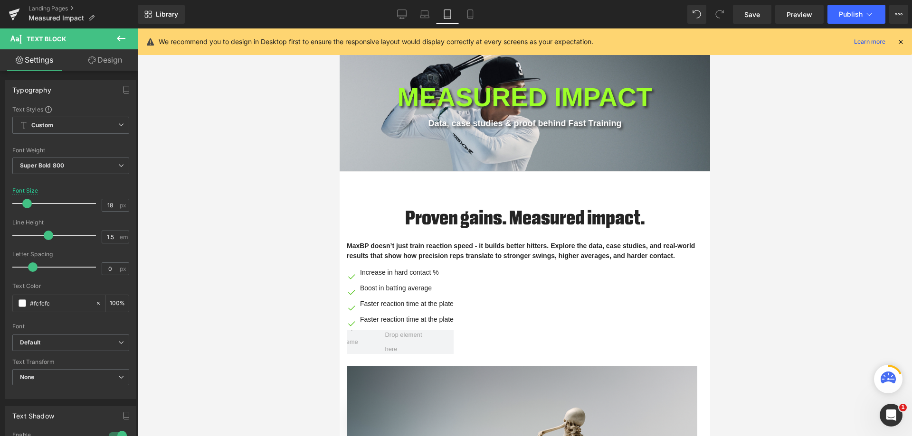
click at [428, 17] on icon at bounding box center [424, 13] width 9 height 9
type input "20"
type input "100"
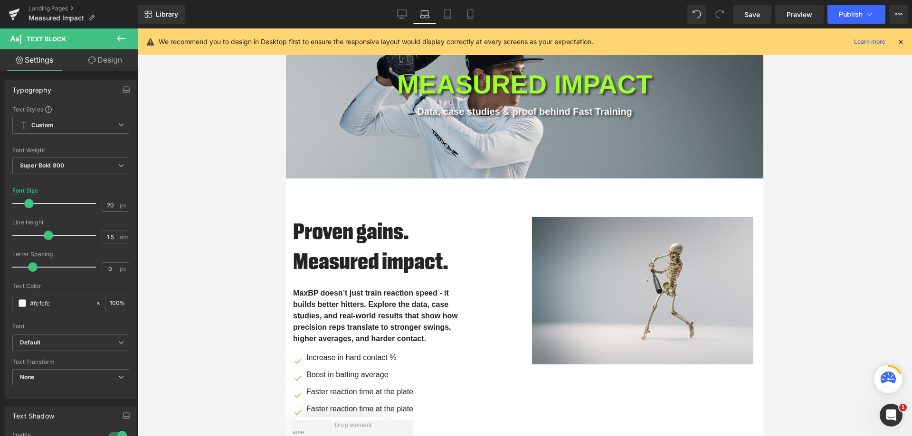
scroll to position [62, 0]
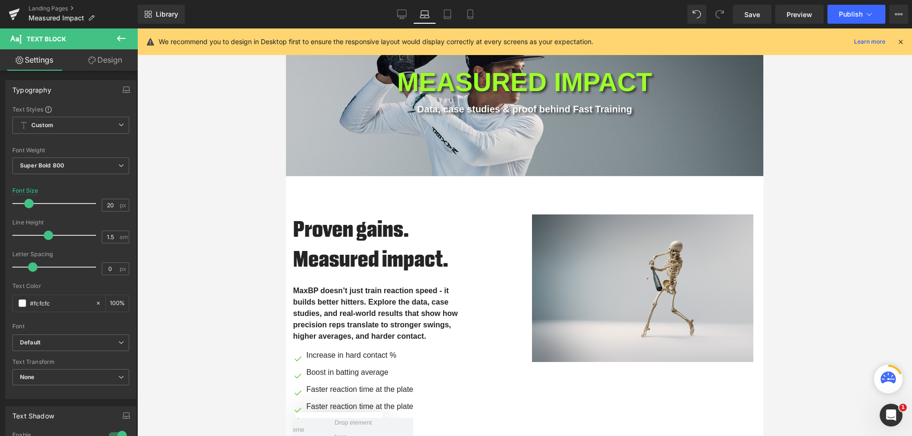
click at [402, 17] on icon at bounding box center [401, 13] width 9 height 7
type input "30"
type input "100"
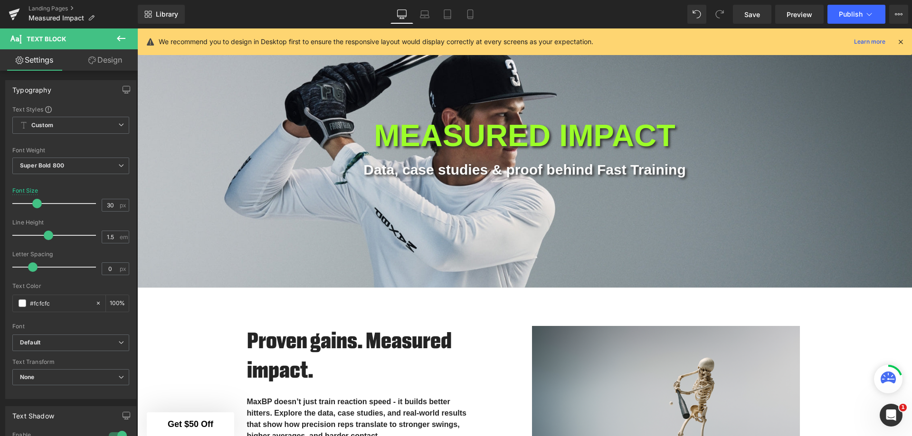
scroll to position [119, 0]
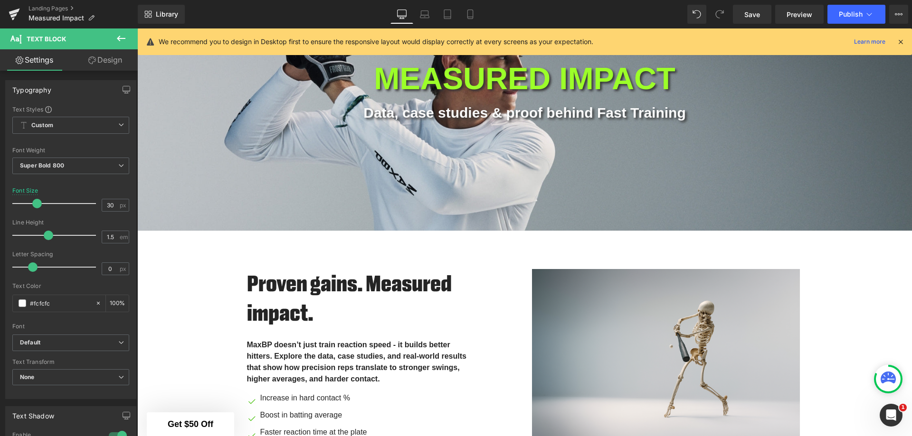
click at [423, 17] on icon at bounding box center [424, 13] width 9 height 9
type input "20"
type input "100"
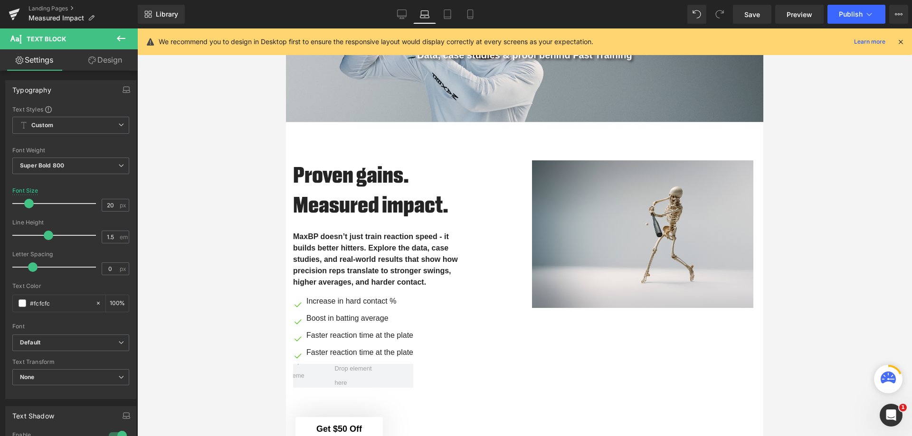
scroll to position [62, 0]
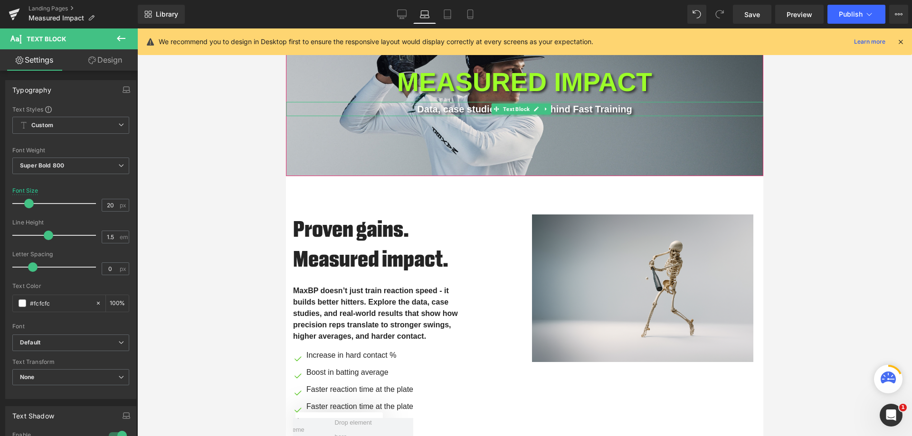
click at [438, 107] on p "Data, case studies & proof behind Fast Training" at bounding box center [524, 109] width 477 height 14
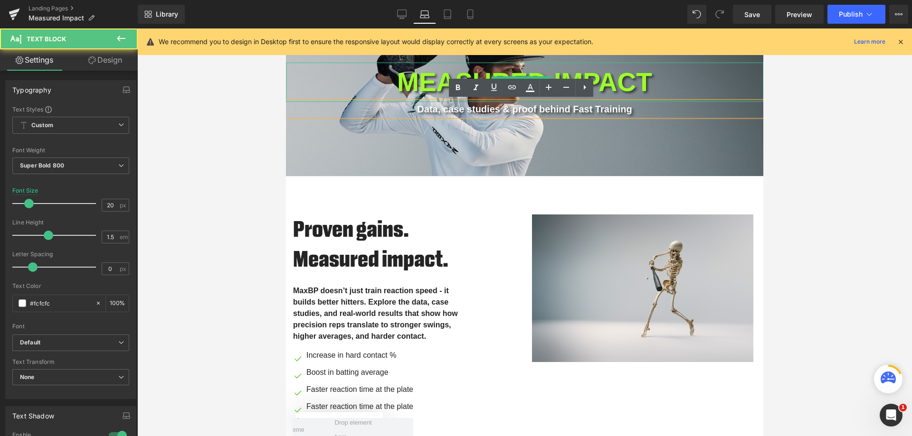
click at [430, 75] on p "MEASURED IMPACT" at bounding box center [524, 82] width 477 height 39
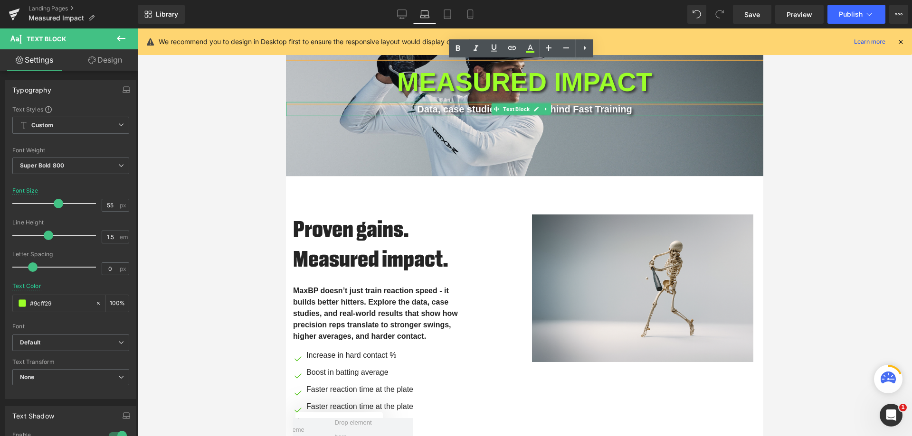
click at [428, 112] on p "Data, case studies & proof behind Fast Training" at bounding box center [524, 109] width 477 height 14
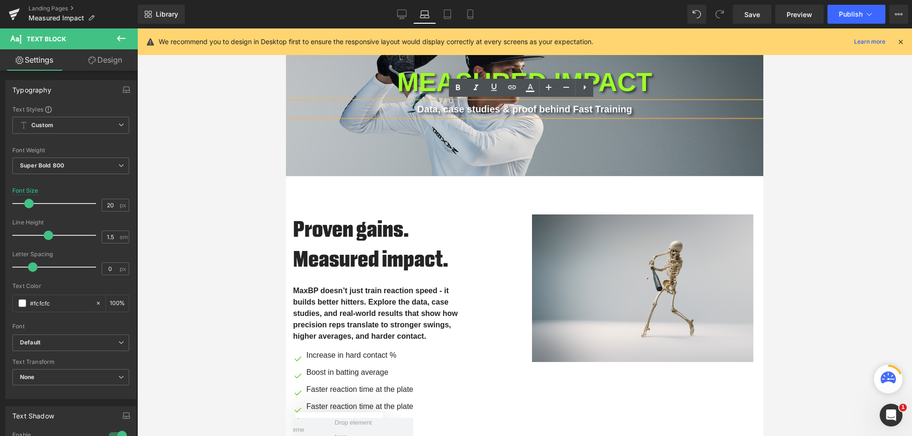
click at [402, 10] on icon at bounding box center [401, 13] width 9 height 7
type input "30"
type input "100"
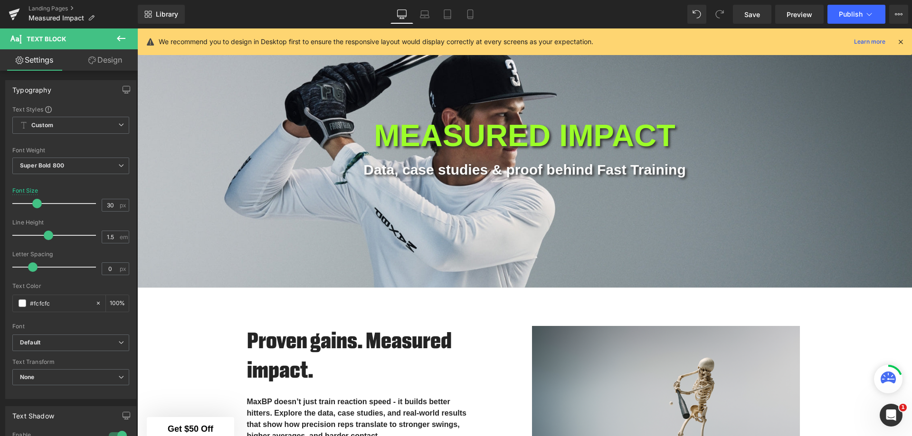
scroll to position [119, 0]
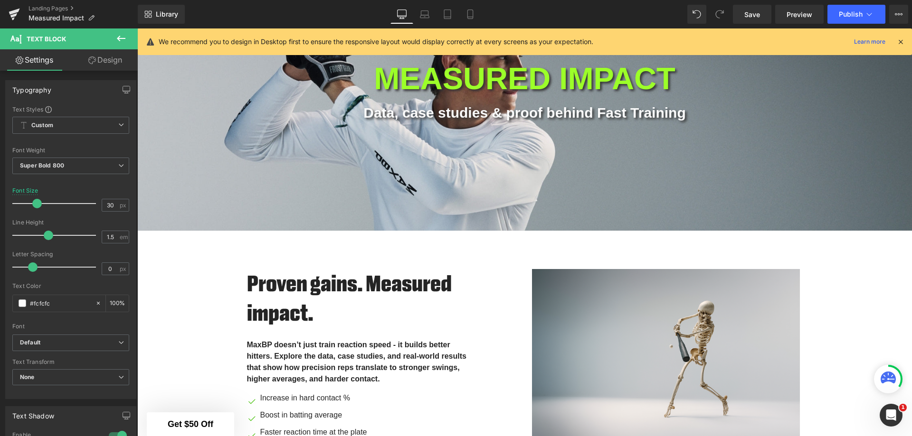
click at [433, 78] on p "MEASURED IMPACT" at bounding box center [524, 79] width 774 height 47
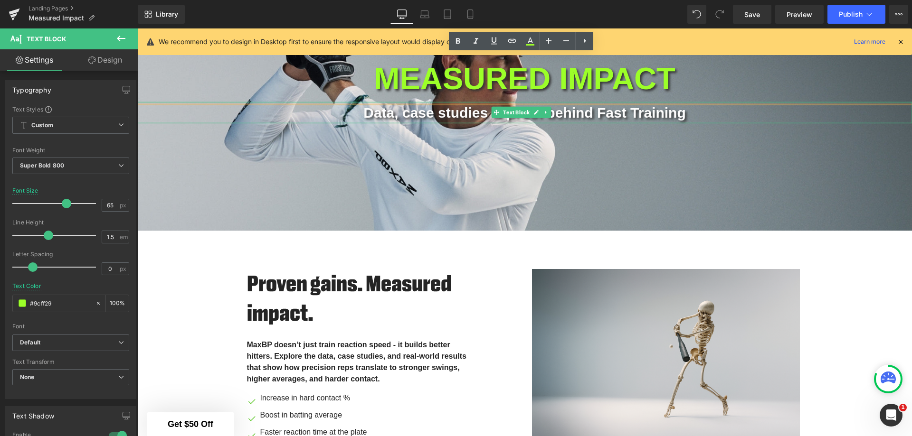
click at [434, 112] on p "Data, case studies & proof behind Fast Training" at bounding box center [524, 112] width 774 height 21
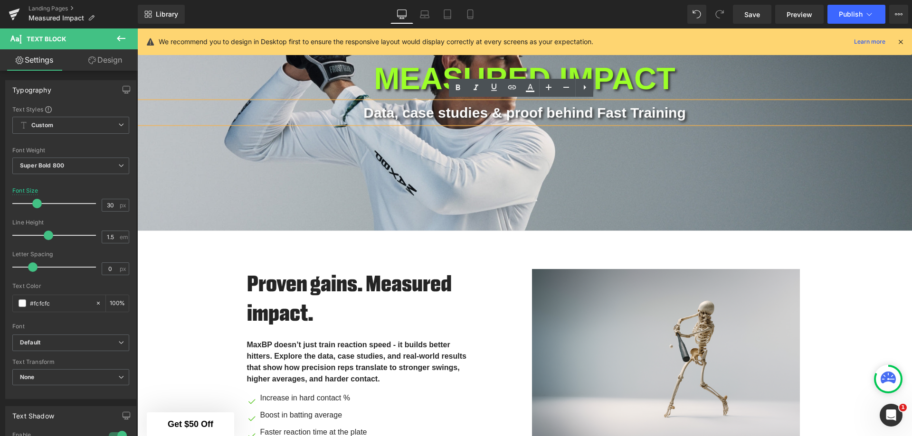
click at [428, 11] on icon at bounding box center [424, 13] width 7 height 4
type input "20"
type input "100"
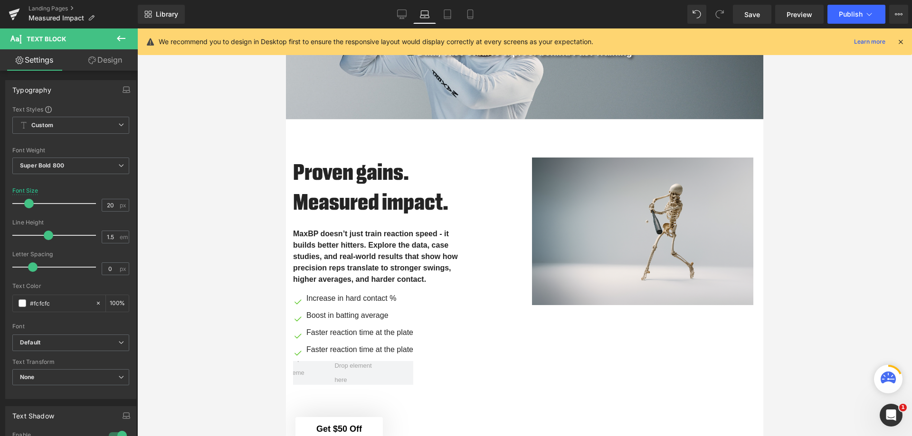
scroll to position [62, 0]
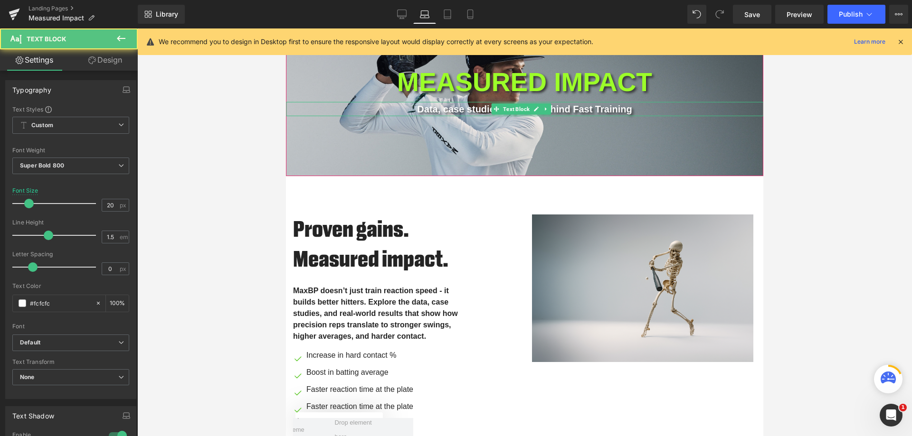
click at [455, 108] on p "Data, case studies & proof behind Fast Training" at bounding box center [524, 109] width 477 height 14
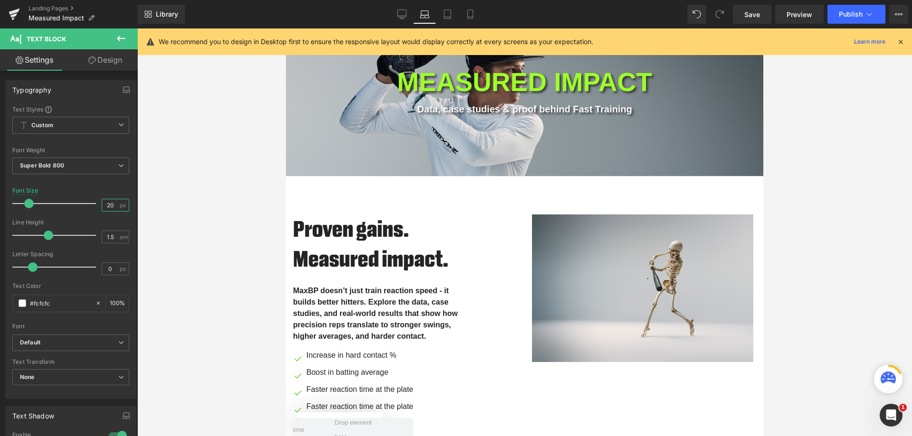
drag, startPoint x: 105, startPoint y: 206, endPoint x: 99, endPoint y: 206, distance: 5.7
click at [102, 206] on input "20" at bounding box center [110, 205] width 17 height 12
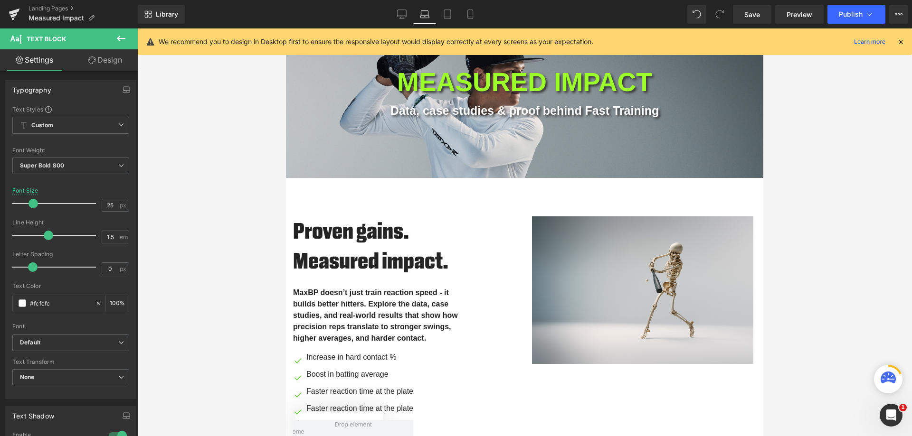
click at [451, 11] on icon at bounding box center [447, 14] width 7 height 9
type input "18"
type input "100"
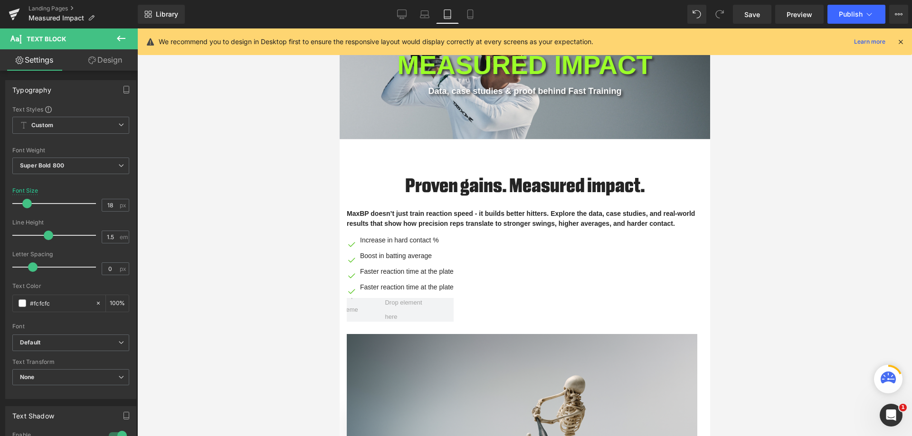
scroll to position [43, 0]
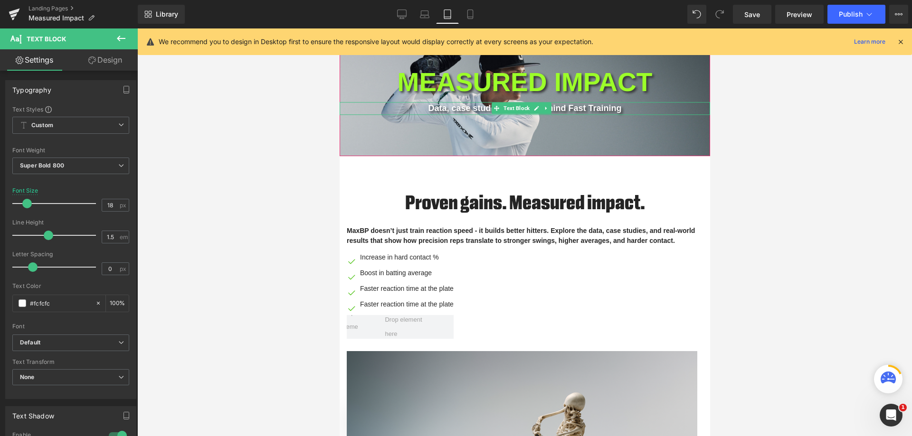
click at [548, 109] on icon at bounding box center [545, 108] width 5 height 6
click at [610, 103] on div at bounding box center [524, 103] width 370 height 2
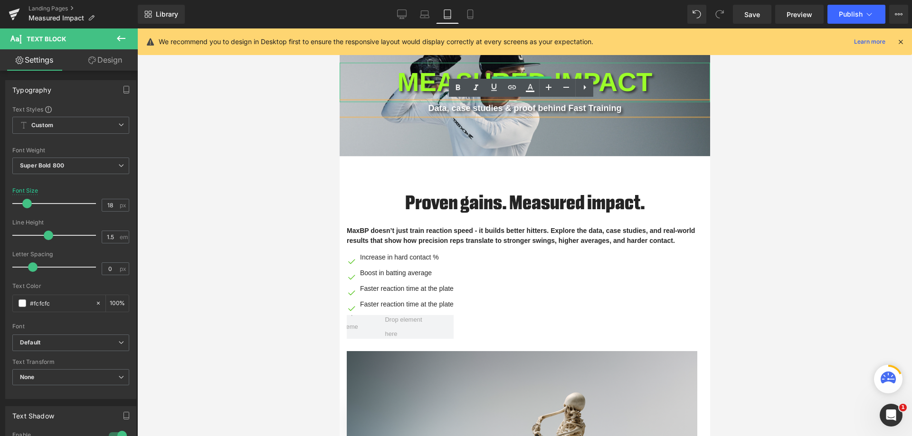
click at [604, 82] on p "MEASURED IMPACT" at bounding box center [524, 82] width 370 height 39
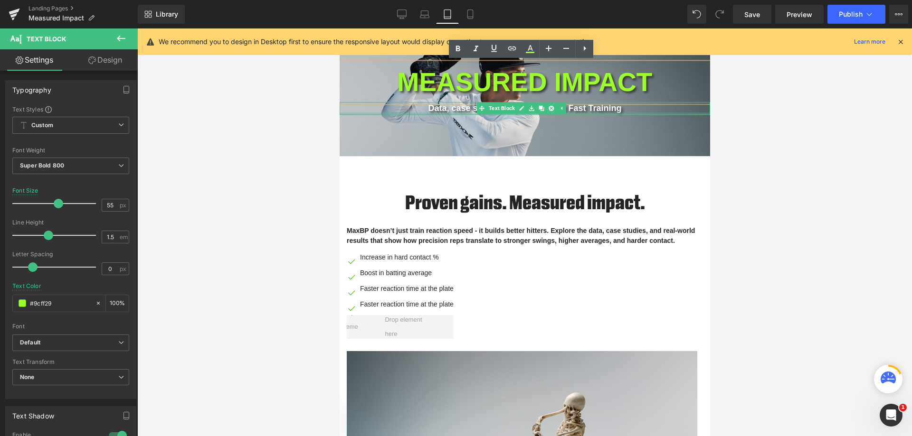
click at [609, 109] on p "Data, case studies & proof behind Fast Training" at bounding box center [524, 108] width 370 height 13
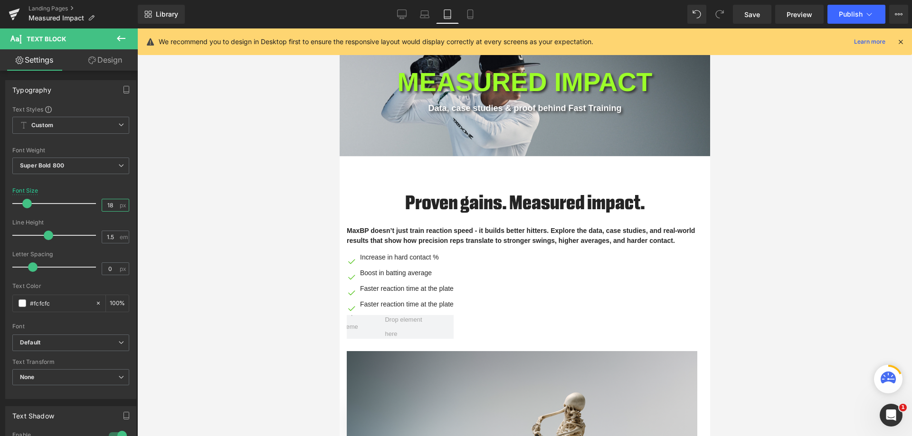
drag, startPoint x: 109, startPoint y: 206, endPoint x: 102, endPoint y: 205, distance: 7.1
click at [102, 205] on input "18" at bounding box center [110, 205] width 17 height 12
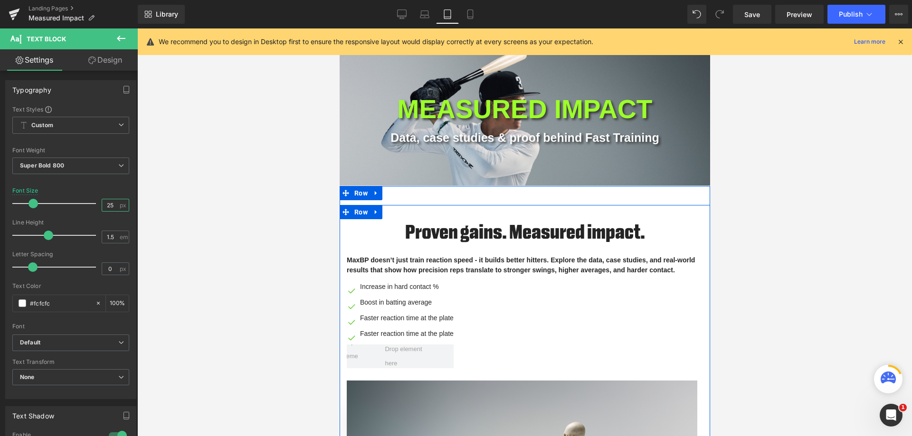
scroll to position [0, 0]
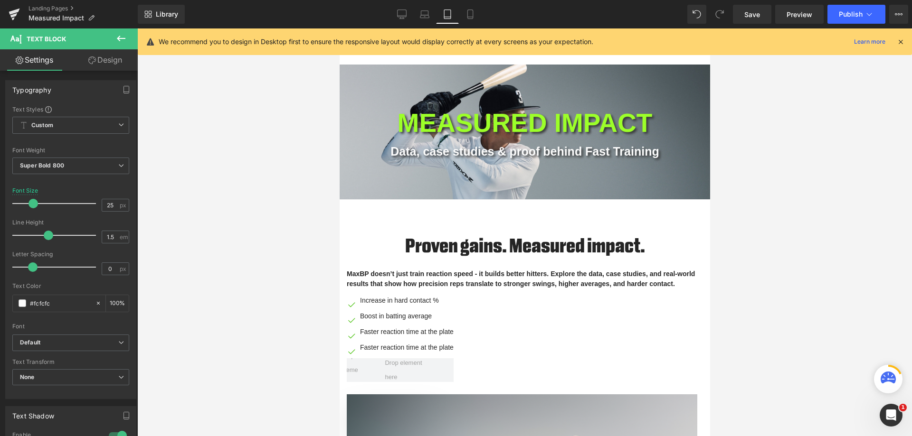
click at [469, 14] on icon at bounding box center [469, 13] width 9 height 9
type input "15"
type input "100"
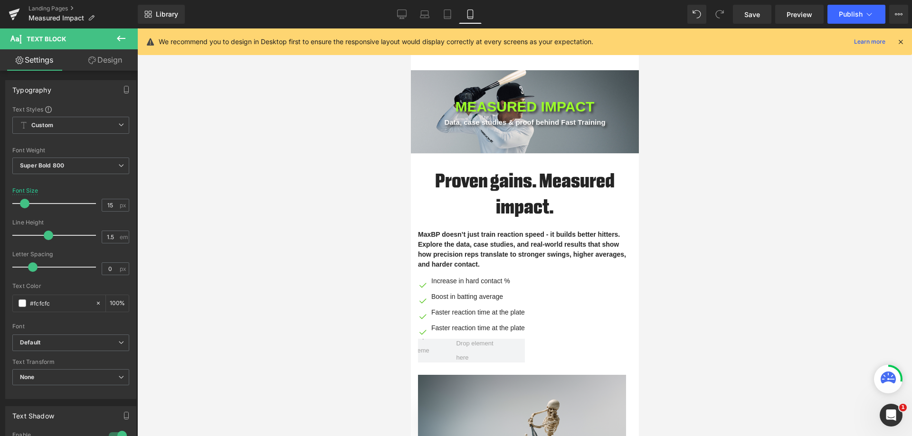
click at [749, 17] on span "Save" at bounding box center [752, 14] width 16 height 10
click at [843, 15] on span "Publish" at bounding box center [851, 14] width 24 height 8
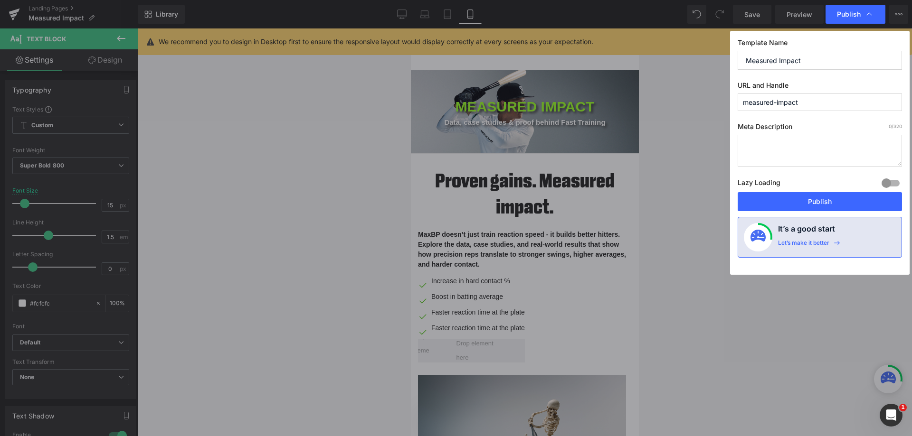
click at [839, 16] on span "Publish" at bounding box center [849, 14] width 24 height 9
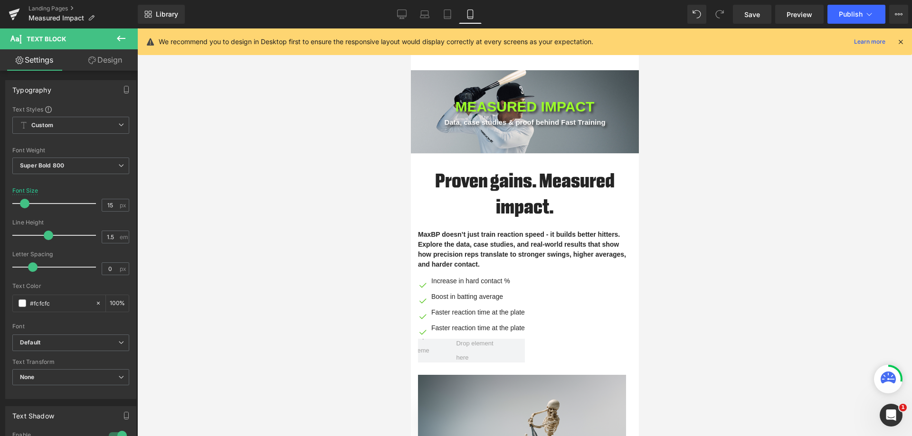
click at [846, 14] on span "Publish" at bounding box center [851, 14] width 24 height 8
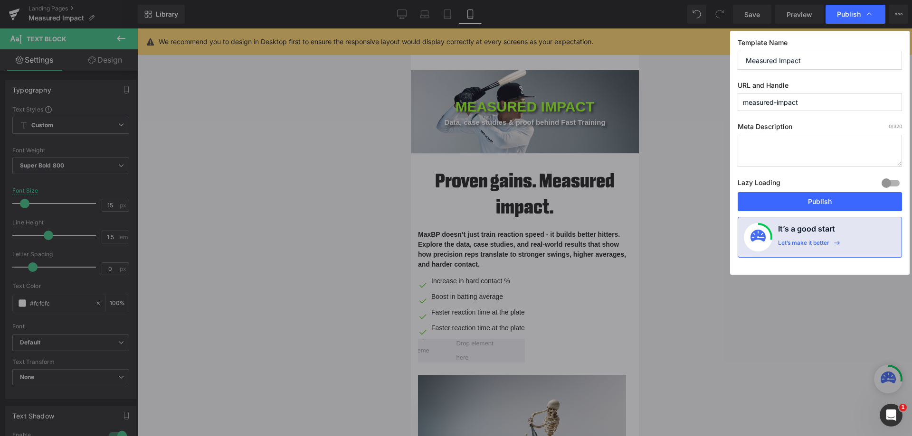
click at [826, 198] on button "Publish" at bounding box center [819, 201] width 164 height 19
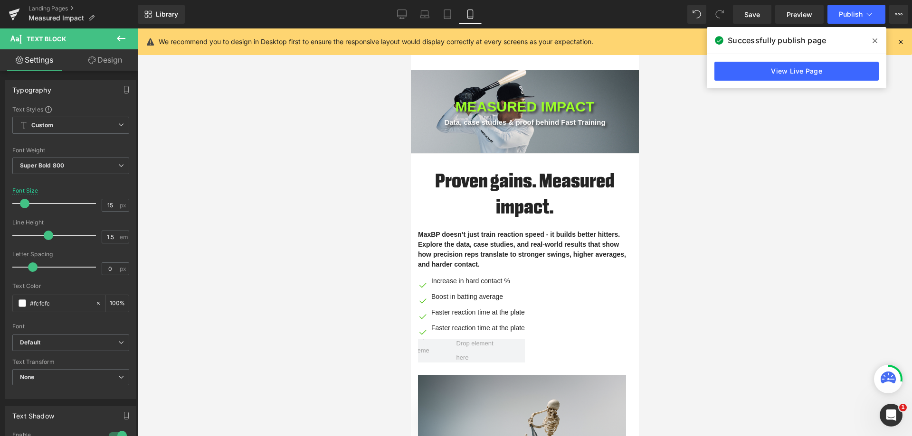
click at [42, 7] on link "Landing Pages" at bounding box center [82, 9] width 109 height 8
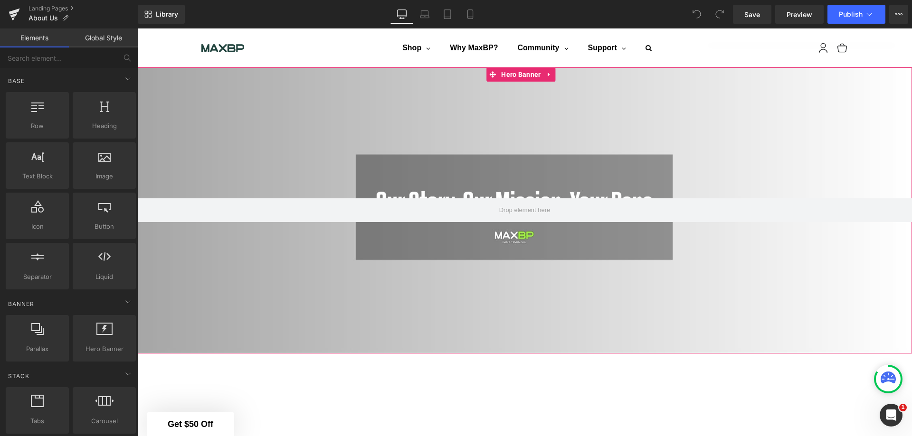
click at [264, 142] on div at bounding box center [524, 210] width 774 height 286
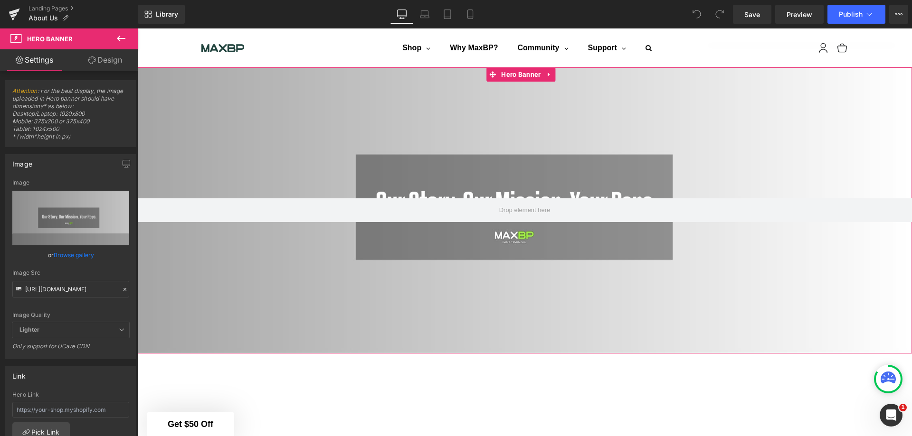
click at [69, 290] on input "[URL][DOMAIN_NAME]" at bounding box center [70, 289] width 117 height 17
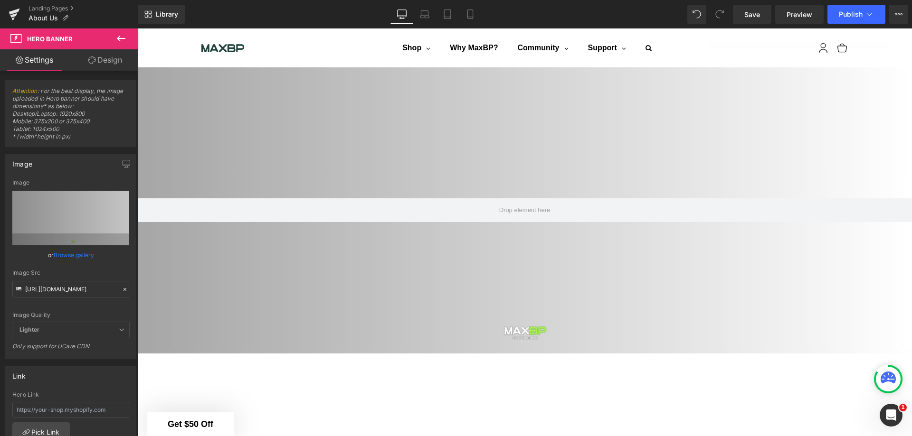
type input "[URL][DOMAIN_NAME]"
click at [120, 41] on icon at bounding box center [121, 39] width 9 height 6
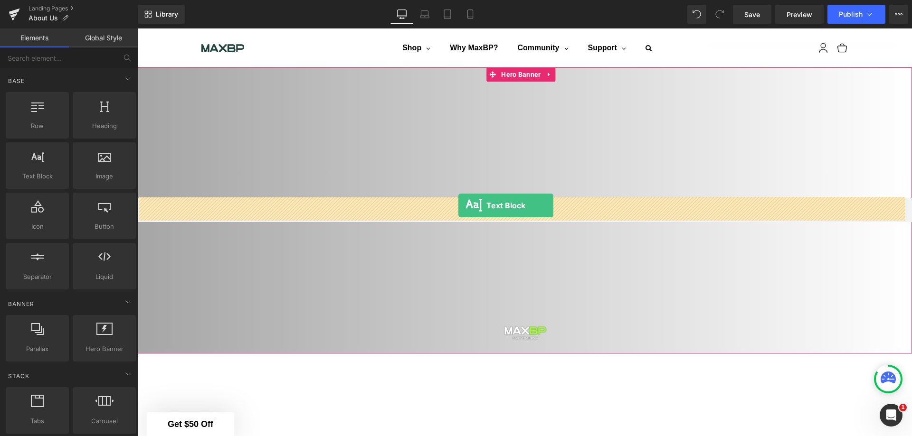
drag, startPoint x: 183, startPoint y: 200, endPoint x: 458, endPoint y: 207, distance: 275.5
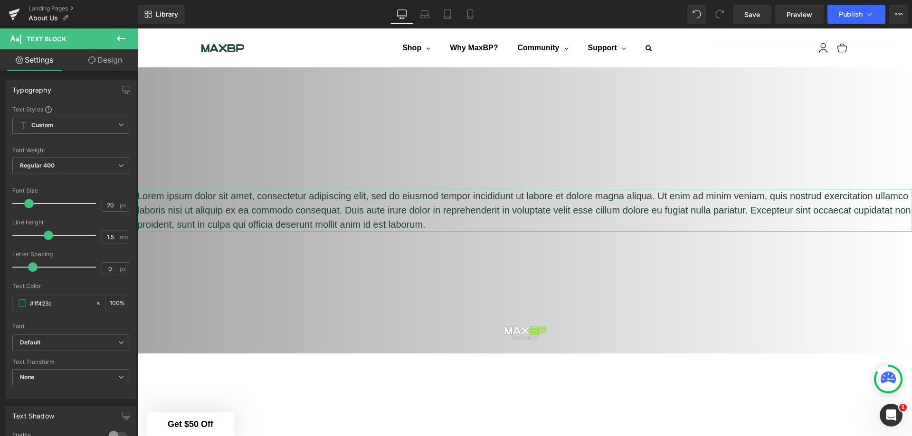
drag, startPoint x: 67, startPoint y: 304, endPoint x: 34, endPoint y: 305, distance: 32.8
click at [34, 305] on input "#1f423c" at bounding box center [60, 303] width 61 height 10
paste input "9cff29"
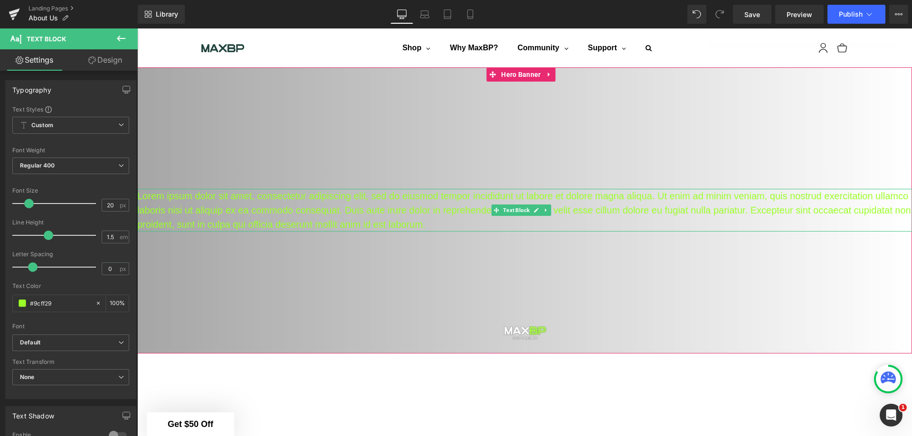
type input "#9cff29"
click at [279, 219] on p "Lorem ipsum dolor sit amet, consectetur adipiscing elit, sed do eiusmod tempor …" at bounding box center [524, 210] width 774 height 43
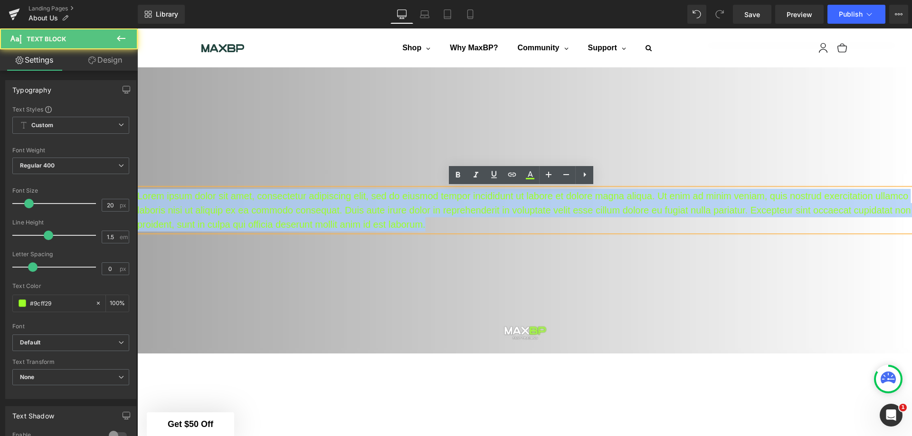
drag, startPoint x: 491, startPoint y: 223, endPoint x: 247, endPoint y: 232, distance: 243.8
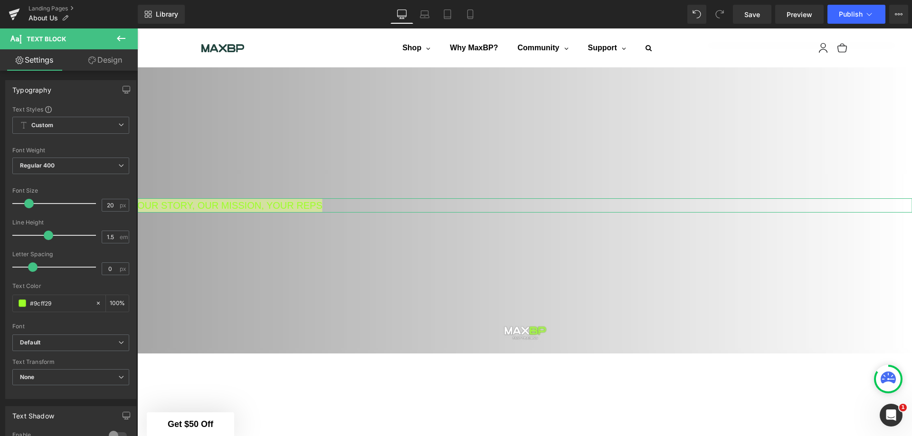
click at [104, 166] on span "Regular 400" at bounding box center [70, 166] width 117 height 17
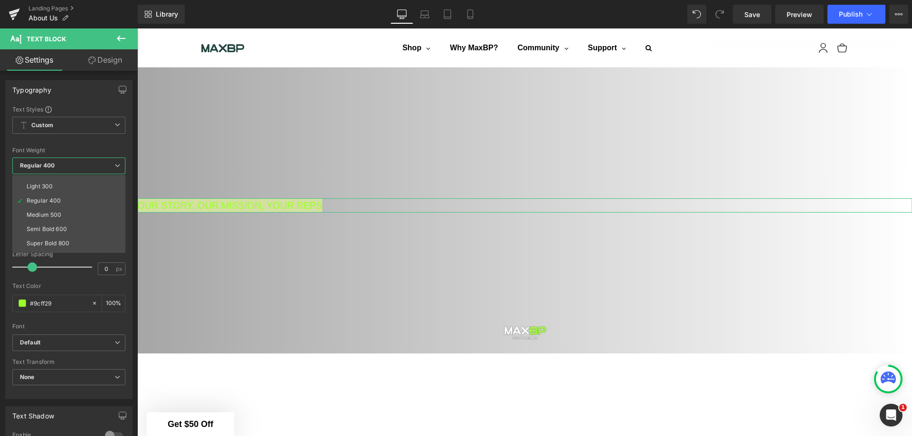
scroll to position [47, 0]
click at [71, 217] on li "Super Bold 800" at bounding box center [70, 220] width 117 height 14
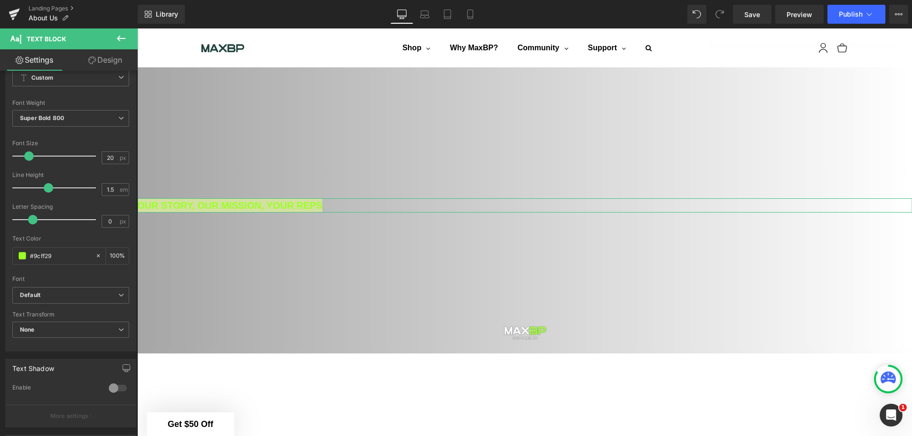
click at [112, 390] on div at bounding box center [117, 388] width 23 height 15
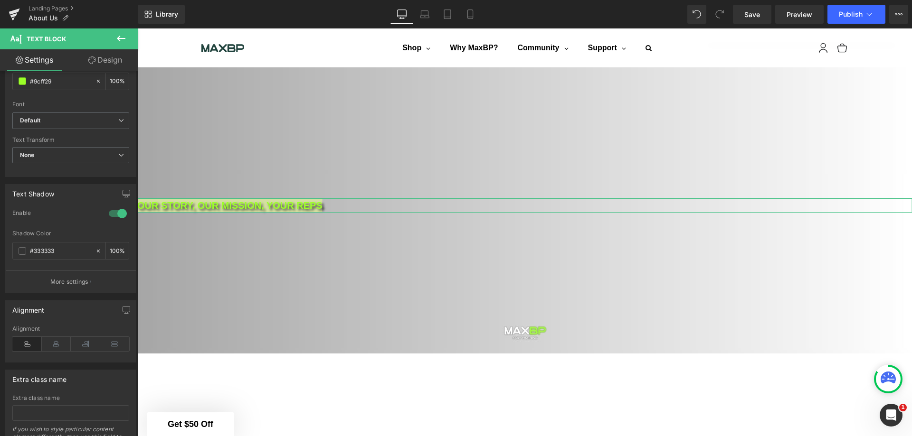
scroll to position [275, 0]
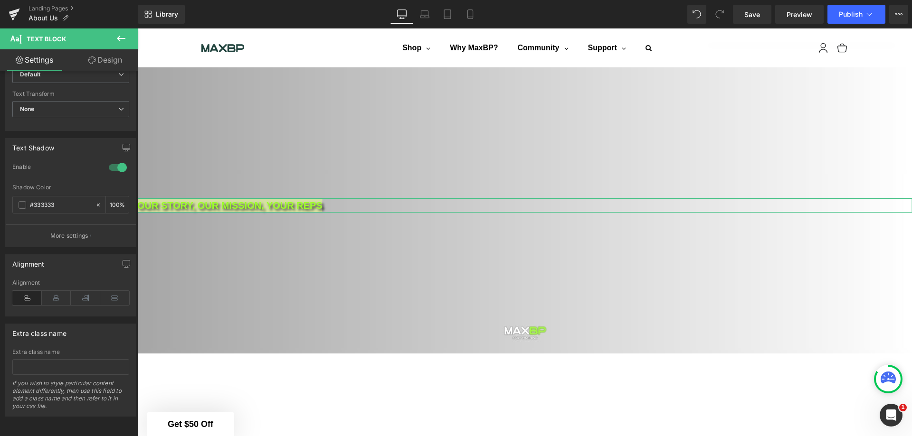
click at [51, 292] on icon at bounding box center [56, 298] width 29 height 14
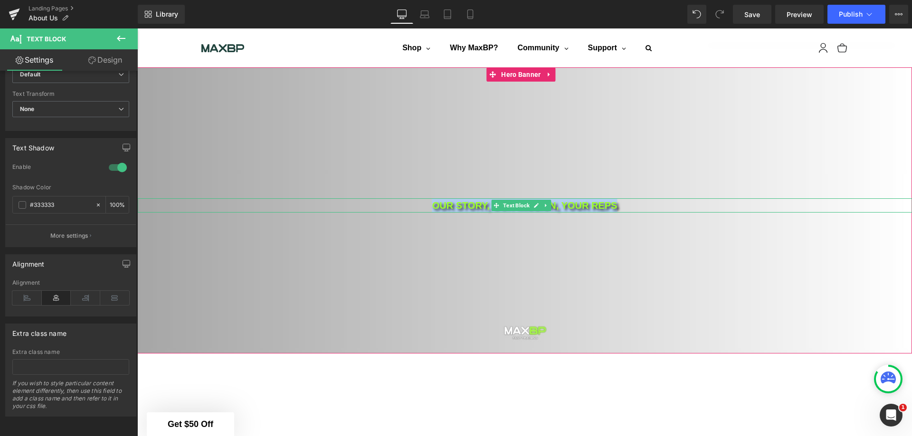
click at [624, 207] on p "OUR STORY, OUR MISSION, YOUR REPS" at bounding box center [524, 205] width 774 height 14
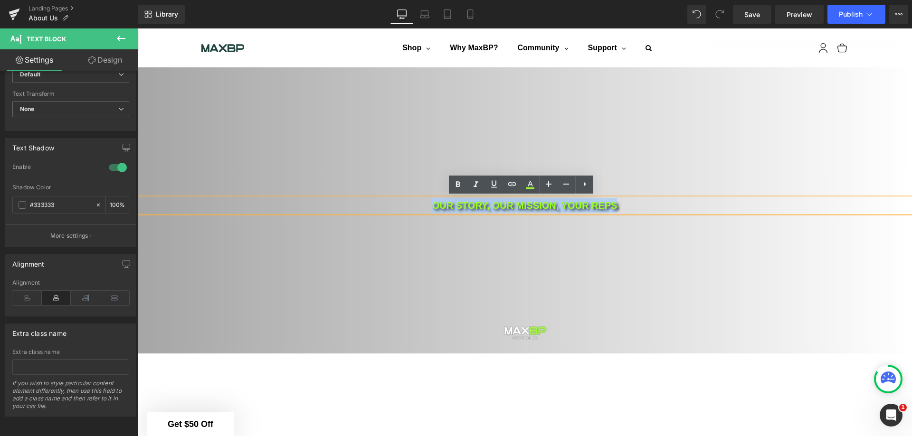
drag, startPoint x: 632, startPoint y: 206, endPoint x: 419, endPoint y: 210, distance: 212.8
click at [419, 210] on p "OUR STORY, OUR MISSION, YOUR REPS" at bounding box center [524, 205] width 774 height 14
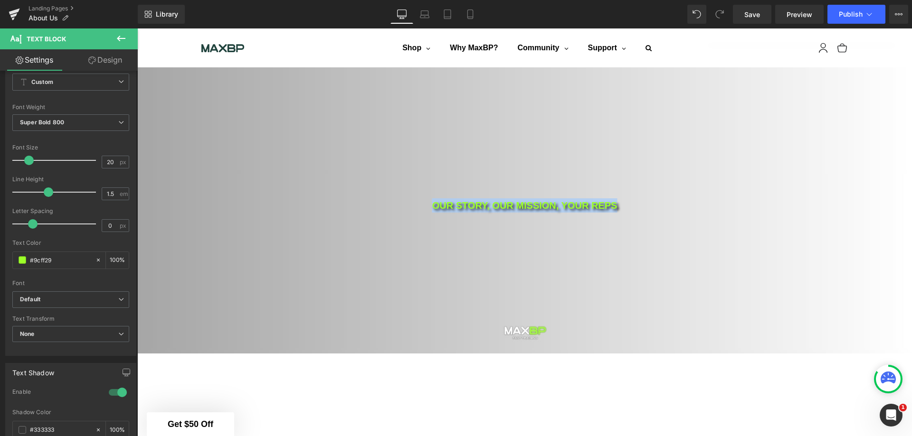
scroll to position [38, 0]
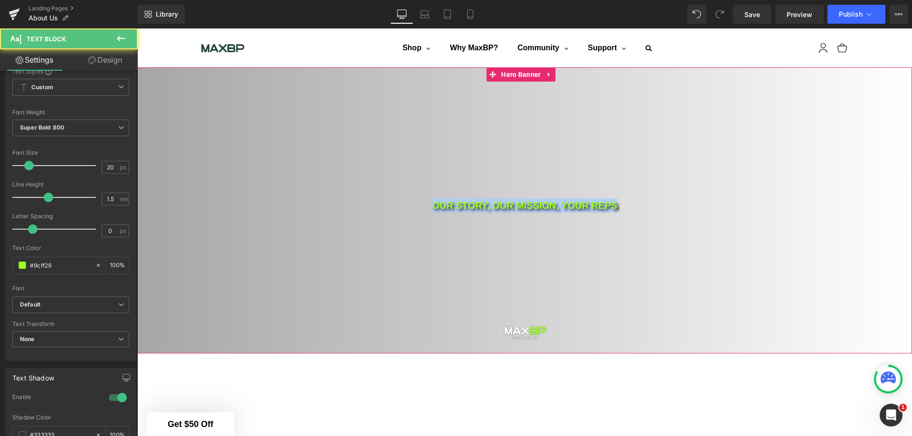
click at [479, 202] on p "OUR STORY, OUR MISSION, YOUR REPS" at bounding box center [524, 205] width 774 height 14
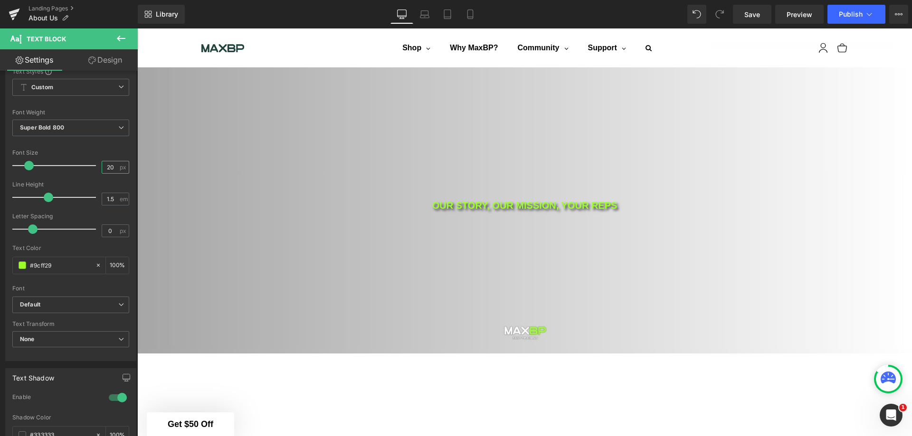
click at [106, 168] on input "20" at bounding box center [110, 167] width 17 height 12
click at [103, 168] on input "20" at bounding box center [110, 167] width 17 height 12
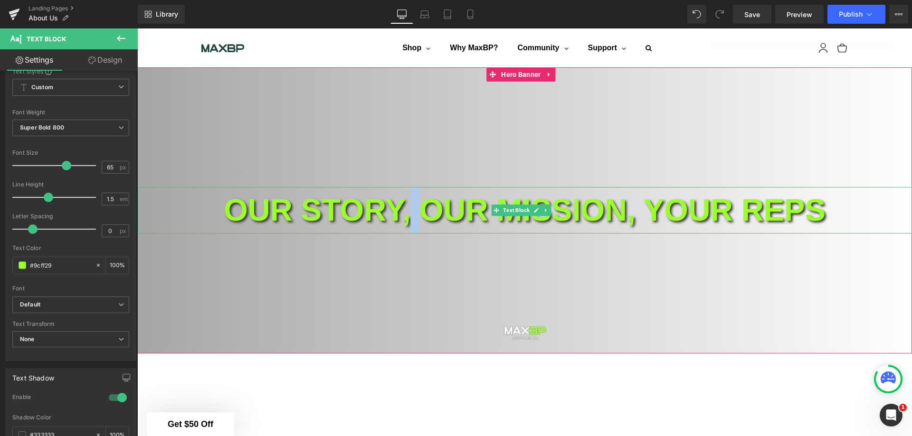
click at [396, 212] on p "OUR STORY, OUR MISSION, YOUR REPS" at bounding box center [524, 211] width 774 height 47
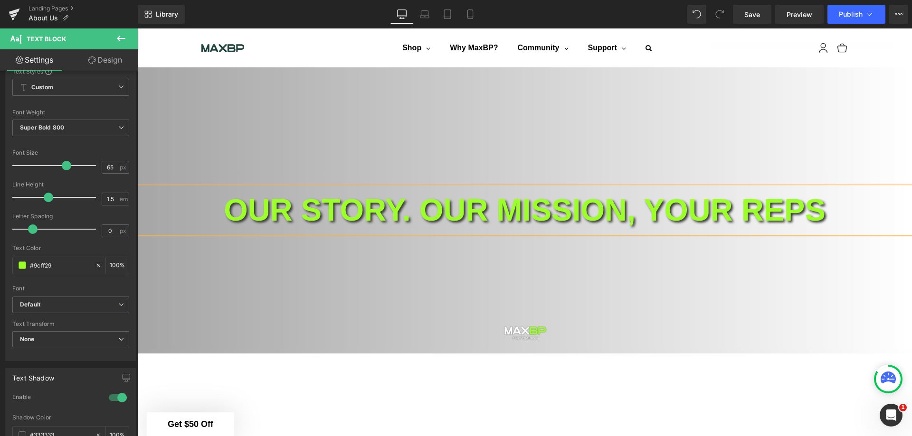
click at [646, 219] on p "OUR STORY. OUR MISSION, YOUR REPS" at bounding box center [524, 211] width 774 height 47
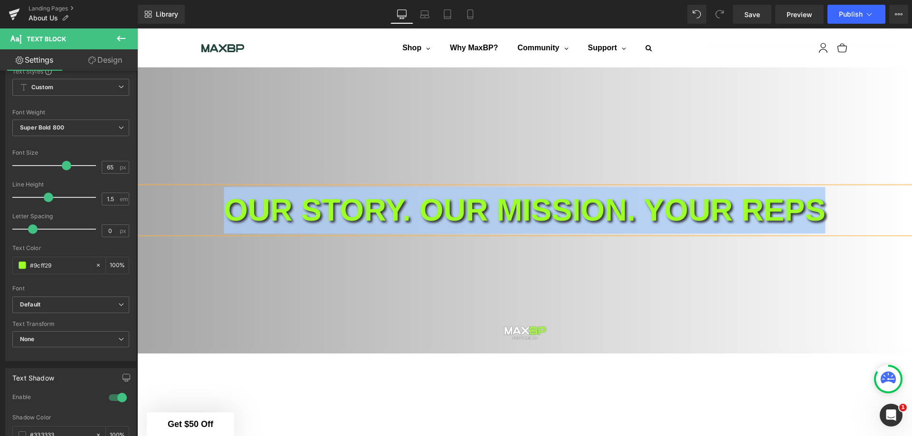
drag, startPoint x: 853, startPoint y: 208, endPoint x: 181, endPoint y: 209, distance: 671.4
click at [181, 209] on p "OUR STORY. OUR MISSION. YOUR REPS" at bounding box center [524, 211] width 774 height 47
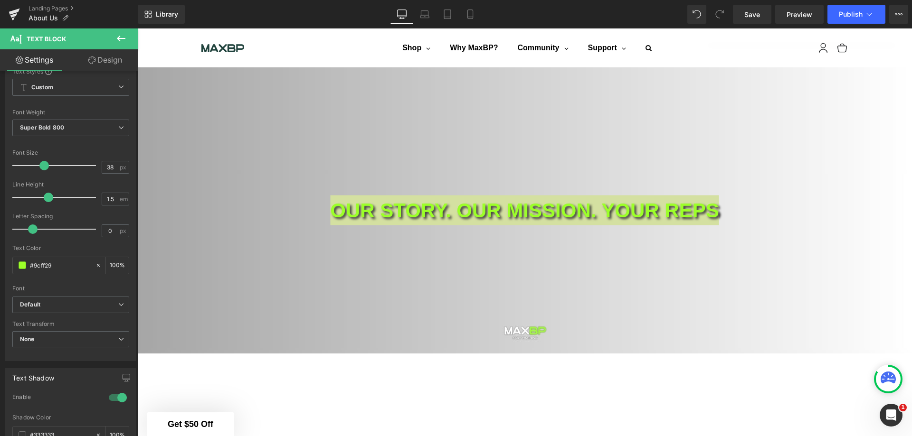
type input "37"
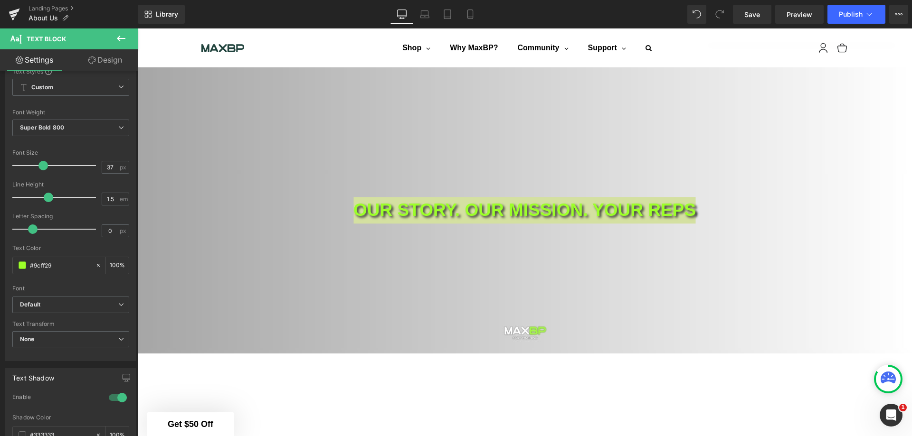
drag, startPoint x: 65, startPoint y: 167, endPoint x: 42, endPoint y: 167, distance: 22.3
click at [42, 167] on span at bounding box center [42, 165] width 9 height 9
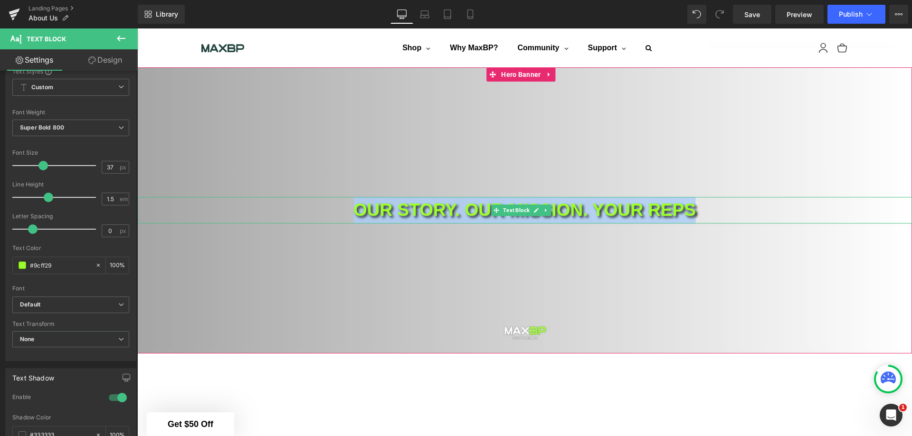
click at [518, 218] on p "OUR STORY. OUR MISSION. YOUR REPS" at bounding box center [524, 211] width 774 height 27
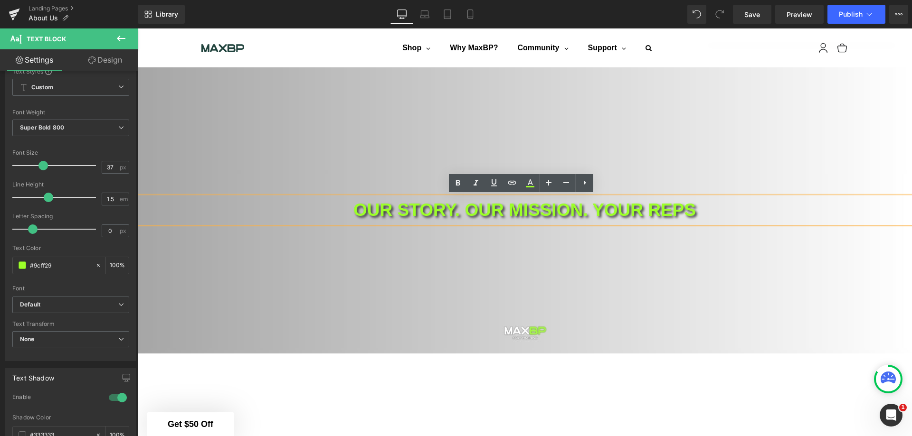
click at [742, 262] on div "OUR STORY. OUR MISSION. YOUR REPS Text Block" at bounding box center [524, 210] width 774 height 286
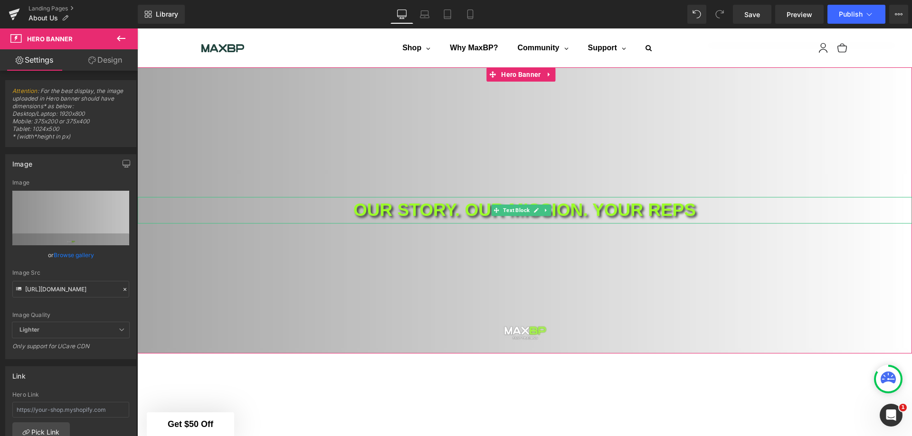
click at [592, 207] on p "OUR STORY. OUR MISSION. YOUR REPS" at bounding box center [524, 211] width 774 height 27
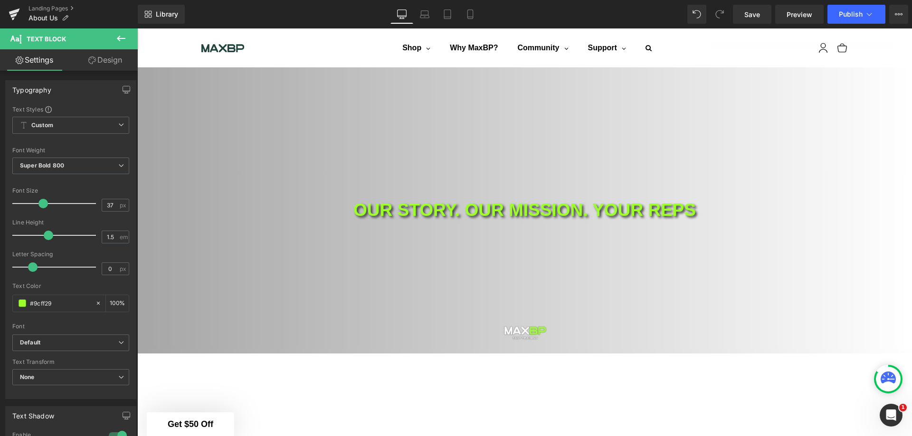
click at [428, 16] on icon at bounding box center [424, 13] width 9 height 9
type input "100"
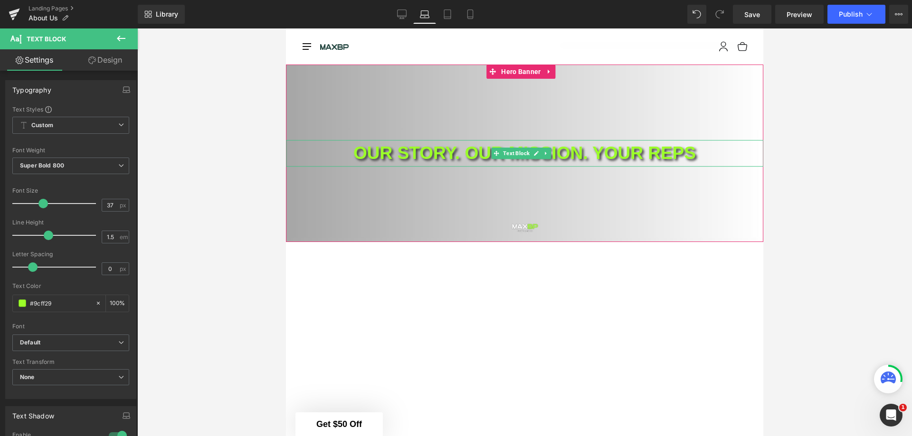
click at [609, 153] on p "OUR STORY. OUR MISSION. YOUR REPS" at bounding box center [524, 153] width 477 height 27
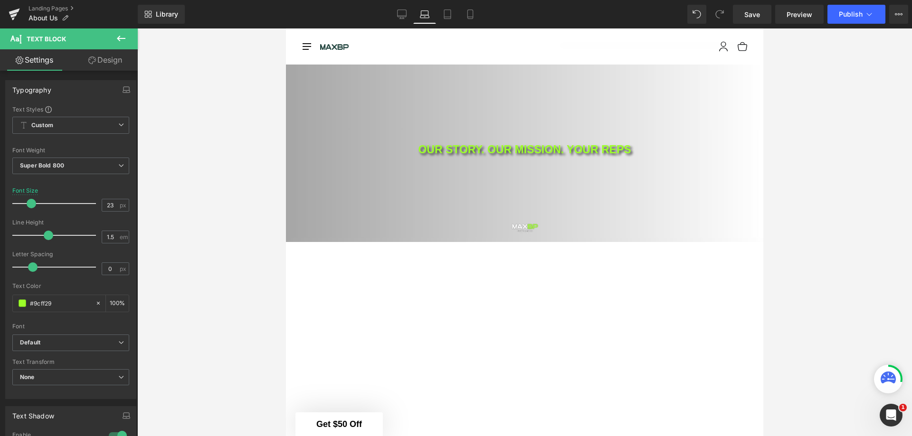
drag, startPoint x: 40, startPoint y: 203, endPoint x: 29, endPoint y: 203, distance: 11.4
click at [29, 203] on span at bounding box center [31, 203] width 9 height 9
click at [445, 11] on icon at bounding box center [447, 13] width 9 height 9
type input "37"
type input "100"
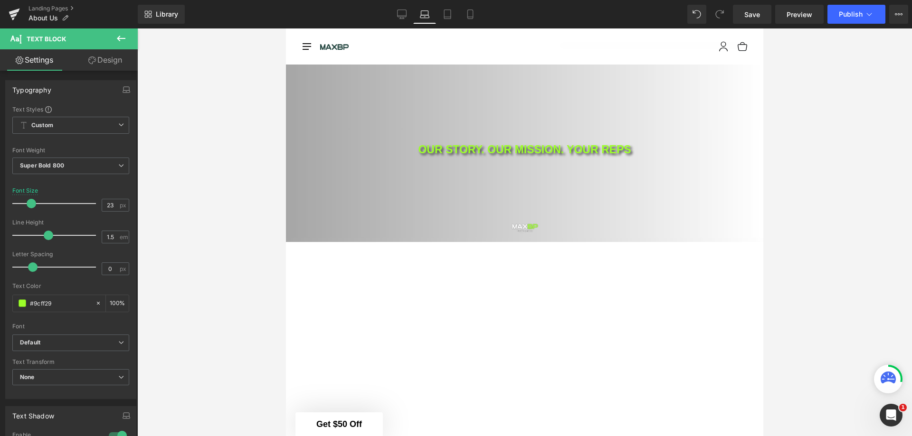
type input "100"
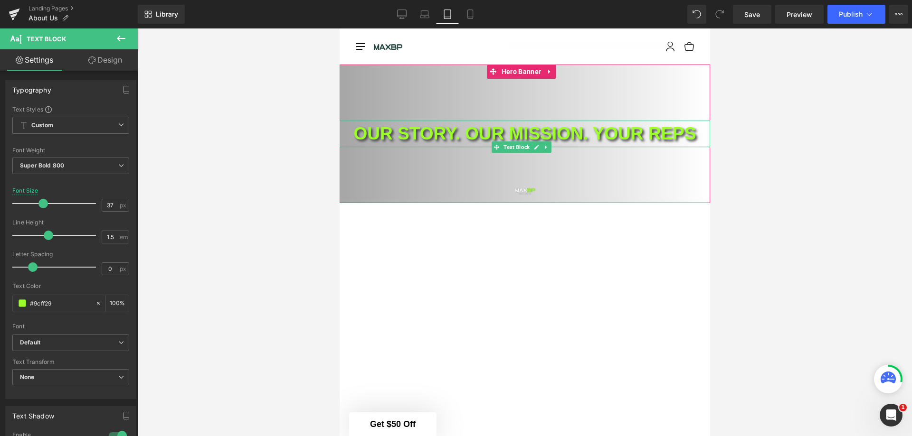
click at [577, 121] on p "OUR STORY. OUR MISSION. YOUR REPS" at bounding box center [524, 134] width 370 height 27
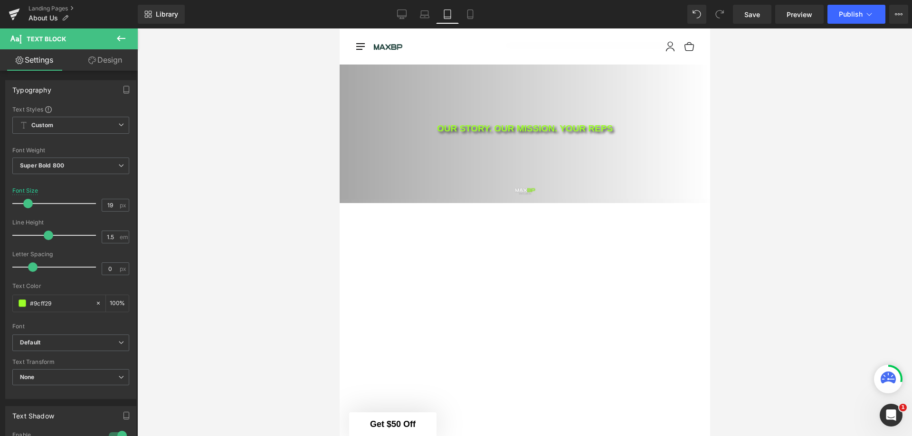
drag, startPoint x: 39, startPoint y: 203, endPoint x: 24, endPoint y: 203, distance: 14.7
click at [24, 203] on span at bounding box center [27, 203] width 9 height 9
click at [470, 13] on icon at bounding box center [469, 13] width 9 height 9
type input "37"
type input "100"
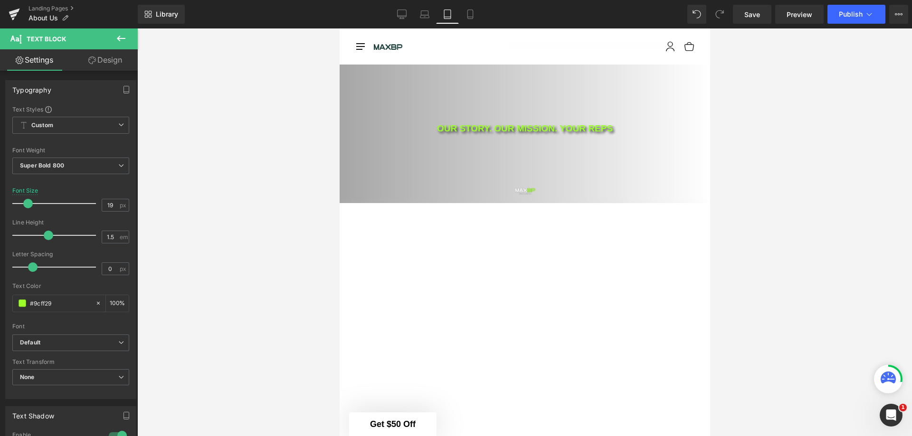
type input "100"
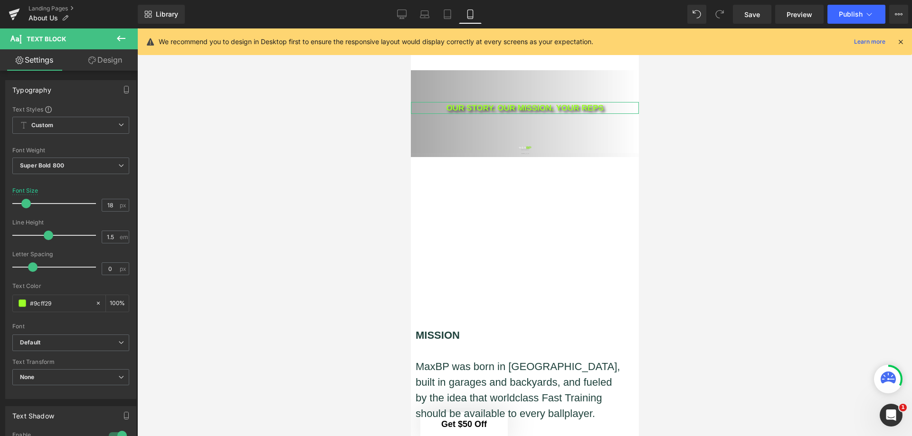
type input "19"
drag, startPoint x: 38, startPoint y: 205, endPoint x: 24, endPoint y: 205, distance: 14.3
click at [24, 205] on span at bounding box center [27, 203] width 9 height 9
click at [673, 128] on div at bounding box center [524, 232] width 774 height 408
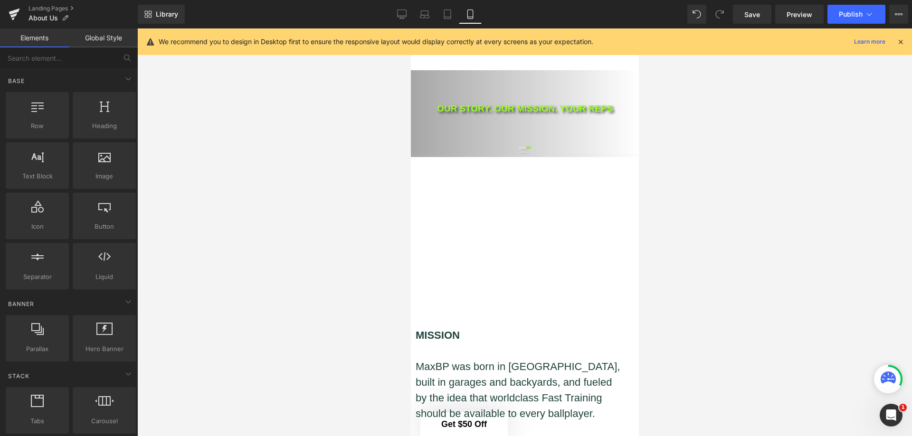
click at [406, 16] on icon at bounding box center [401, 16] width 9 height 0
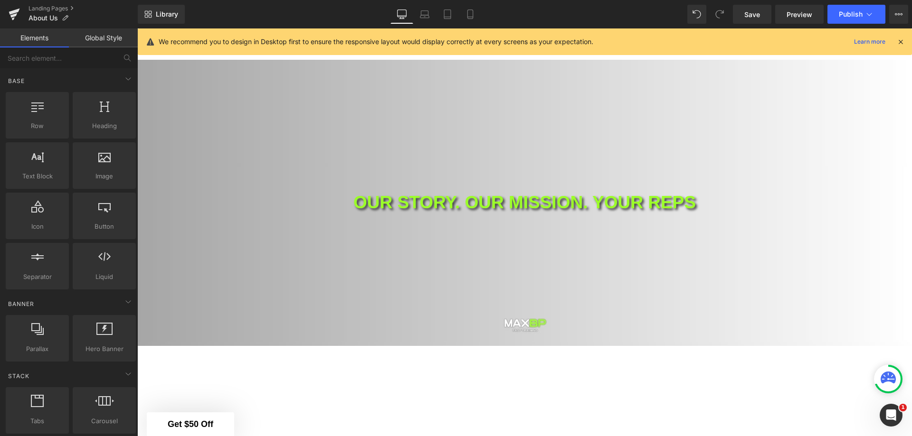
scroll to position [0, 0]
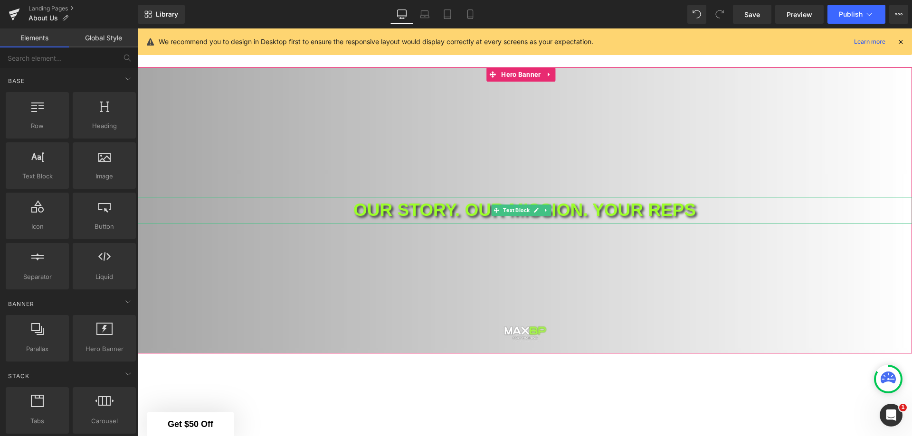
click at [446, 212] on p "OUR STORY. OUR MISSION. YOUR REPS" at bounding box center [524, 211] width 774 height 27
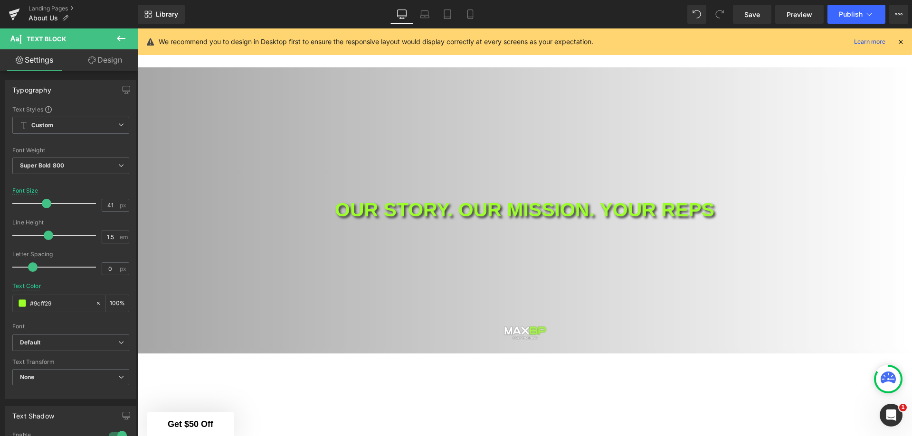
type input "42"
click at [47, 201] on span at bounding box center [47, 203] width 9 height 9
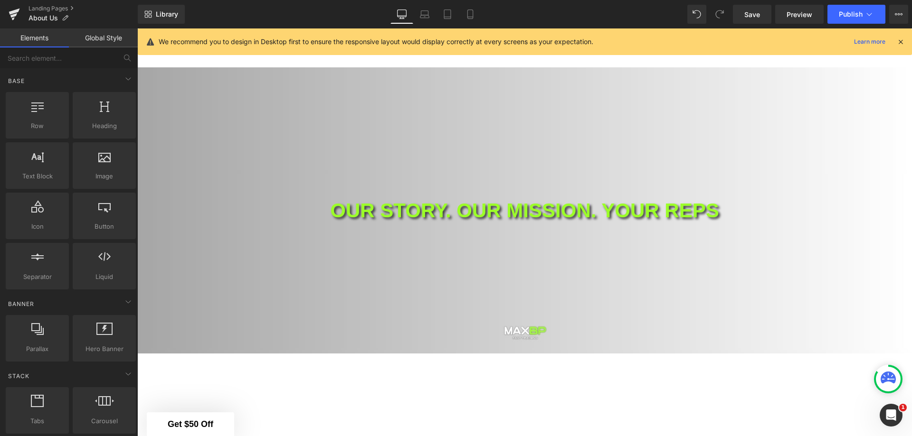
click at [276, 60] on sht-sticky-header "All Categories Accessories Accessories,All Products Accessories,All Products,Sp…" at bounding box center [524, 47] width 774 height 39
click at [204, 99] on div "OUR STORY. OUR MISSION. YOUR REPS Text Block" at bounding box center [524, 210] width 774 height 286
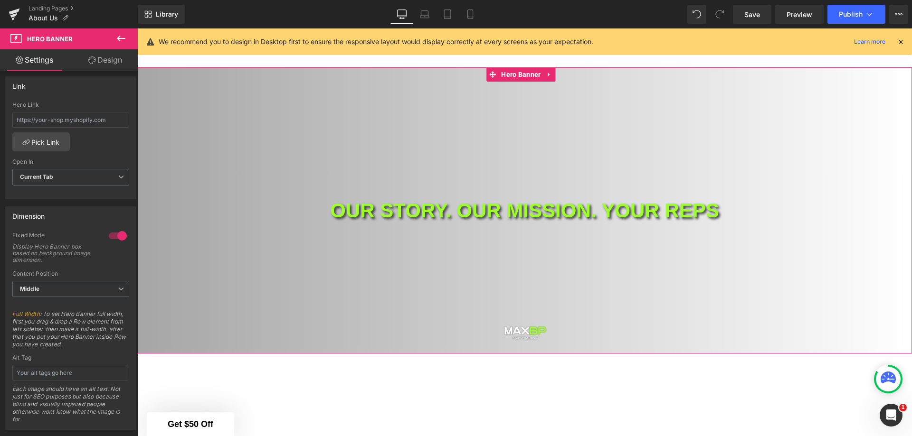
scroll to position [285, 0]
click at [113, 240] on div at bounding box center [117, 241] width 23 height 15
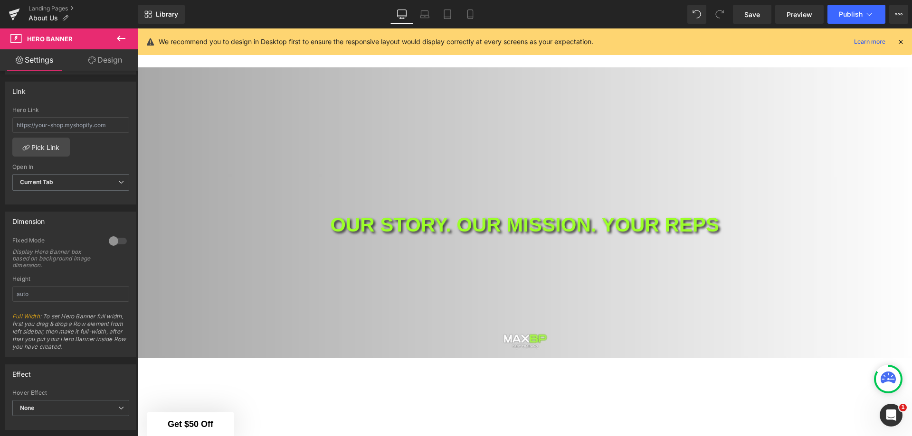
click at [113, 240] on div at bounding box center [117, 241] width 23 height 15
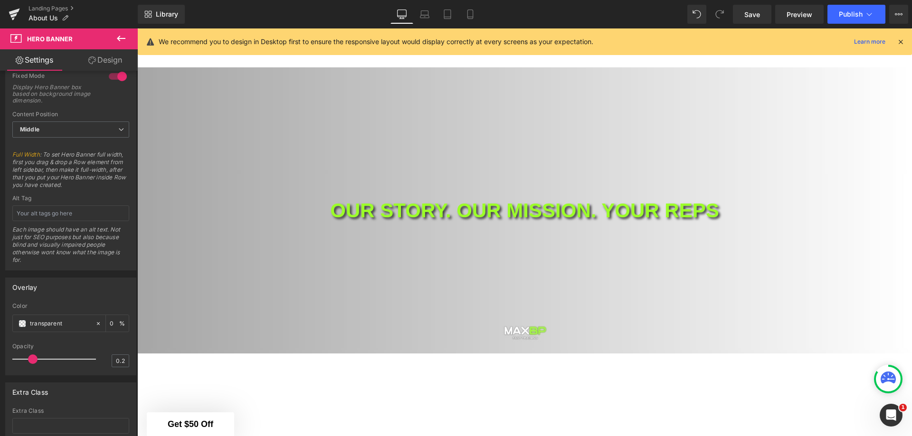
scroll to position [516, 0]
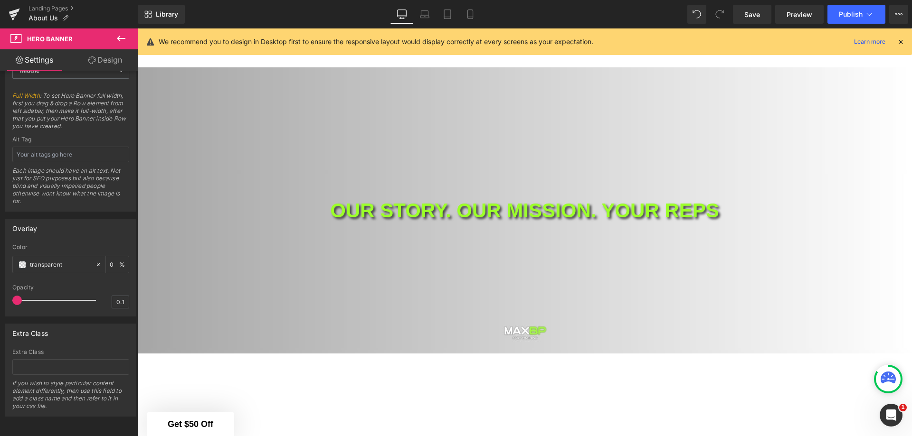
type input "0.2"
click at [33, 296] on span at bounding box center [32, 300] width 9 height 9
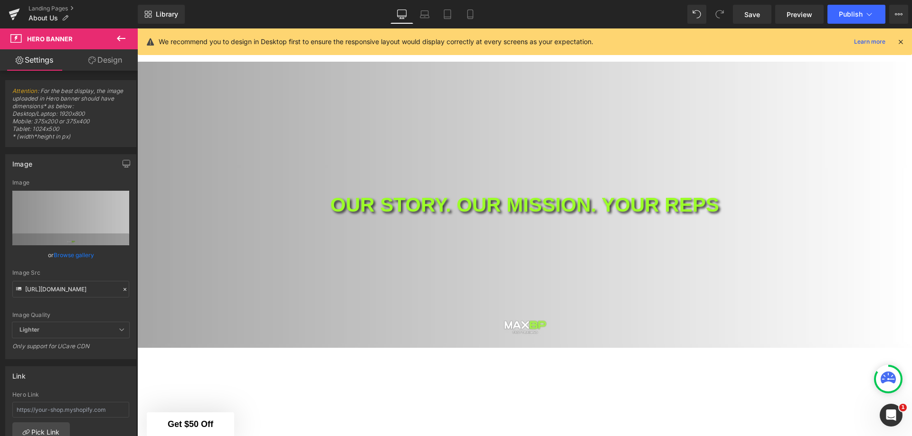
scroll to position [0, 0]
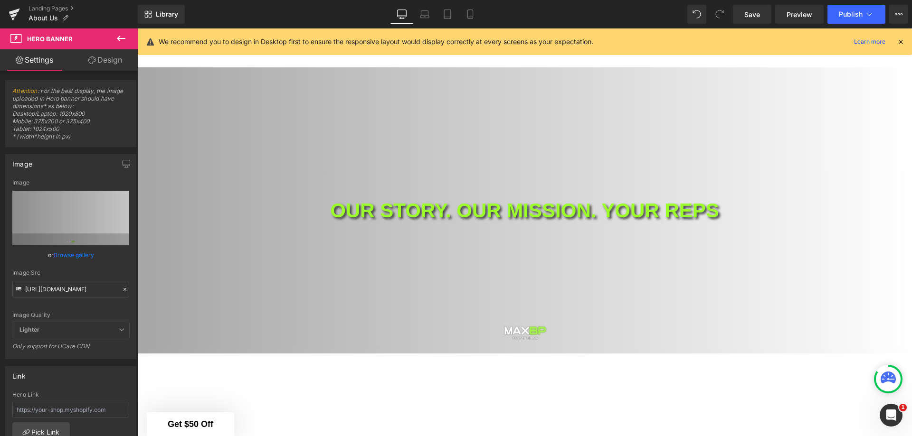
click at [751, 18] on span "Save" at bounding box center [752, 14] width 16 height 10
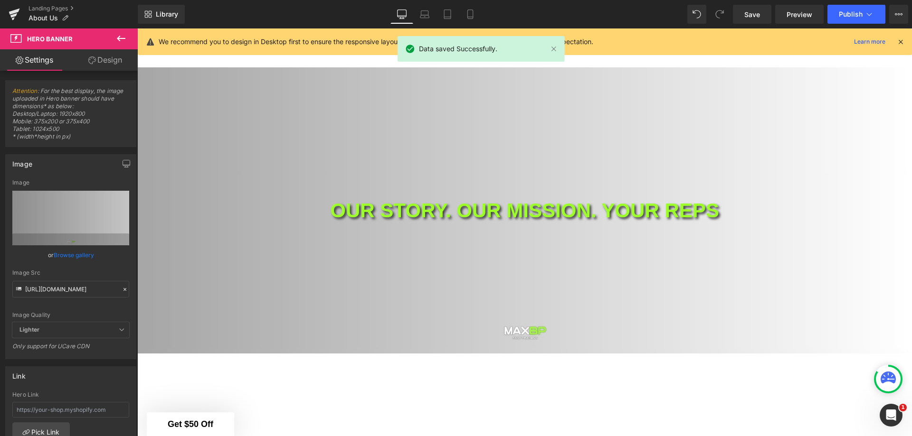
click at [793, 11] on span "Preview" at bounding box center [799, 14] width 26 height 10
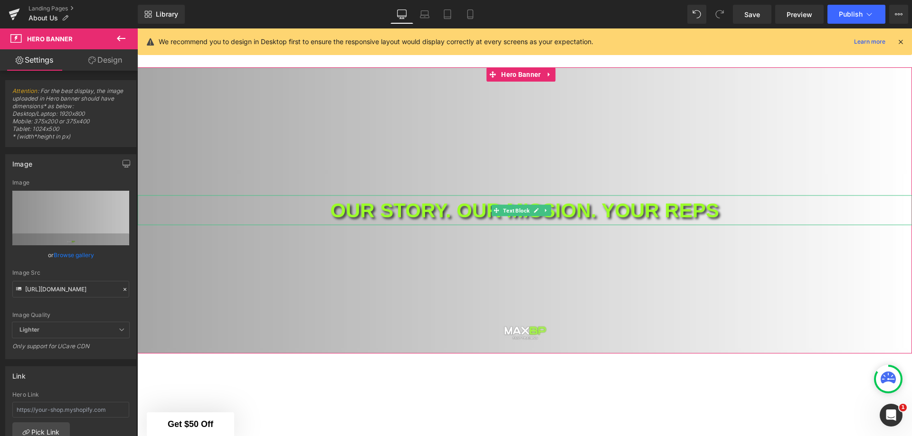
click at [736, 209] on p "OUR STORY. OUR MISSION. YOUR REPS" at bounding box center [524, 211] width 774 height 30
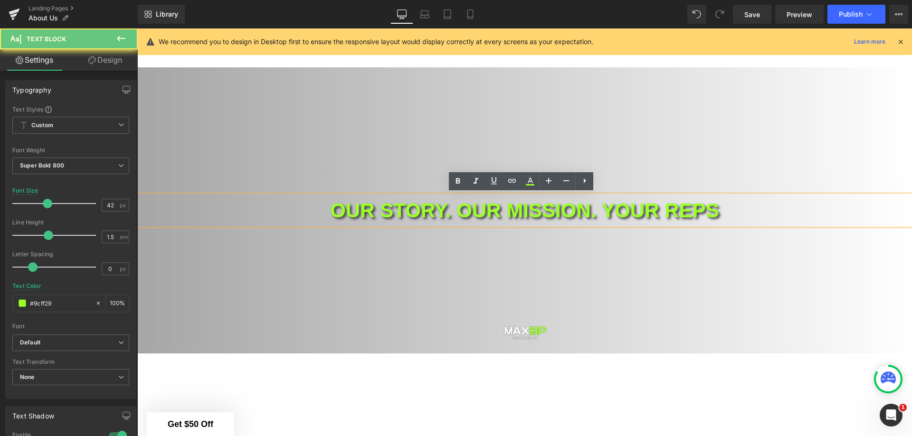
click at [737, 210] on p "OUR STORY. OUR MISSION. YOUR REPS" at bounding box center [524, 211] width 774 height 30
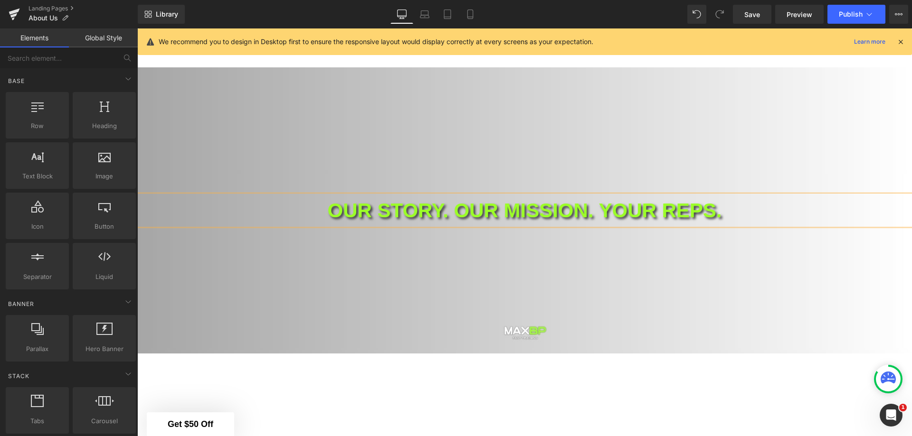
click at [611, 61] on sht-sticky-header "All Categories Accessories Accessories,All Products Accessories,All Products,Sp…" at bounding box center [524, 47] width 774 height 39
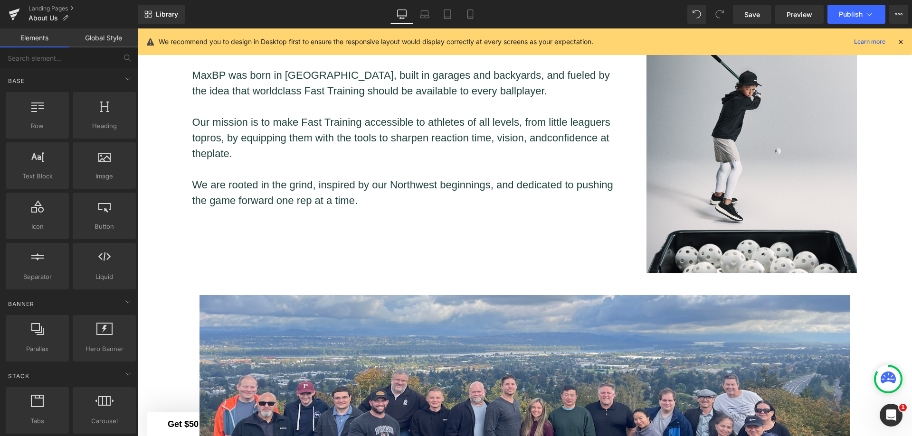
scroll to position [585, 0]
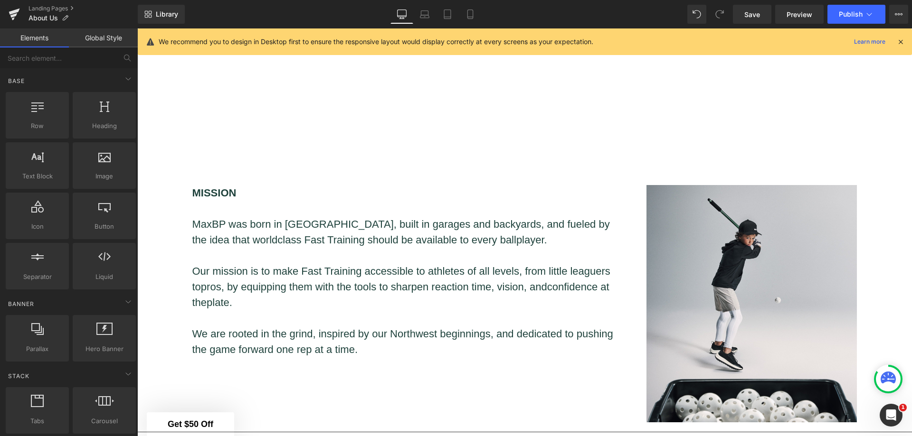
click at [750, 9] on span "Save" at bounding box center [752, 14] width 16 height 10
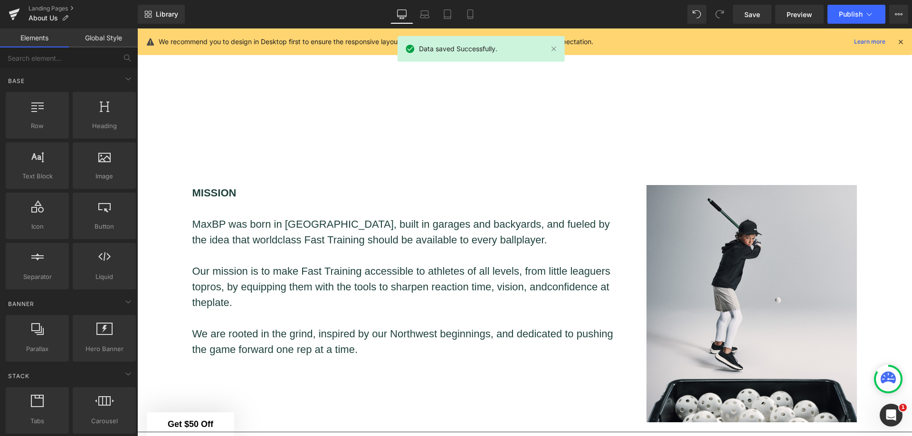
click at [852, 15] on span "Publish" at bounding box center [851, 14] width 24 height 8
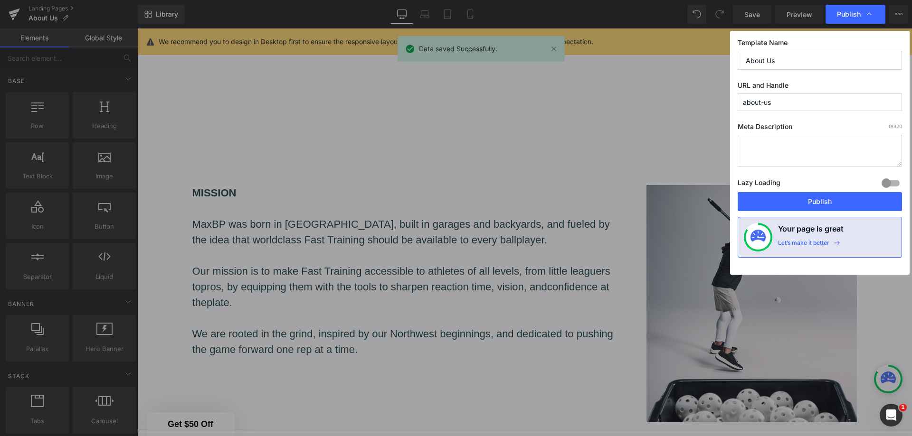
click at [834, 198] on button "Publish" at bounding box center [819, 201] width 164 height 19
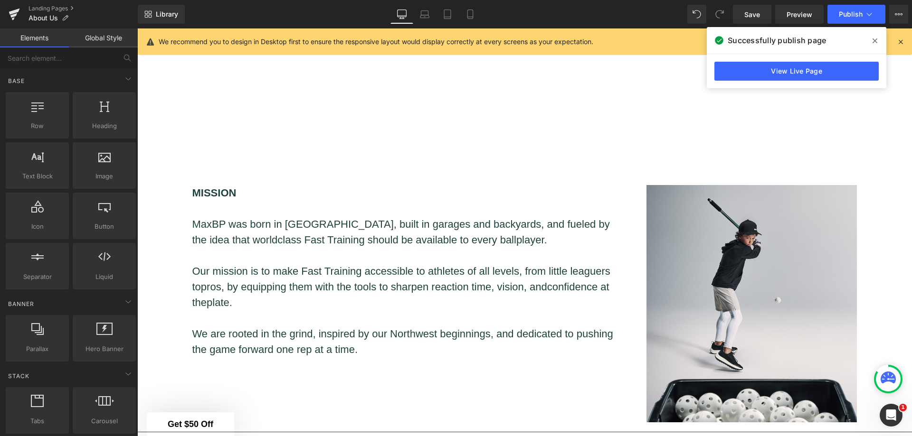
click at [874, 40] on icon at bounding box center [874, 40] width 5 height 5
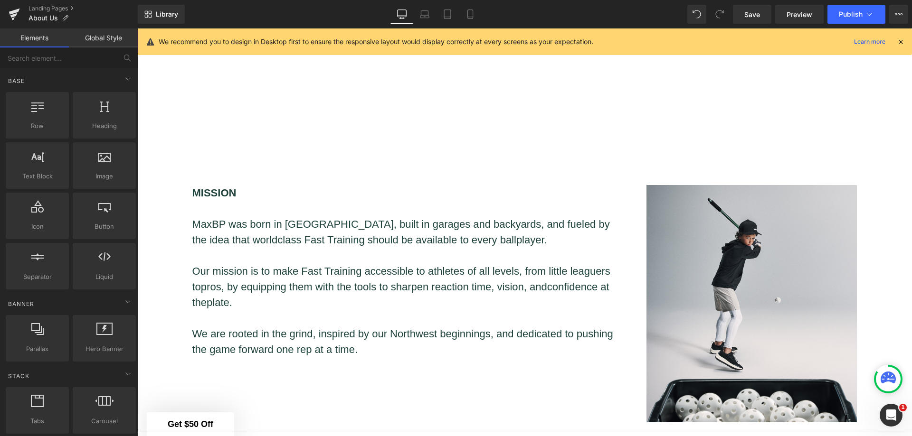
click at [57, 7] on link "Landing Pages" at bounding box center [82, 9] width 109 height 8
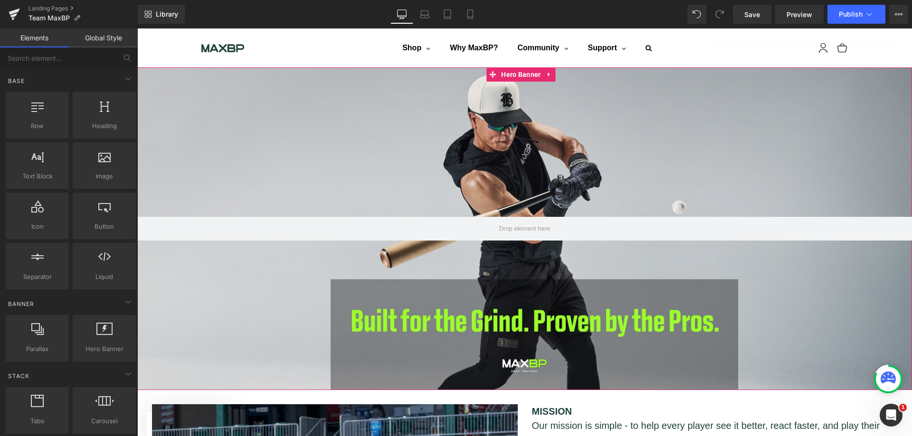
click at [519, 74] on span "Hero Banner" at bounding box center [521, 74] width 44 height 14
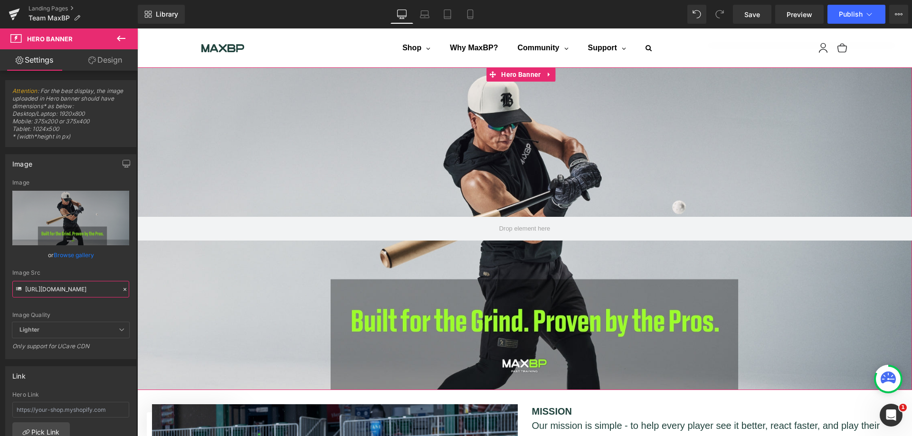
click at [87, 288] on input "[URL][DOMAIN_NAME]" at bounding box center [70, 289] width 117 height 17
paste input "Teammaxbp.jpg?v=176055032"
click at [121, 306] on div "Image Quality Lighter Lightest Lighter Lighter Lightest Only support for UCare …" at bounding box center [70, 250] width 117 height 143
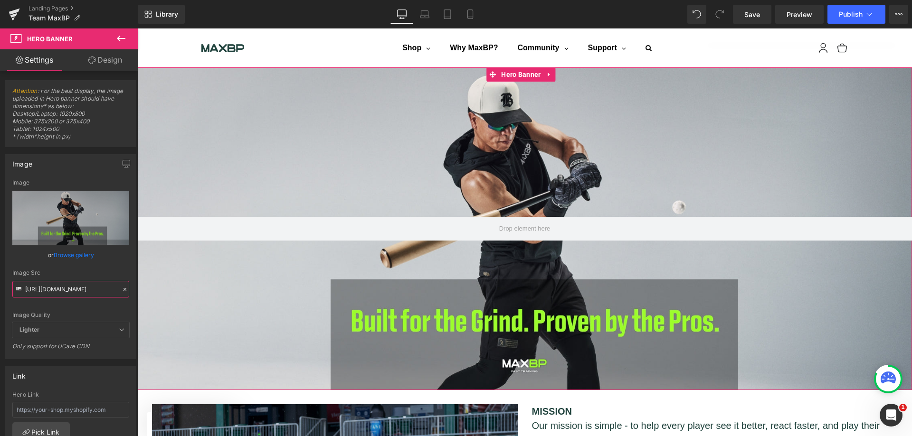
click at [107, 285] on input "[URL][DOMAIN_NAME]" at bounding box center [70, 289] width 117 height 17
drag, startPoint x: 249, startPoint y: 319, endPoint x: 161, endPoint y: 297, distance: 91.0
click at [115, 287] on input "[URL][DOMAIN_NAME]" at bounding box center [70, 289] width 117 height 17
click at [122, 308] on div "Image Quality Lighter Lightest Lighter Lighter Lightest Only support for UCare …" at bounding box center [70, 250] width 117 height 143
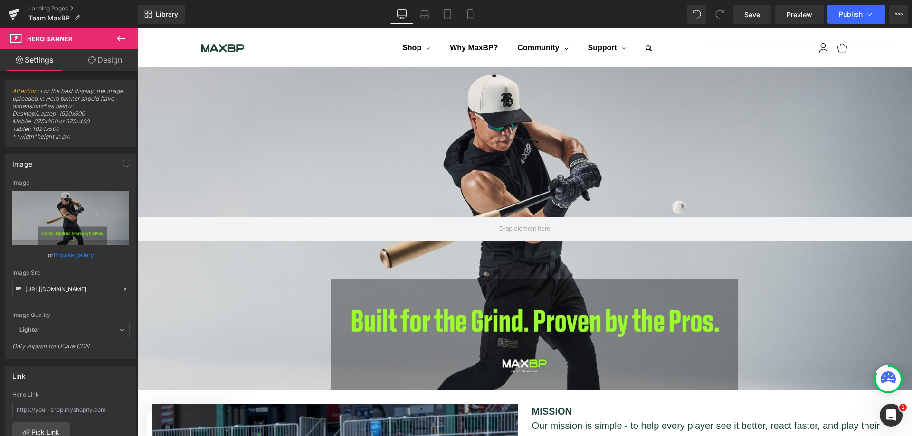
scroll to position [0, 0]
click at [79, 292] on input "[URL][DOMAIN_NAME]" at bounding box center [70, 289] width 117 height 17
paste input "Teammaxbp.jpg?v=176055032"
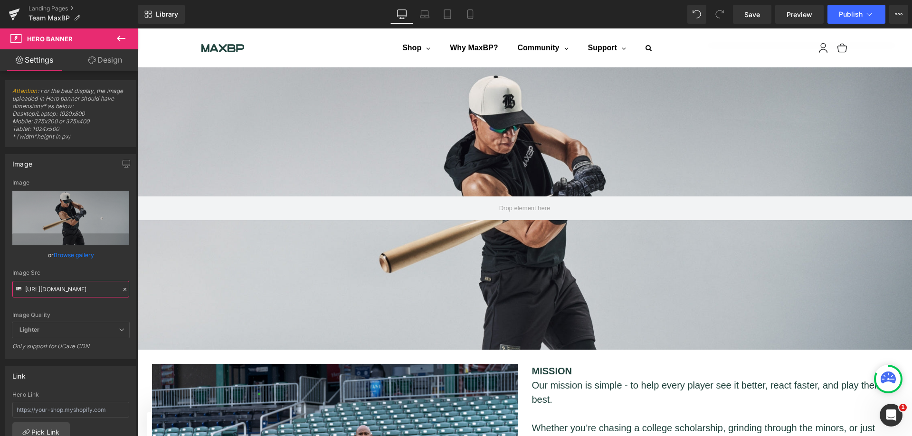
type input "[URL][DOMAIN_NAME]"
click at [121, 39] on icon at bounding box center [121, 39] width 9 height 6
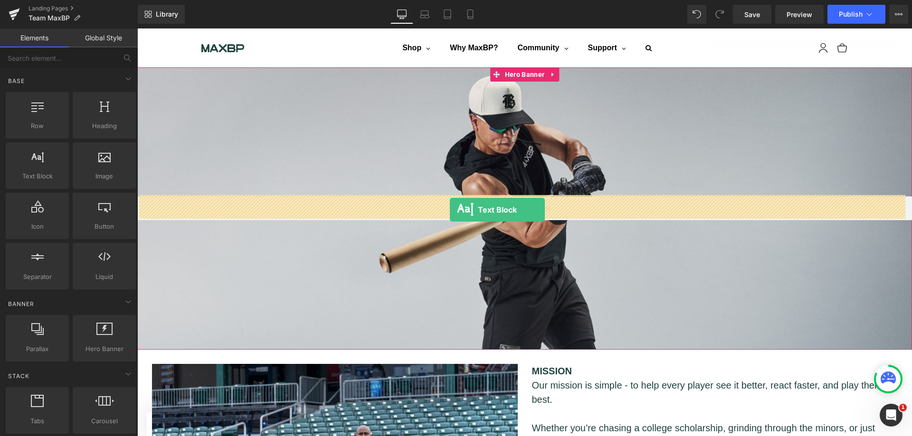
drag, startPoint x: 188, startPoint y: 204, endPoint x: 450, endPoint y: 210, distance: 262.2
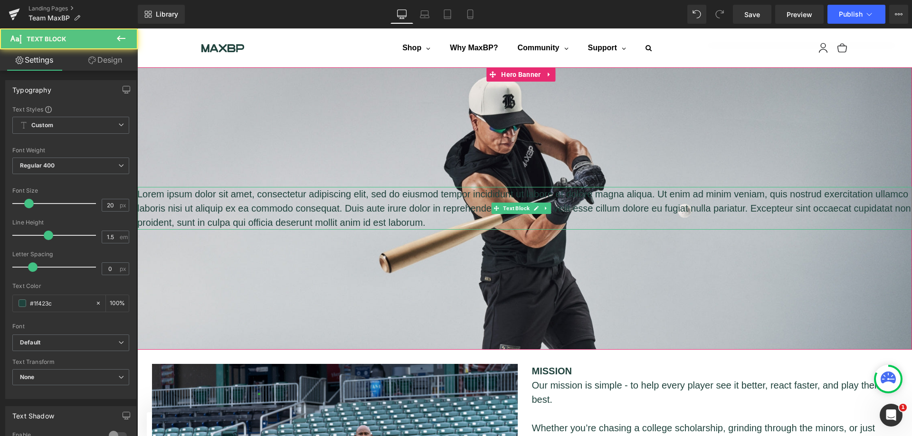
click at [492, 224] on p "Lorem ipsum dolor sit amet, consectetur adipiscing elit, sed do eiusmod tempor …" at bounding box center [524, 208] width 774 height 43
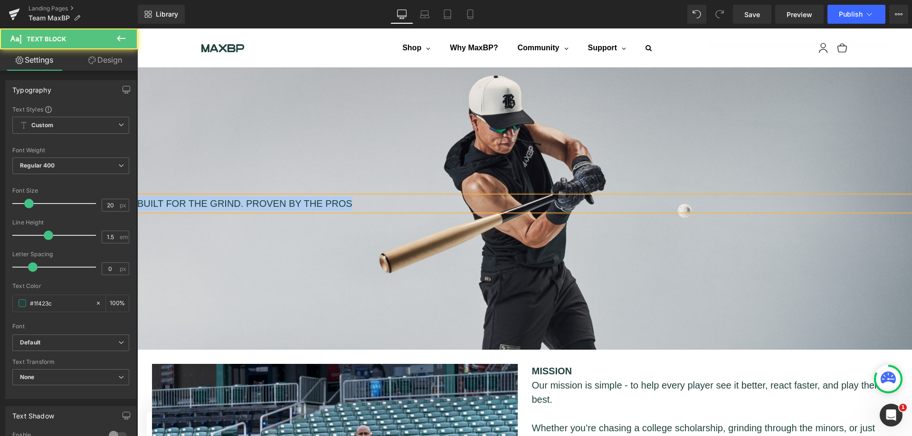
drag, startPoint x: 364, startPoint y: 205, endPoint x: 114, endPoint y: 205, distance: 250.2
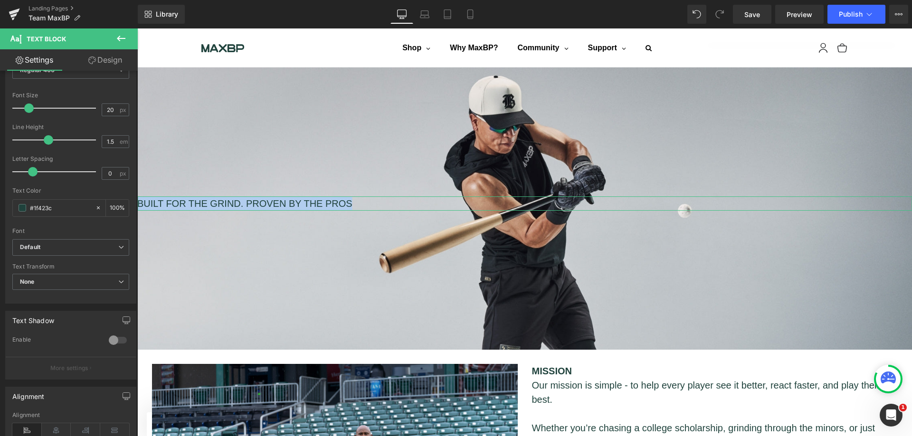
scroll to position [142, 0]
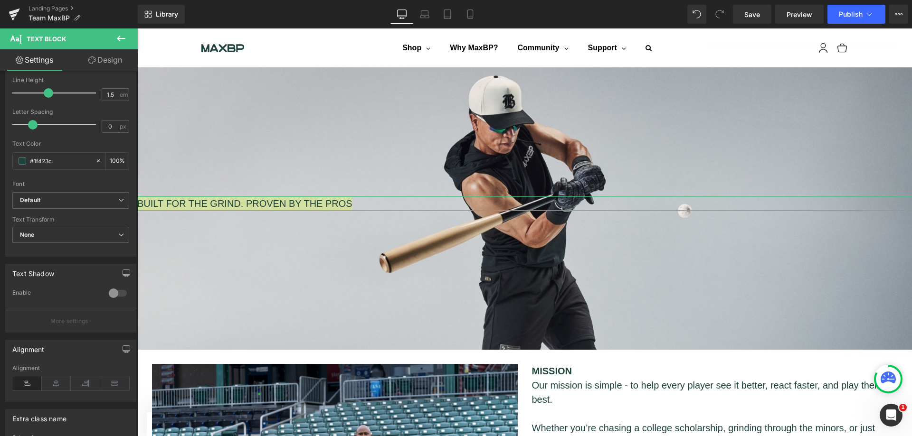
click at [62, 380] on icon at bounding box center [56, 384] width 29 height 14
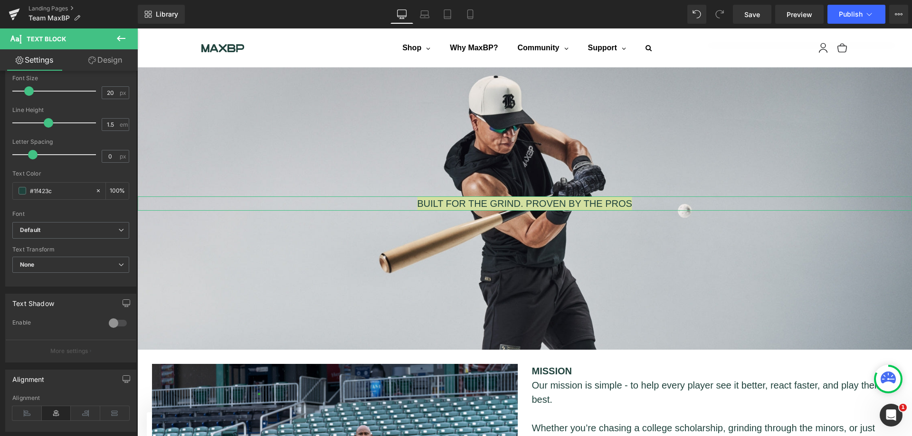
scroll to position [0, 0]
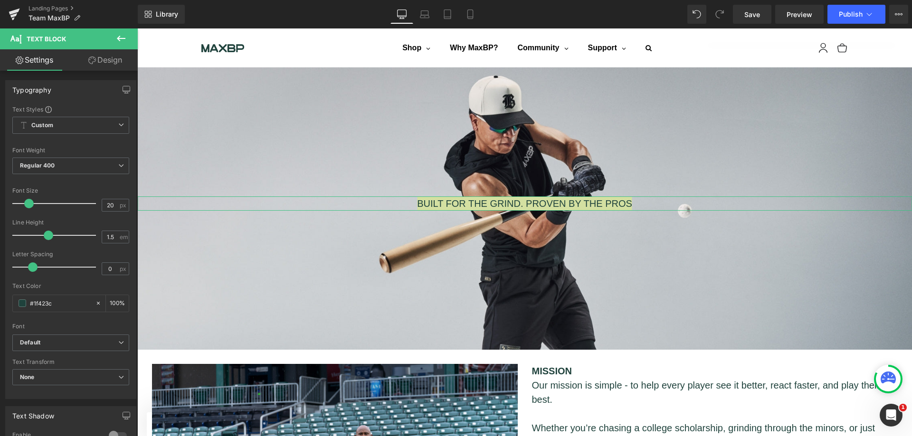
click at [69, 171] on span "Regular 400" at bounding box center [70, 166] width 117 height 17
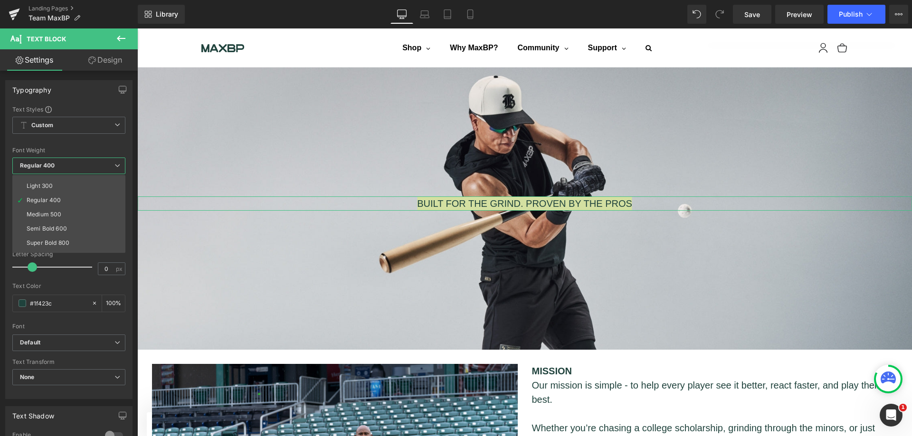
scroll to position [47, 0]
click at [75, 219] on li "Super Bold 800" at bounding box center [70, 220] width 117 height 14
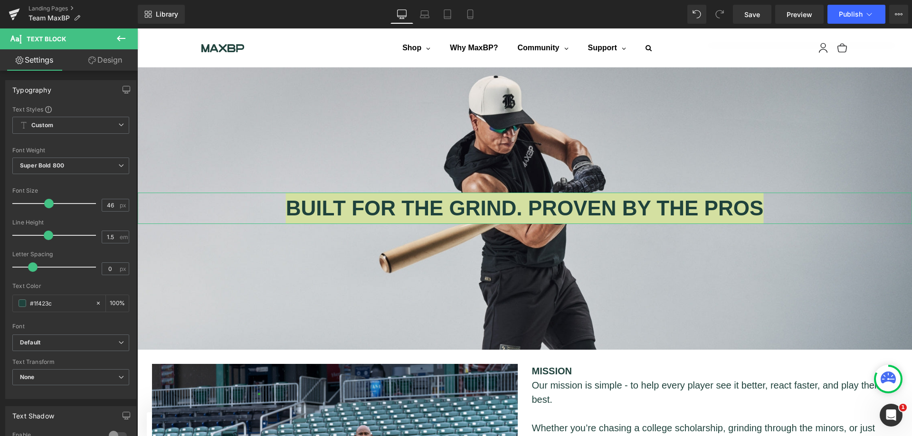
type input "47"
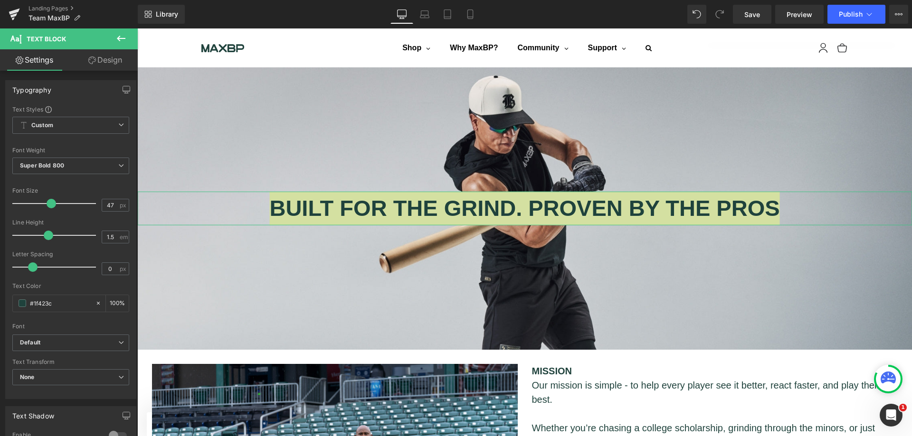
drag, startPoint x: 35, startPoint y: 202, endPoint x: 51, endPoint y: 203, distance: 16.6
click at [51, 203] on span at bounding box center [51, 203] width 9 height 9
click at [123, 189] on div "Font Size" at bounding box center [70, 191] width 117 height 7
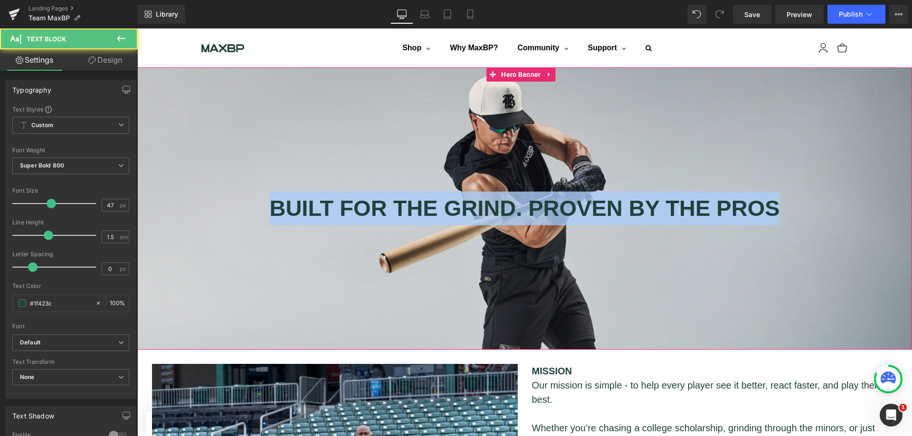
click at [469, 196] on p "BUILT FOR THE GRIND. PROVEN BY THE PROS" at bounding box center [524, 209] width 774 height 34
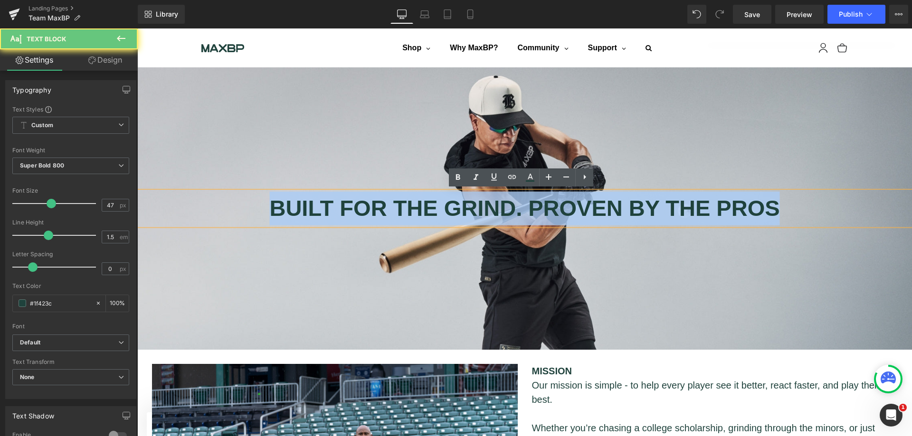
click at [527, 216] on p "BUILT FOR THE GRIND. PROVEN BY THE PROS" at bounding box center [524, 209] width 774 height 34
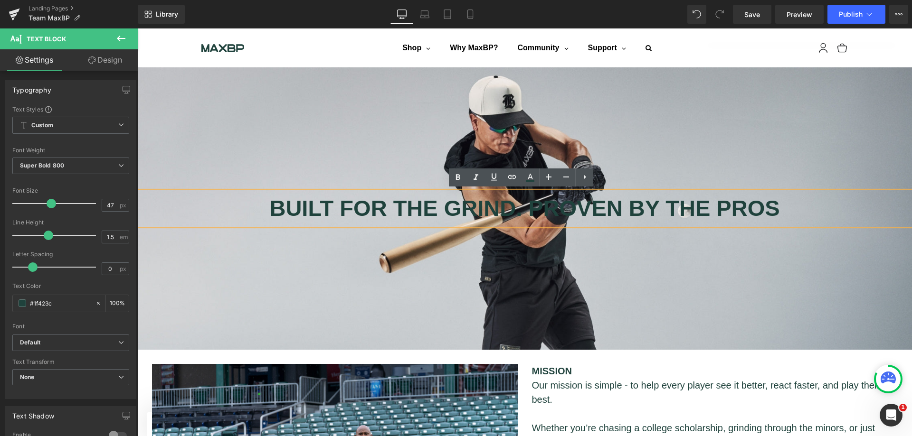
click at [568, 210] on p "BUILT FOR THE GRIND. PROVEN BY THE PROS" at bounding box center [524, 209] width 774 height 34
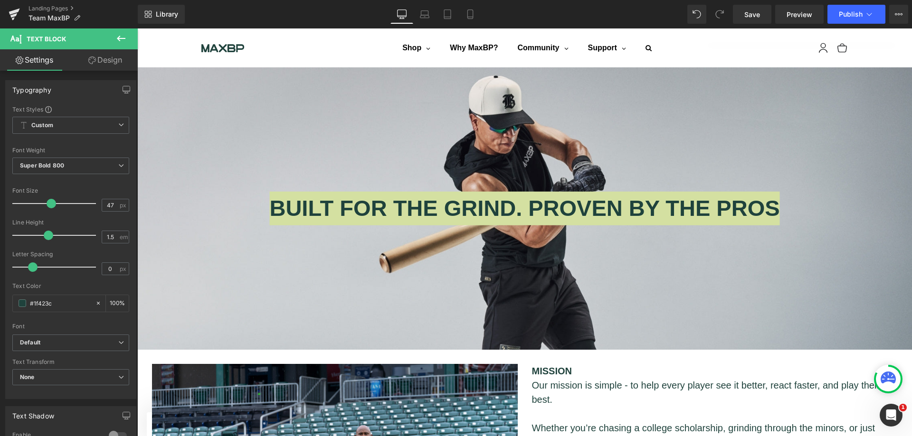
click at [23, 302] on span at bounding box center [23, 304] width 8 height 8
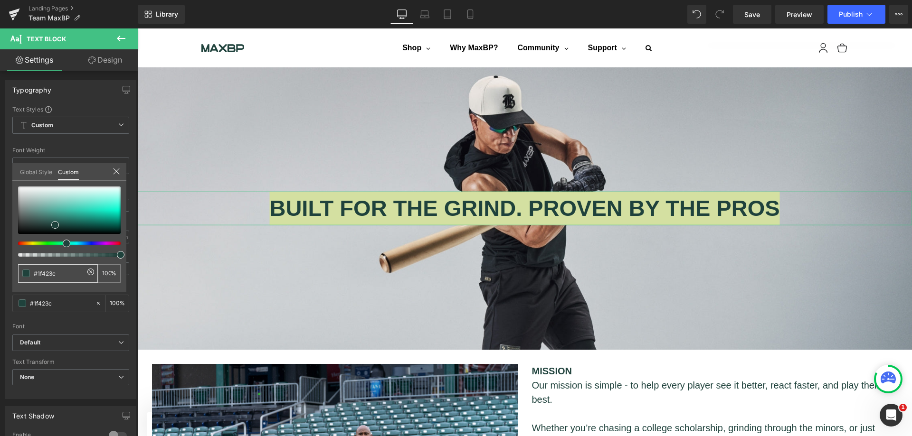
drag, startPoint x: 57, startPoint y: 275, endPoint x: 37, endPoint y: 272, distance: 20.2
click at [37, 272] on input "#1f423c" at bounding box center [59, 274] width 50 height 10
paste input "9cff29"
type input "#9cff29"
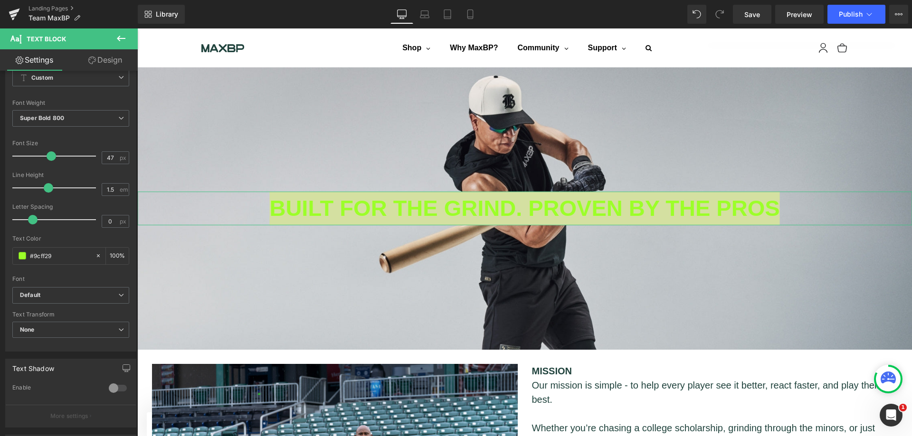
click at [119, 390] on div at bounding box center [117, 388] width 23 height 15
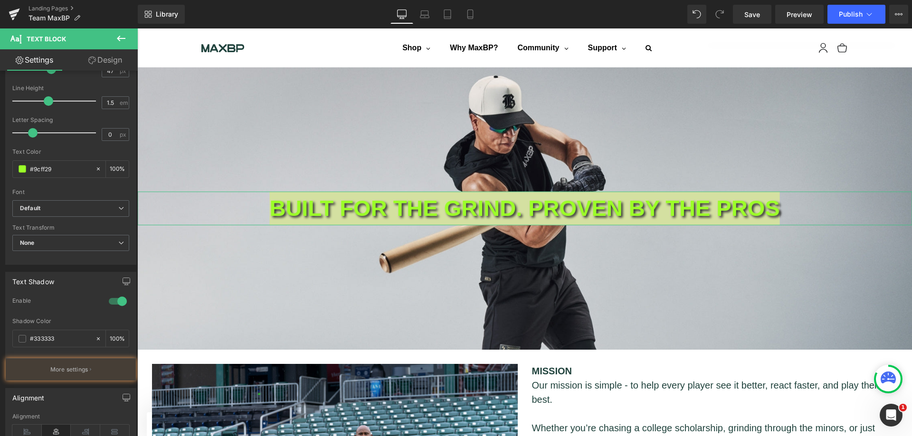
scroll to position [142, 0]
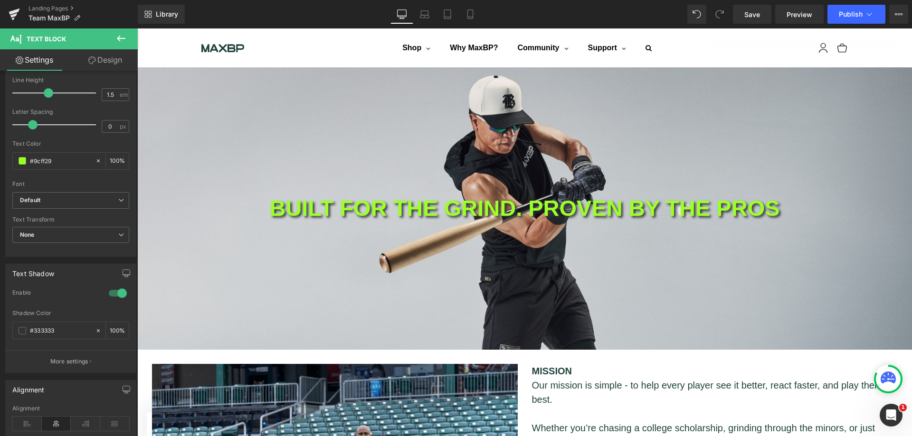
click at [806, 212] on p "BUILT FOR THE GRIND. PROVEN BY THE PROS" at bounding box center [524, 209] width 774 height 34
click at [801, 335] on div "BUILT FOR THE GRIND. PROVEN BY THE PROS. Text Block" at bounding box center [524, 208] width 774 height 283
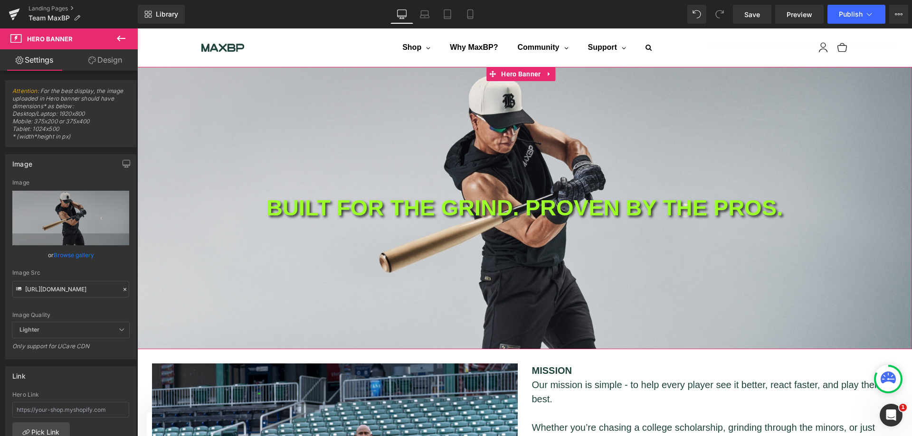
scroll to position [0, 0]
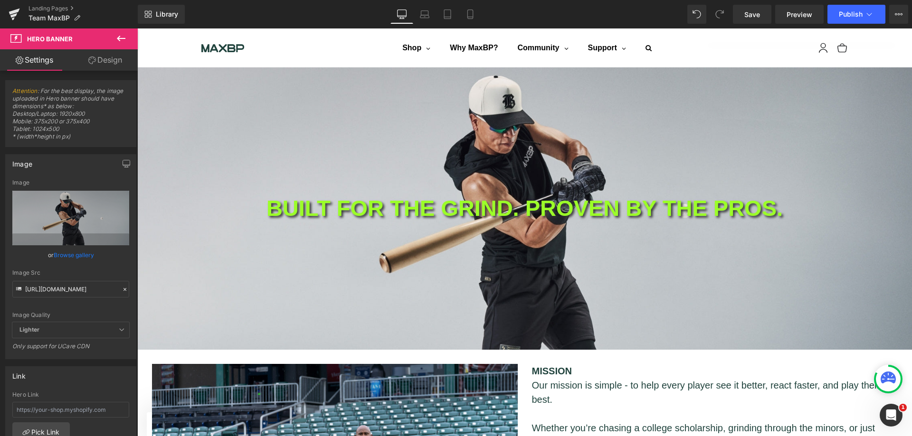
click at [428, 12] on icon at bounding box center [424, 13] width 7 height 4
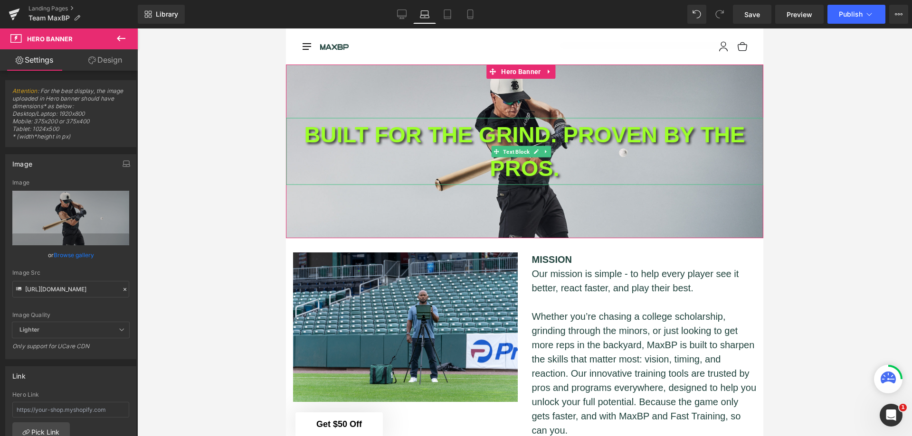
click at [534, 129] on p "BUILT FOR THE GRIND. PROVEN BY THE PROS." at bounding box center [524, 151] width 477 height 67
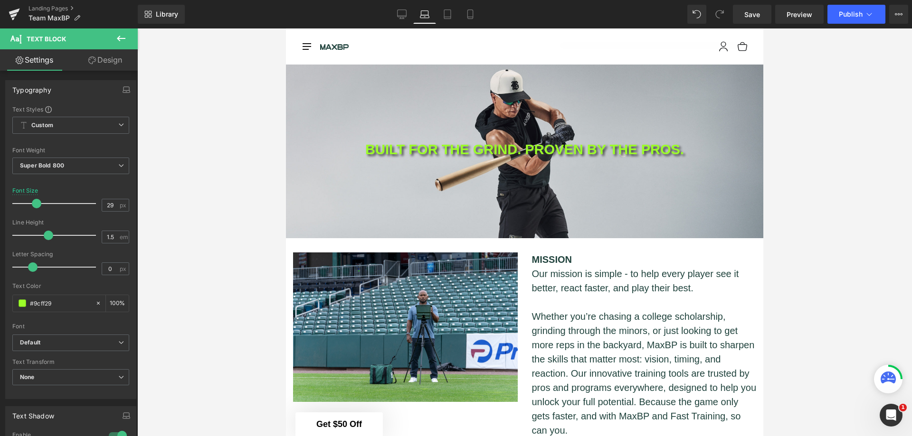
drag, startPoint x: 49, startPoint y: 205, endPoint x: 35, endPoint y: 205, distance: 14.7
click at [35, 205] on span at bounding box center [36, 203] width 9 height 9
click at [448, 18] on icon at bounding box center [447, 13] width 9 height 9
type input "47"
type input "100"
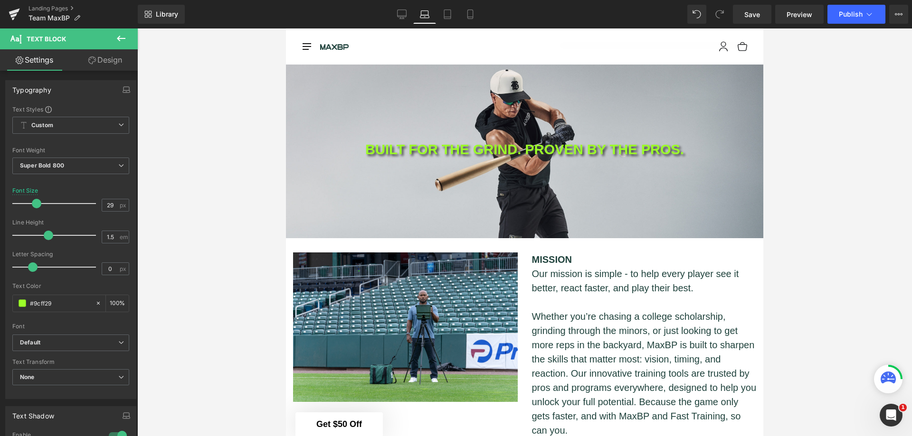
type input "100"
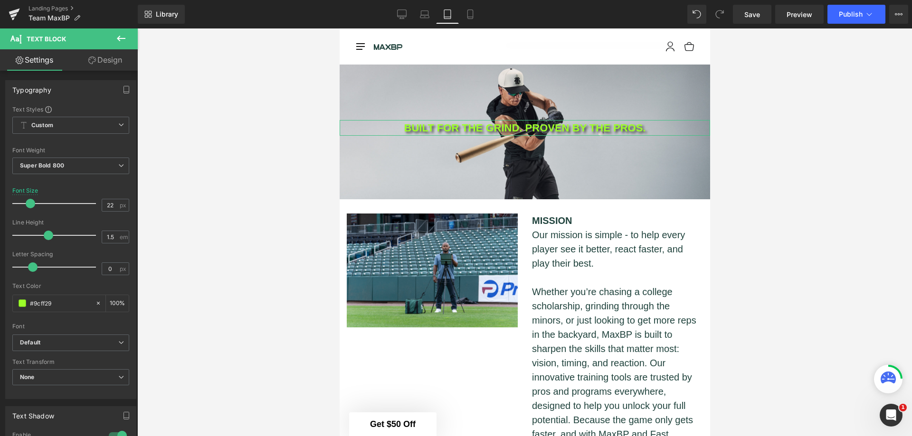
drag, startPoint x: 50, startPoint y: 203, endPoint x: 30, endPoint y: 206, distance: 20.1
click at [30, 206] on span at bounding box center [30, 203] width 9 height 9
click at [476, 9] on link "Mobile" at bounding box center [470, 14] width 23 height 19
type input "47"
type input "100"
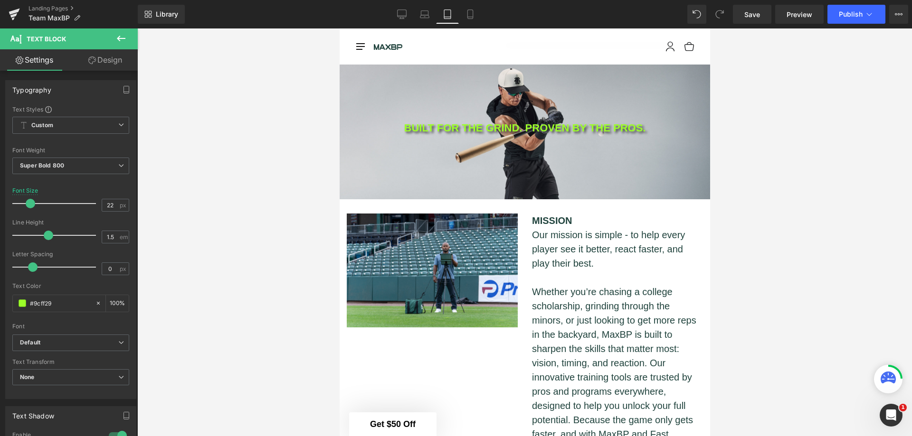
type input "100"
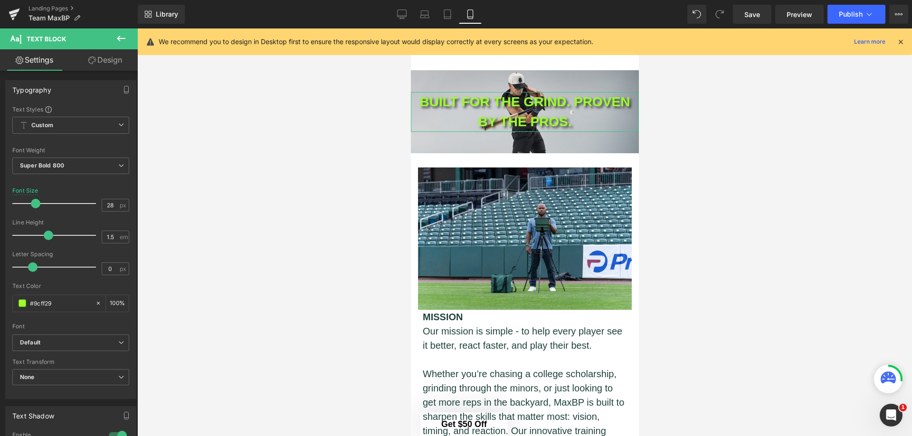
drag, startPoint x: 49, startPoint y: 203, endPoint x: 34, endPoint y: 203, distance: 15.2
click at [34, 203] on span at bounding box center [35, 203] width 9 height 9
click at [757, 17] on span "Save" at bounding box center [752, 14] width 16 height 10
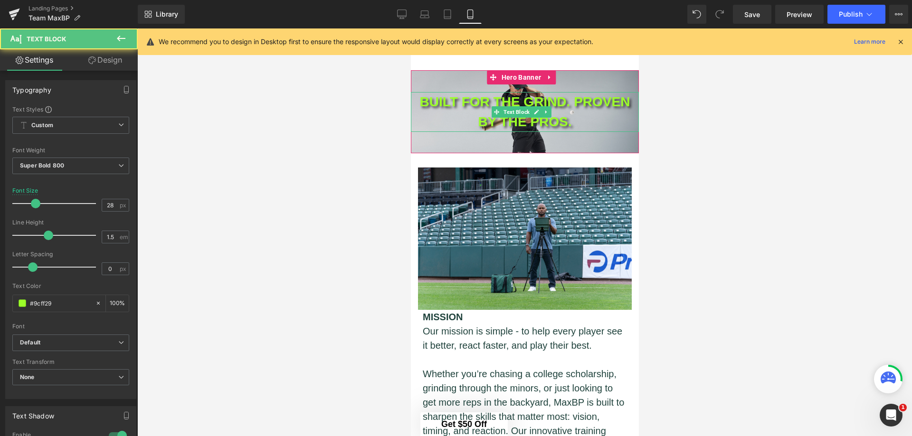
click at [558, 120] on p "BUILT FOR THE GRIND. PROVEN BY THE PROS." at bounding box center [524, 112] width 228 height 40
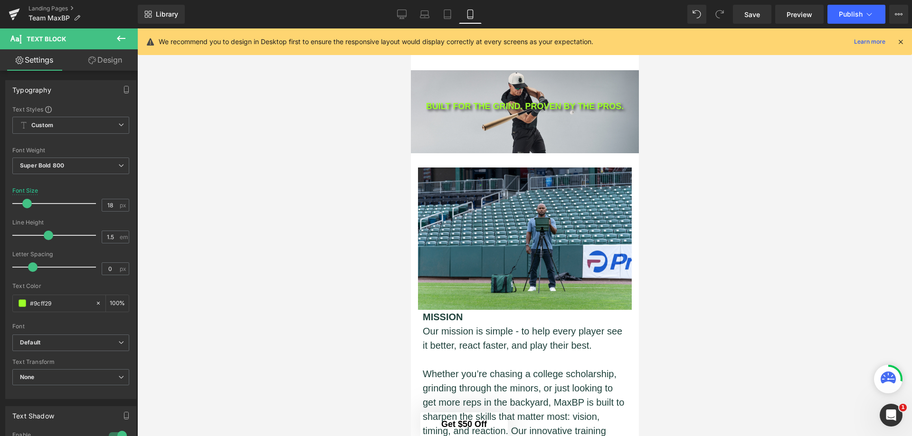
type input "17"
drag, startPoint x: 37, startPoint y: 203, endPoint x: 28, endPoint y: 203, distance: 9.0
click at [28, 203] on span at bounding box center [25, 203] width 9 height 9
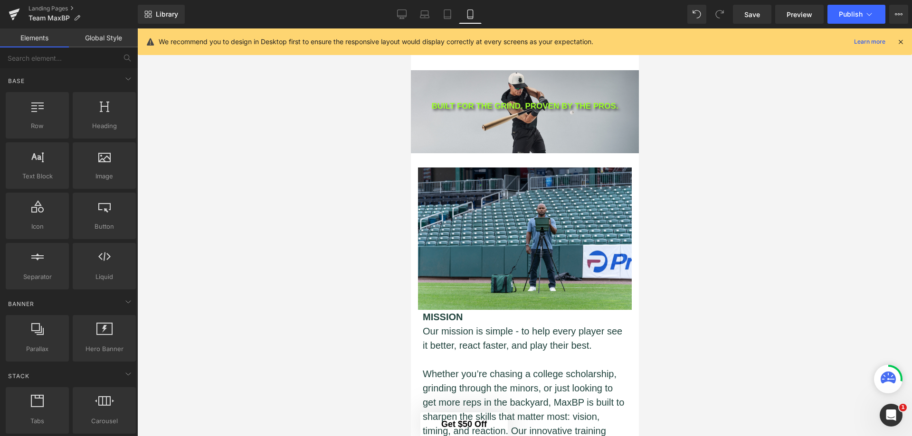
click at [678, 175] on div at bounding box center [524, 232] width 774 height 408
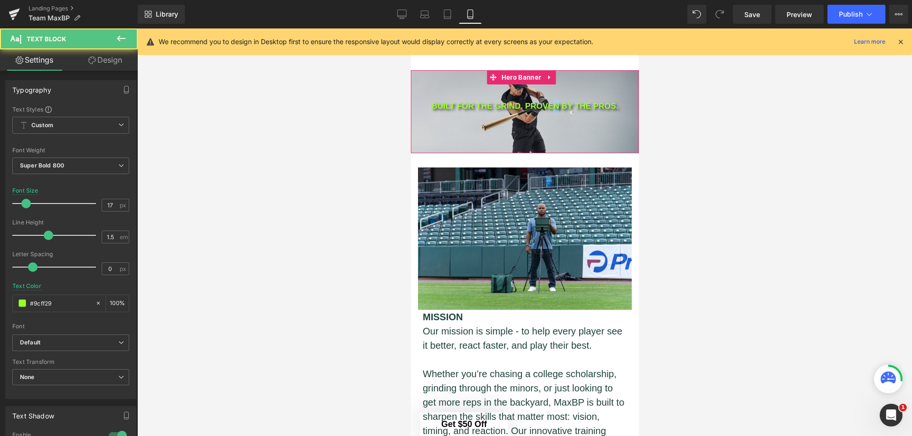
drag, startPoint x: 556, startPoint y: 107, endPoint x: 553, endPoint y: 115, distance: 8.1
click at [553, 115] on span "BUILT FOR THE GRIND. PROVEN BY THE PROS. Text Block" at bounding box center [524, 112] width 228 height 24
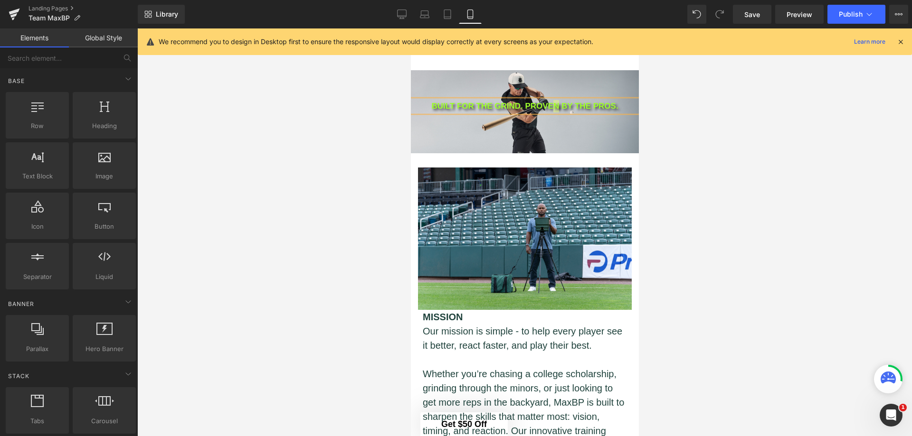
click at [673, 127] on div at bounding box center [524, 232] width 774 height 408
click at [674, 143] on div at bounding box center [524, 232] width 774 height 408
click at [592, 126] on div "BUILT FOR THE GRIND. PROVEN BY THE PROS. Text Block" at bounding box center [524, 111] width 228 height 83
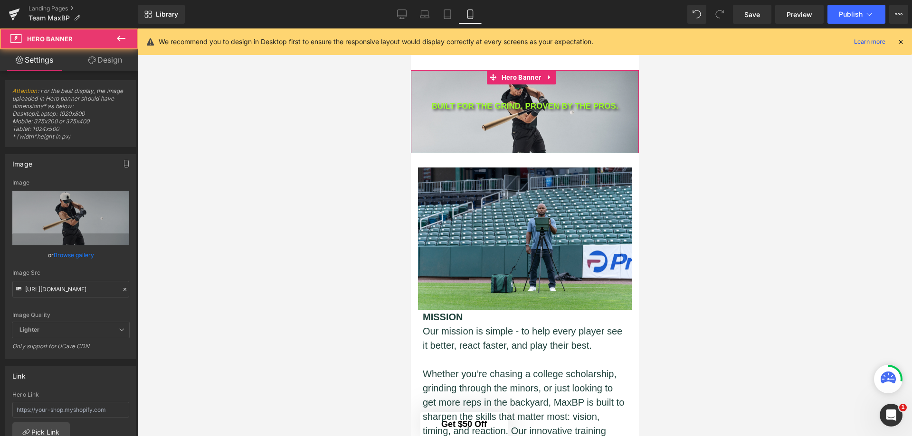
click at [596, 113] on span "BUILT FOR THE GRIND. PROVEN BY THE PROS. Text Block" at bounding box center [524, 112] width 228 height 24
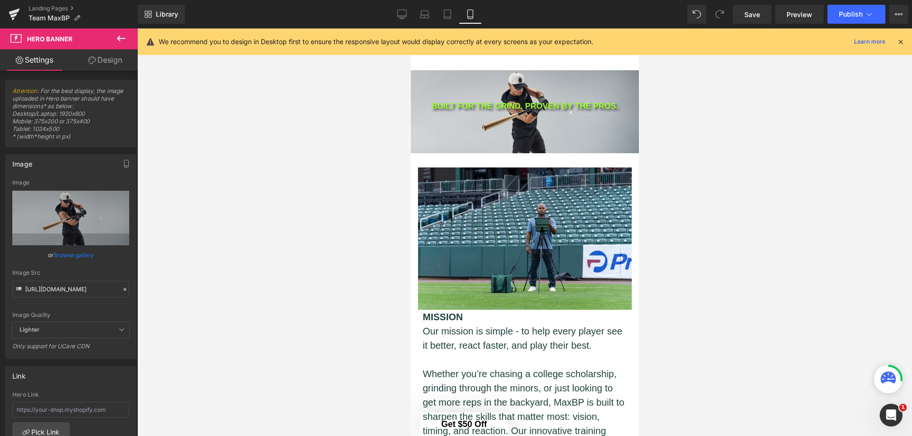
click at [764, 15] on link "Save" at bounding box center [752, 14] width 38 height 19
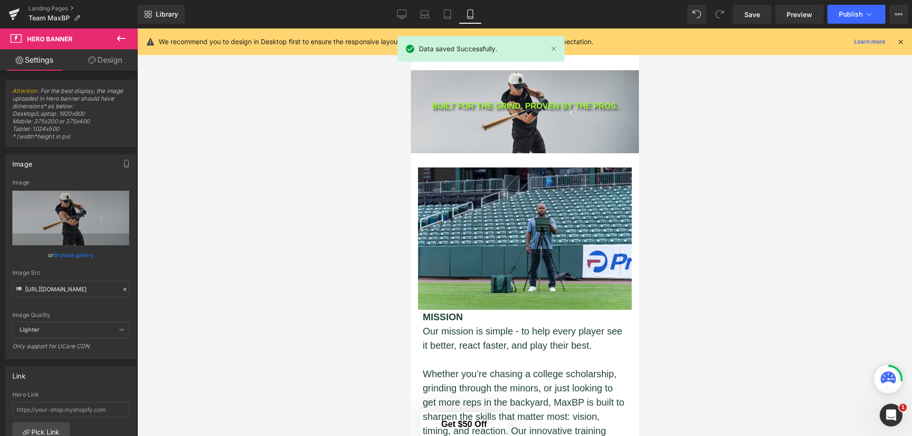
click at [397, 16] on icon at bounding box center [401, 13] width 9 height 9
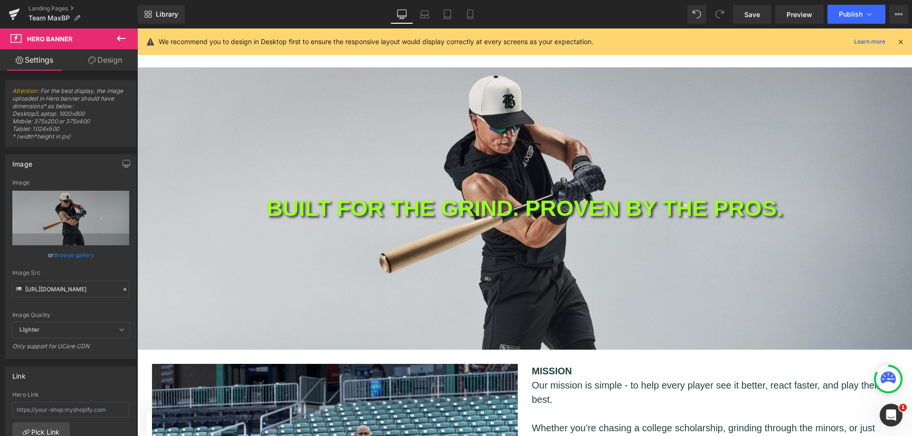
click at [838, 21] on button "Publish" at bounding box center [856, 14] width 58 height 19
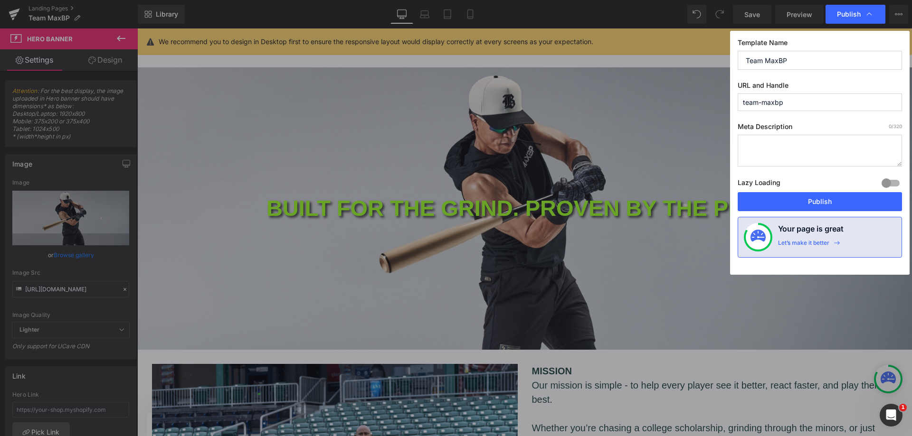
click at [824, 197] on button "Publish" at bounding box center [819, 201] width 164 height 19
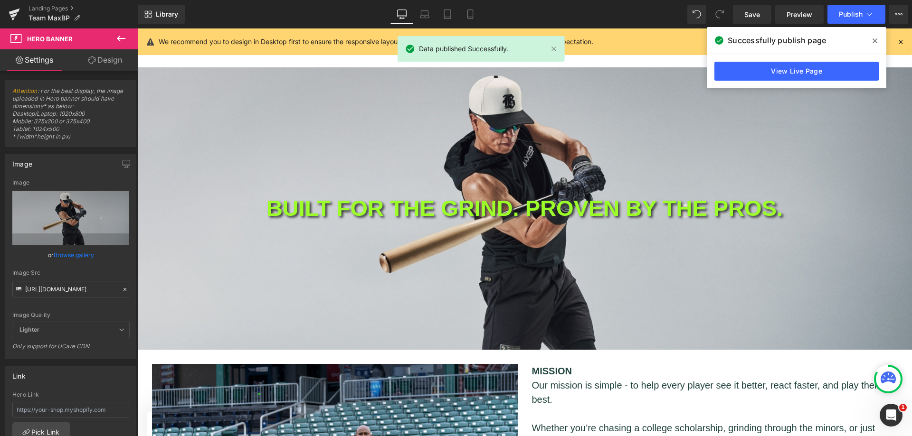
click at [874, 42] on icon at bounding box center [874, 40] width 5 height 5
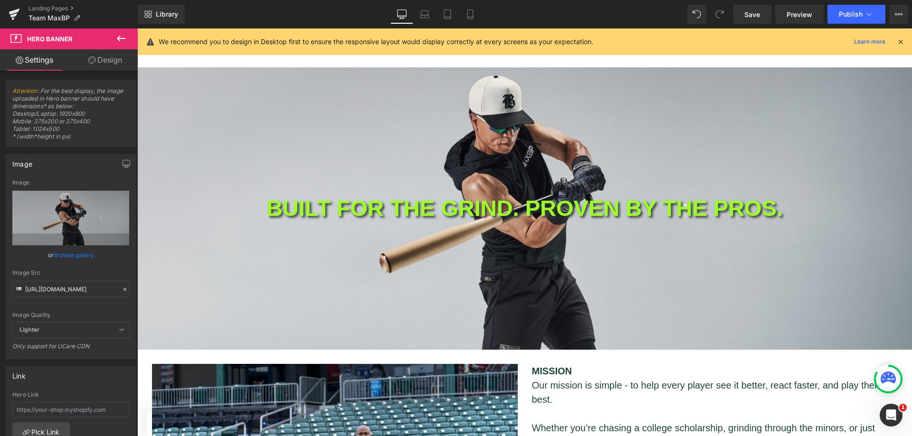
click at [59, 7] on link "Landing Pages" at bounding box center [82, 9] width 109 height 8
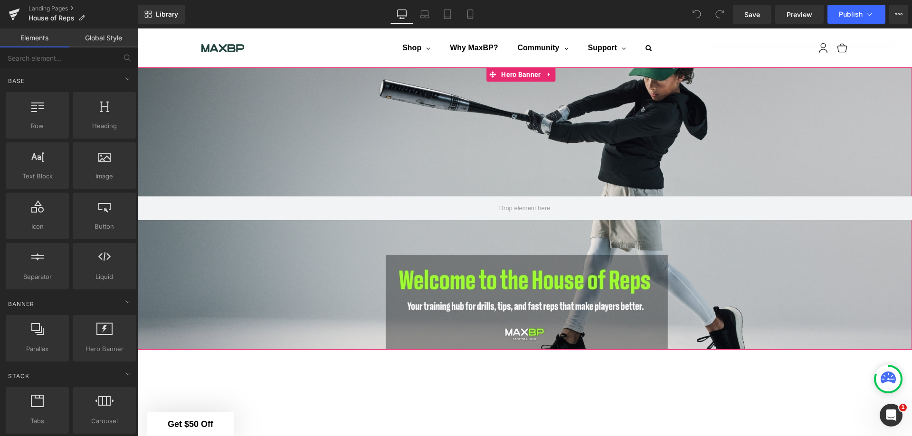
click at [367, 165] on div at bounding box center [524, 208] width 774 height 283
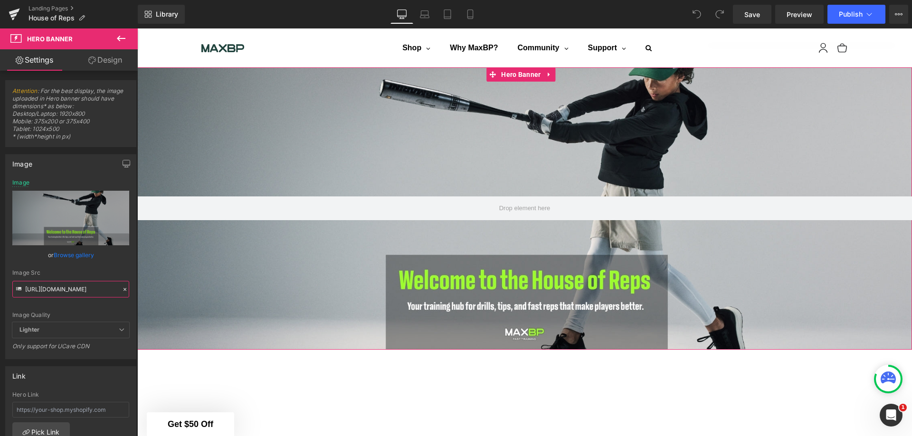
click at [67, 289] on input "[URL][DOMAIN_NAME]" at bounding box center [70, 289] width 117 height 17
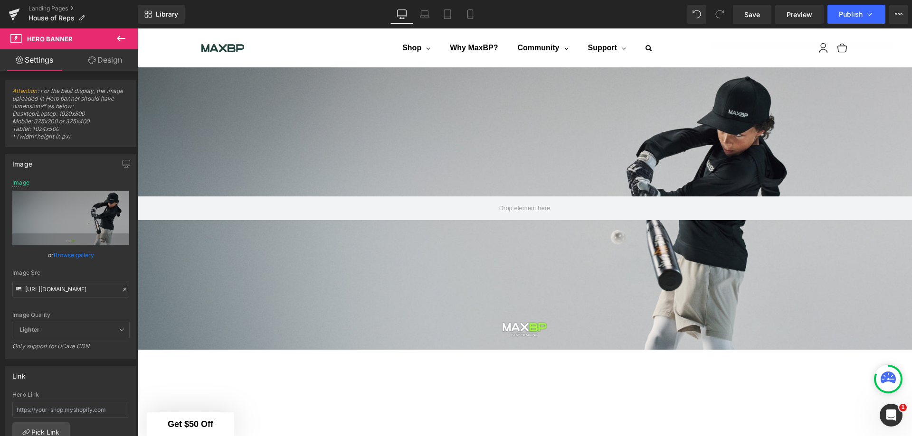
click at [430, 15] on link "Laptop" at bounding box center [424, 14] width 23 height 19
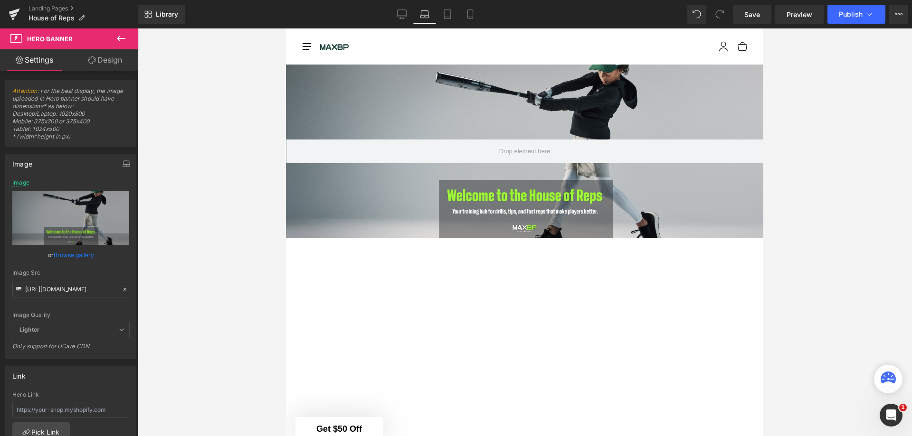
scroll to position [0, 0]
type input "[URL][DOMAIN_NAME]"
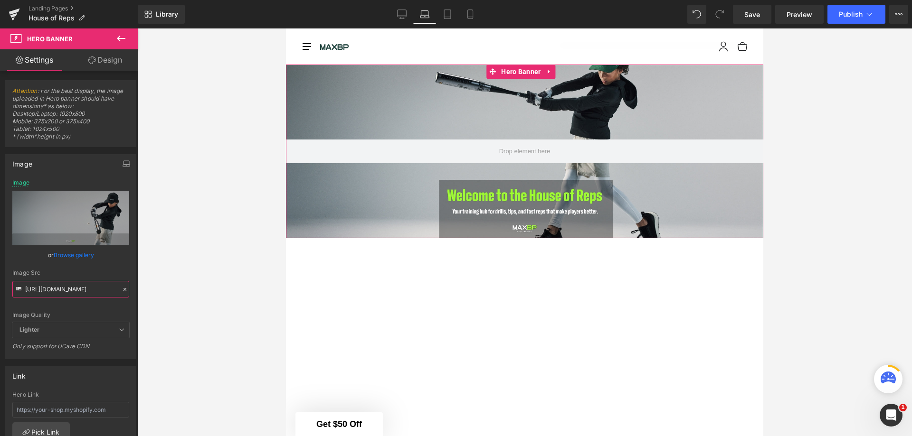
click at [80, 290] on input "[URL][DOMAIN_NAME]" at bounding box center [70, 289] width 117 height 17
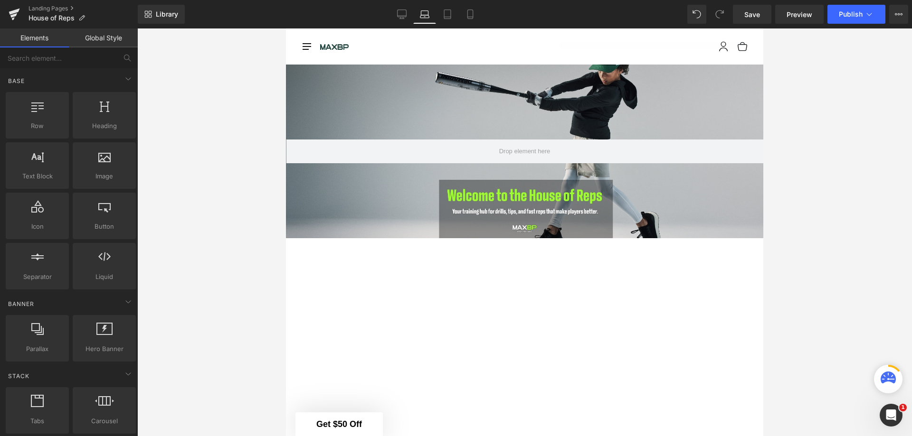
click at [186, 318] on div at bounding box center [524, 232] width 774 height 408
click at [377, 94] on div at bounding box center [524, 152] width 477 height 174
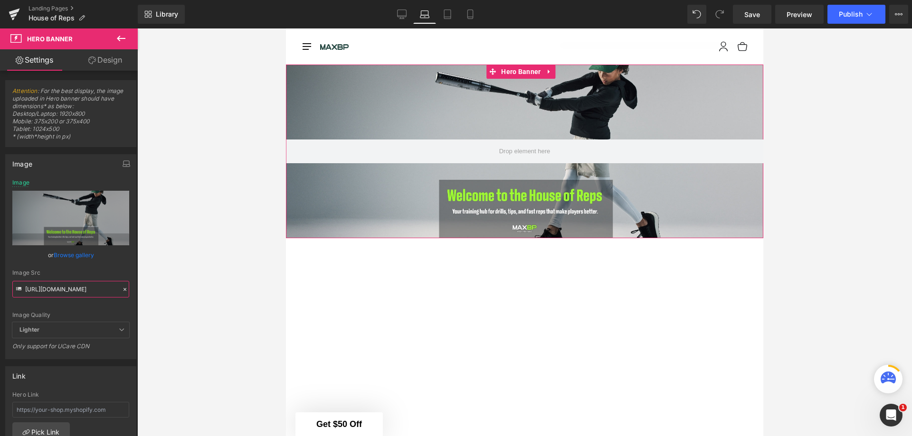
click at [90, 291] on input "[URL][DOMAIN_NAME]" at bounding box center [70, 289] width 117 height 17
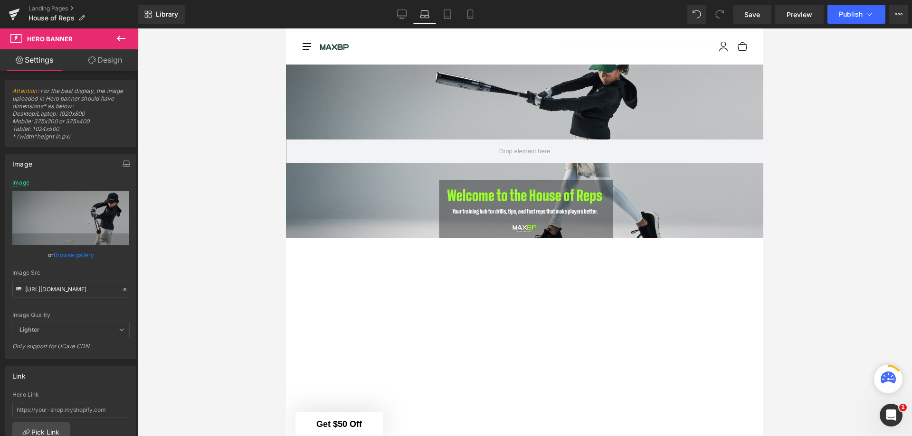
click at [92, 308] on div "Image Quality Lighter Lightest Lighter Lighter Lightest Only support for UCare …" at bounding box center [70, 250] width 117 height 143
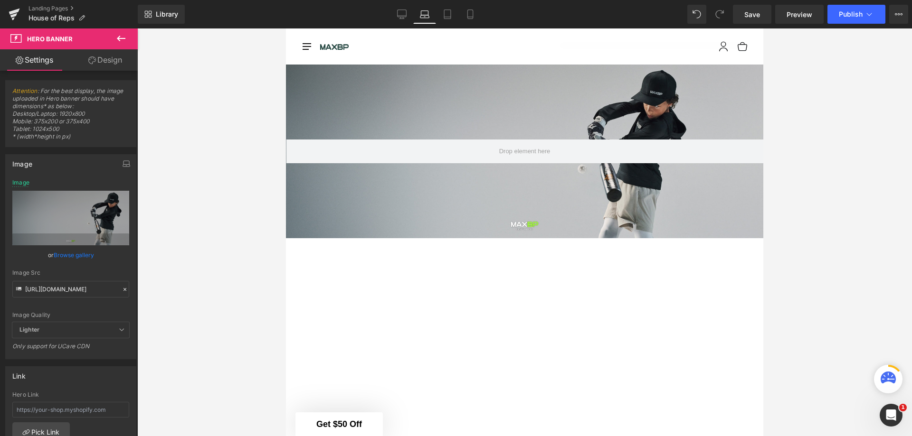
click at [442, 13] on link "Tablet" at bounding box center [447, 14] width 23 height 19
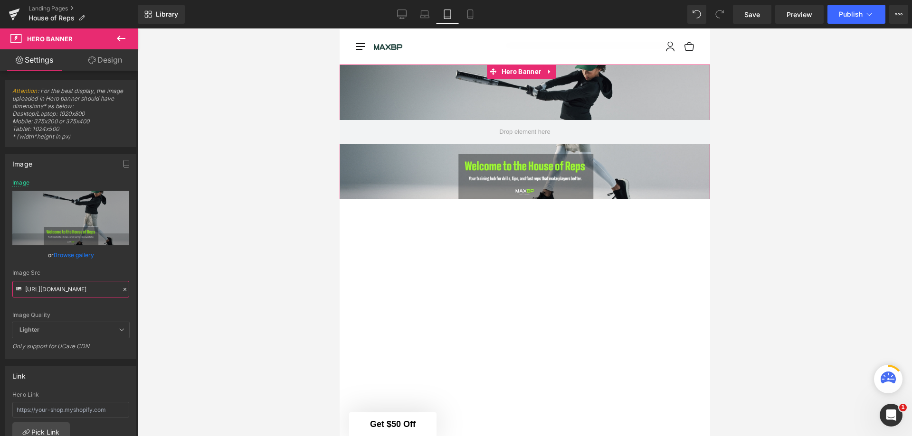
click at [100, 288] on input "[URL][DOMAIN_NAME]" at bounding box center [70, 289] width 117 height 17
paste input "3_32097832-adb0-44f9-a796-712210d7399b.jpg?v=1760547278"
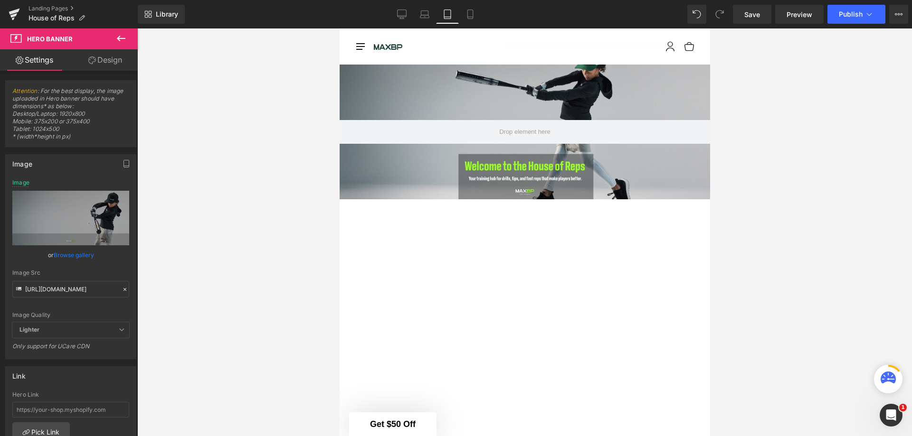
click at [115, 307] on div "Image Quality Lighter Lightest Lighter Lighter Lightest Only support for UCare …" at bounding box center [70, 250] width 117 height 143
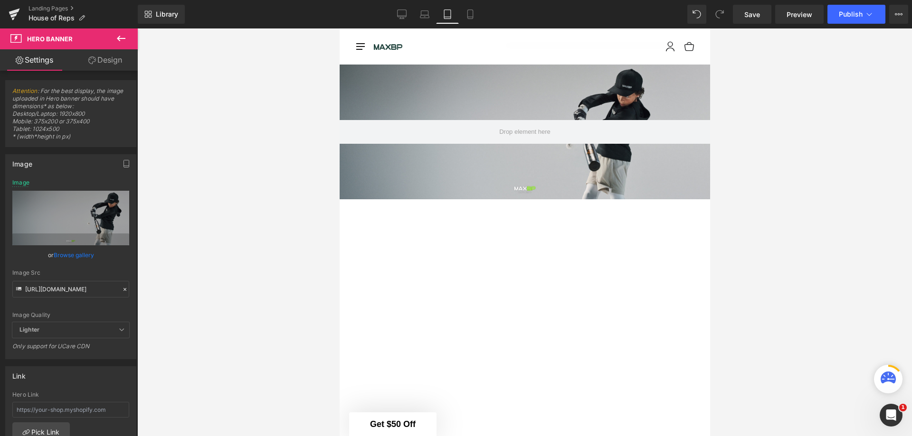
click at [474, 11] on icon at bounding box center [469, 13] width 9 height 9
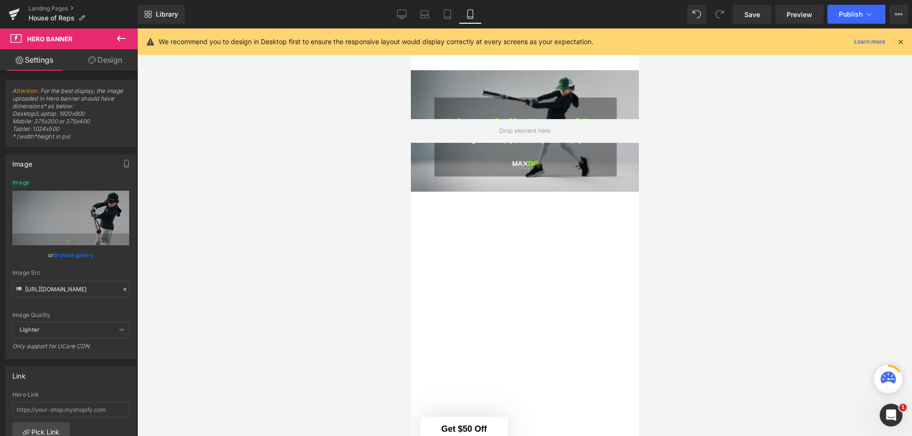
scroll to position [6, 0]
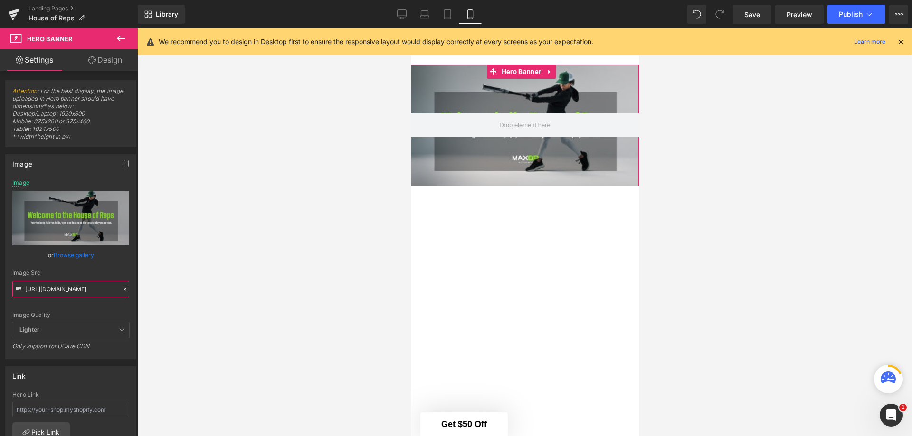
click at [96, 290] on input "[URL][DOMAIN_NAME]" at bounding box center [70, 289] width 117 height 17
paste input "3_32097832-adb0-44f9-a796-712210d7399b.jpg?v=1760547278"
type input "[URL][DOMAIN_NAME]"
click at [111, 310] on div "Image Quality Lighter Lightest Lighter Lighter Lightest Only support for UCare …" at bounding box center [70, 250] width 117 height 143
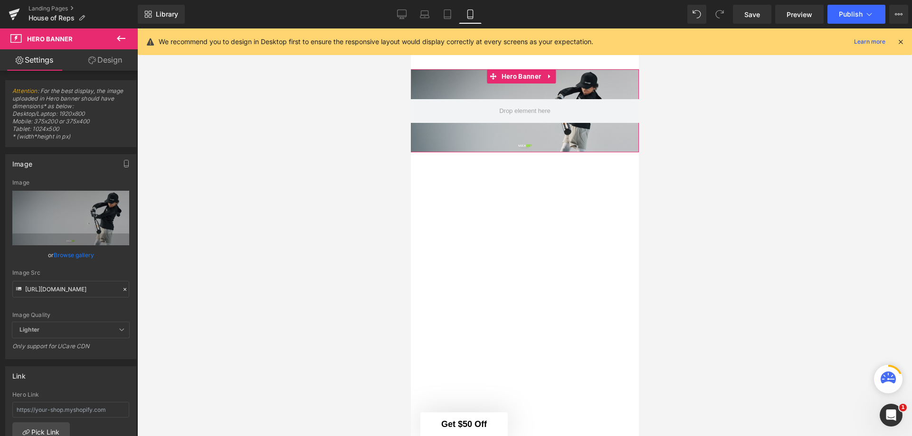
scroll to position [0, 0]
click at [398, 15] on icon at bounding box center [401, 13] width 9 height 9
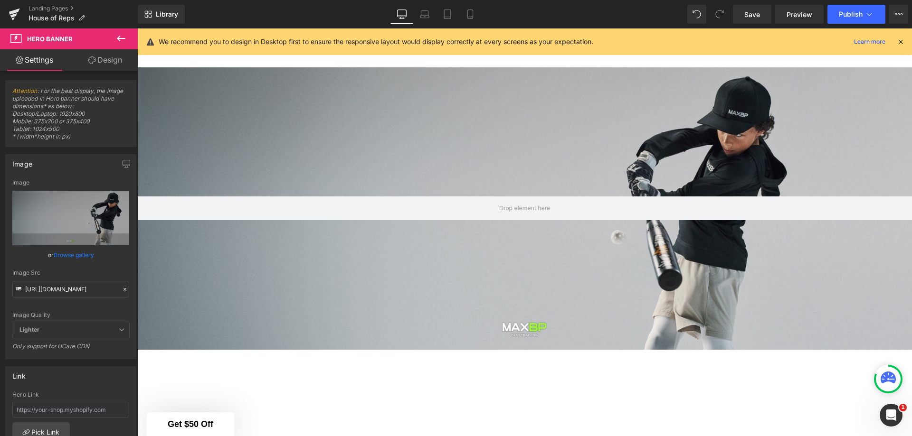
click at [123, 32] on button at bounding box center [120, 38] width 33 height 21
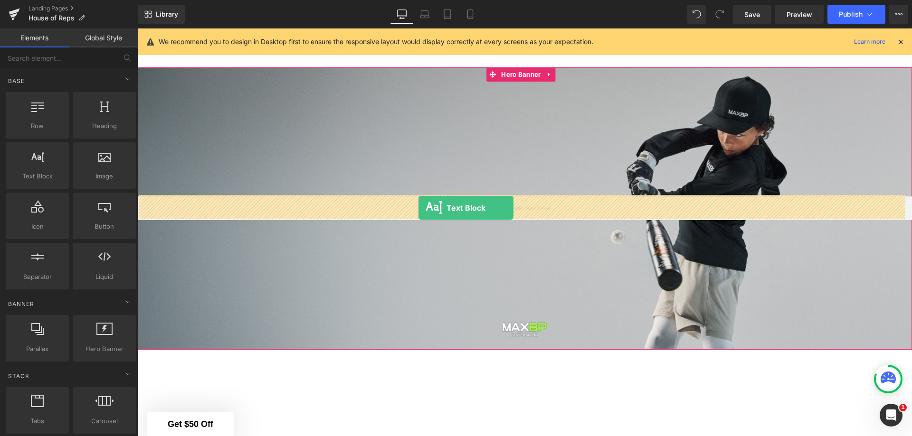
drag, startPoint x: 185, startPoint y: 207, endPoint x: 418, endPoint y: 208, distance: 233.1
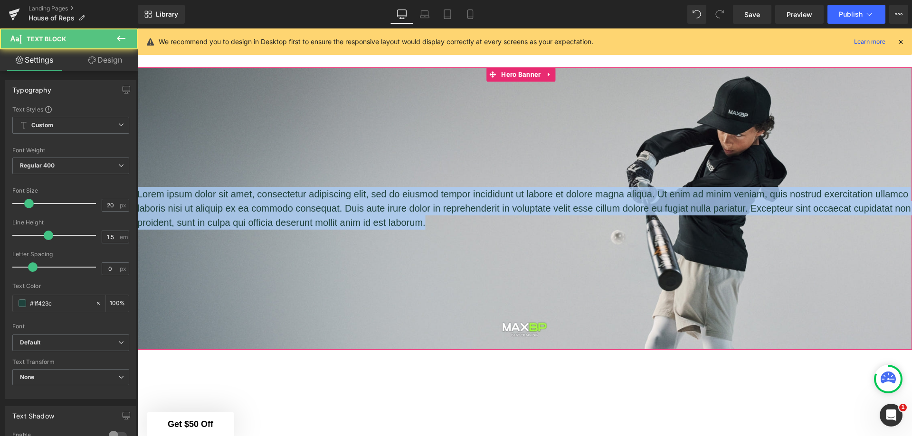
drag, startPoint x: 487, startPoint y: 222, endPoint x: 175, endPoint y: 181, distance: 314.2
click at [175, 181] on div "Lorem ipsum dolor sit amet, consectetur adipiscing elit, sed do eiusmod tempor …" at bounding box center [524, 208] width 774 height 283
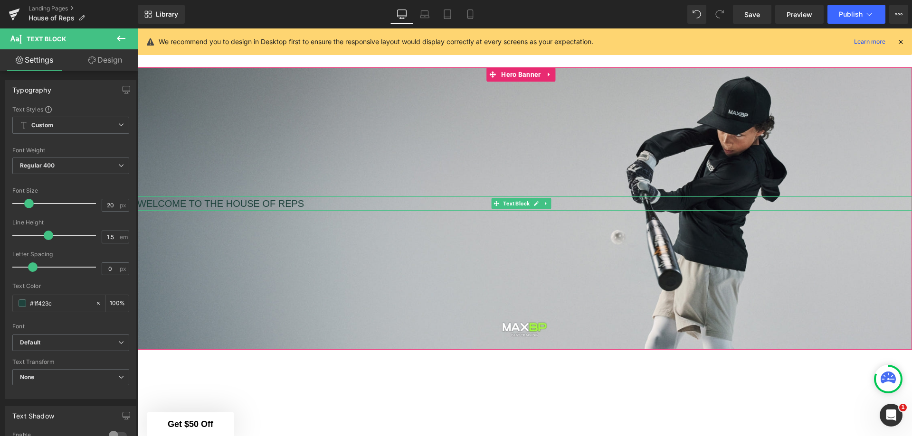
click at [254, 201] on p "WELCOME TO THE HOUSE OF REPS" at bounding box center [524, 204] width 774 height 14
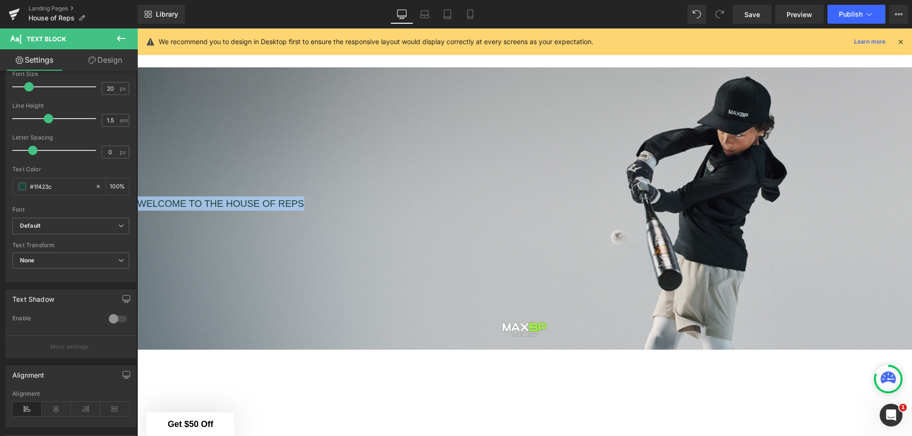
scroll to position [142, 0]
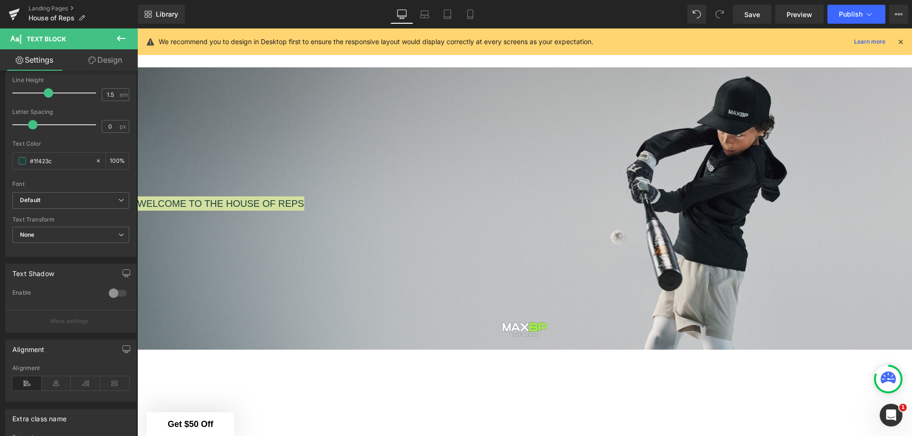
click at [108, 292] on div at bounding box center [117, 293] width 23 height 15
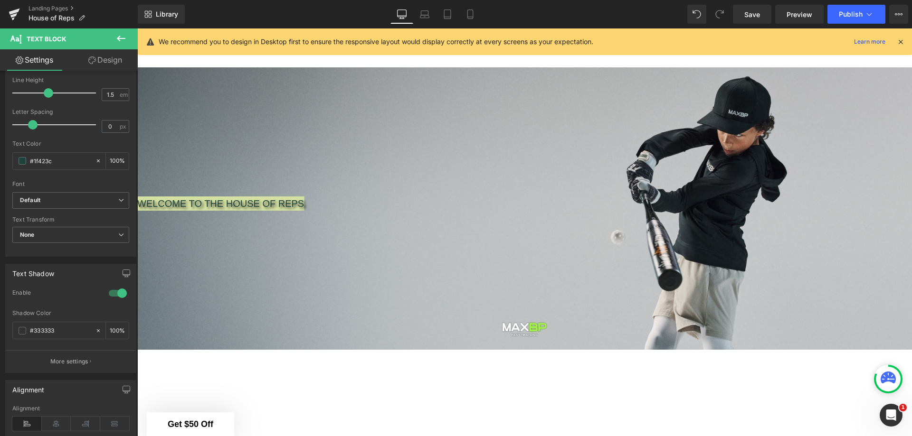
click at [54, 421] on icon at bounding box center [56, 424] width 29 height 14
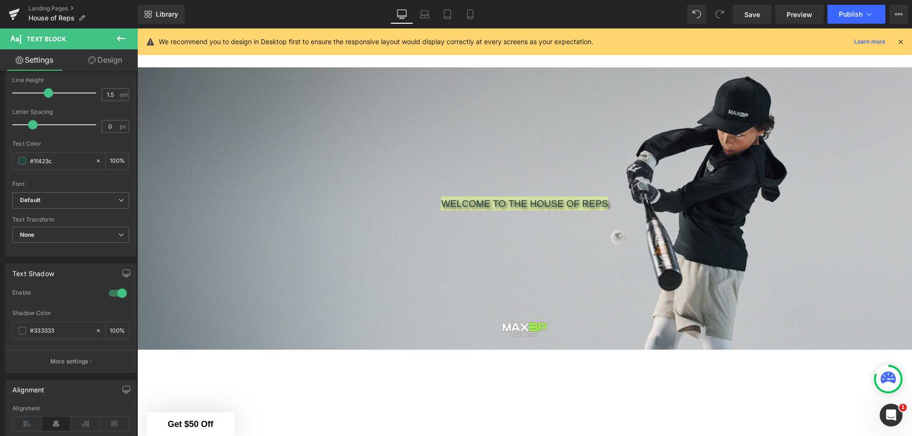
click at [51, 162] on input "#1f423c" at bounding box center [60, 161] width 61 height 10
drag, startPoint x: 56, startPoint y: 162, endPoint x: 35, endPoint y: 161, distance: 21.4
click at [35, 161] on input "#1f423c" at bounding box center [60, 161] width 61 height 10
paste input "9cff29"
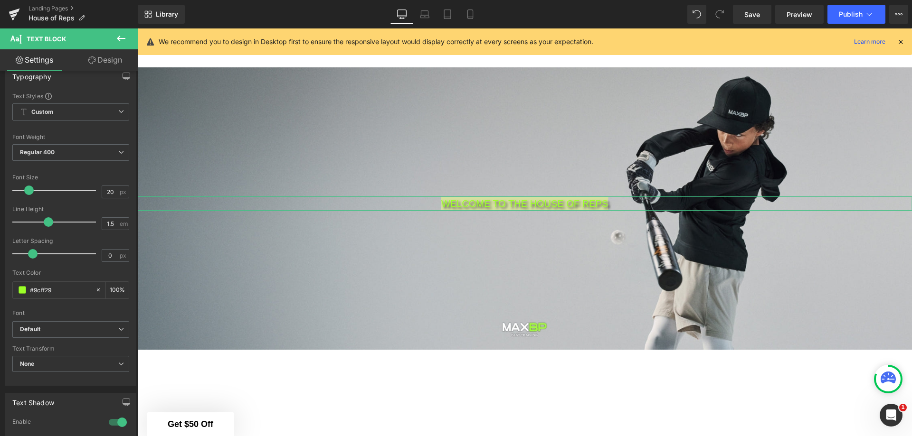
scroll to position [0, 0]
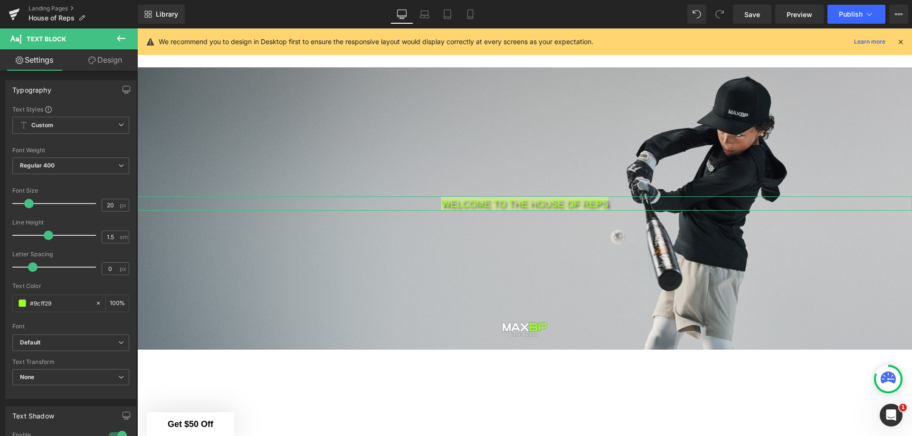
type input "#9cff29"
click at [70, 160] on span "Regular 400" at bounding box center [70, 166] width 117 height 17
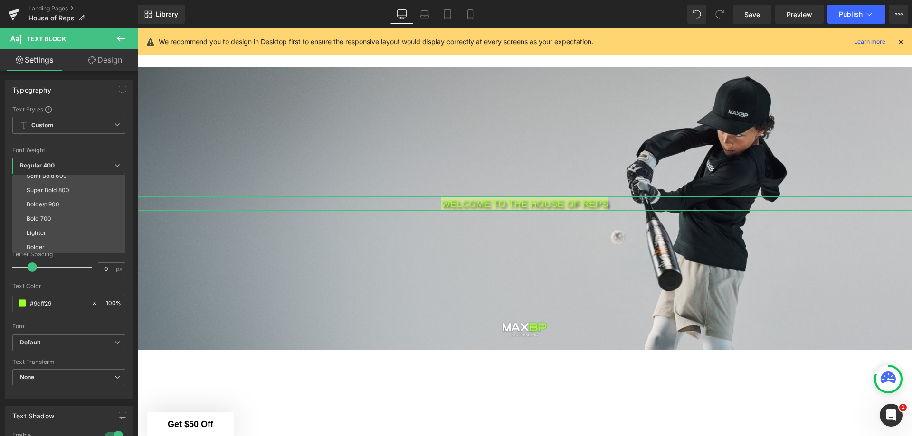
scroll to position [79, 0]
click at [58, 190] on div "Super Bold 800" at bounding box center [48, 189] width 43 height 7
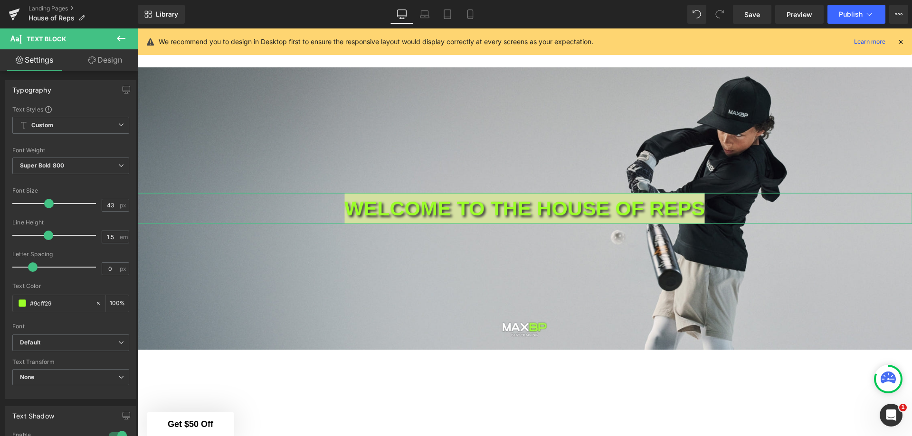
type input "42"
drag, startPoint x: 28, startPoint y: 201, endPoint x: 46, endPoint y: 202, distance: 17.6
click at [46, 202] on span at bounding box center [47, 203] width 9 height 9
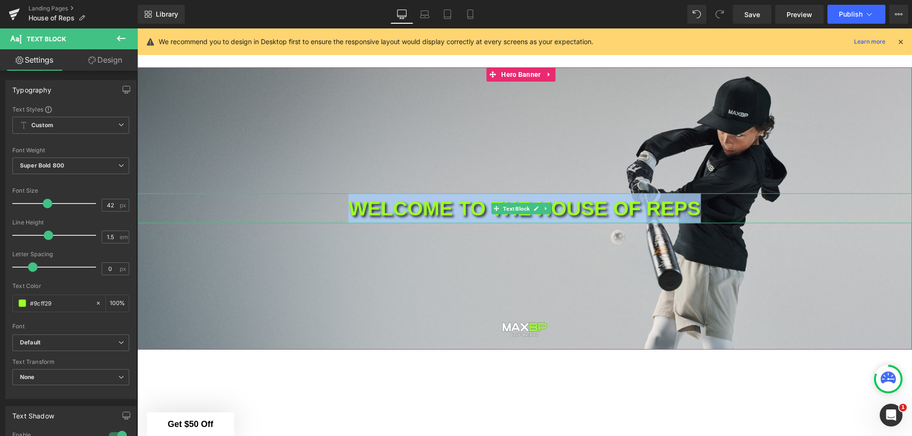
click at [306, 214] on p "WELCOME TO THE HOUSE OF REPS" at bounding box center [524, 209] width 774 height 30
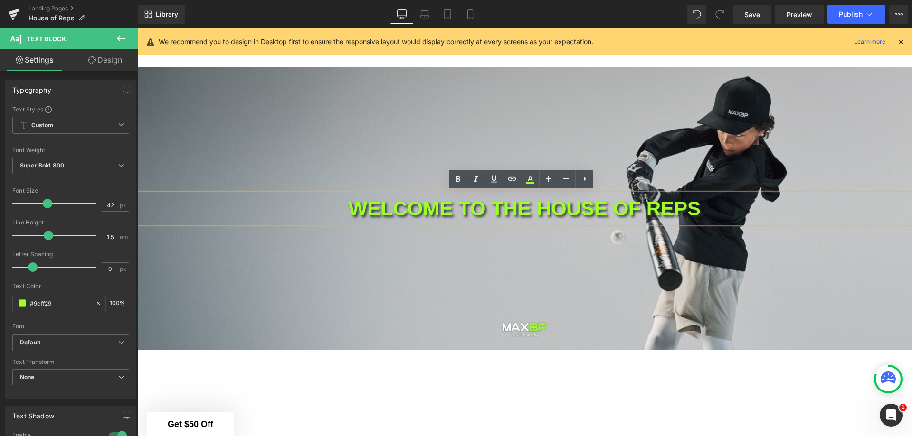
click at [872, 60] on sht-sticky-header "All Categories Accessories Accessories,All Products Accessories,All Products,Sp…" at bounding box center [524, 47] width 774 height 39
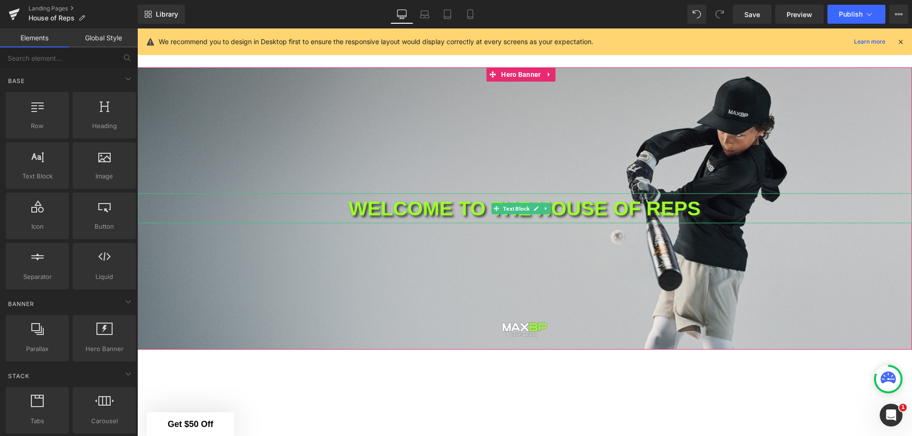
click at [573, 215] on p "WELCOME TO THE HOUSE OF REPS" at bounding box center [524, 209] width 774 height 30
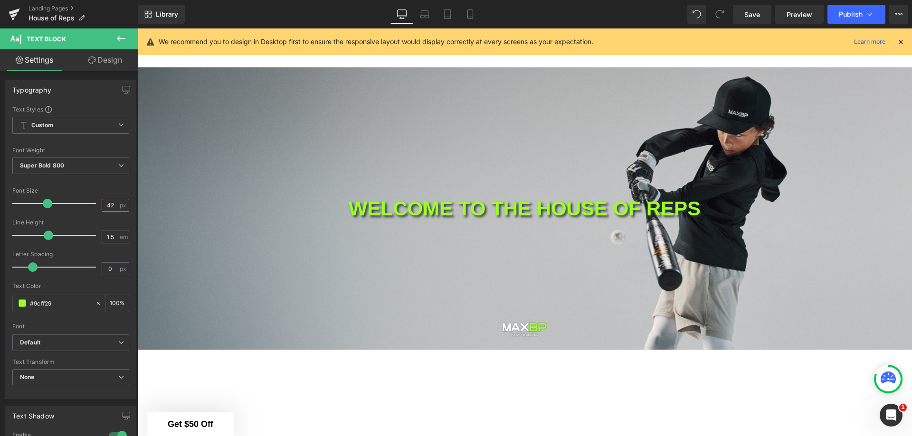
drag, startPoint x: 109, startPoint y: 204, endPoint x: 82, endPoint y: 204, distance: 27.1
click at [82, 204] on div "Font Size 42 px" at bounding box center [70, 204] width 117 height 32
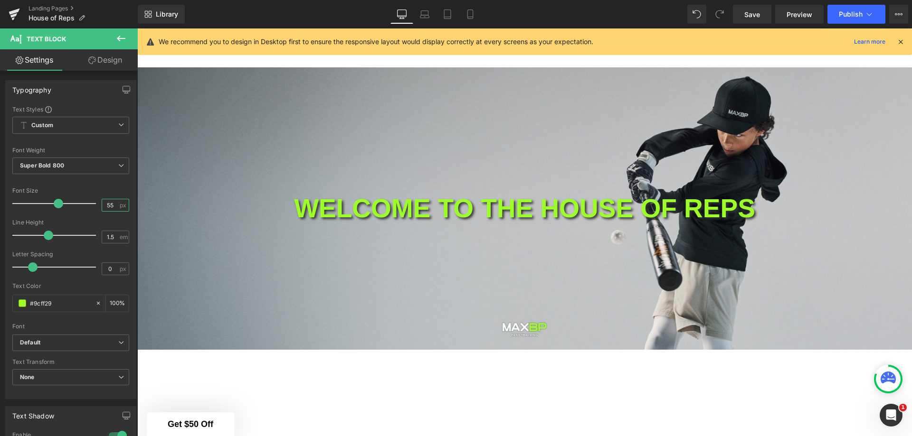
type input "55"
click at [427, 13] on icon at bounding box center [424, 13] width 9 height 9
type input "100"
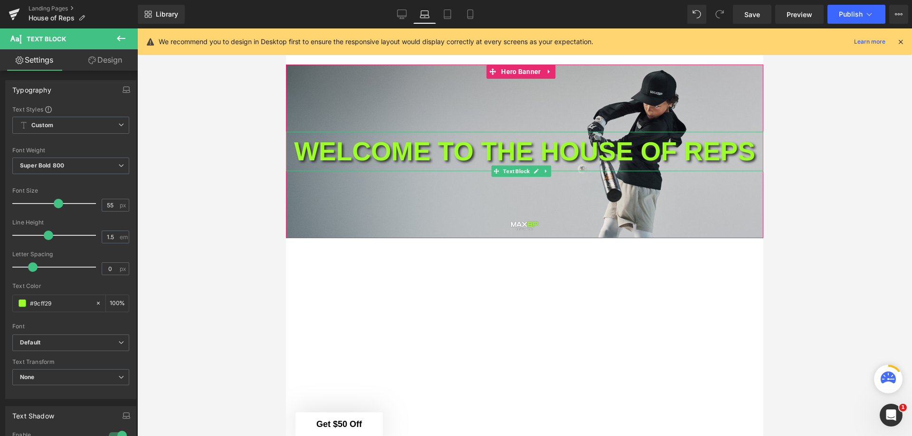
click at [501, 134] on p "WELCOME TO THE HOUSE OF REPS" at bounding box center [524, 151] width 477 height 39
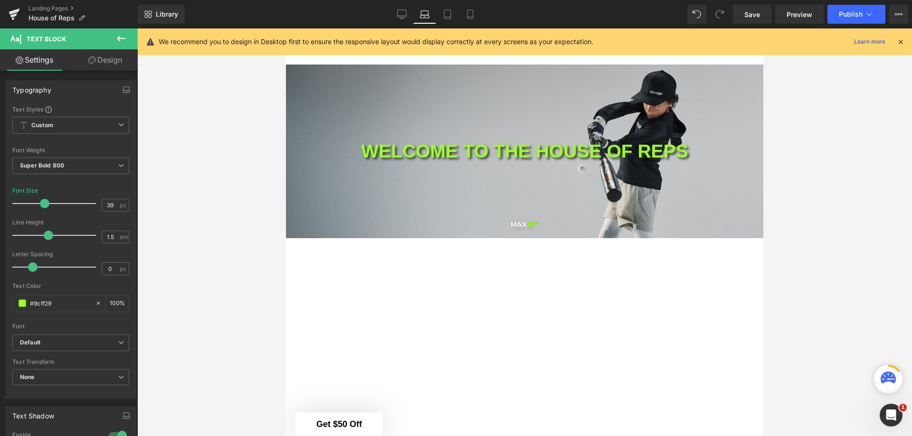
drag, startPoint x: 56, startPoint y: 203, endPoint x: 43, endPoint y: 203, distance: 12.8
click at [43, 203] on span at bounding box center [44, 203] width 9 height 9
drag, startPoint x: 444, startPoint y: 12, endPoint x: 435, endPoint y: 23, distance: 13.9
click at [444, 12] on icon at bounding box center [447, 13] width 9 height 9
type input "55"
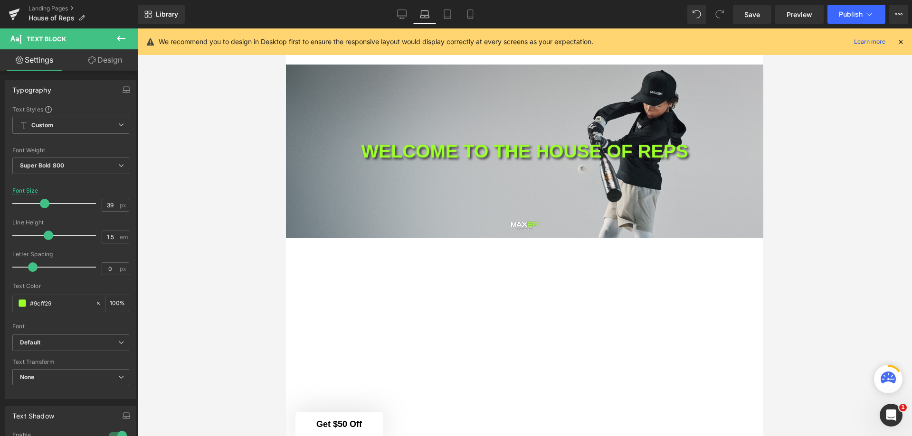
type input "100"
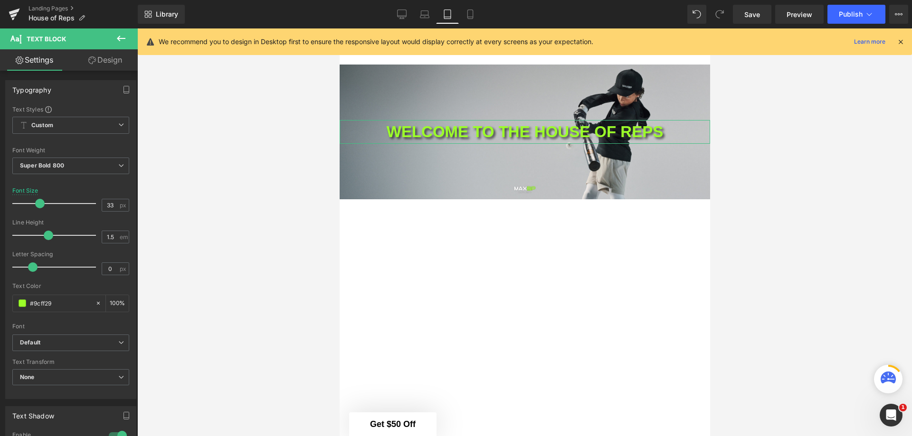
drag, startPoint x: 57, startPoint y: 204, endPoint x: 40, endPoint y: 204, distance: 17.6
click at [40, 204] on span at bounding box center [39, 203] width 9 height 9
click at [469, 13] on icon at bounding box center [469, 13] width 9 height 9
type input "55"
type input "100"
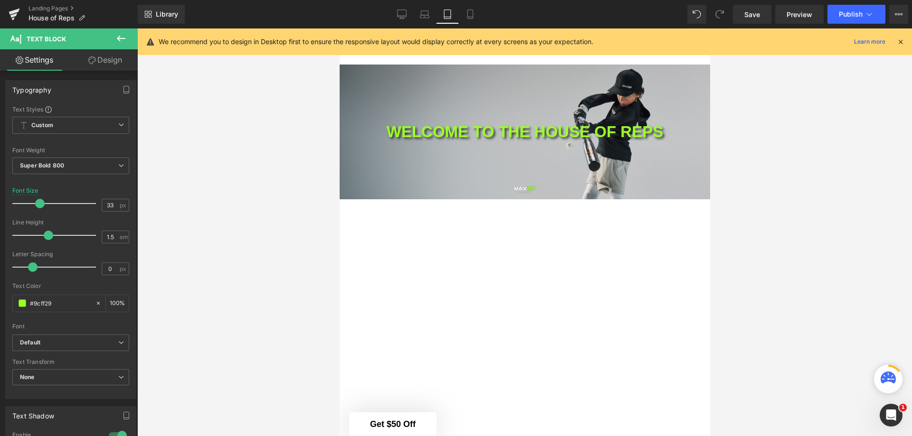
type input "100"
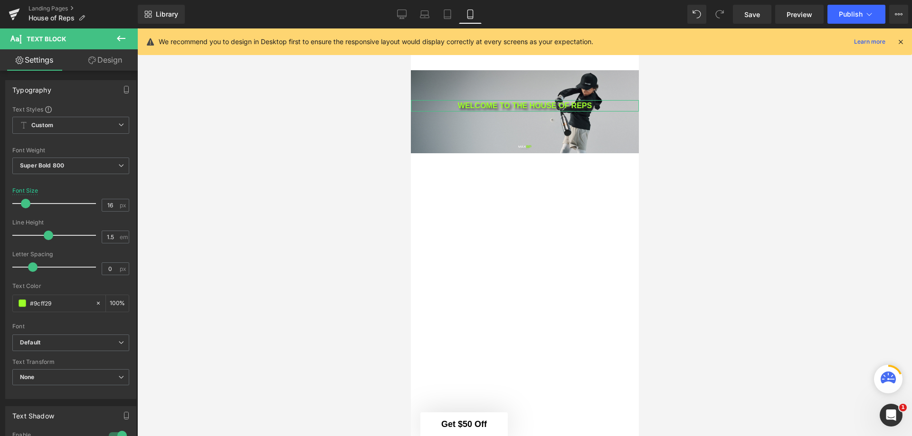
drag, startPoint x: 58, startPoint y: 202, endPoint x: 27, endPoint y: 204, distance: 31.4
click at [27, 204] on span at bounding box center [25, 203] width 9 height 9
click at [443, 16] on icon at bounding box center [447, 13] width 9 height 9
type input "33"
type input "100"
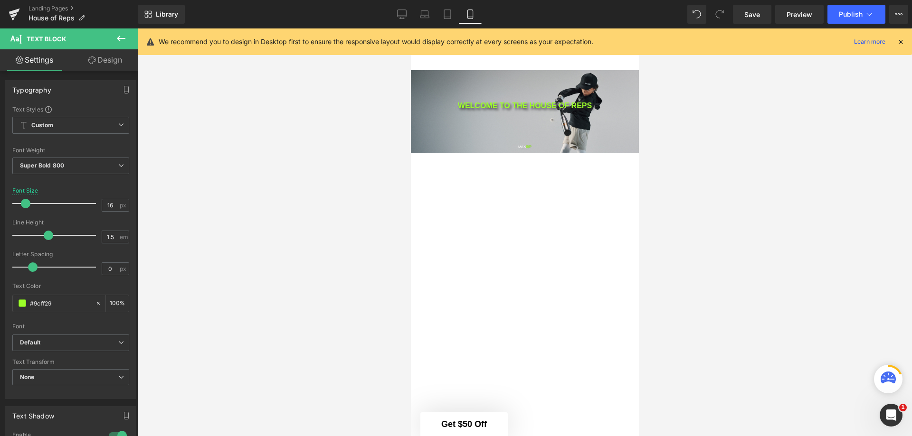
type input "100"
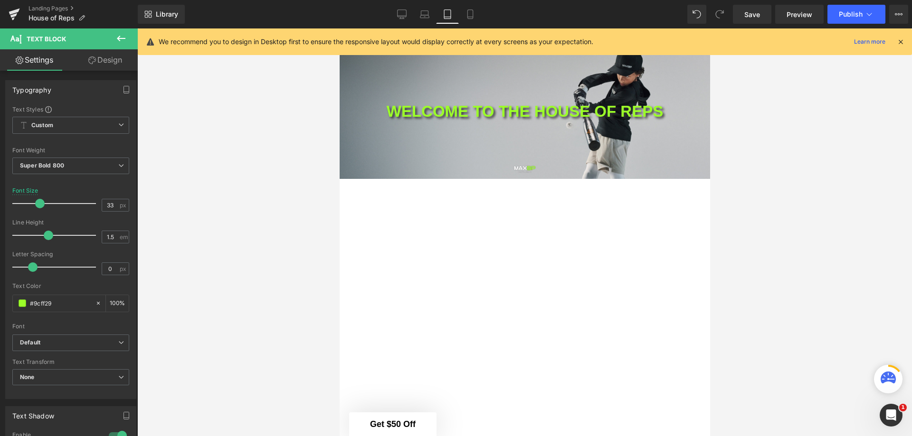
click at [428, 16] on icon at bounding box center [424, 13] width 9 height 9
type input "39"
type input "100"
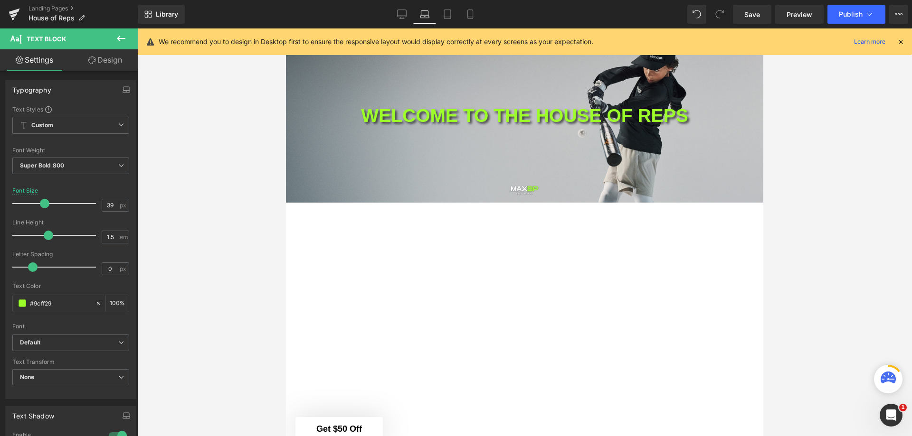
scroll to position [53, 0]
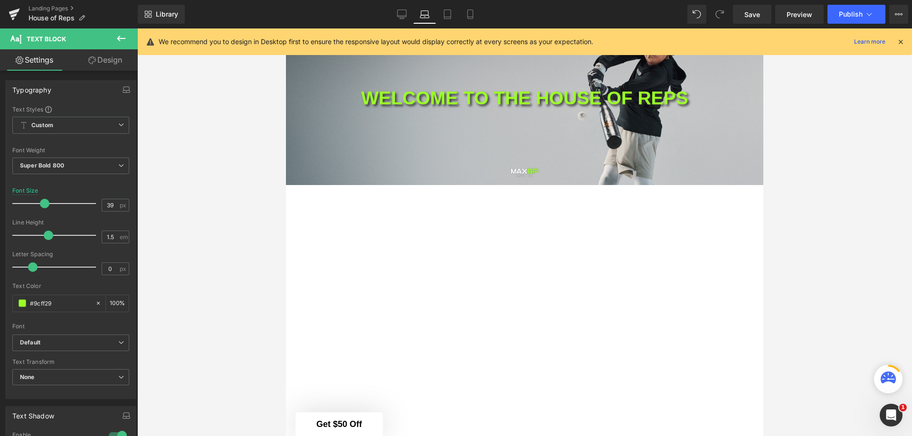
click at [405, 21] on link "Desktop" at bounding box center [401, 14] width 23 height 19
type input "55"
type input "100"
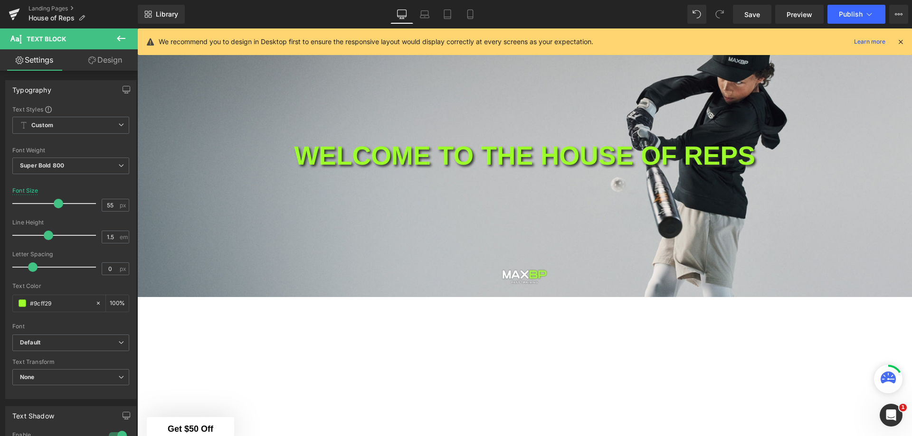
scroll to position [104, 0]
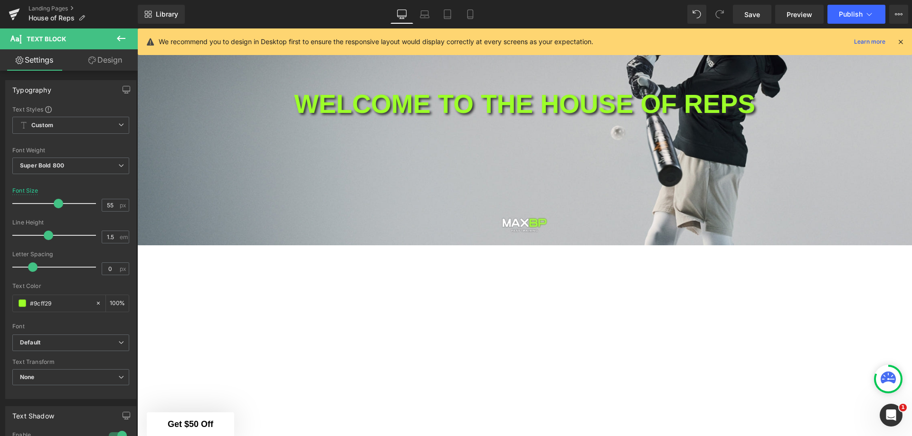
click at [124, 38] on icon at bounding box center [120, 38] width 11 height 11
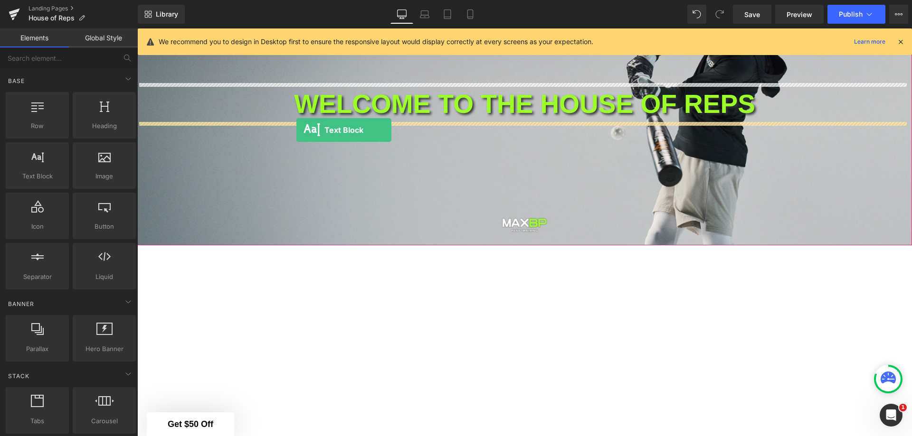
drag, startPoint x: 186, startPoint y: 198, endPoint x: 296, endPoint y: 130, distance: 129.2
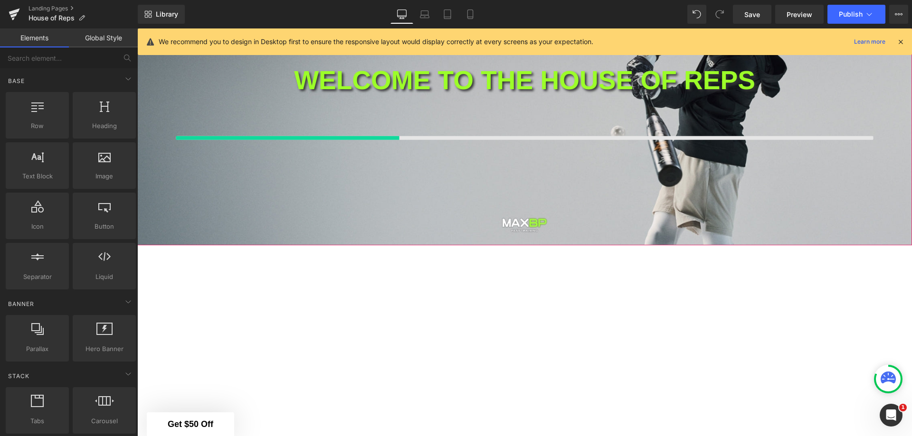
scroll to position [81, 0]
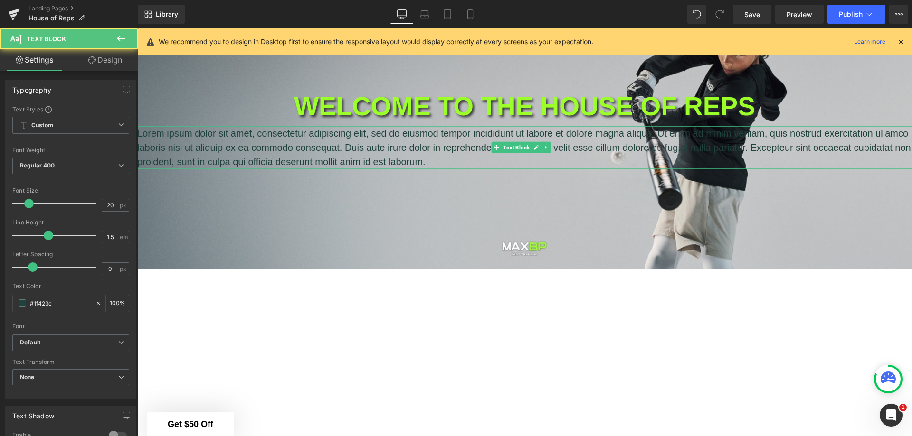
click at [312, 154] on p "Lorem ipsum dolor sit amet, consectetur adipiscing elit, sed do eiusmod tempor …" at bounding box center [524, 147] width 774 height 43
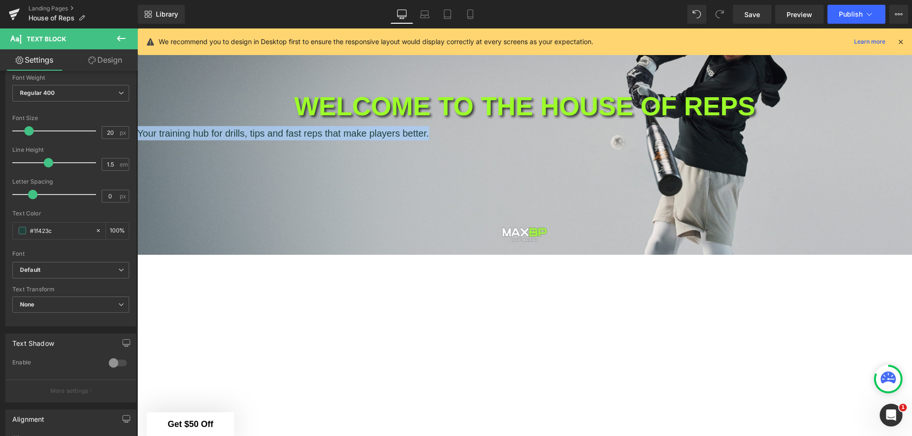
scroll to position [95, 0]
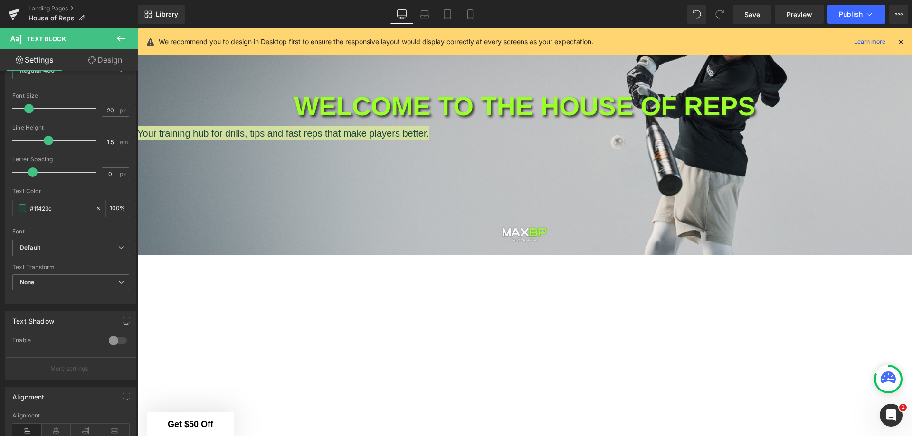
click at [113, 343] on div at bounding box center [117, 340] width 23 height 15
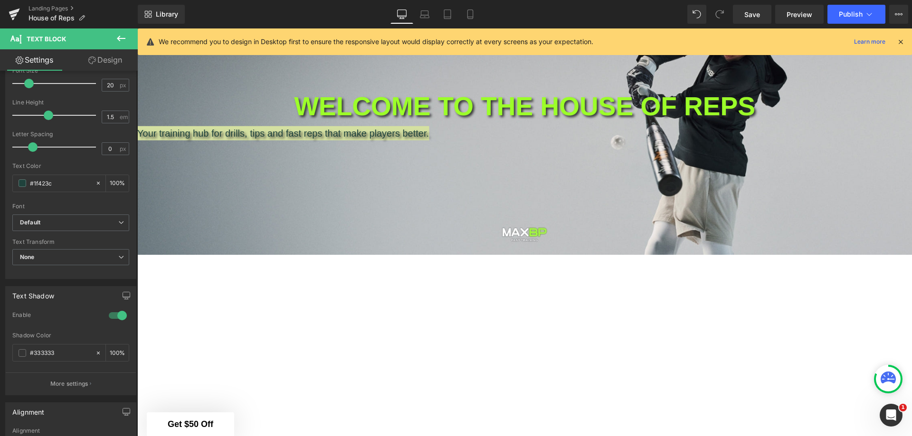
scroll to position [190, 0]
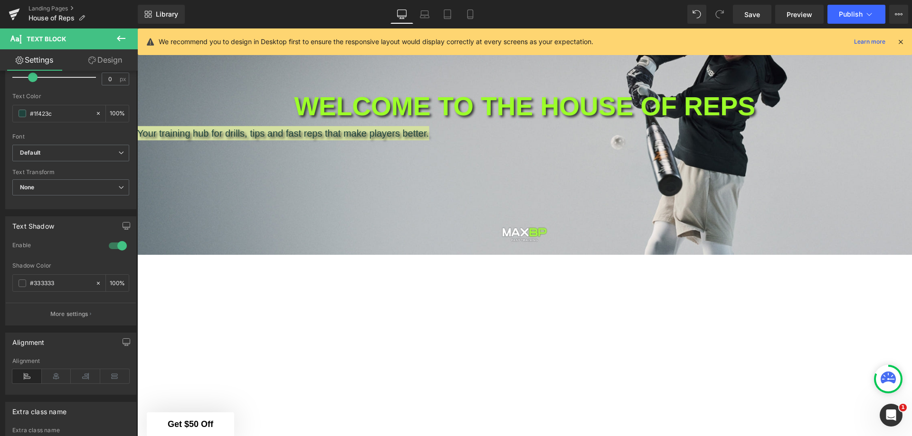
click at [61, 377] on icon at bounding box center [56, 376] width 29 height 14
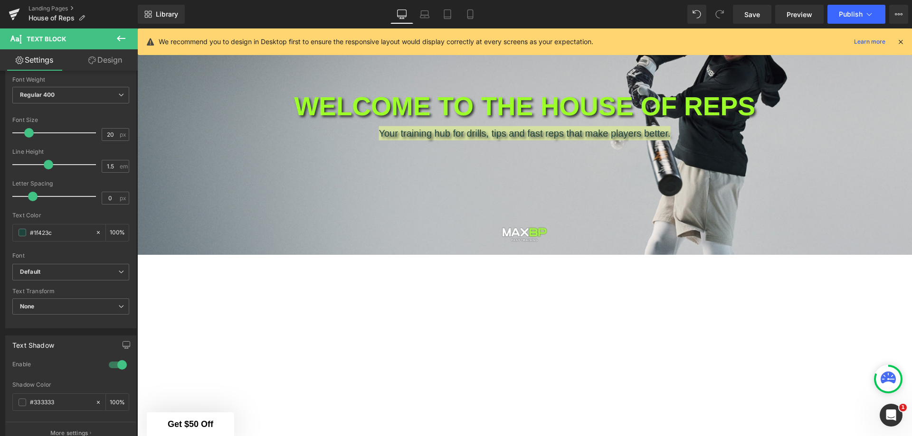
scroll to position [47, 0]
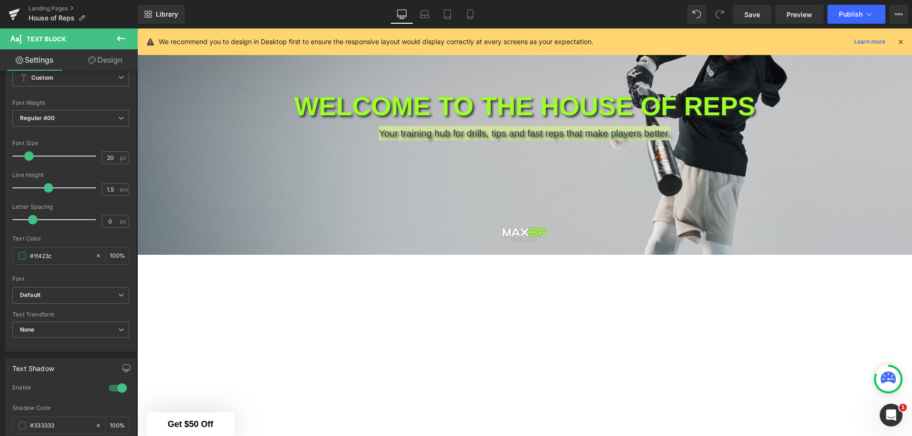
click at [23, 255] on span at bounding box center [23, 256] width 8 height 8
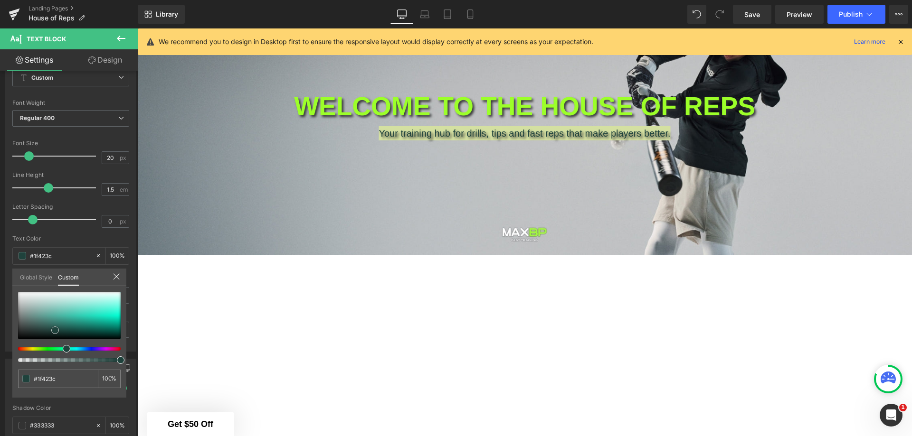
type input "#fcfcfc"
click at [19, 292] on div at bounding box center [69, 315] width 103 height 47
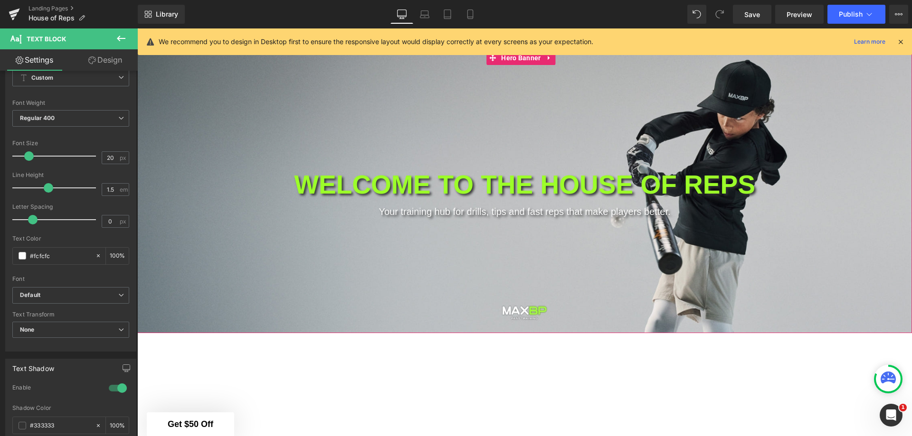
scroll to position [0, 0]
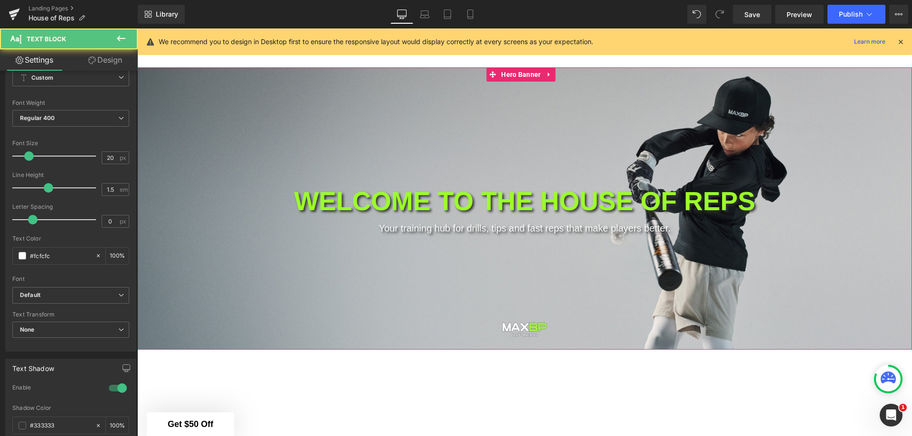
click at [561, 230] on p "Your training hub for drills, tips and fast reps that make players better." at bounding box center [524, 228] width 774 height 14
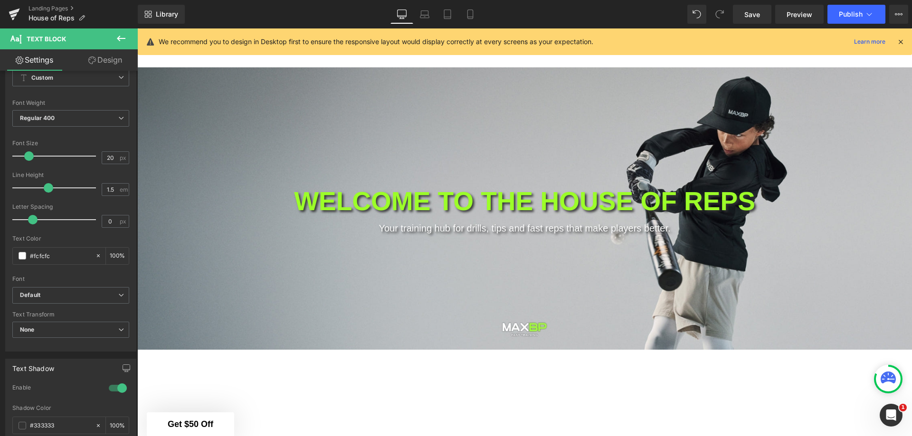
click at [94, 122] on span "Regular 400" at bounding box center [70, 118] width 117 height 17
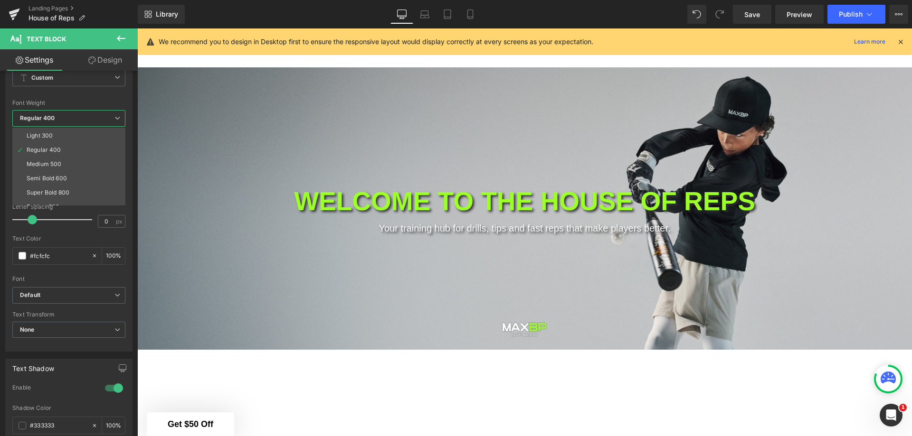
scroll to position [47, 0]
click at [66, 169] on li "Super Bold 800" at bounding box center [70, 173] width 117 height 14
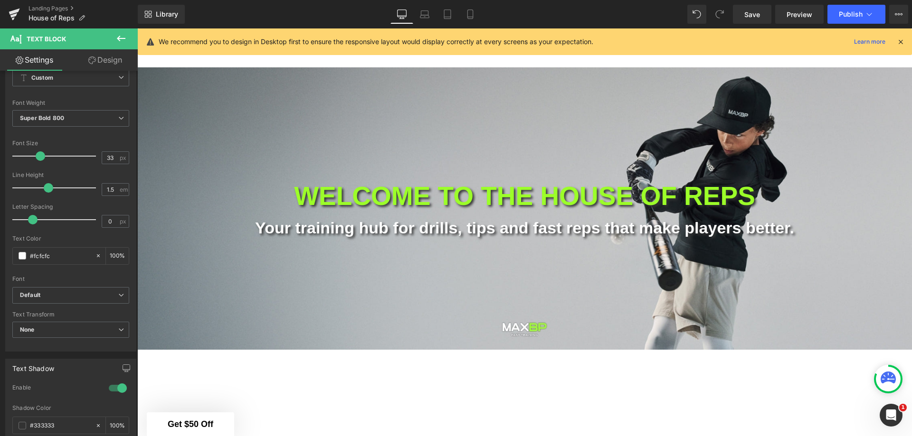
type input "32"
drag, startPoint x: 29, startPoint y: 156, endPoint x: 39, endPoint y: 161, distance: 11.3
click at [39, 161] on div at bounding box center [56, 156] width 79 height 19
click at [425, 17] on icon at bounding box center [424, 13] width 9 height 9
type input "100"
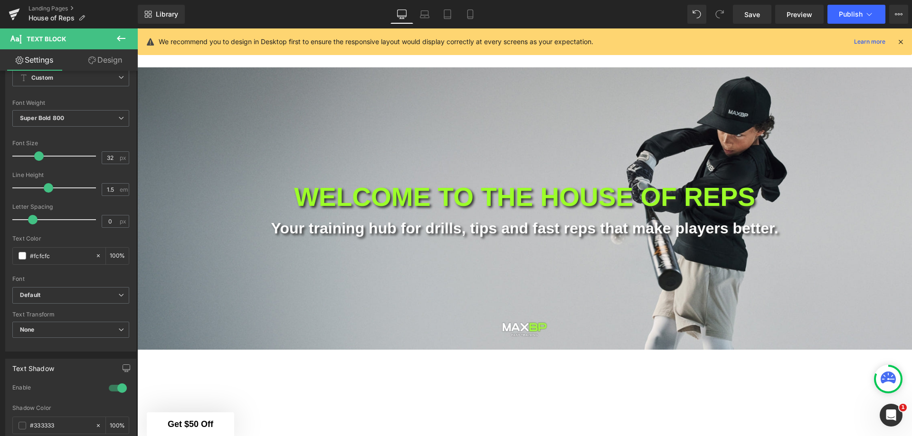
type input "100"
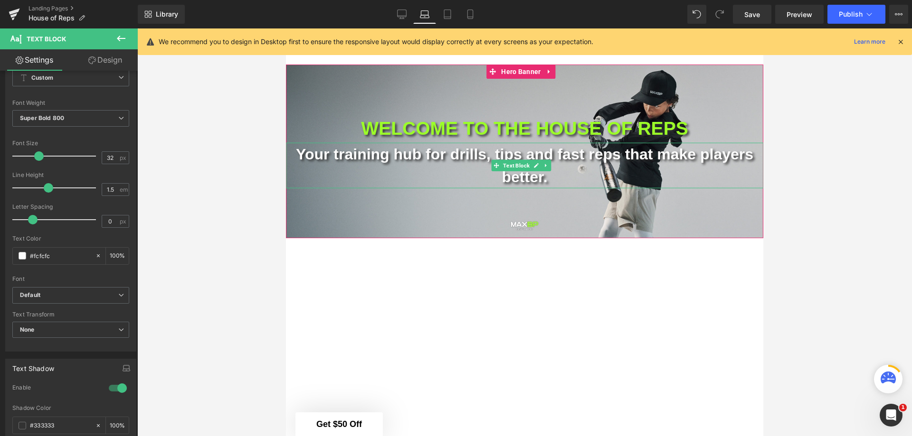
click at [394, 156] on p "Your training hub for drills, tips and fast reps that make players better." at bounding box center [524, 165] width 477 height 46
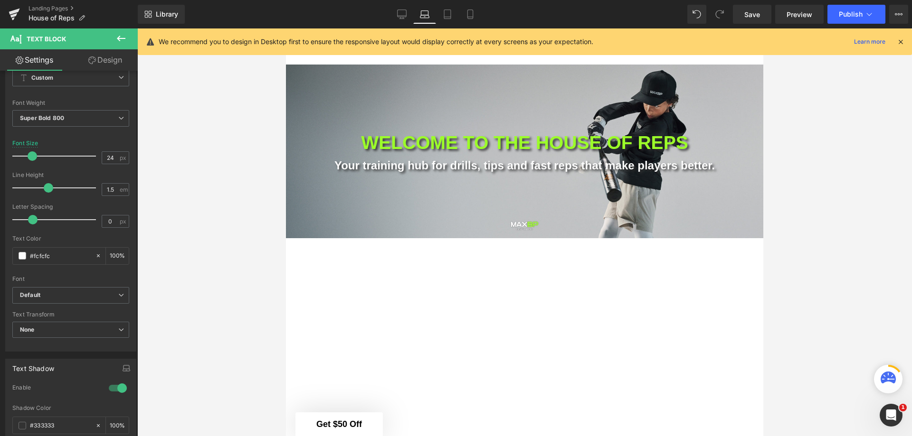
drag, startPoint x: 38, startPoint y: 156, endPoint x: 32, endPoint y: 156, distance: 5.2
click at [32, 156] on span at bounding box center [32, 155] width 9 height 9
click at [442, 12] on link "Tablet" at bounding box center [447, 14] width 23 height 19
type input "32"
type input "100"
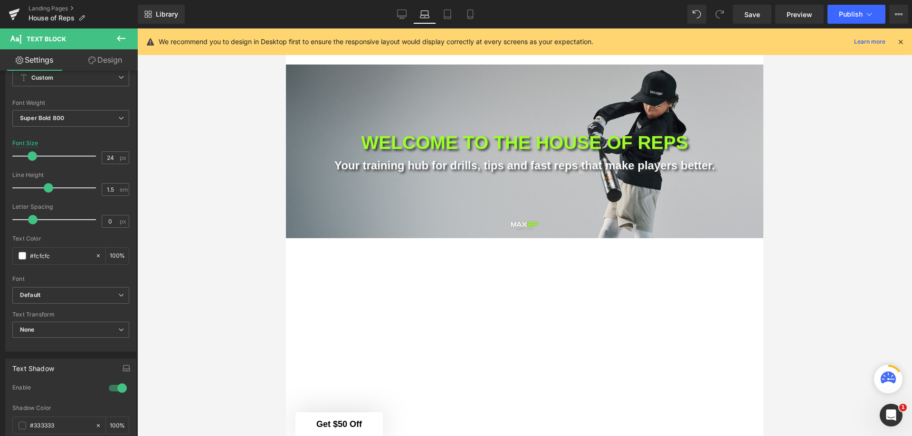
type input "100"
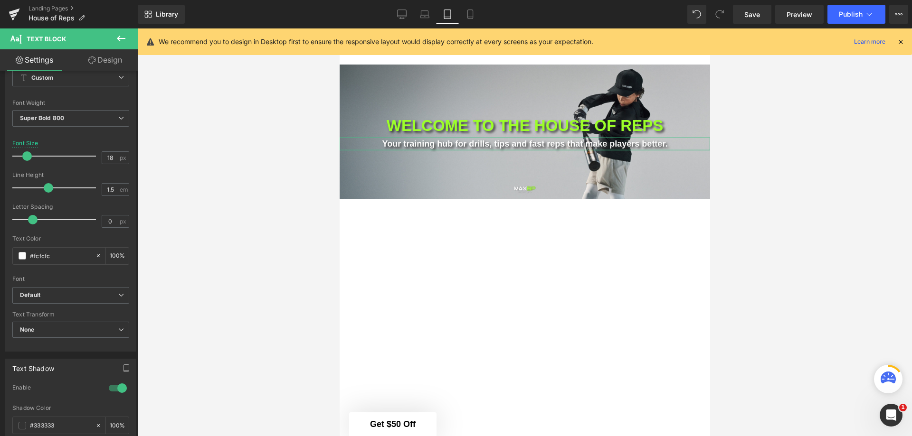
drag, startPoint x: 38, startPoint y: 156, endPoint x: 27, endPoint y: 156, distance: 10.9
click at [27, 156] on span at bounding box center [26, 155] width 9 height 9
click at [472, 11] on icon at bounding box center [469, 13] width 9 height 9
type input "32"
type input "100"
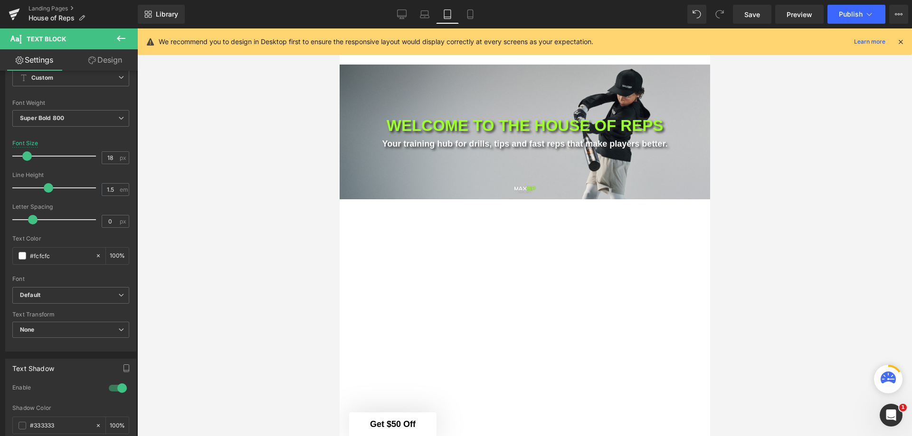
type input "100"
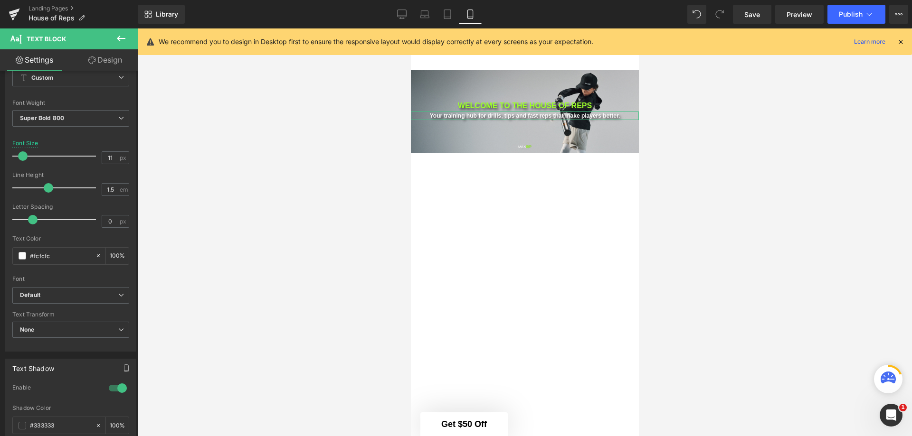
type input "10"
drag, startPoint x: 41, startPoint y: 156, endPoint x: 24, endPoint y: 156, distance: 17.6
click at [24, 156] on span at bounding box center [20, 155] width 9 height 9
click at [653, 135] on div at bounding box center [524, 232] width 774 height 408
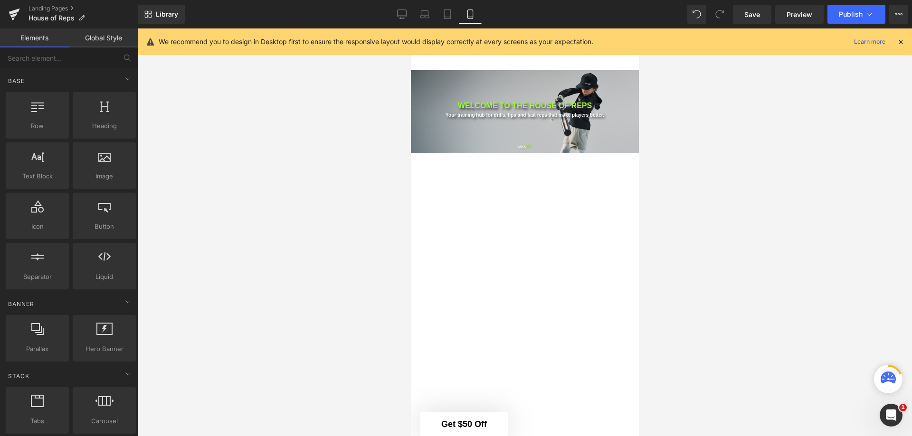
click at [400, 16] on icon at bounding box center [401, 13] width 9 height 9
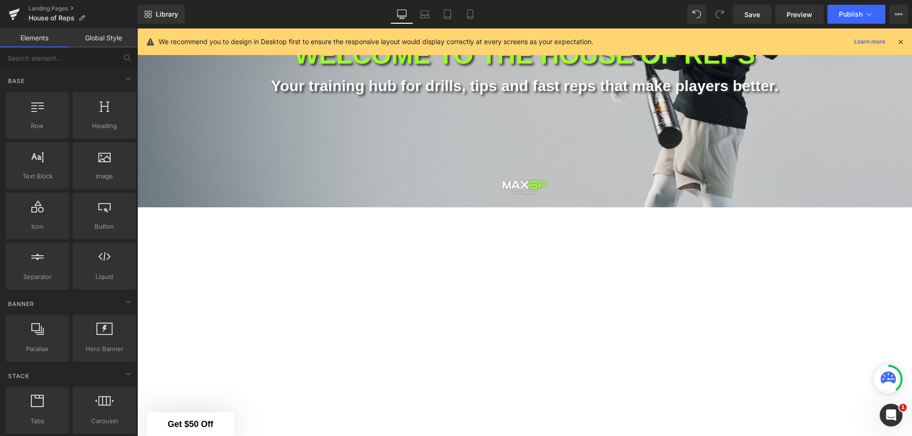
scroll to position [0, 0]
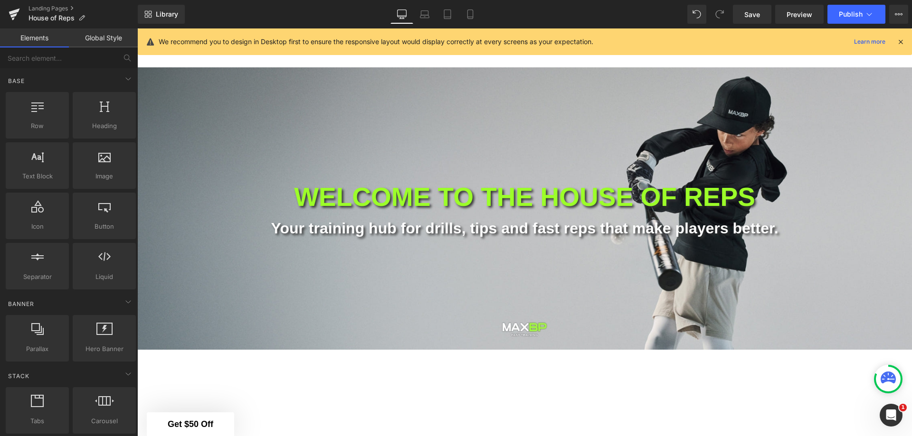
drag, startPoint x: 750, startPoint y: 15, endPoint x: 617, endPoint y: 71, distance: 144.3
click at [750, 15] on span "Save" at bounding box center [752, 14] width 16 height 10
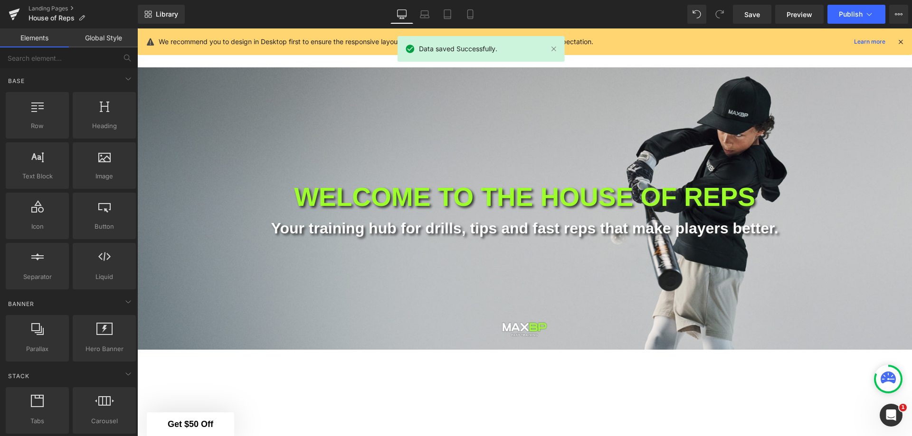
click at [419, 14] on link "Laptop" at bounding box center [424, 14] width 23 height 19
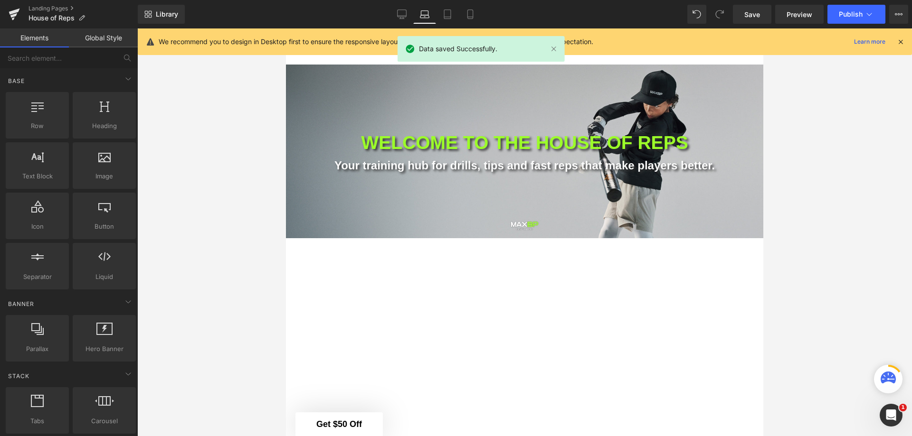
scroll to position [36, 0]
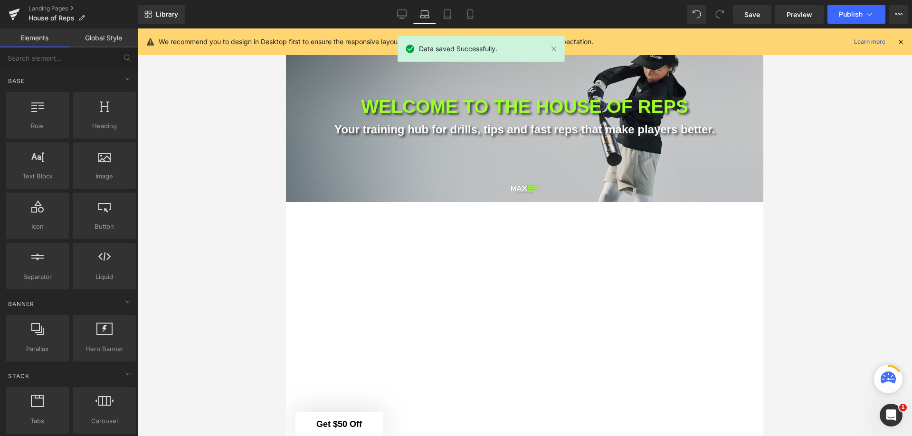
click at [402, 11] on icon at bounding box center [401, 13] width 9 height 9
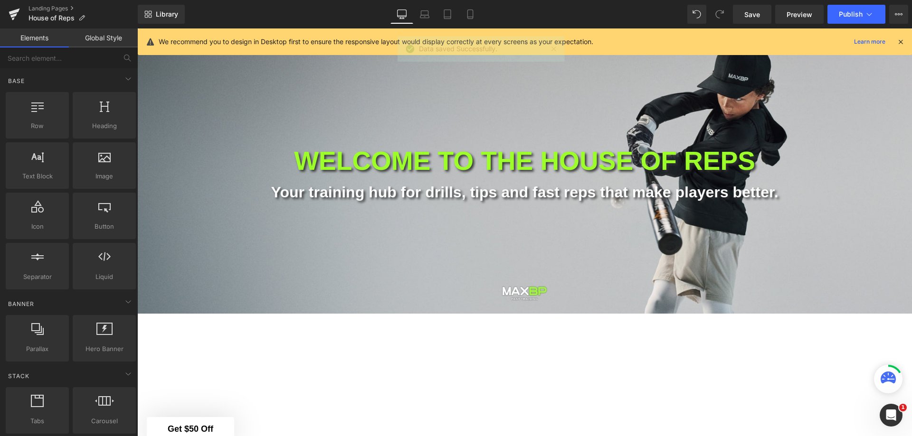
scroll to position [39, 0]
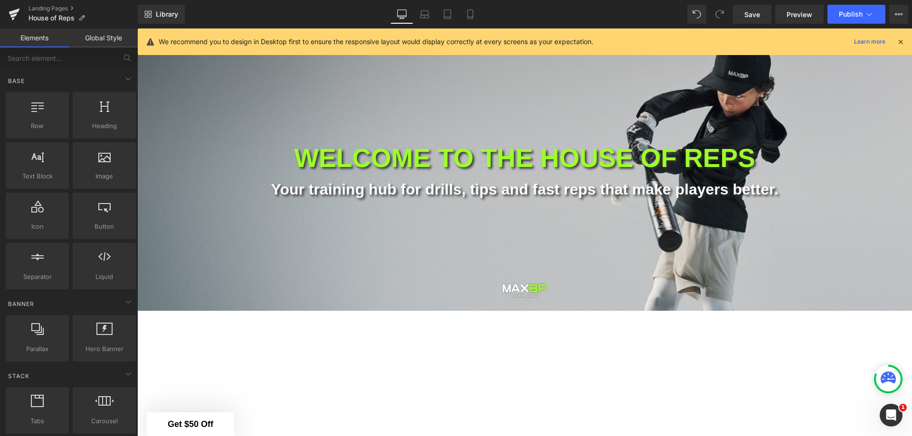
click at [837, 14] on button "Publish" at bounding box center [856, 14] width 58 height 19
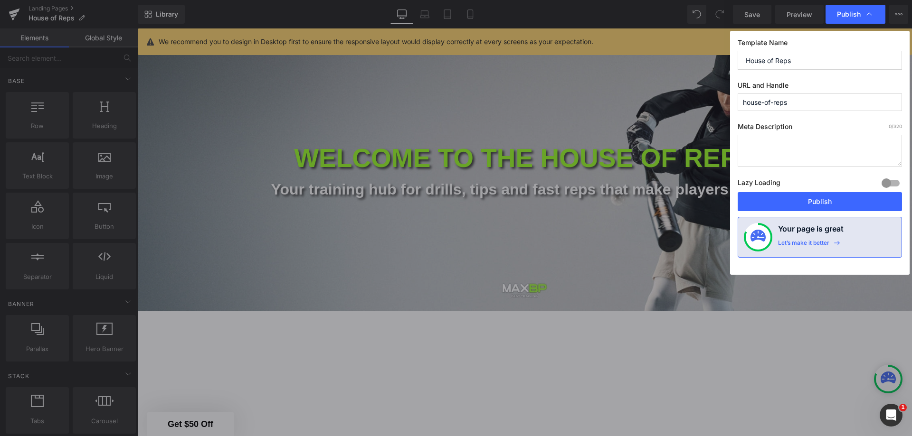
click at [809, 203] on button "Publish" at bounding box center [819, 201] width 164 height 19
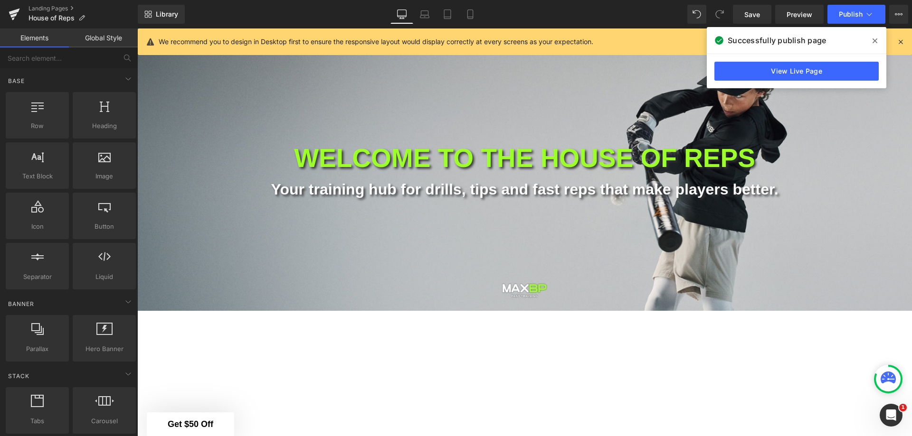
click at [876, 37] on span at bounding box center [874, 40] width 15 height 15
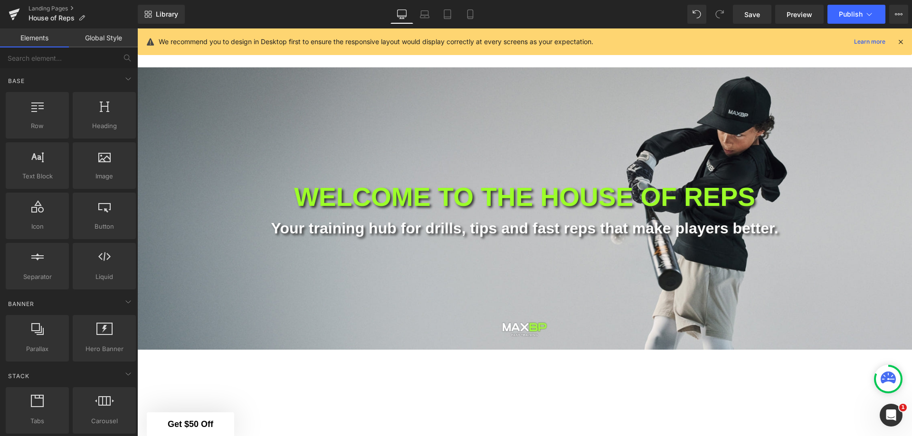
click at [57, 9] on link "Landing Pages" at bounding box center [82, 9] width 109 height 8
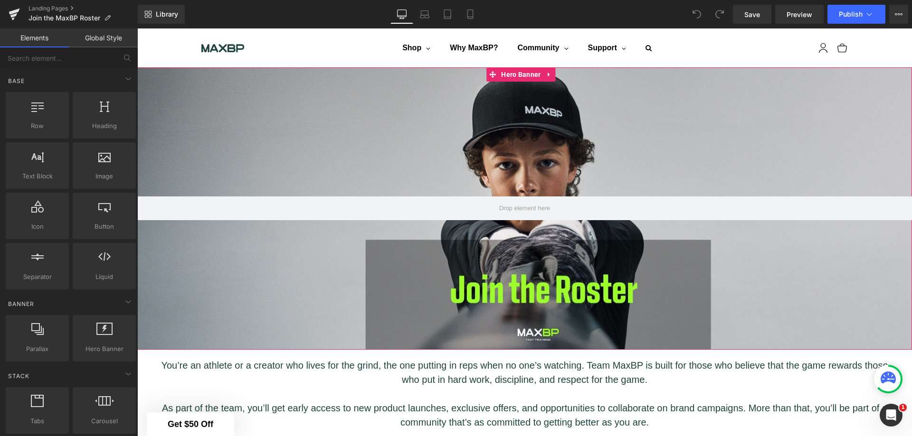
click at [244, 138] on div at bounding box center [524, 208] width 774 height 283
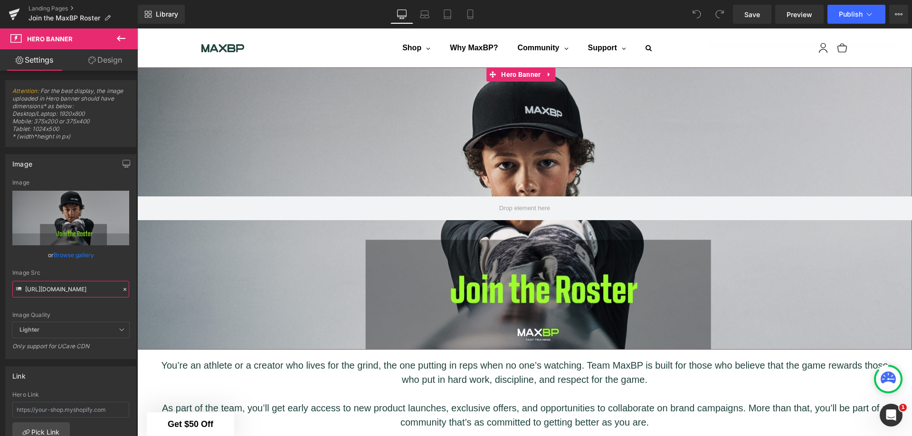
click at [60, 283] on input "[URL][DOMAIN_NAME]" at bounding box center [70, 289] width 117 height 17
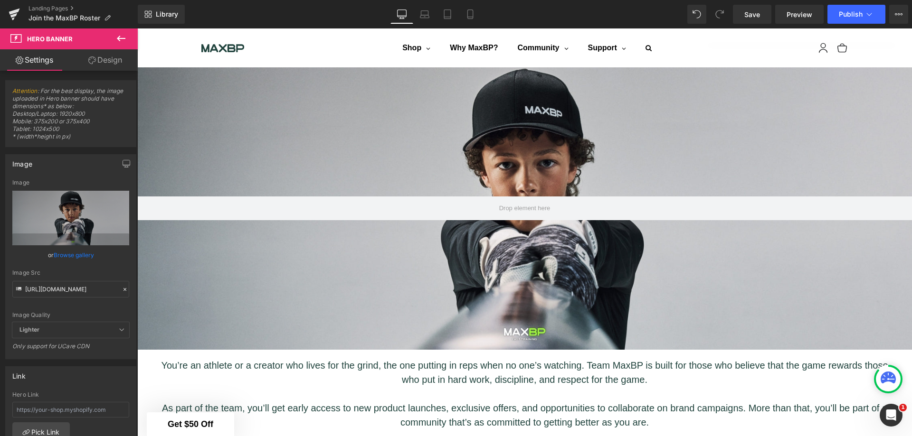
click at [424, 9] on link "Laptop" at bounding box center [424, 14] width 23 height 19
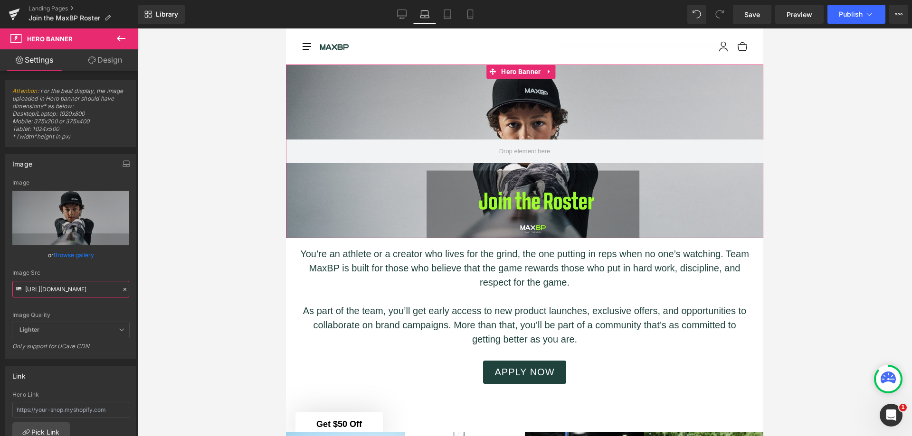
click at [77, 291] on input "https://cdn.shopify.com/s/files/1/1499/9260/files/2_6383255d-4a1a-4b47-98f5-96c…" at bounding box center [70, 289] width 117 height 17
click at [106, 303] on div "Image Quality Lighter Lightest Lighter Lighter Lightest Only support for UCare …" at bounding box center [70, 250] width 117 height 143
click at [451, 16] on icon at bounding box center [447, 13] width 9 height 9
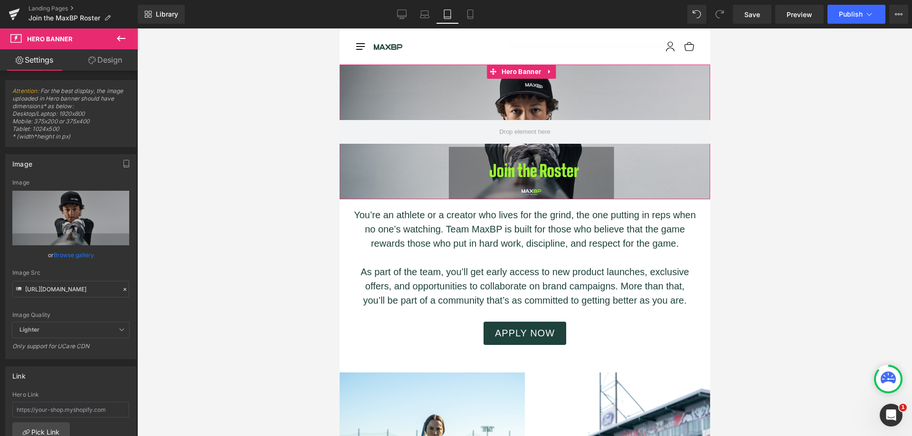
click at [91, 306] on div "Image Quality Lighter Lightest Lighter Lighter Lightest Only support for UCare …" at bounding box center [70, 250] width 117 height 143
click at [90, 288] on input "https://cdn.shopify.com/s/files/1/1499/9260/files/2_6383255d-4a1a-4b47-98f5-96c…" at bounding box center [70, 289] width 117 height 17
click at [370, 170] on div at bounding box center [524, 132] width 370 height 135
click at [88, 291] on input "https://cdn.shopify.com/s/files/1/1499/9260/files/2_6383255d-4a1a-4b47-98f5-96c…" at bounding box center [70, 289] width 117 height 17
paste input "https://cdn.shopify.com/s/files/1/1499/9260/files/2_6383255d-4a1a-4b47-98f5-96c…"
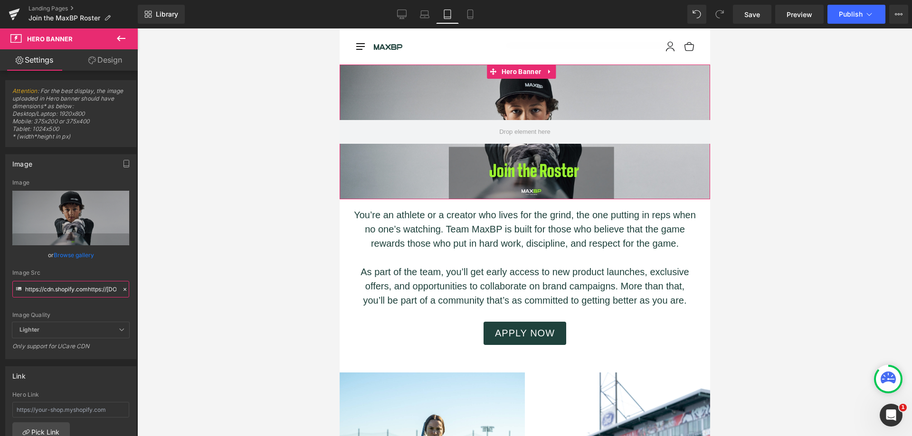
scroll to position [0, 287]
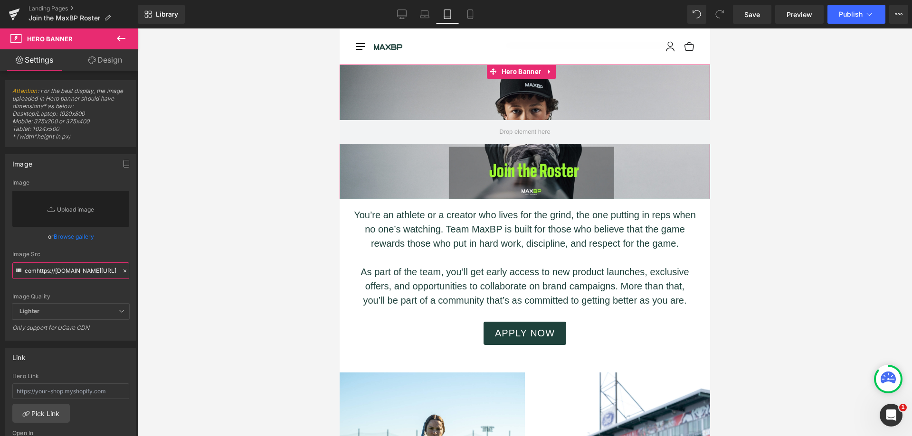
type input "https://cdn.shopify.comhttps://cdn.shopify.com/s/files/1/1499/9260/files/2_6383…"
click at [104, 290] on div "Image Quality Lighter Lightest Lighter Lighter Lightest Only support for UCare …" at bounding box center [70, 241] width 117 height 124
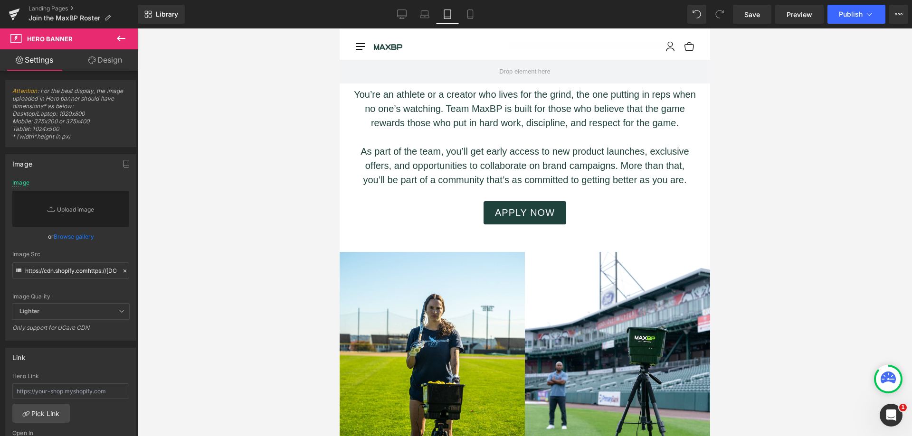
click at [202, 249] on div at bounding box center [524, 232] width 774 height 408
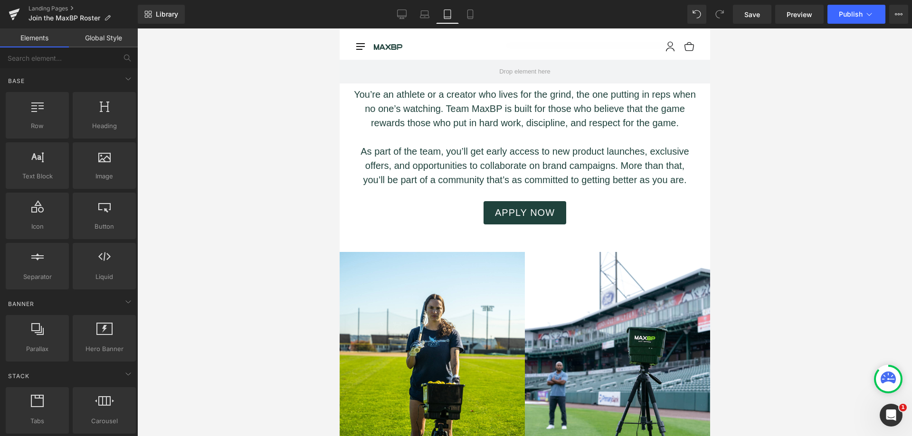
click at [401, 17] on icon at bounding box center [401, 13] width 9 height 7
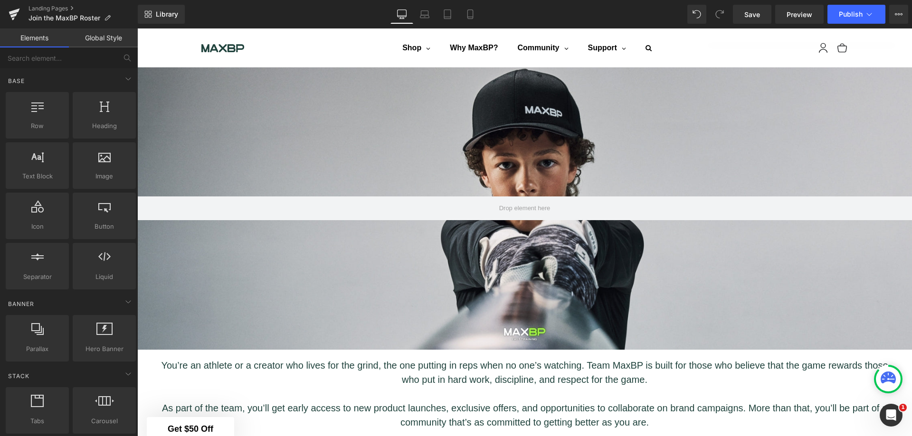
scroll to position [39, 0]
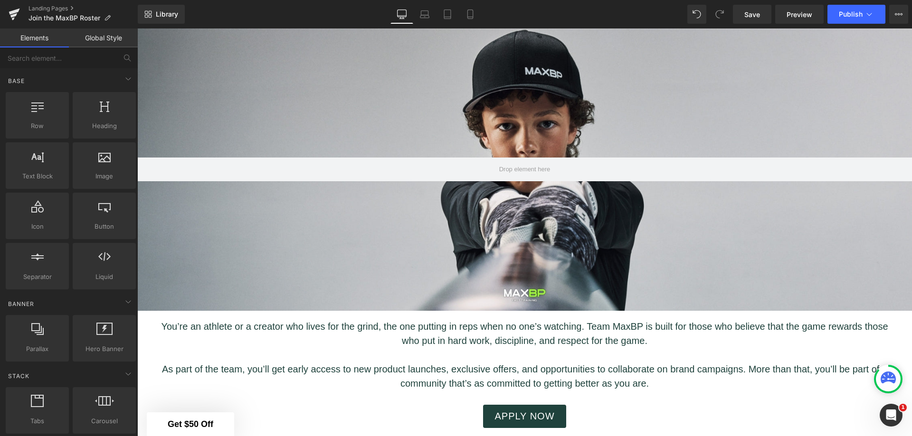
click at [425, 14] on icon at bounding box center [424, 13] width 9 height 9
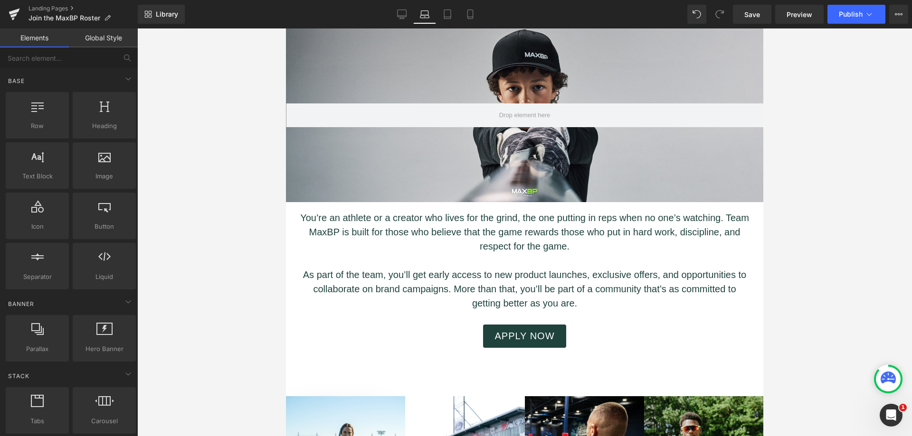
click at [452, 11] on icon at bounding box center [447, 13] width 9 height 9
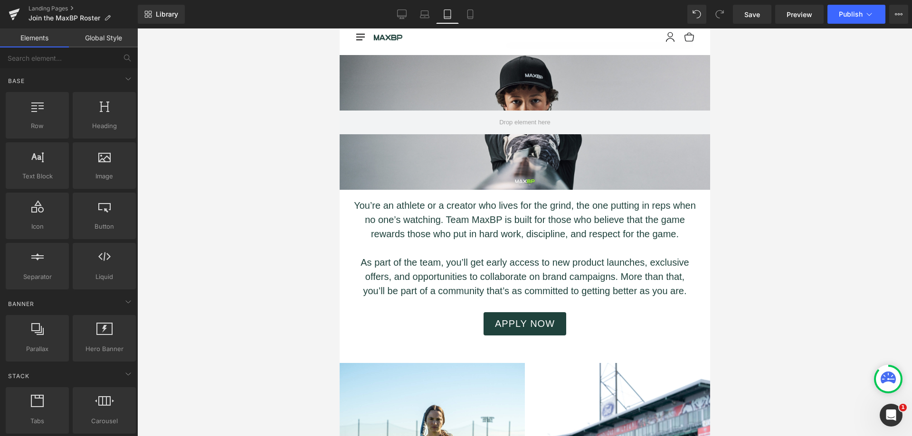
scroll to position [0, 0]
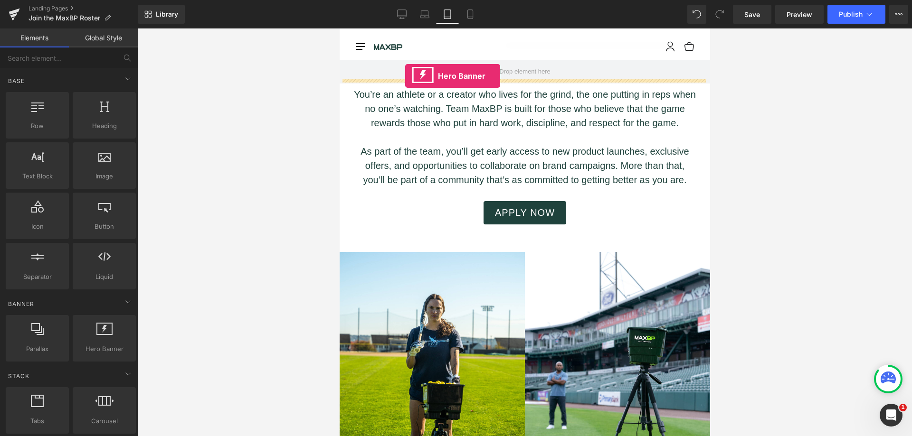
drag, startPoint x: 446, startPoint y: 366, endPoint x: 405, endPoint y: 76, distance: 293.1
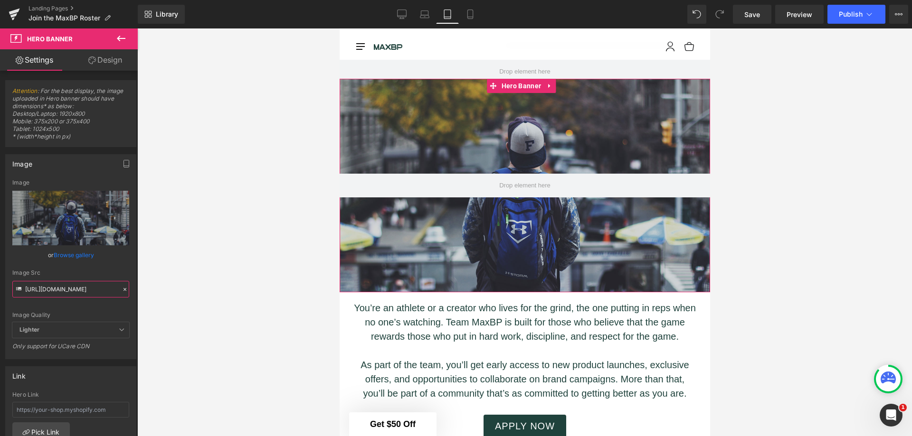
click at [77, 290] on input "https://d1um8515vdn9kb.cloudfront.net/images/hero.jpg" at bounding box center [70, 289] width 117 height 17
paste input "cdn.shopify.com/s/files/1/1499/9260/files/2_6383255d-4a1a-4b47-98f5-96c2e97cb15…"
type input "https://cdn.shopify.com/s/files/1/1499/9260/files/2_6383255d-4a1a-4b47-98f5-96c…"
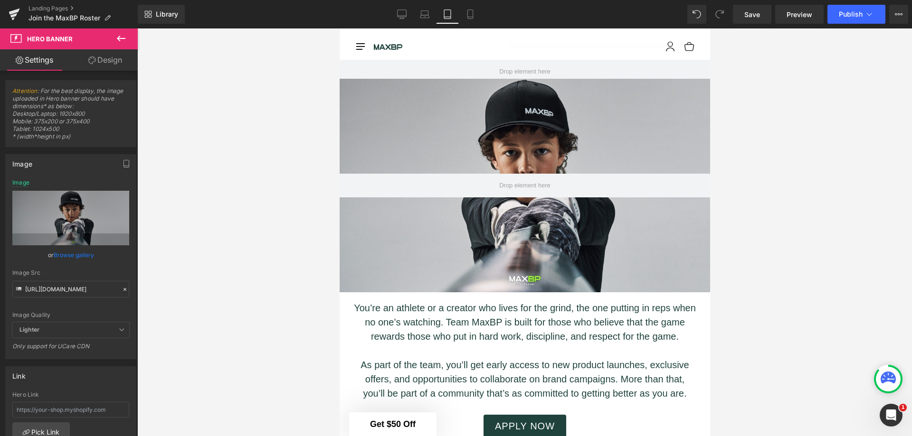
click at [200, 253] on div at bounding box center [524, 232] width 774 height 408
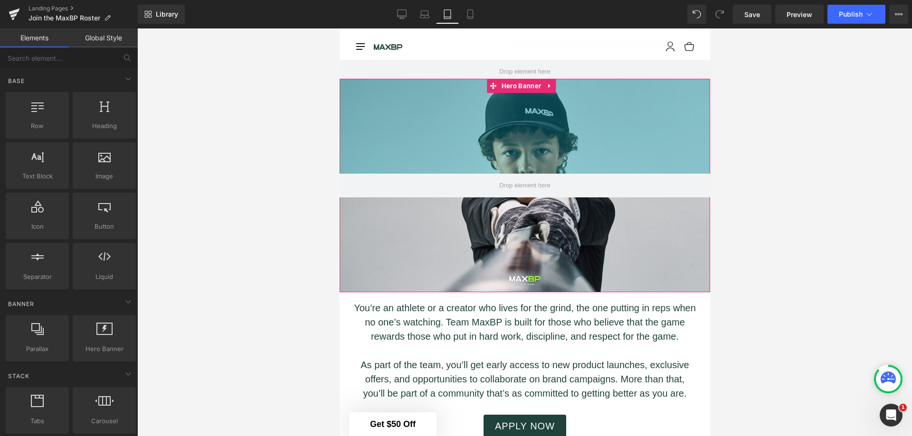
click at [392, 117] on div "200px" at bounding box center [524, 126] width 370 height 95
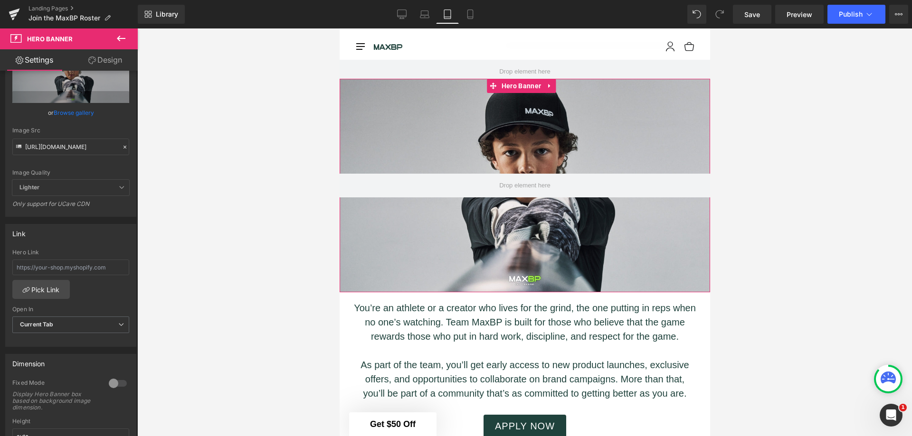
scroll to position [190, 0]
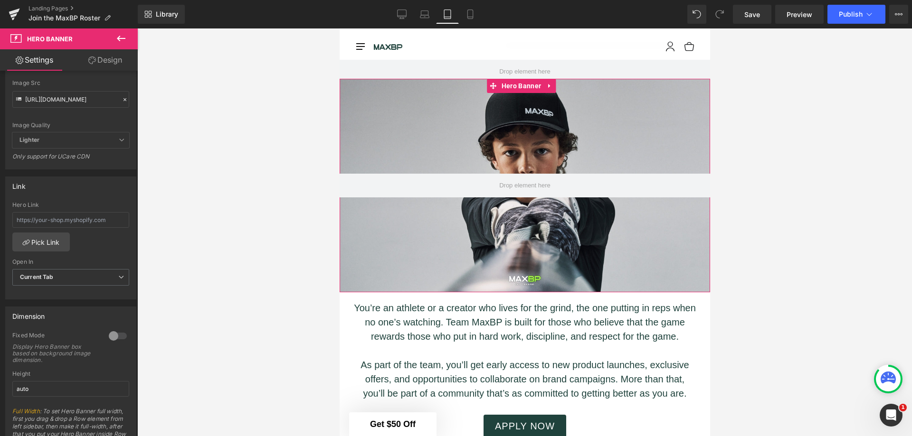
click at [107, 334] on div at bounding box center [117, 336] width 23 height 15
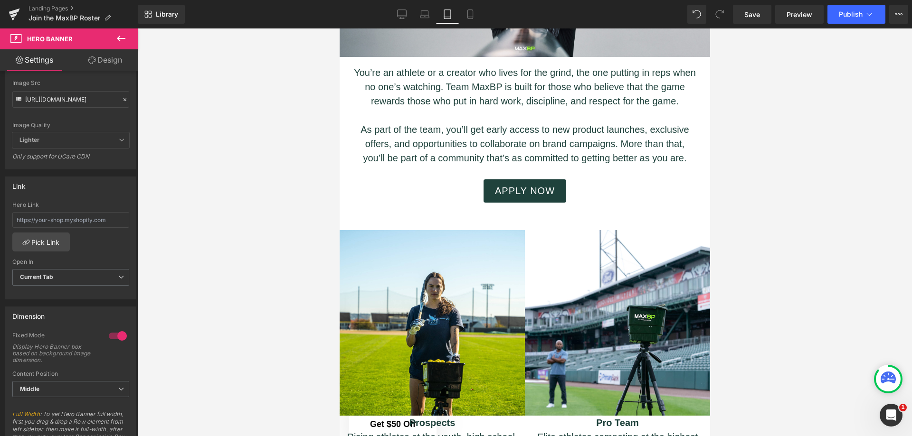
scroll to position [0, 0]
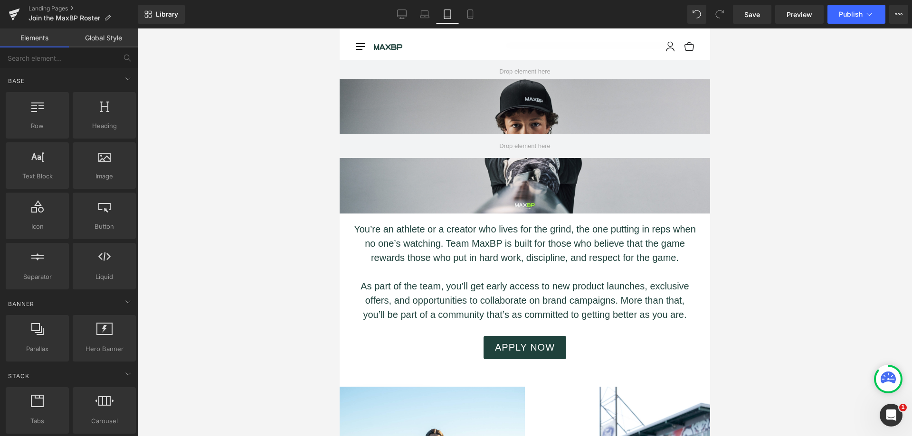
click at [253, 221] on div at bounding box center [524, 232] width 774 height 408
click at [472, 15] on icon at bounding box center [469, 13] width 9 height 9
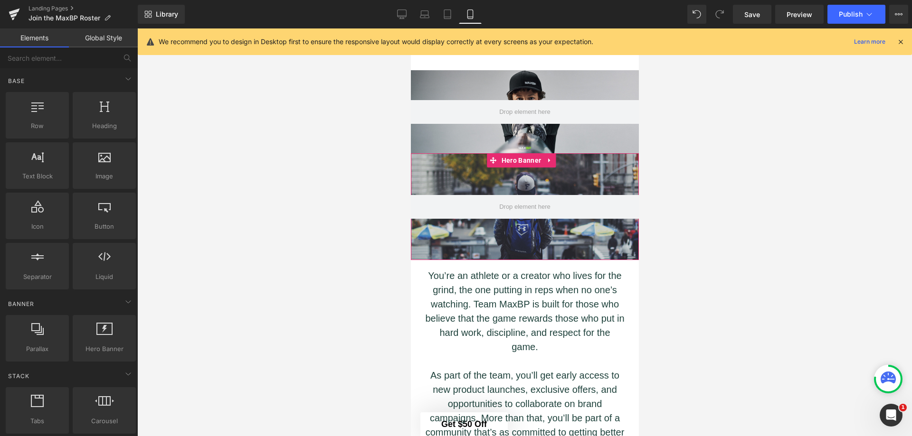
click at [543, 176] on div at bounding box center [524, 206] width 228 height 107
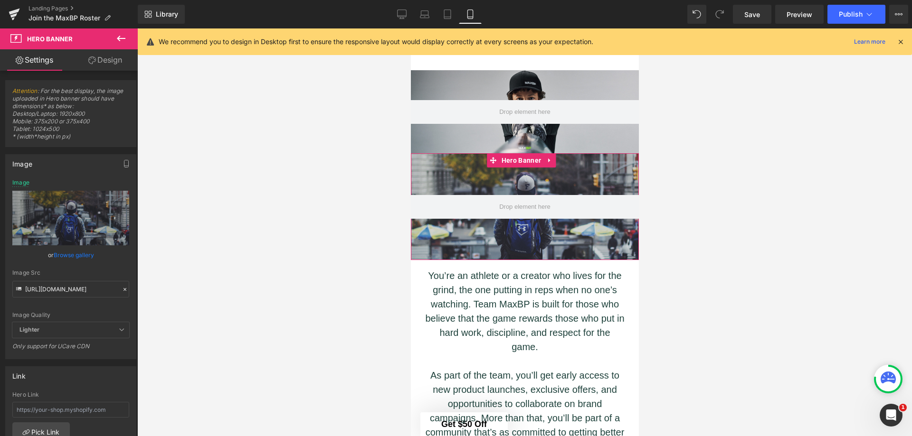
click at [551, 157] on icon at bounding box center [549, 160] width 7 height 7
click at [552, 158] on icon at bounding box center [555, 160] width 7 height 7
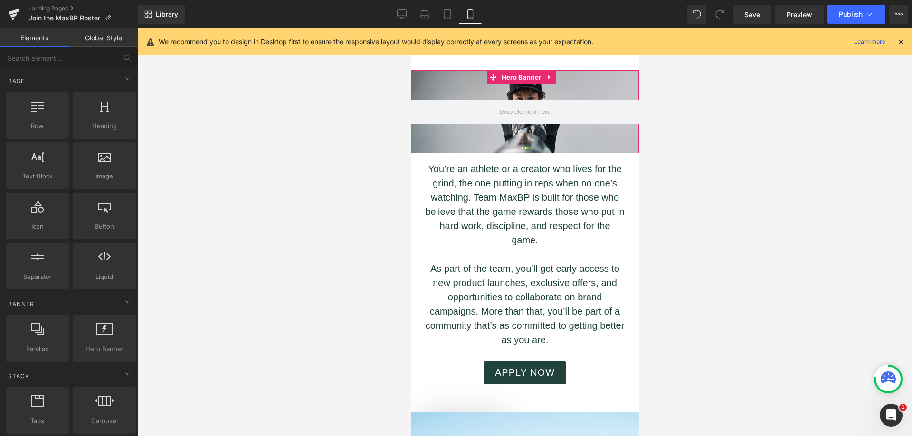
click at [555, 139] on div at bounding box center [524, 111] width 228 height 83
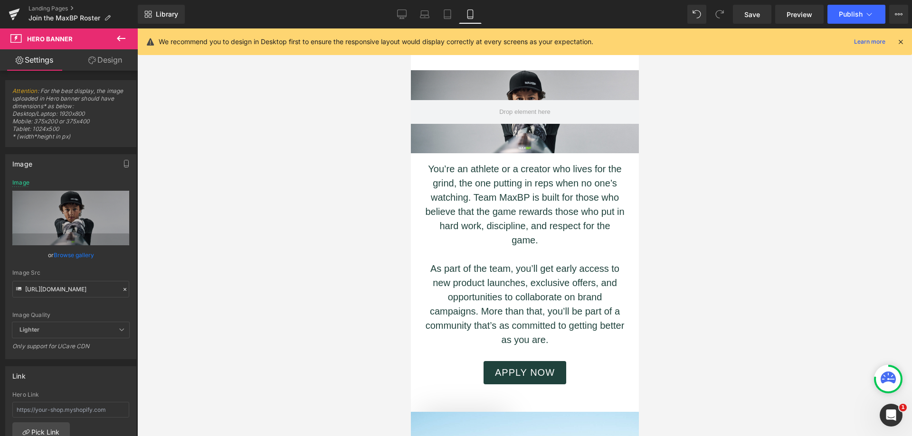
click at [367, 138] on div at bounding box center [524, 232] width 774 height 408
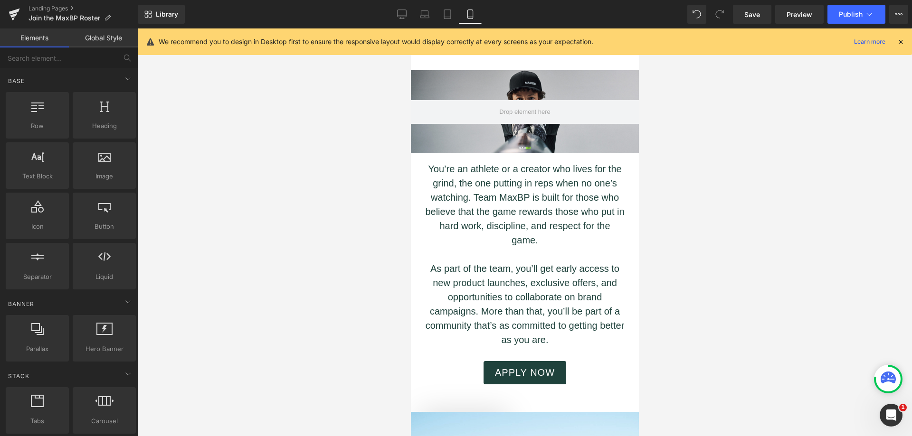
click at [405, 10] on icon at bounding box center [401, 13] width 9 height 7
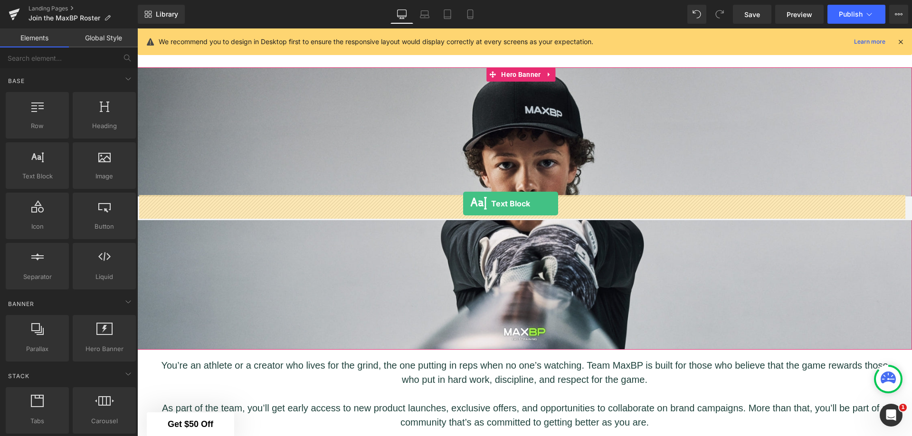
drag, startPoint x: 168, startPoint y: 200, endPoint x: 463, endPoint y: 204, distance: 294.9
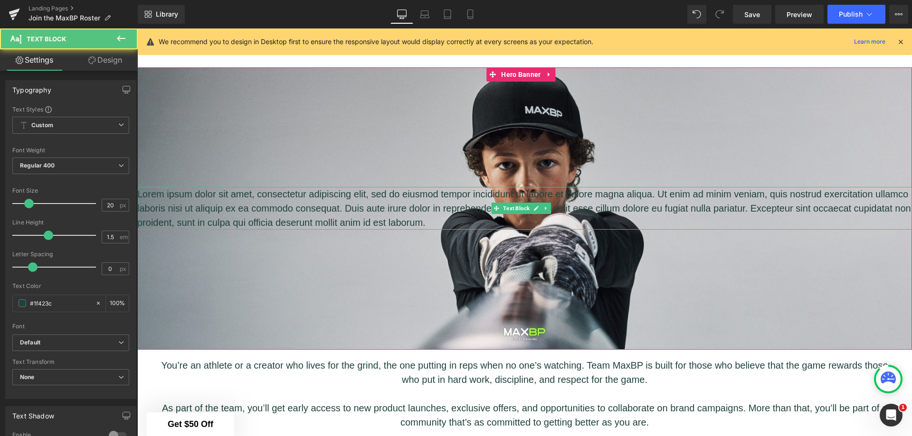
click at [467, 219] on p "Lorem ipsum dolor sit amet, consectetur adipiscing elit, sed do eiusmod tempor …" at bounding box center [524, 208] width 774 height 43
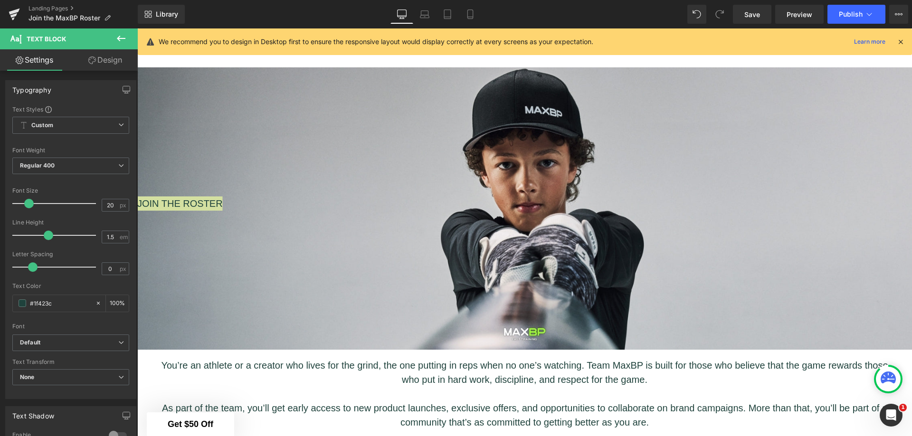
drag, startPoint x: 56, startPoint y: 306, endPoint x: 34, endPoint y: 306, distance: 21.4
click at [34, 306] on input "#1f423c" at bounding box center [60, 303] width 61 height 10
paste input "9cff29"
type input "#9cff29"
click at [56, 173] on span "Regular 400" at bounding box center [70, 166] width 117 height 17
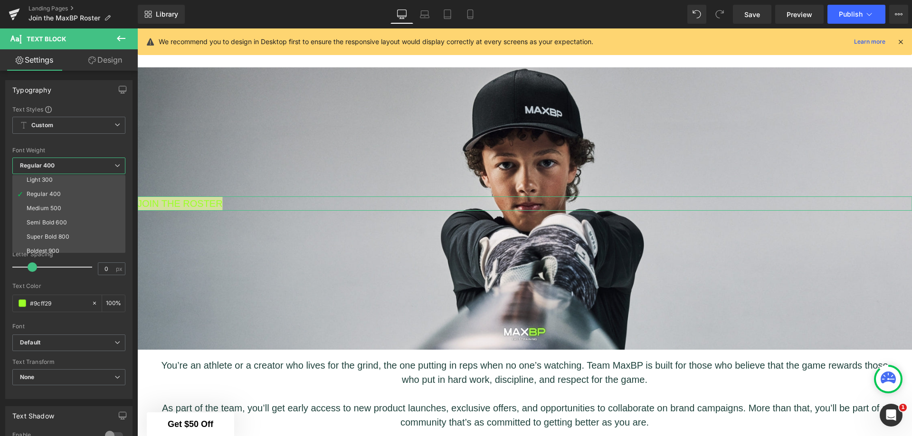
scroll to position [47, 0]
click at [55, 221] on div "Super Bold 800" at bounding box center [48, 220] width 43 height 7
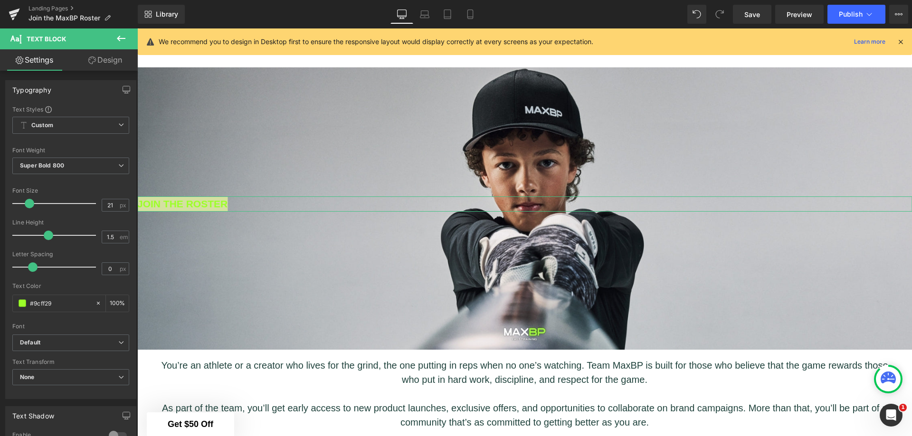
click at [29, 205] on span at bounding box center [29, 203] width 9 height 9
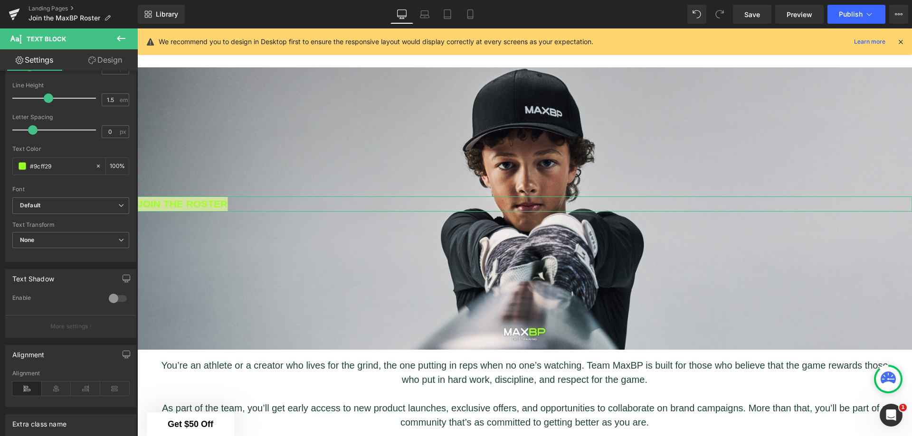
scroll to position [142, 0]
click at [108, 290] on div at bounding box center [117, 293] width 23 height 15
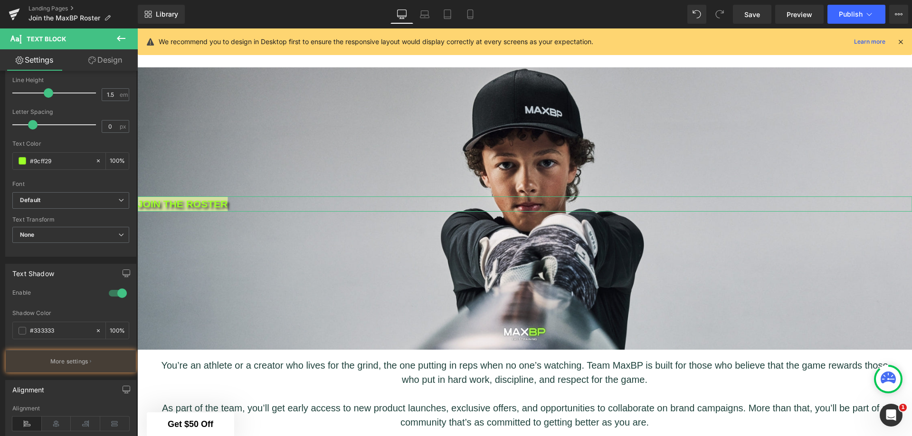
click at [58, 426] on icon at bounding box center [56, 424] width 29 height 14
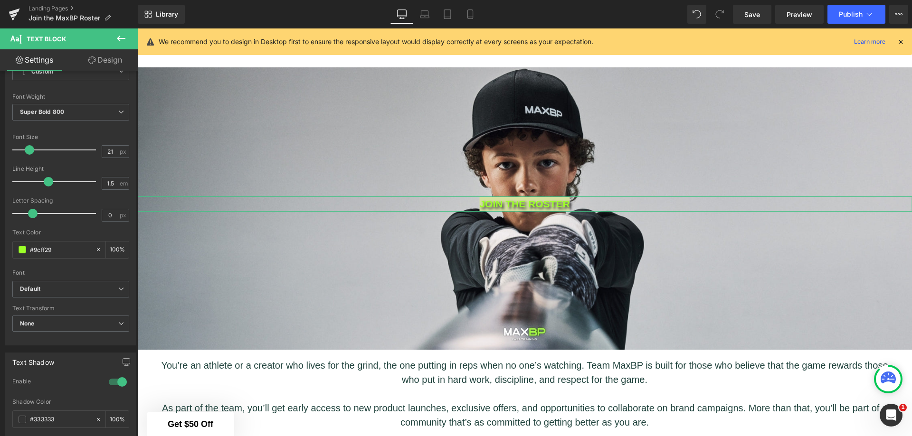
scroll to position [47, 0]
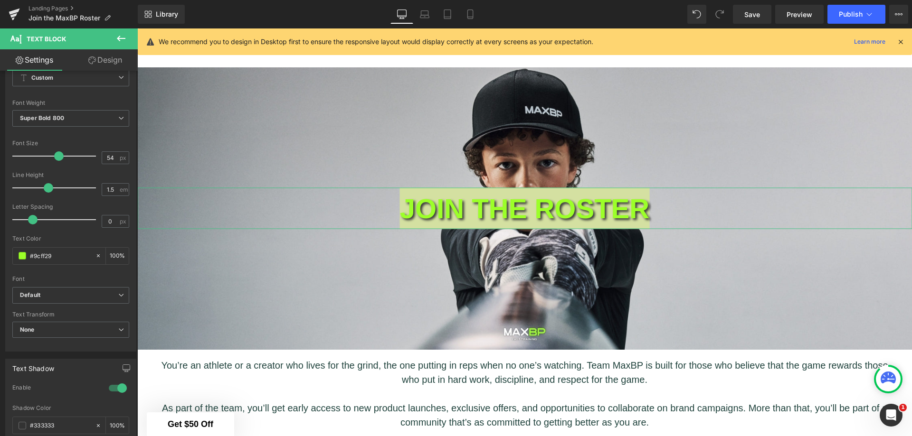
type input "53"
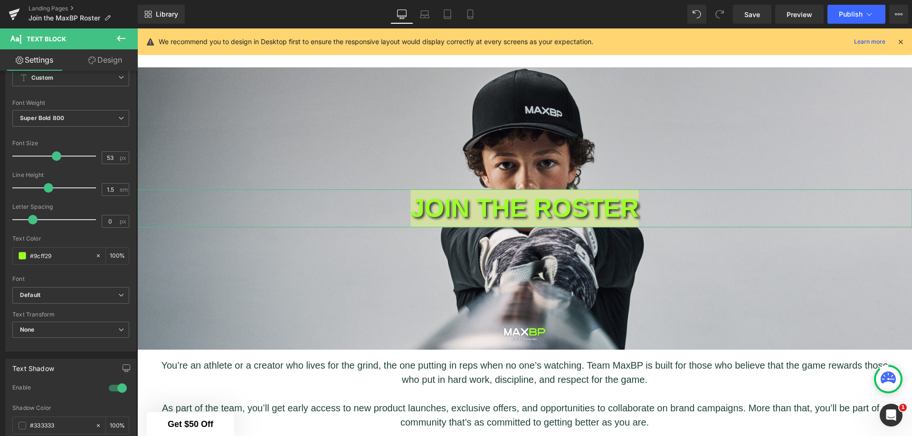
drag, startPoint x: 31, startPoint y: 155, endPoint x: 54, endPoint y: 159, distance: 23.5
click at [54, 159] on span at bounding box center [56, 155] width 9 height 9
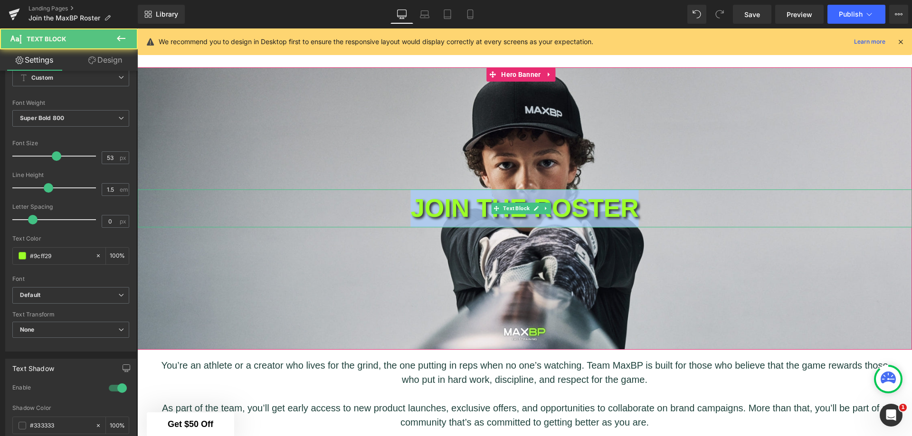
click at [611, 207] on p "JOIN THE ROSTER" at bounding box center [524, 209] width 774 height 38
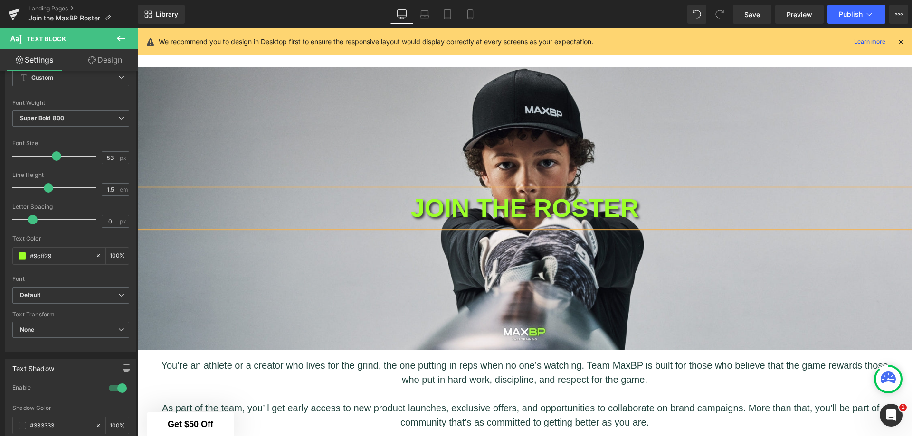
click at [425, 11] on icon at bounding box center [424, 13] width 7 height 4
type input "100"
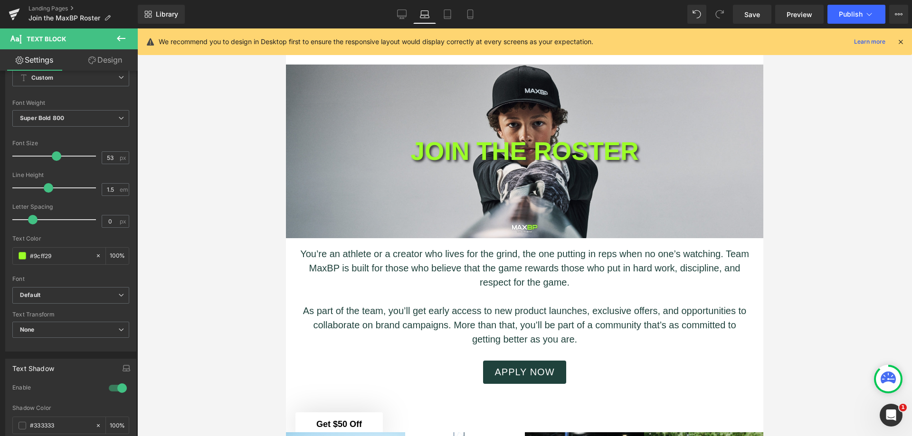
click at [447, 15] on icon at bounding box center [447, 13] width 9 height 9
type input "100"
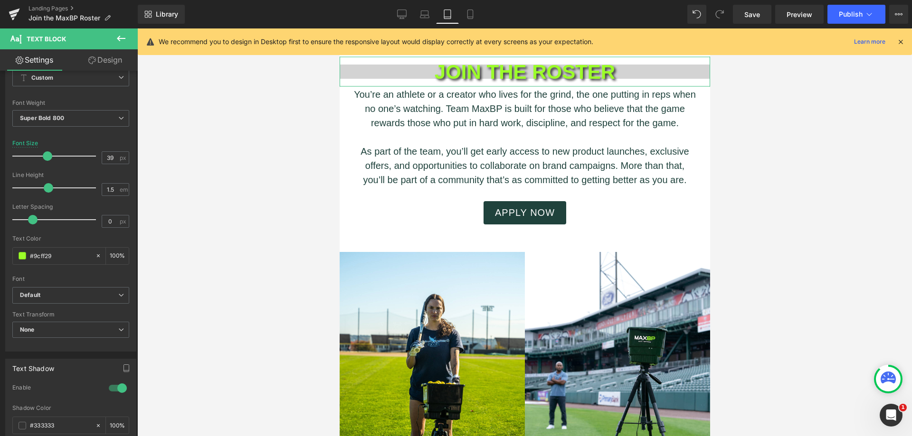
type input "38"
drag, startPoint x: 56, startPoint y: 153, endPoint x: 44, endPoint y: 152, distance: 12.4
click at [44, 152] on span at bounding box center [43, 155] width 9 height 9
click at [377, 73] on p "JOIN THE ROSTER" at bounding box center [524, 71] width 370 height 27
click at [117, 36] on icon at bounding box center [120, 38] width 11 height 11
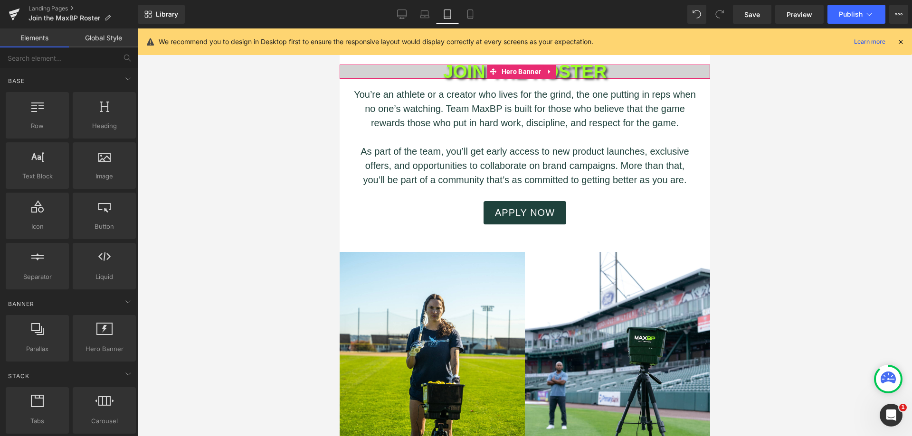
click at [512, 75] on span "Hero Banner" at bounding box center [521, 72] width 44 height 14
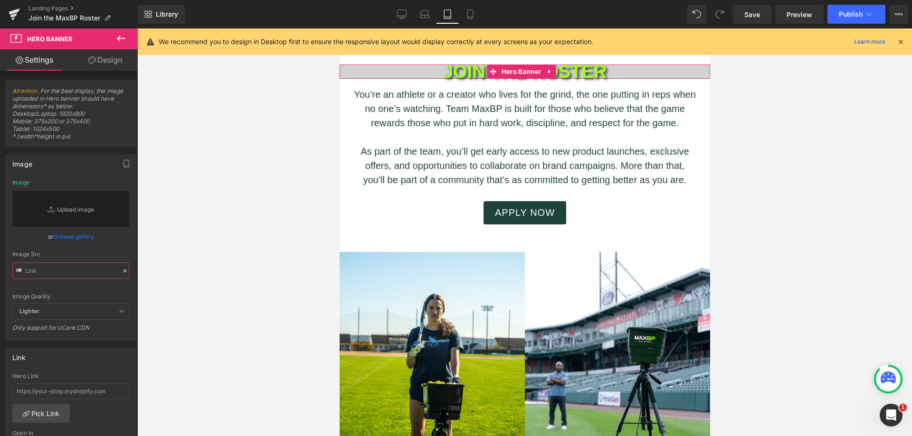
click at [75, 273] on input "text" at bounding box center [70, 271] width 117 height 17
paste input "https://cdn.shopify.com/s/files/1/1499/9260/files/2_6383255d-4a1a-4b47-98f5-96c…"
type input "https://cdn.shopify.com/s/files/1/1499/9260/files/2_6383255d-4a1a-4b47-98f5-96c…"
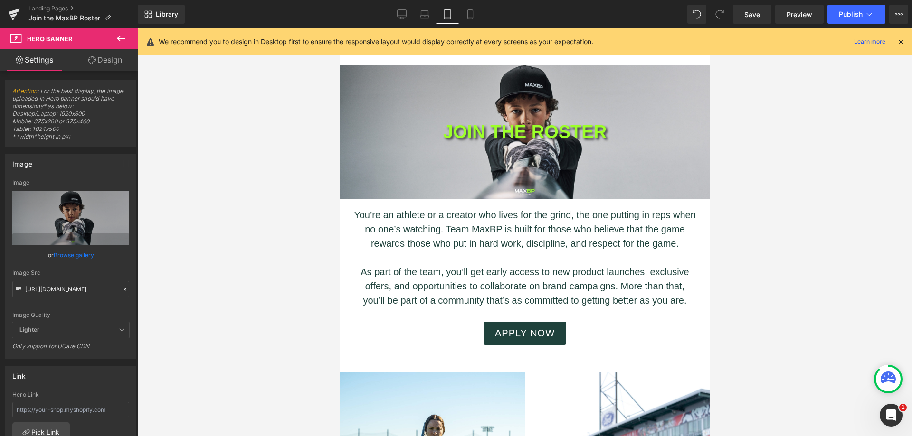
click at [241, 207] on div at bounding box center [524, 232] width 774 height 408
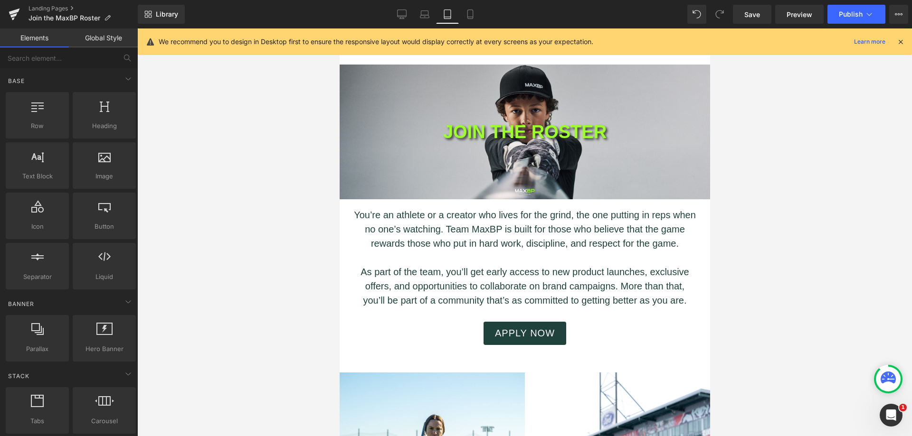
click at [472, 18] on icon at bounding box center [469, 14] width 5 height 9
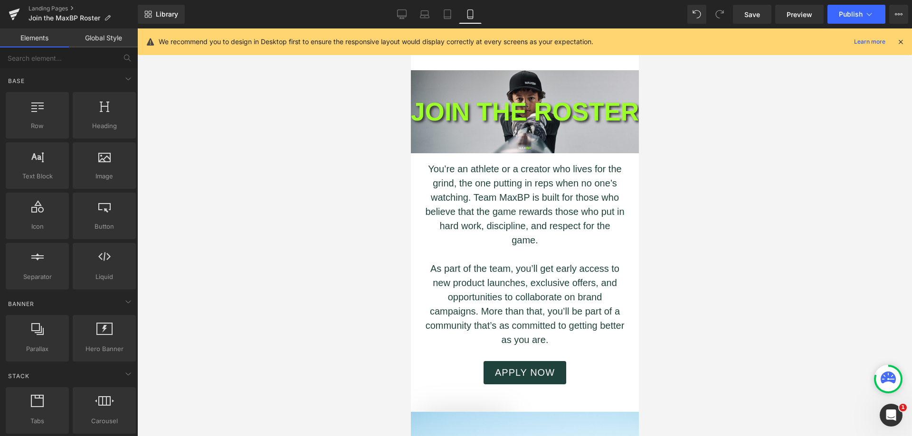
click at [535, 93] on p "JOIN THE ROSTER" at bounding box center [524, 112] width 228 height 38
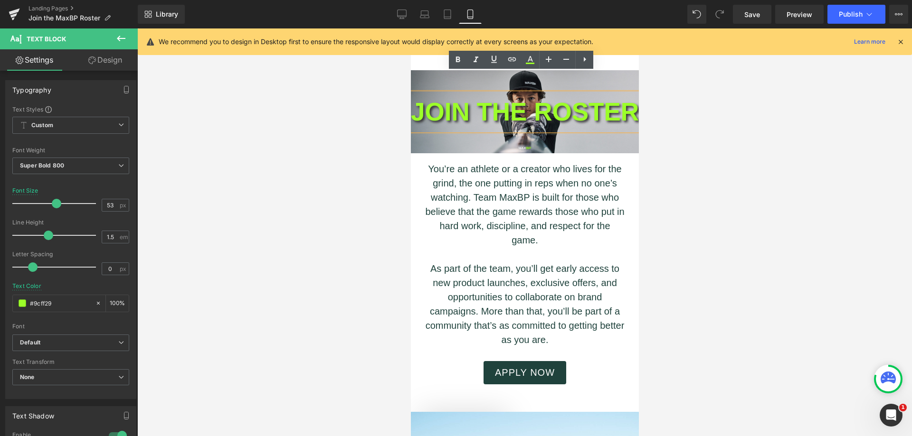
click at [484, 93] on p "JOIN THE ROSTER" at bounding box center [524, 112] width 228 height 38
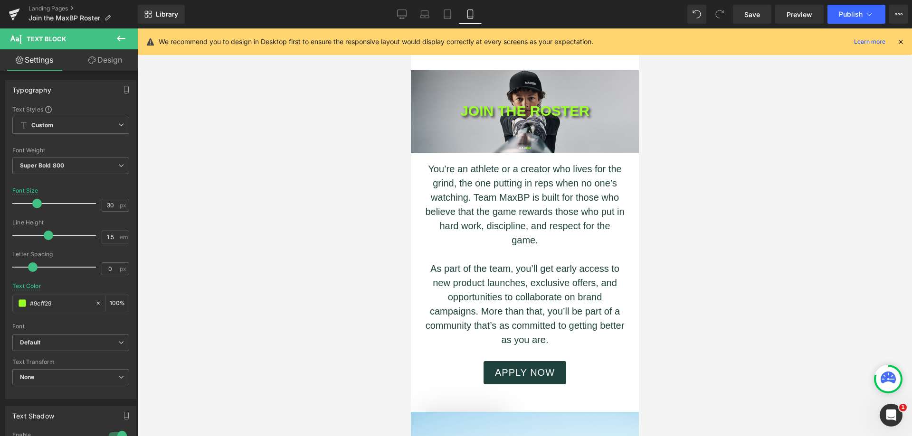
type input "31"
drag, startPoint x: 53, startPoint y: 206, endPoint x: 35, endPoint y: 206, distance: 17.6
click at [35, 206] on span at bounding box center [37, 203] width 9 height 9
click at [218, 190] on div at bounding box center [524, 232] width 774 height 408
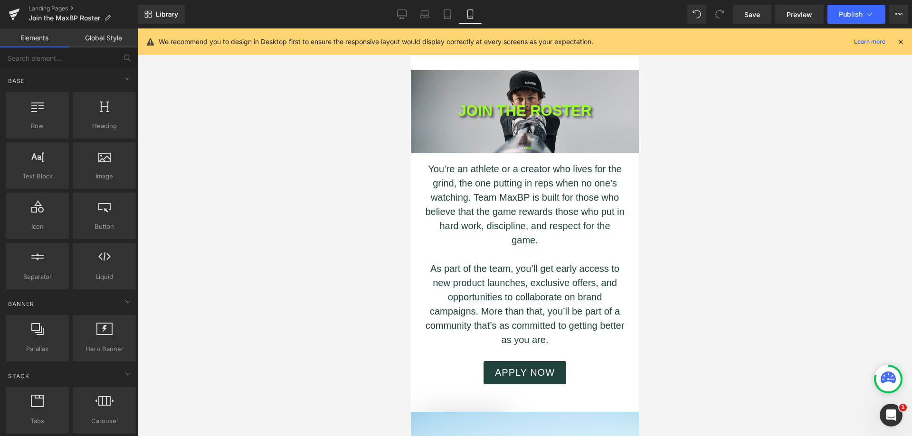
click at [680, 156] on div at bounding box center [524, 232] width 774 height 408
click at [397, 14] on icon at bounding box center [401, 13] width 9 height 9
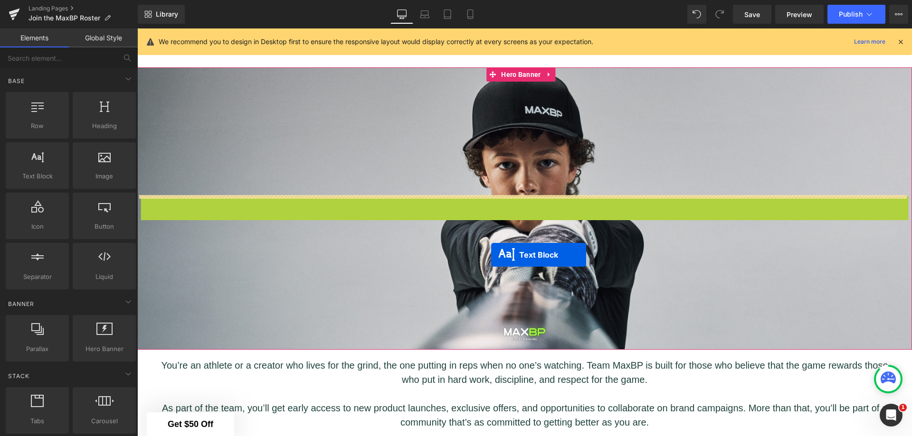
drag, startPoint x: 494, startPoint y: 207, endPoint x: 491, endPoint y: 255, distance: 48.5
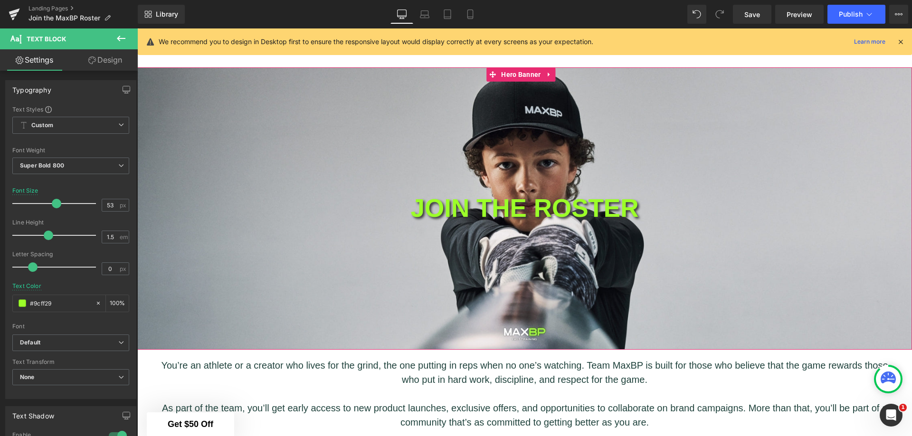
click at [689, 155] on div "JOIN THE ROSTER Text Block" at bounding box center [524, 208] width 774 height 283
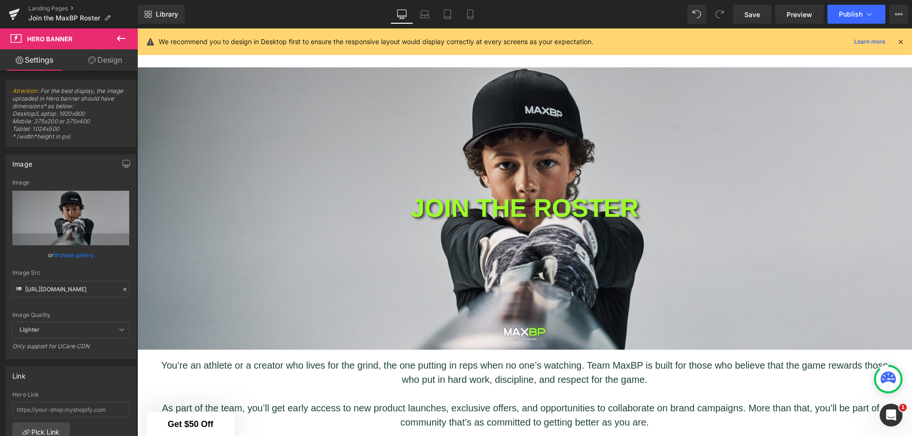
click at [752, 10] on span "Save" at bounding box center [752, 14] width 16 height 10
click at [840, 14] on span "Publish" at bounding box center [851, 14] width 24 height 8
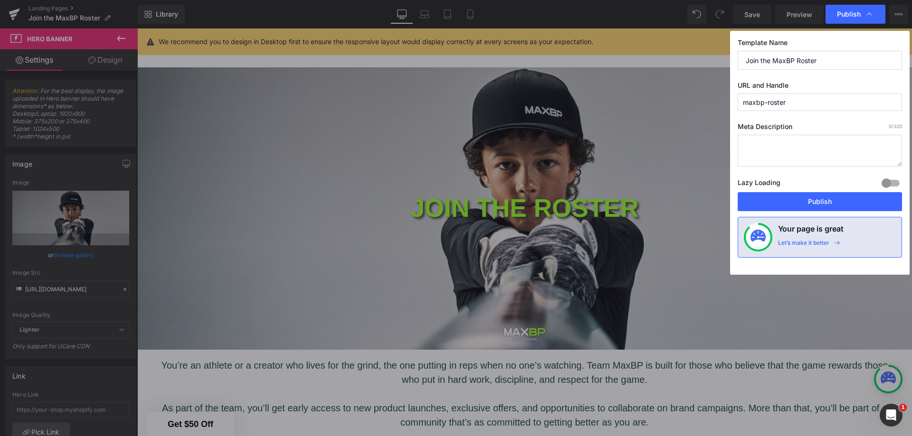
click at [806, 200] on button "Publish" at bounding box center [819, 201] width 164 height 19
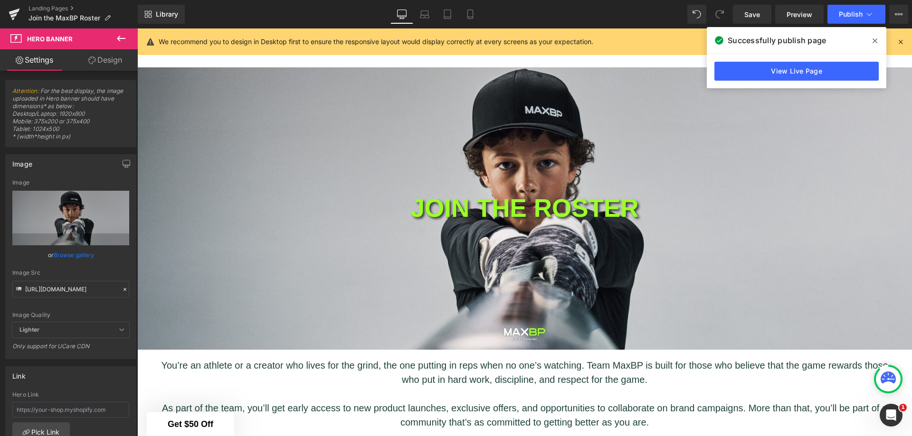
click at [871, 44] on span at bounding box center [874, 40] width 15 height 15
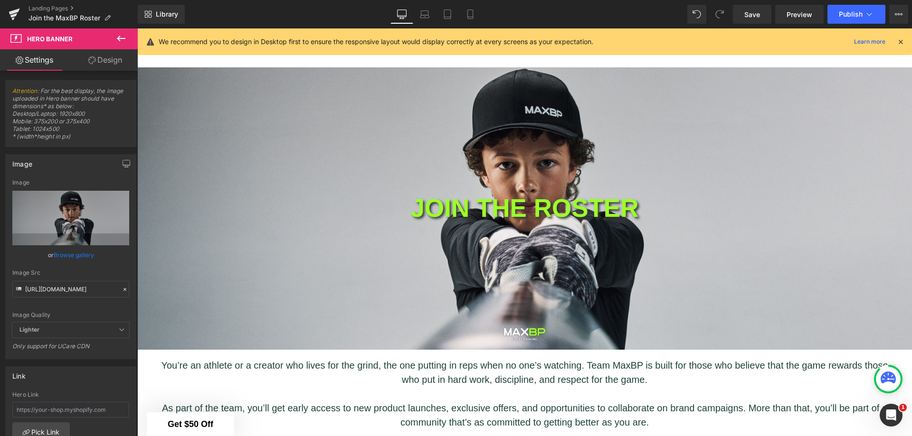
click at [51, 5] on link "Landing Pages" at bounding box center [82, 9] width 109 height 8
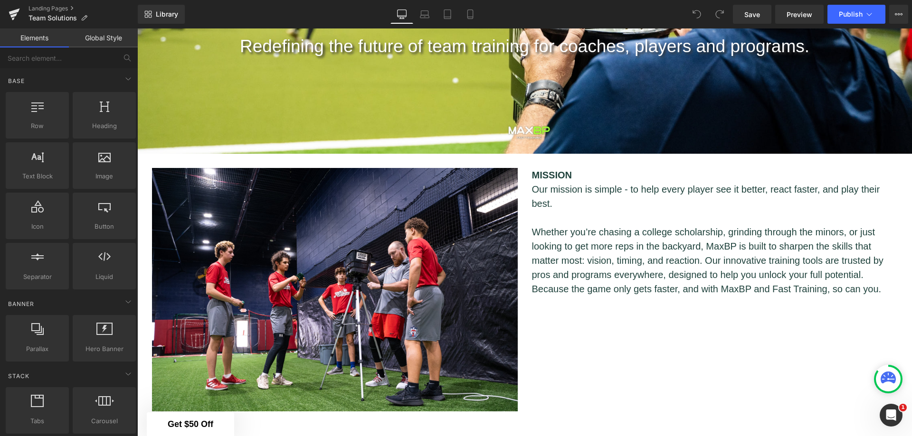
scroll to position [205, 0]
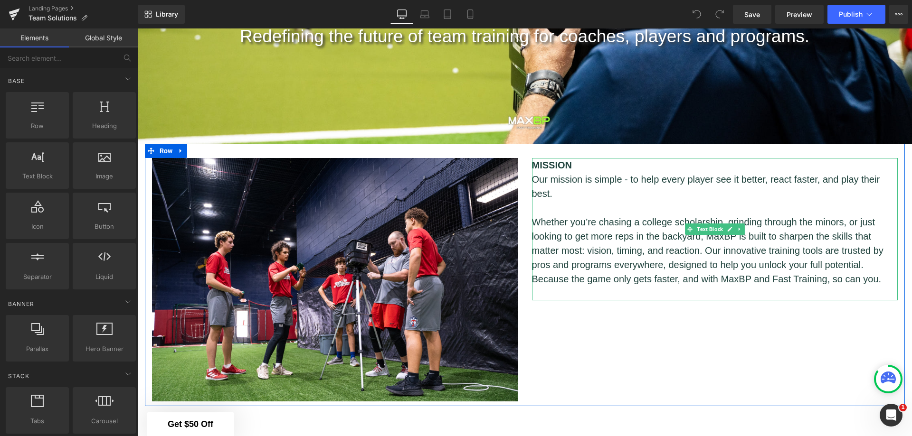
click at [703, 272] on p "Whether you’re chasing a college scholarship, grinding through the minors, or j…" at bounding box center [715, 250] width 366 height 71
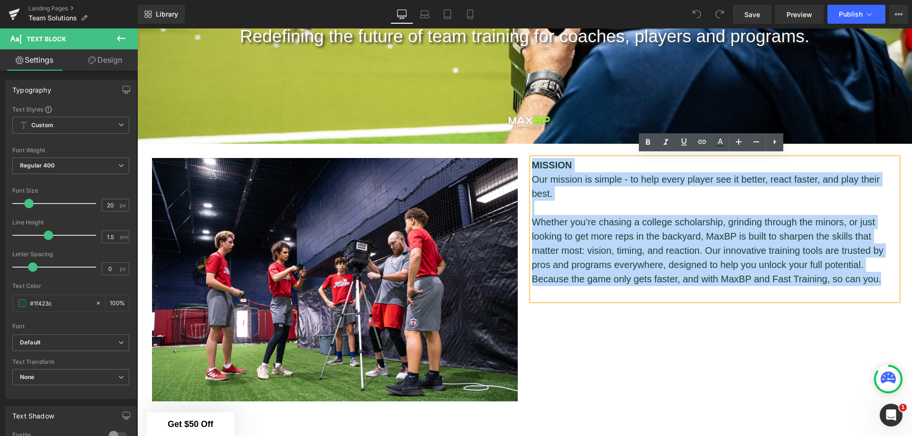
drag, startPoint x: 879, startPoint y: 277, endPoint x: 528, endPoint y: 165, distance: 368.4
click at [532, 165] on div "MISSION Our mission is simple - to help every player see it better, react faste…" at bounding box center [715, 229] width 366 height 142
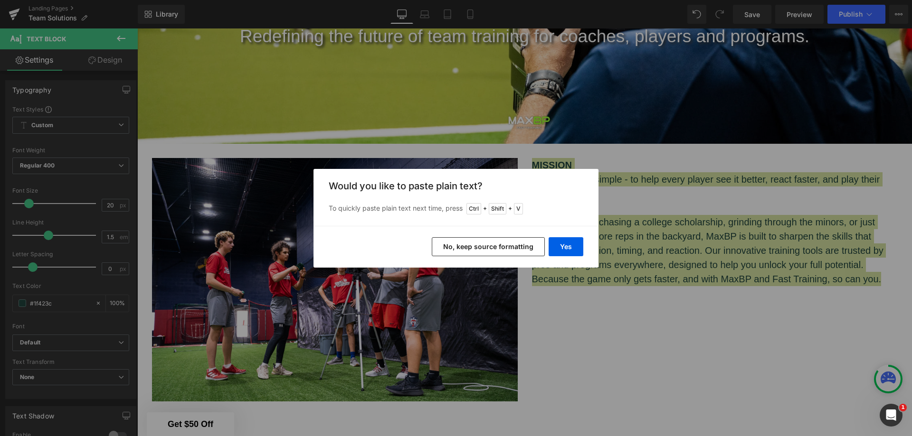
click at [570, 248] on button "Yes" at bounding box center [565, 246] width 35 height 19
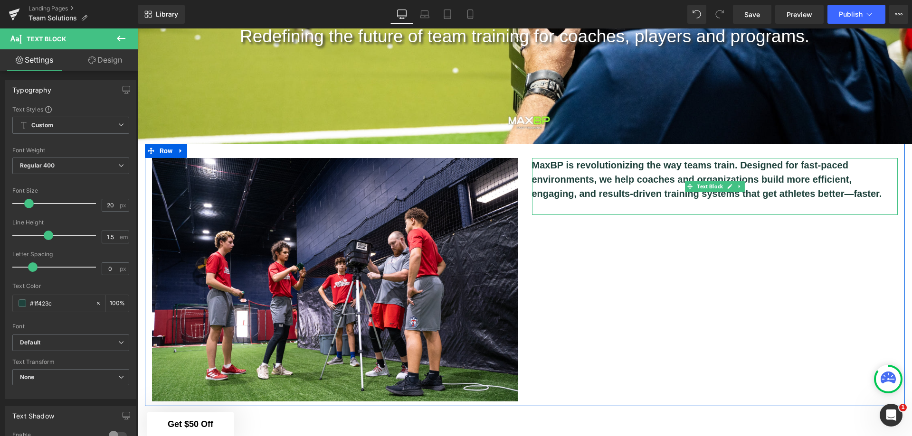
click at [751, 181] on b "MaxBP is revolutionizing the way teams train. Designed for fast-paced environme…" at bounding box center [707, 179] width 350 height 39
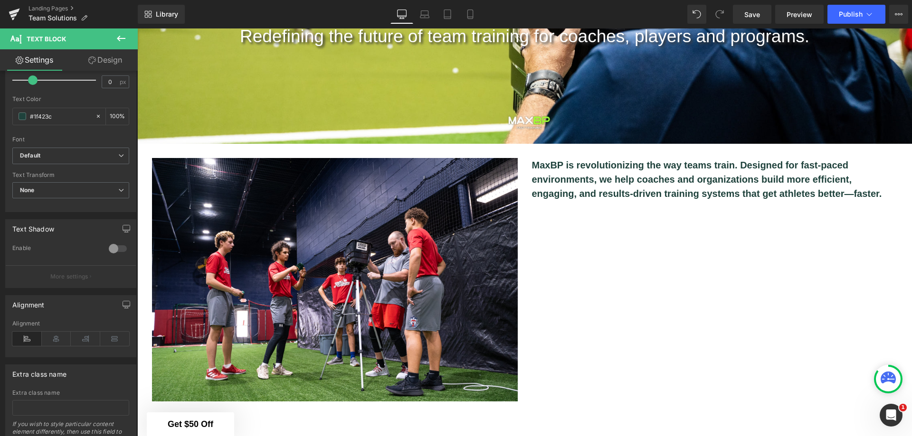
scroll to position [190, 0]
click at [59, 338] on icon at bounding box center [56, 336] width 29 height 14
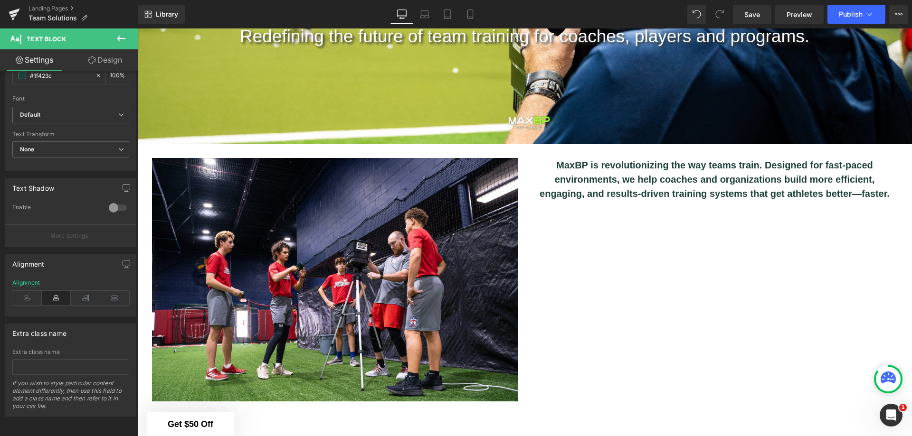
click at [107, 291] on icon at bounding box center [114, 298] width 29 height 14
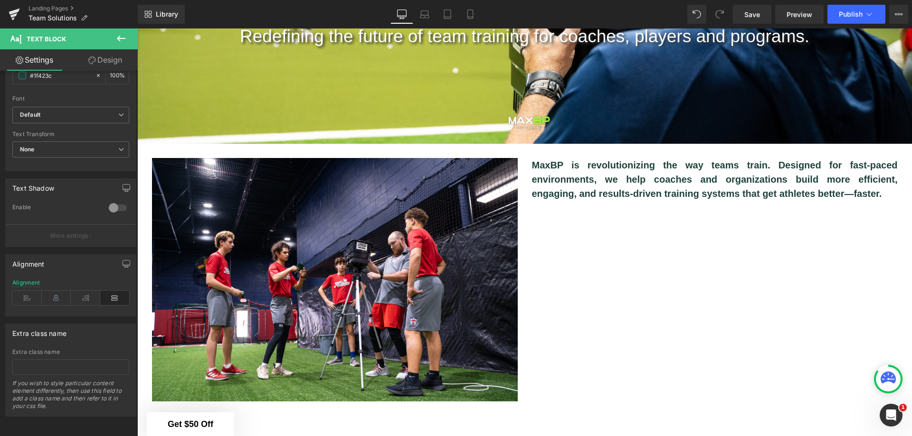
click at [27, 295] on icon at bounding box center [26, 298] width 29 height 14
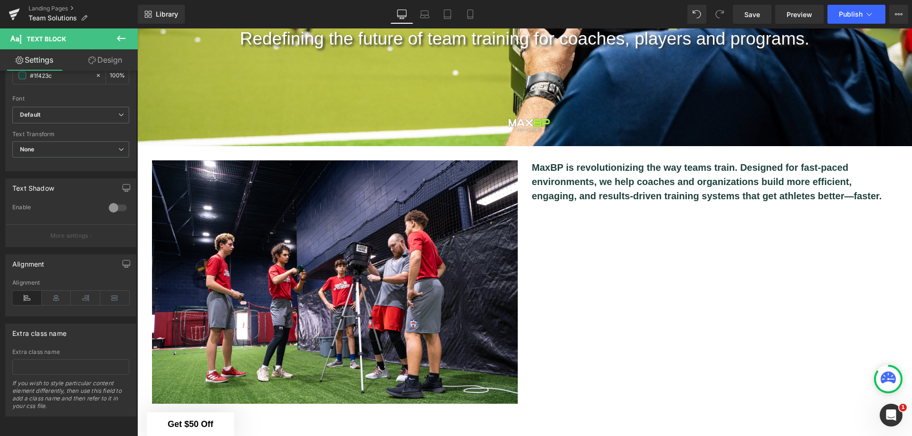
scroll to position [206, 0]
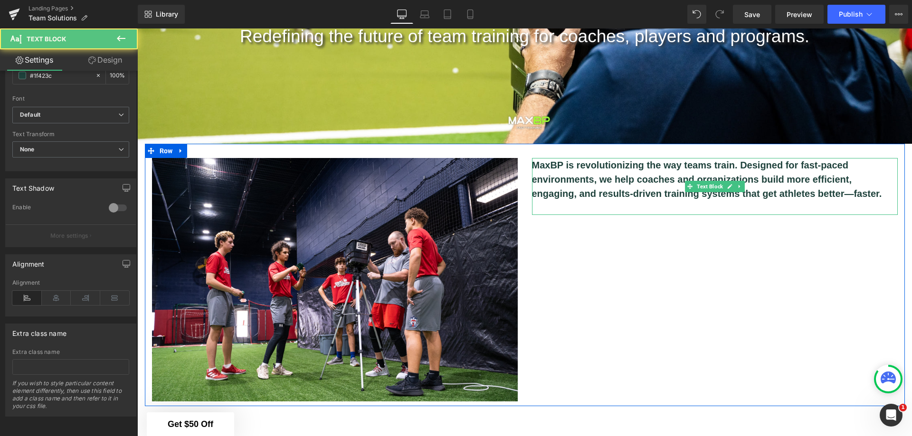
click at [849, 193] on b "MaxBP is revolutionizing the way teams train. Designed for fast-paced environme…" at bounding box center [707, 179] width 350 height 39
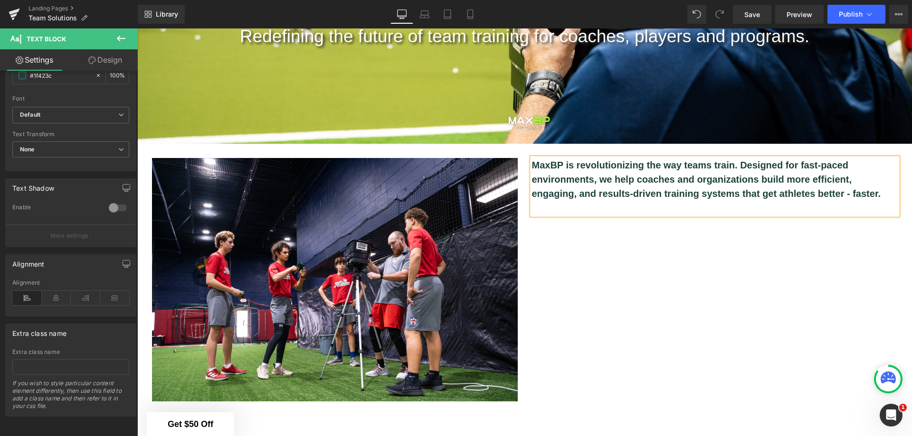
click at [816, 161] on b "MaxBP is revolutionizing the way teams train. Designed for fast-paced environme…" at bounding box center [706, 179] width 349 height 39
click at [628, 189] on b "MaxBP is revolutionizing the way teams train. Designed for fast paced environme…" at bounding box center [706, 179] width 349 height 39
click at [853, 194] on b "MaxBP is revolutionizing the way teams train. Designed for fast paced environme…" at bounding box center [706, 179] width 349 height 39
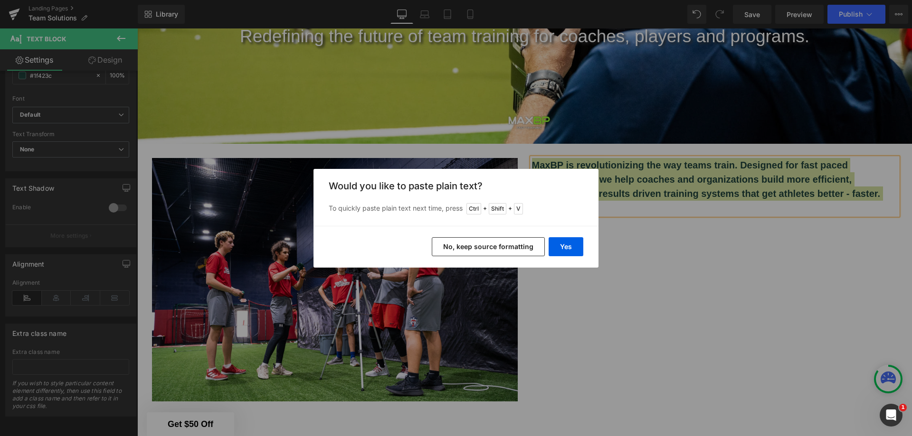
click at [566, 252] on button "Yes" at bounding box center [565, 246] width 35 height 19
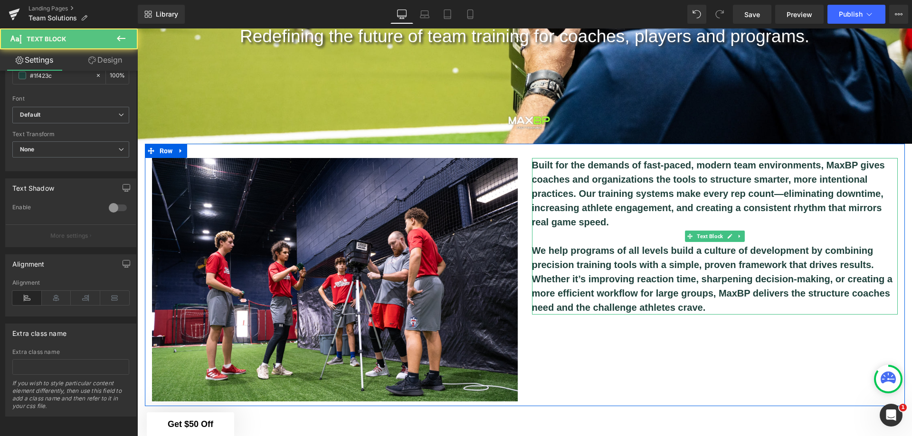
click at [659, 163] on b "Built for the demands of fast-paced, modern team environments, MaxBP gives coac…" at bounding box center [708, 193] width 353 height 67
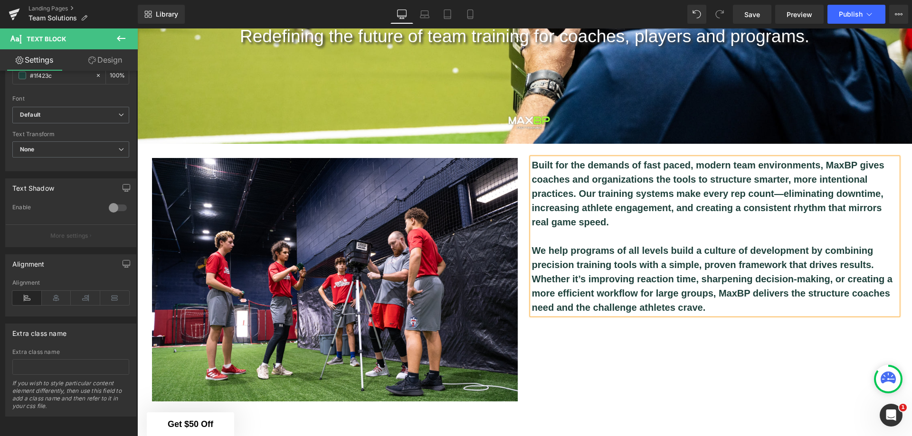
click at [777, 188] on b "Built for the demands of fast paced, modern team environments, MaxBP gives coac…" at bounding box center [708, 193] width 352 height 67
click at [578, 189] on b "Built for the demands of fast paced, modern team environments, MaxBP gives coac…" at bounding box center [708, 193] width 352 height 67
click at [873, 262] on p "We help programs of all levels build a culture of development by combining prec…" at bounding box center [715, 279] width 366 height 71
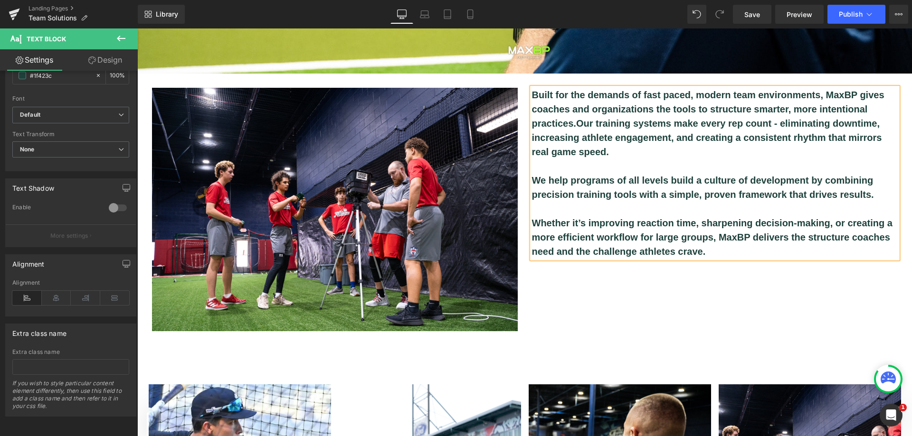
scroll to position [301, 0]
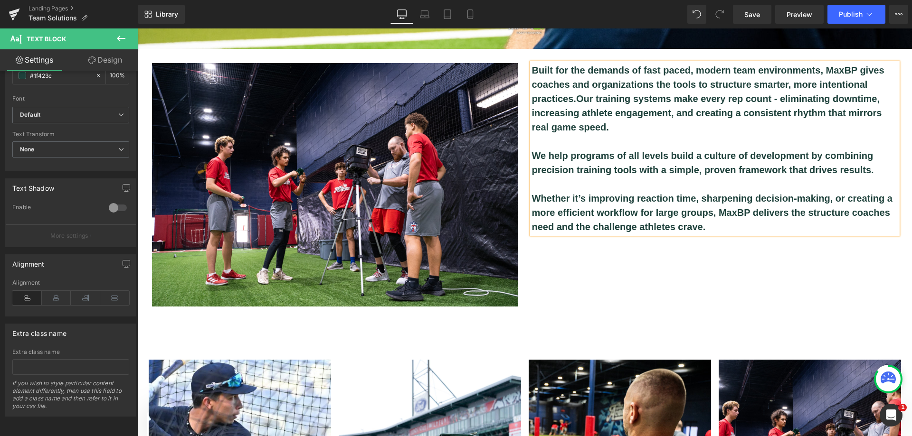
click at [834, 282] on div "Image Built for the demands of fast paced, modern team environments, MaxBP give…" at bounding box center [525, 180] width 760 height 263
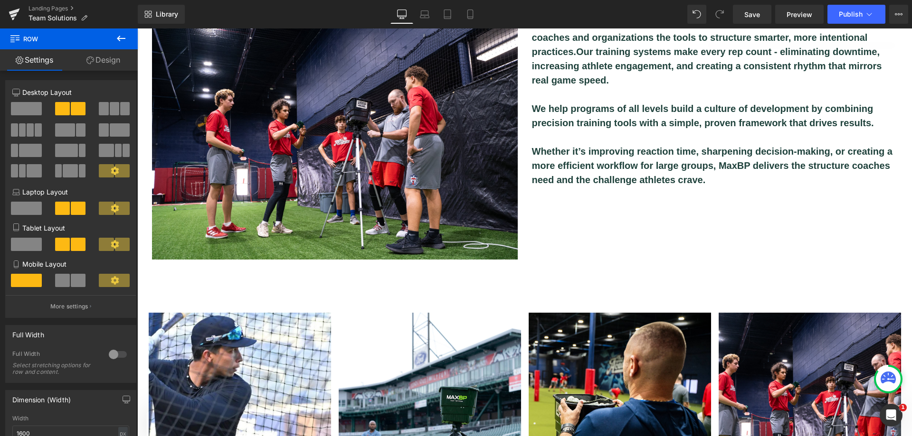
scroll to position [349, 0]
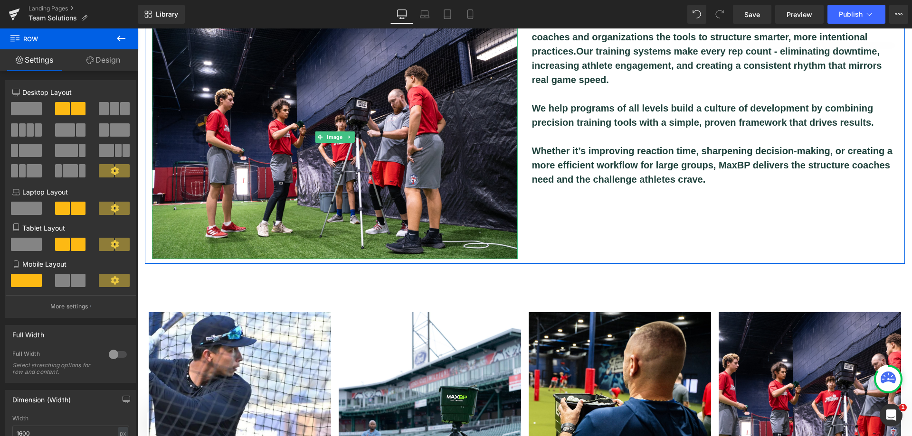
click at [431, 210] on img at bounding box center [335, 138] width 366 height 244
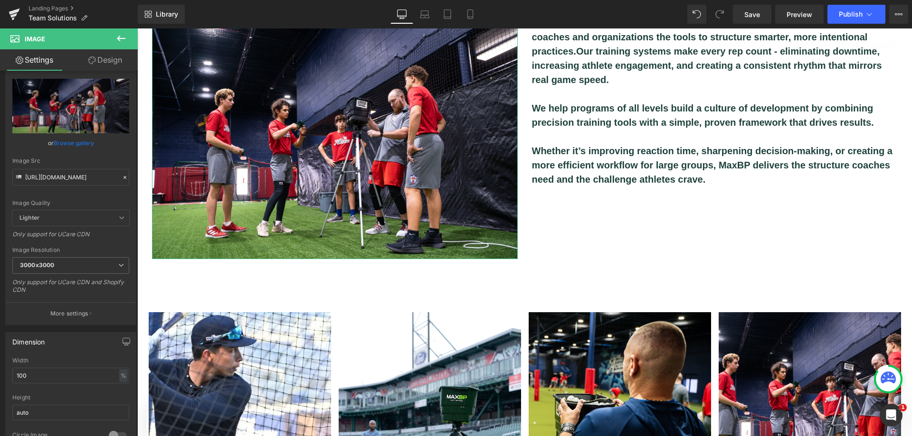
scroll to position [95, 0]
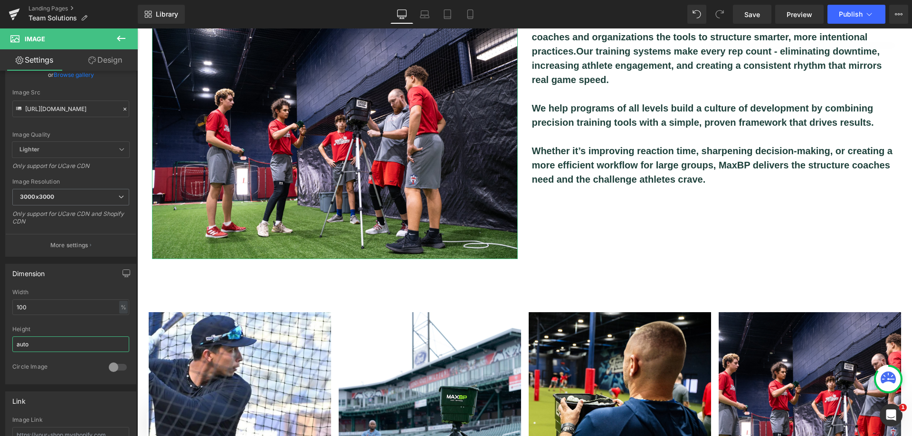
click at [58, 346] on input "auto" at bounding box center [70, 345] width 117 height 16
drag, startPoint x: 58, startPoint y: 346, endPoint x: 5, endPoint y: 346, distance: 53.2
click at [5, 346] on div "Dimension 100% Width 100 % % px auto Height auto 0 Circle Image" at bounding box center [70, 324] width 131 height 121
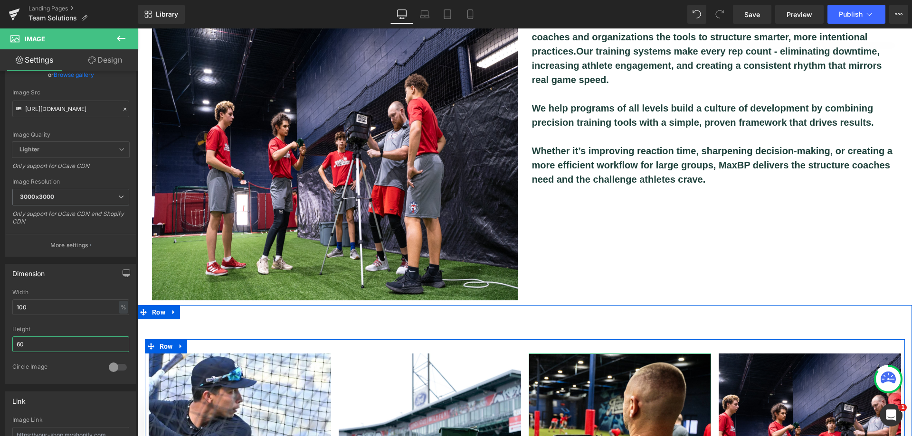
type input "6"
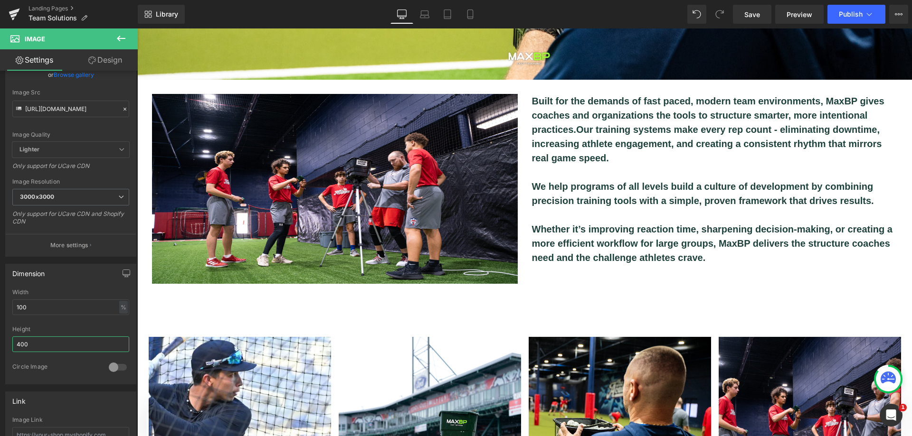
scroll to position [254, 0]
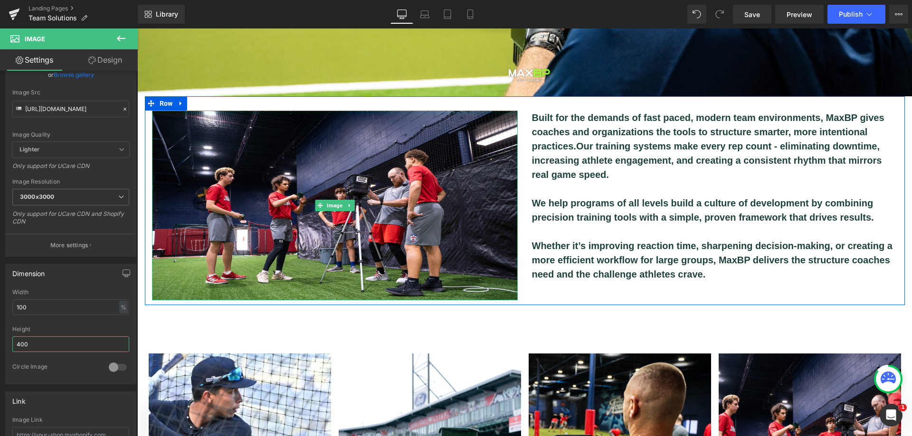
type input "400"
click at [297, 208] on img at bounding box center [335, 206] width 366 height 190
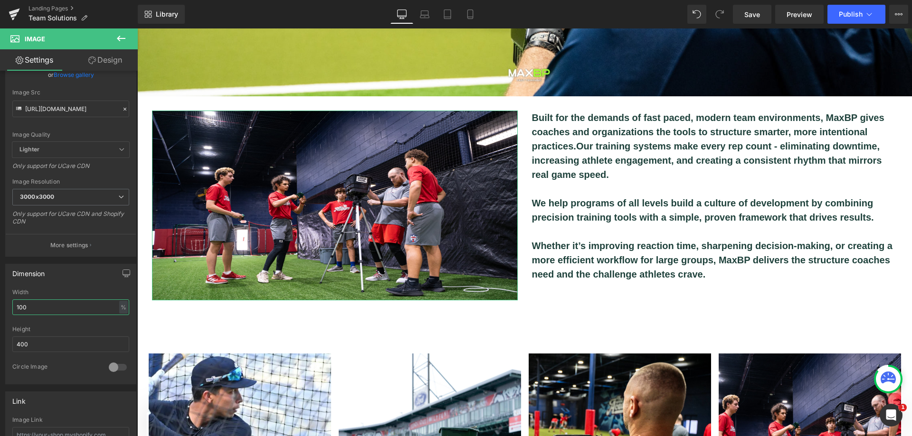
drag, startPoint x: 56, startPoint y: 306, endPoint x: 0, endPoint y: 302, distance: 56.2
click at [0, 302] on div "Dimension 100% Width 100 % % px 400px Height 400 0 Circle Image" at bounding box center [71, 321] width 142 height 128
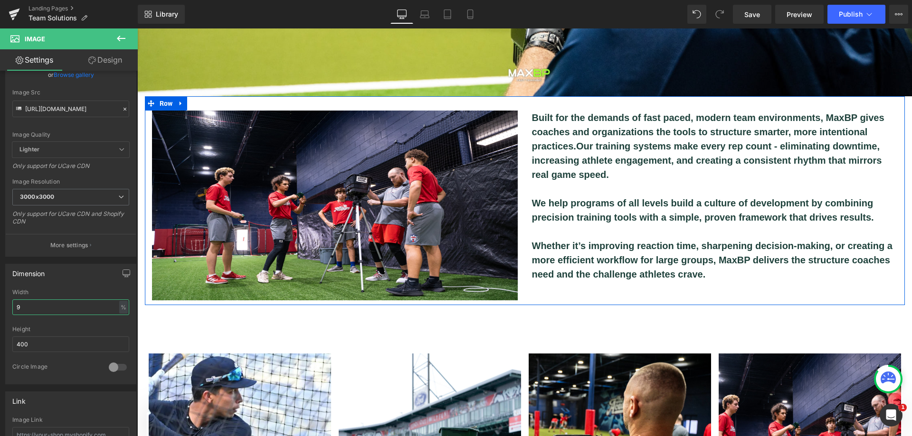
type input "90"
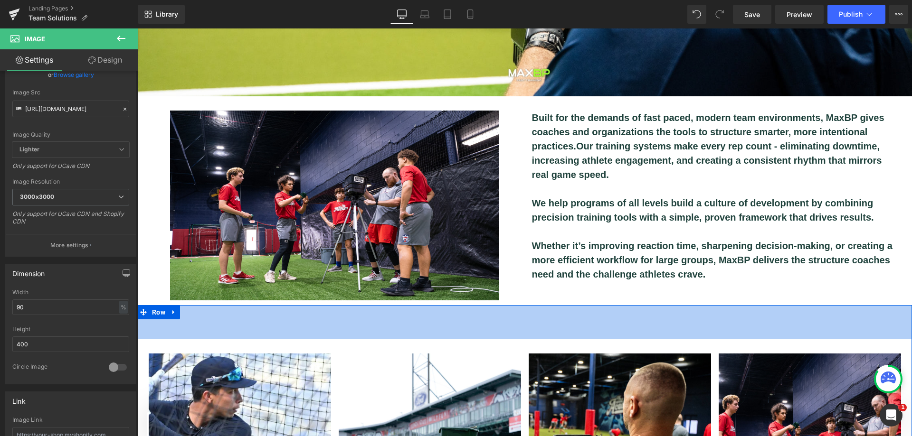
click at [725, 335] on div "72px" at bounding box center [524, 322] width 774 height 34
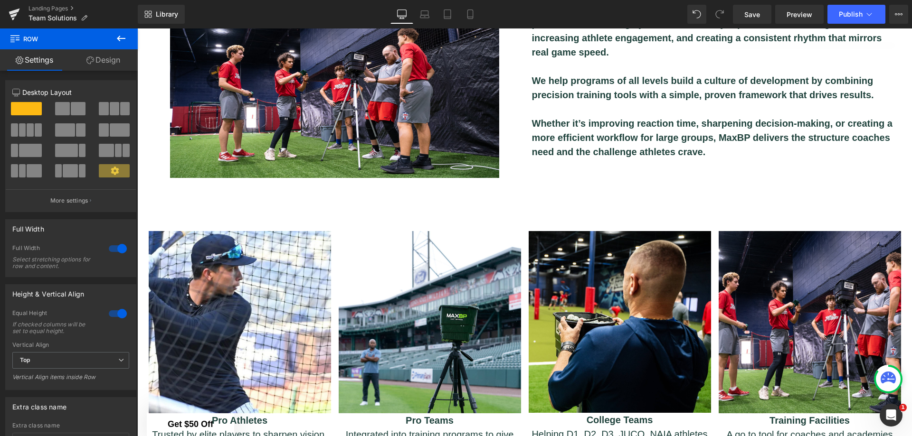
scroll to position [396, 0]
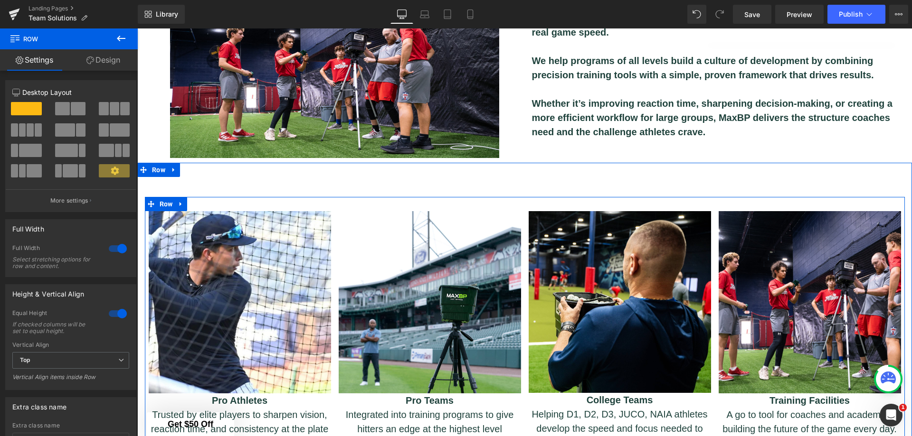
click at [179, 200] on icon at bounding box center [181, 203] width 7 height 7
click at [203, 201] on icon at bounding box center [205, 204] width 7 height 7
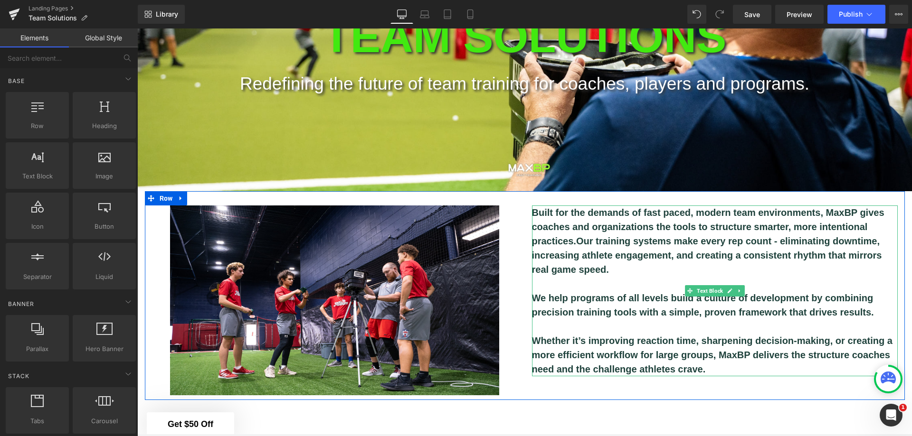
scroll to position [0, 0]
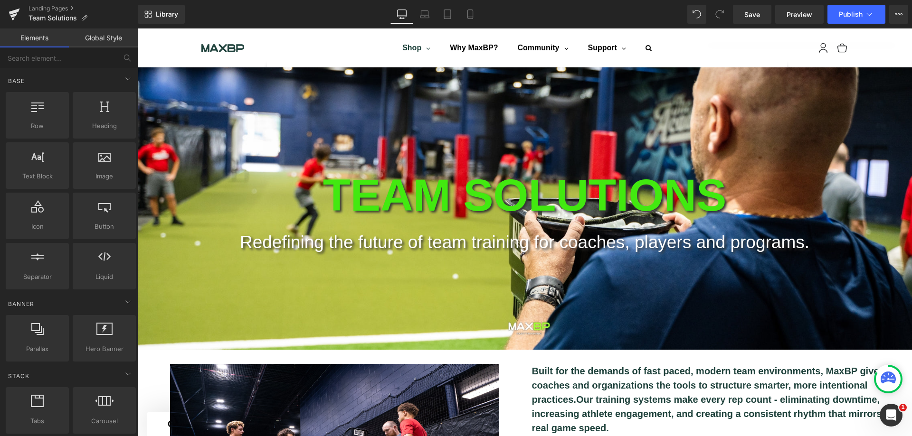
click at [418, 48] on link "Shop" at bounding box center [416, 48] width 47 height 24
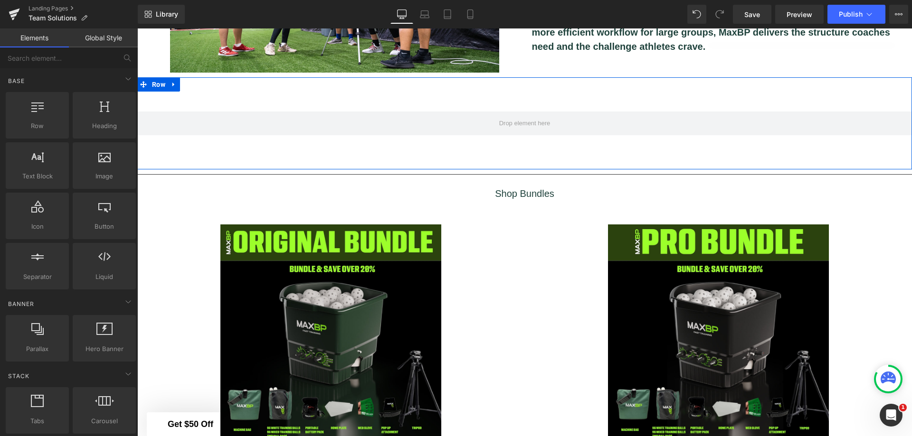
scroll to position [538, 0]
